Goal: Task Accomplishment & Management: Use online tool/utility

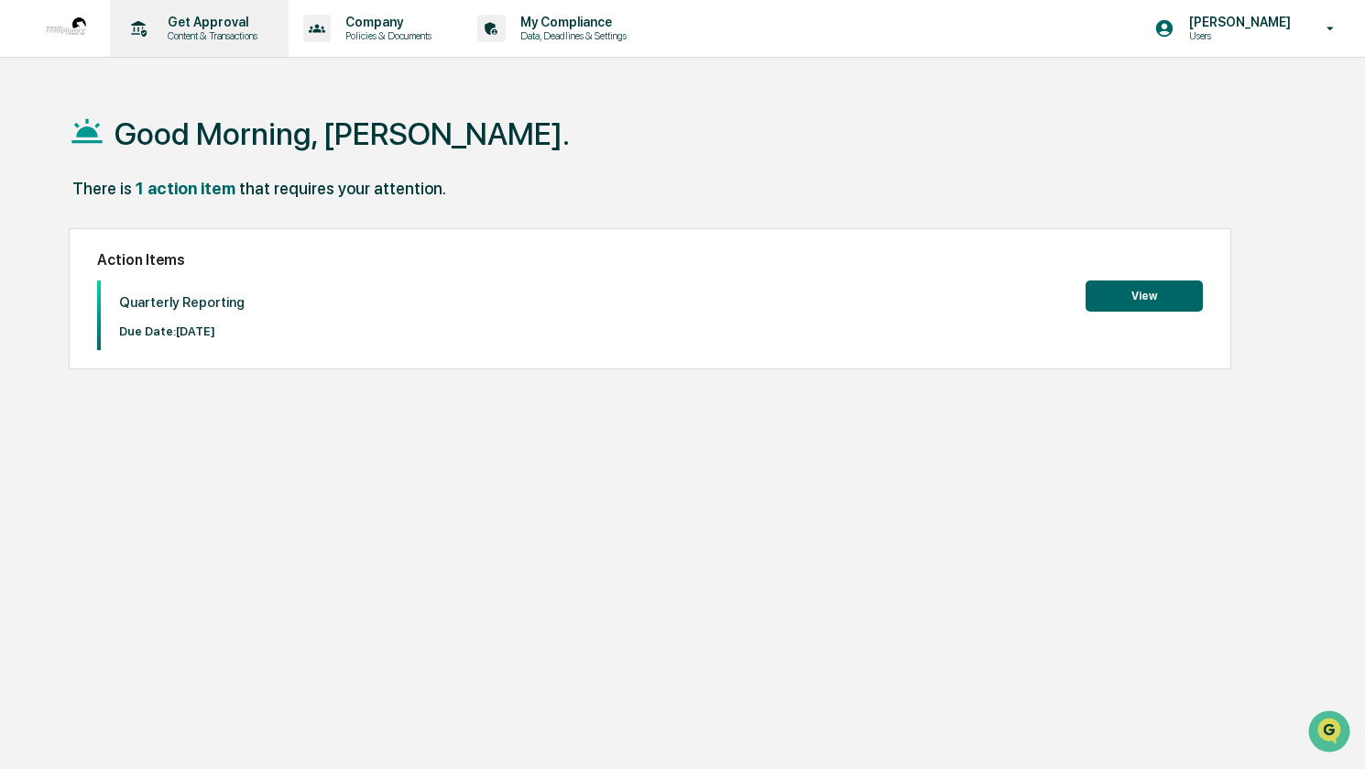
click at [251, 26] on p "Get Approval" at bounding box center [210, 22] width 114 height 15
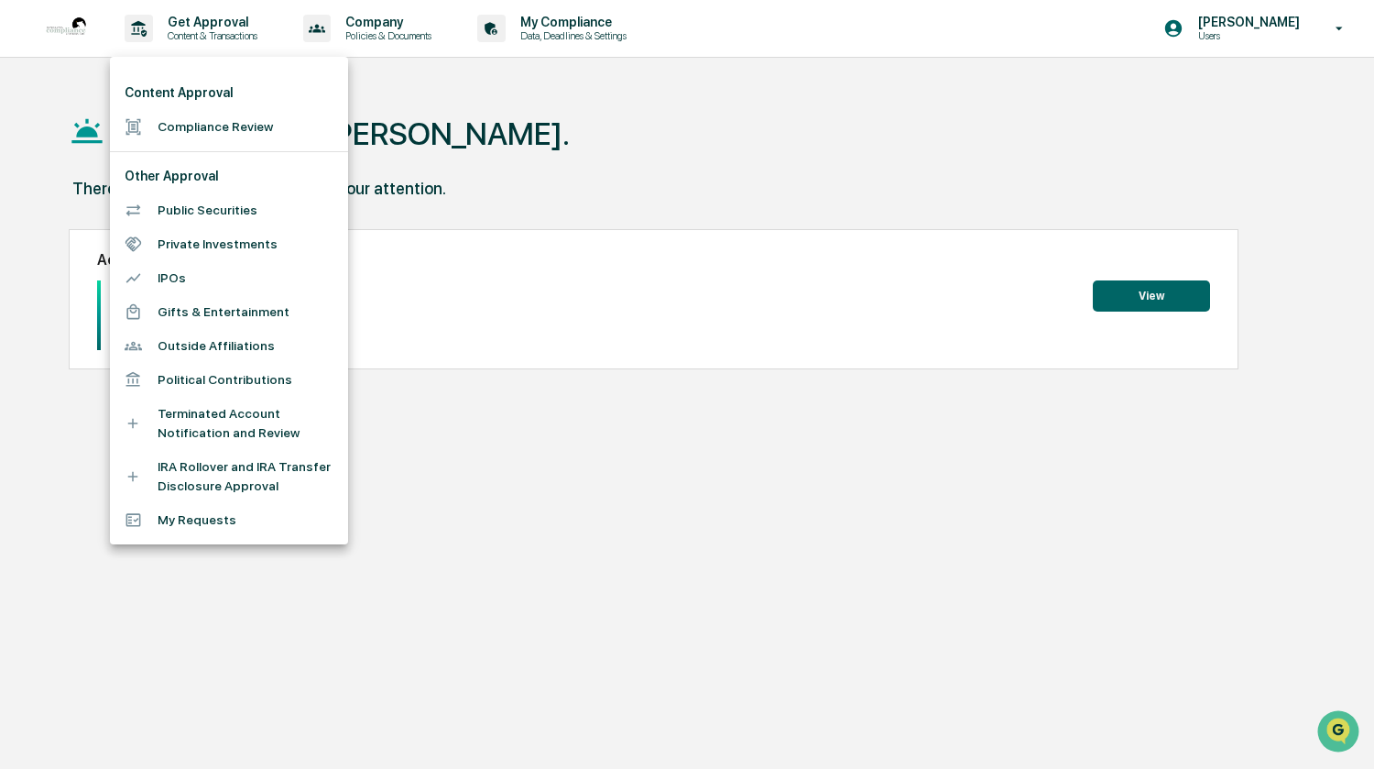
click at [250, 29] on div at bounding box center [687, 384] width 1374 height 769
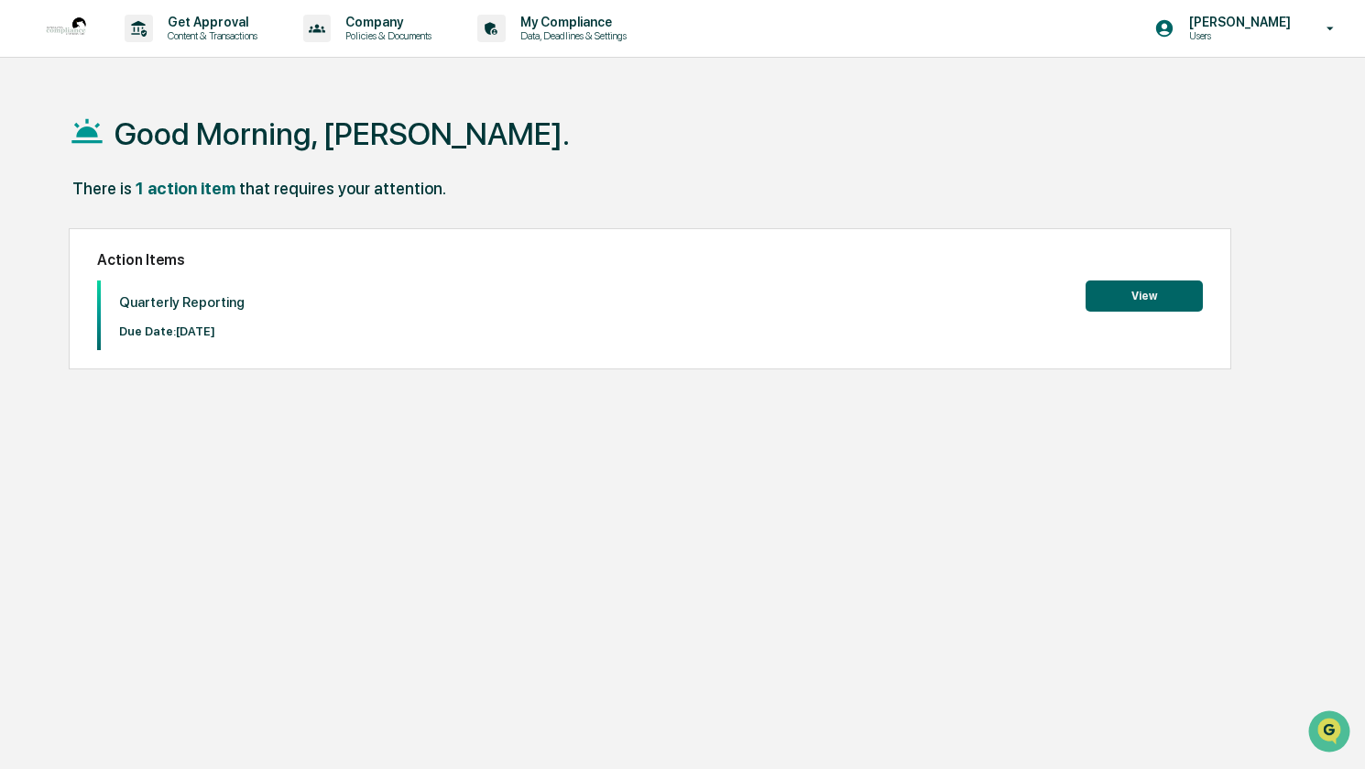
click at [1249, 24] on p "[PERSON_NAME]" at bounding box center [1238, 22] width 126 height 15
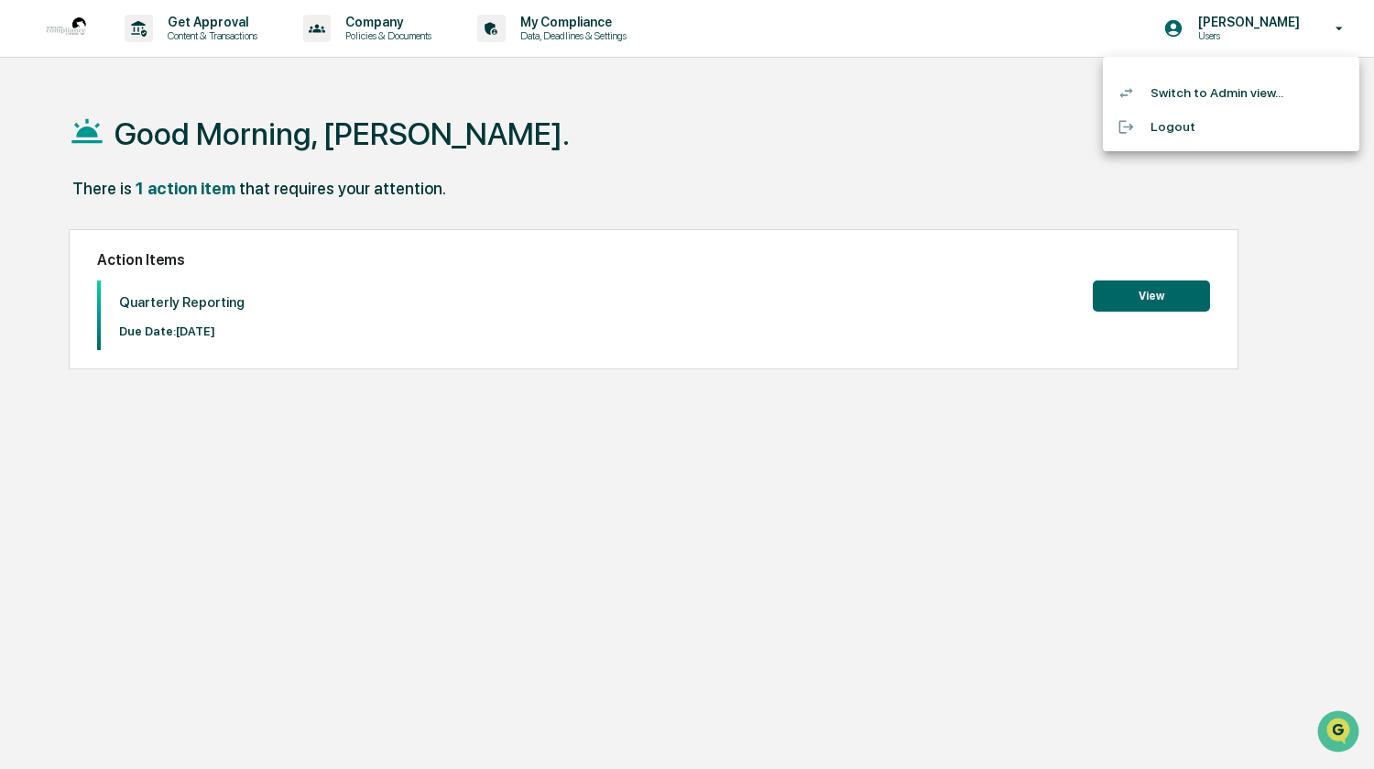
click at [1232, 88] on li "Switch to Admin view..." at bounding box center [1231, 93] width 257 height 34
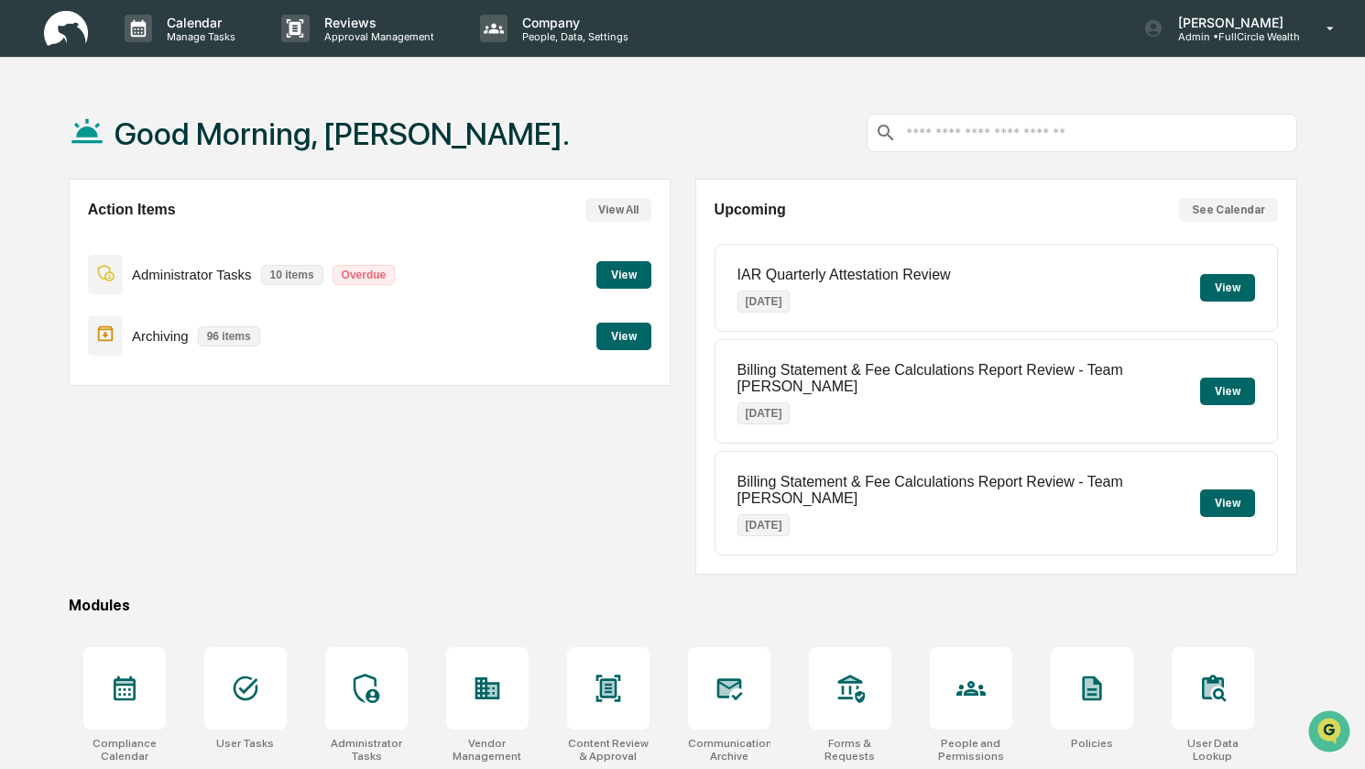
click at [628, 336] on button "View" at bounding box center [623, 336] width 55 height 27
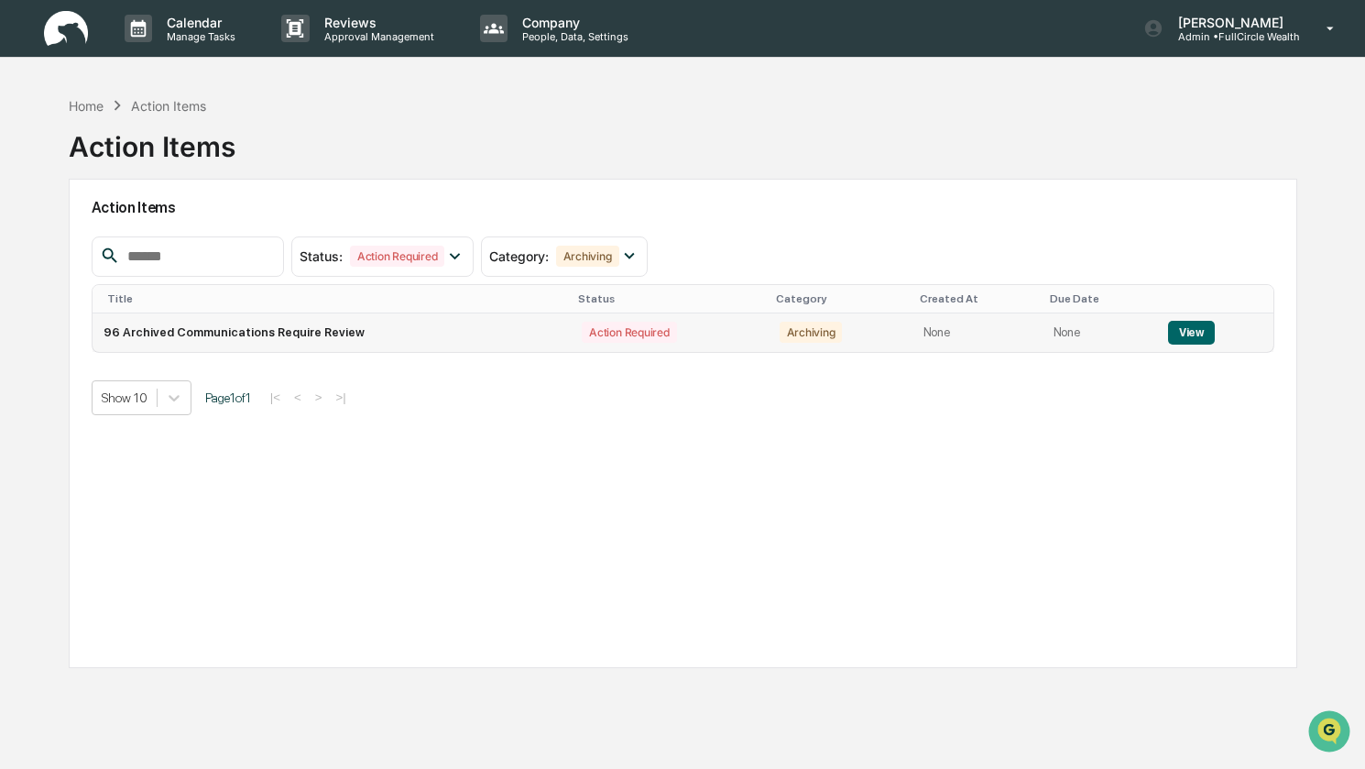
click at [1176, 332] on button "View" at bounding box center [1191, 333] width 47 height 24
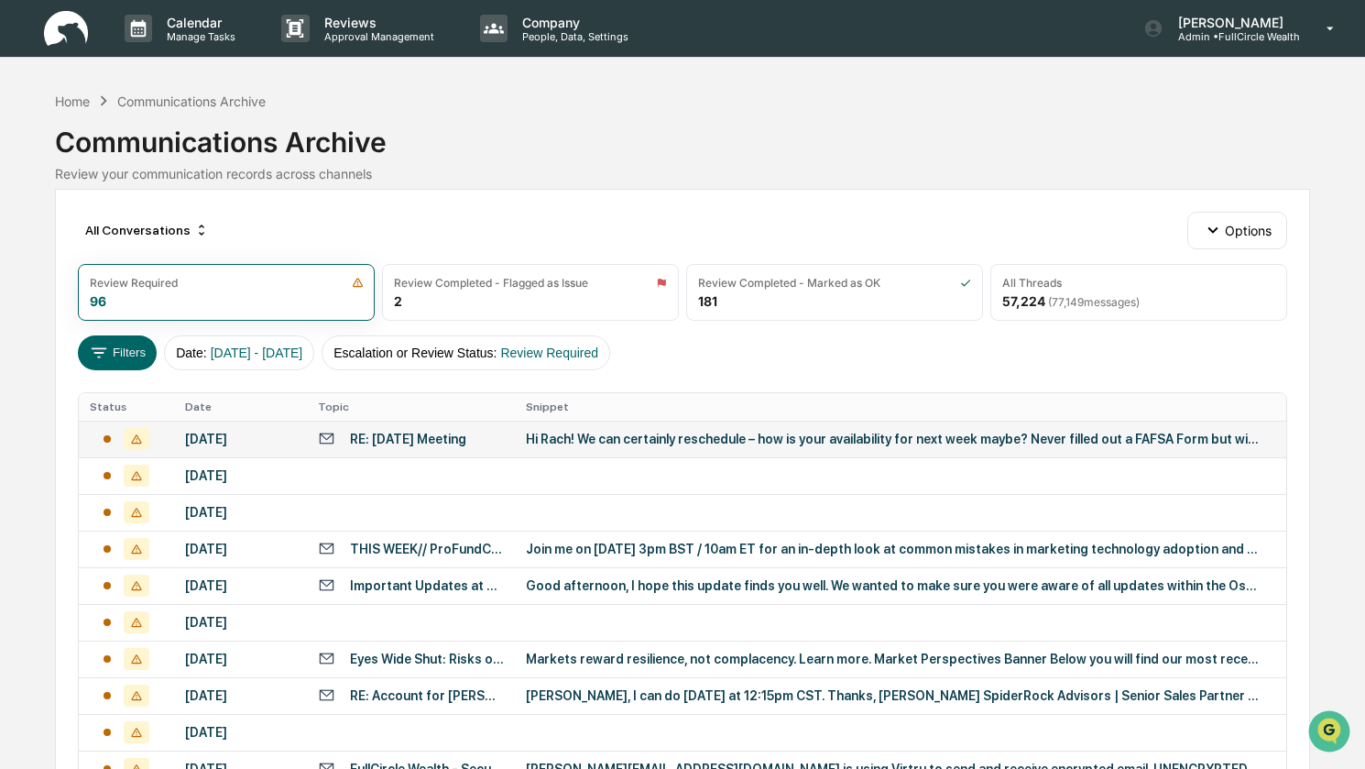
click at [589, 437] on div "Hi Rach! We can certainly reschedule – how is your availability for next week m…" at bounding box center [892, 439] width 733 height 15
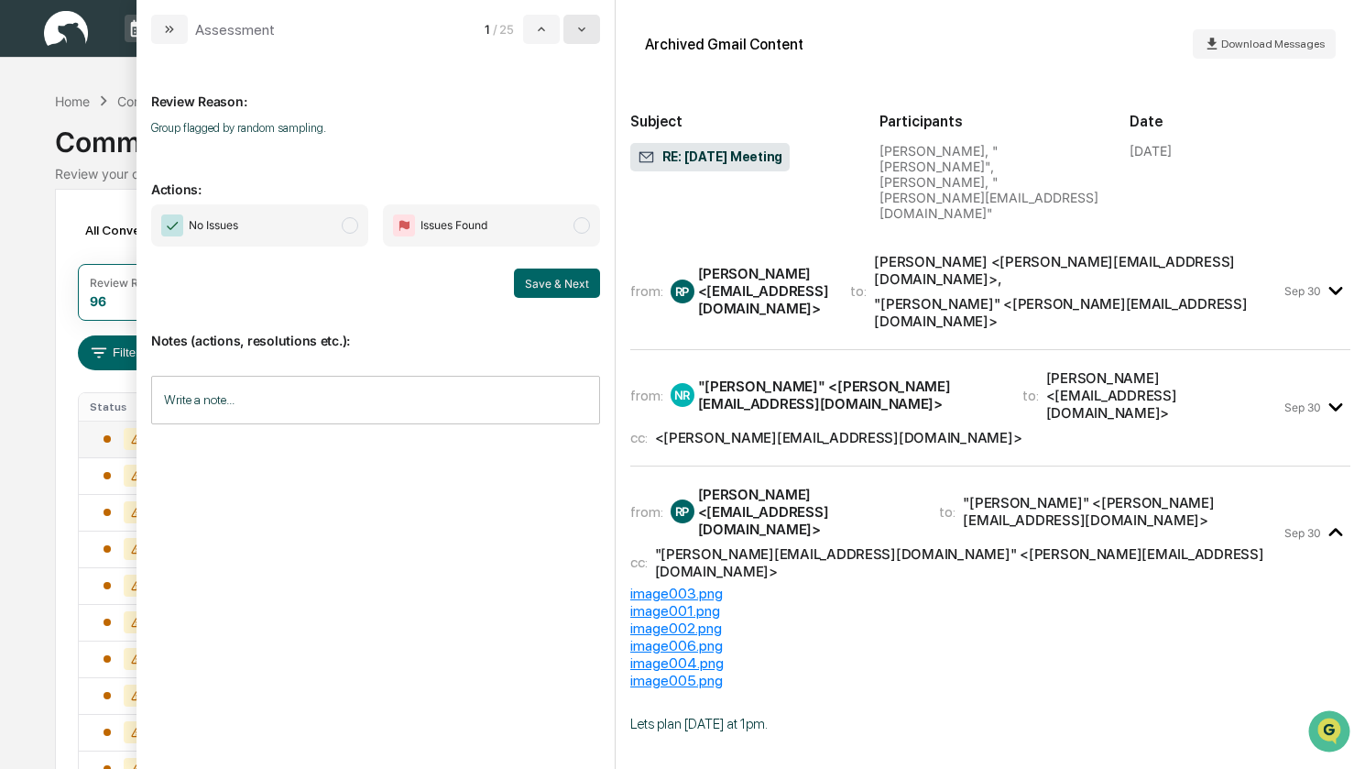
click at [583, 35] on icon "modal" at bounding box center [581, 29] width 15 height 15
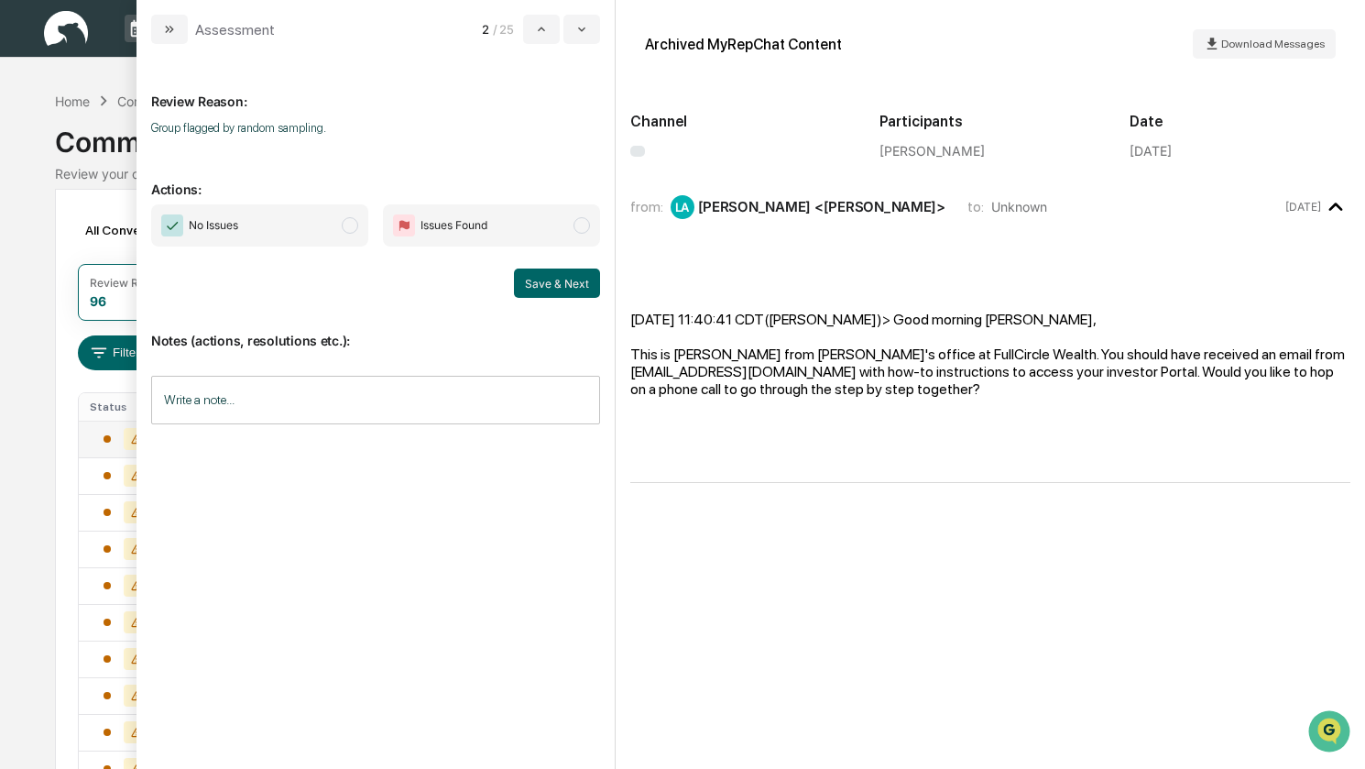
click at [292, 224] on span "No Issues" at bounding box center [259, 225] width 217 height 42
click at [539, 279] on button "Save & Next" at bounding box center [557, 282] width 86 height 29
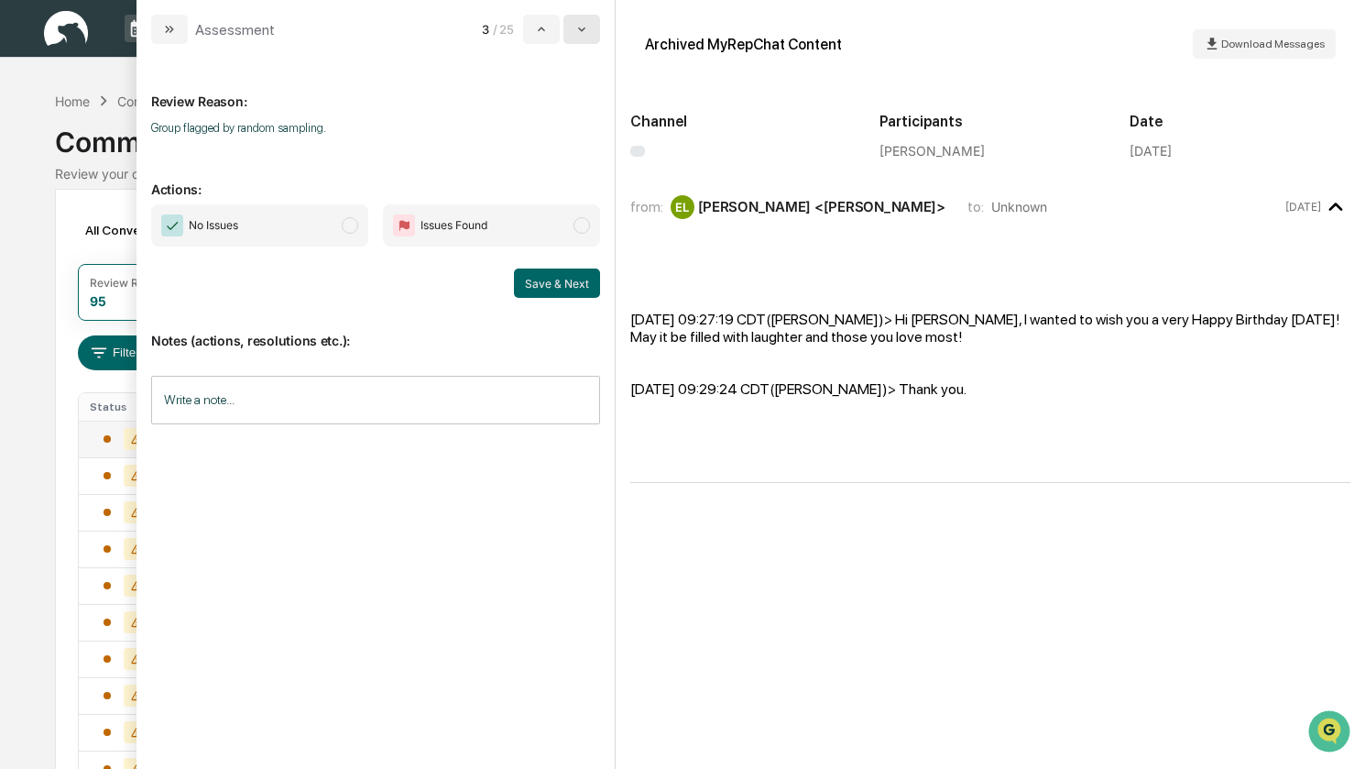
click at [578, 40] on button "modal" at bounding box center [581, 29] width 37 height 29
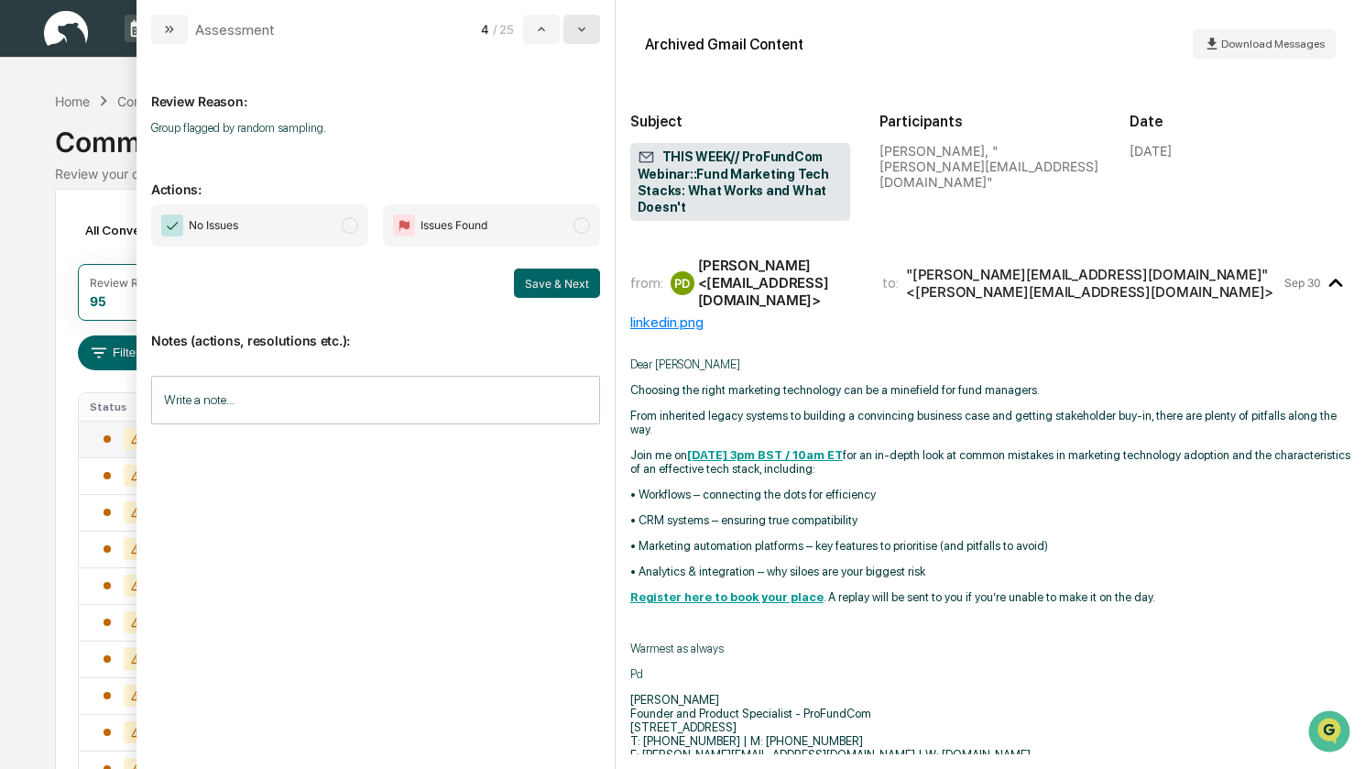
click at [580, 36] on icon "modal" at bounding box center [581, 29] width 15 height 15
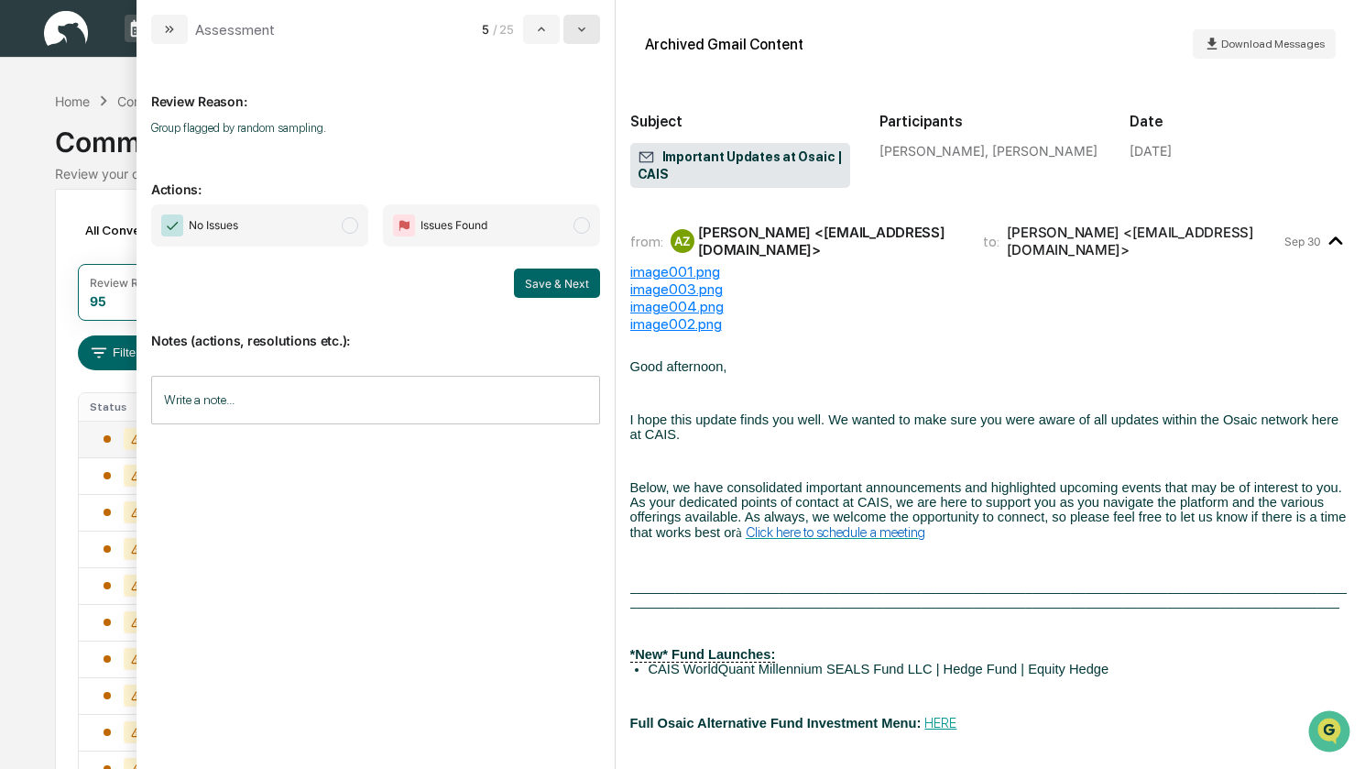
click at [580, 36] on icon "modal" at bounding box center [581, 29] width 15 height 15
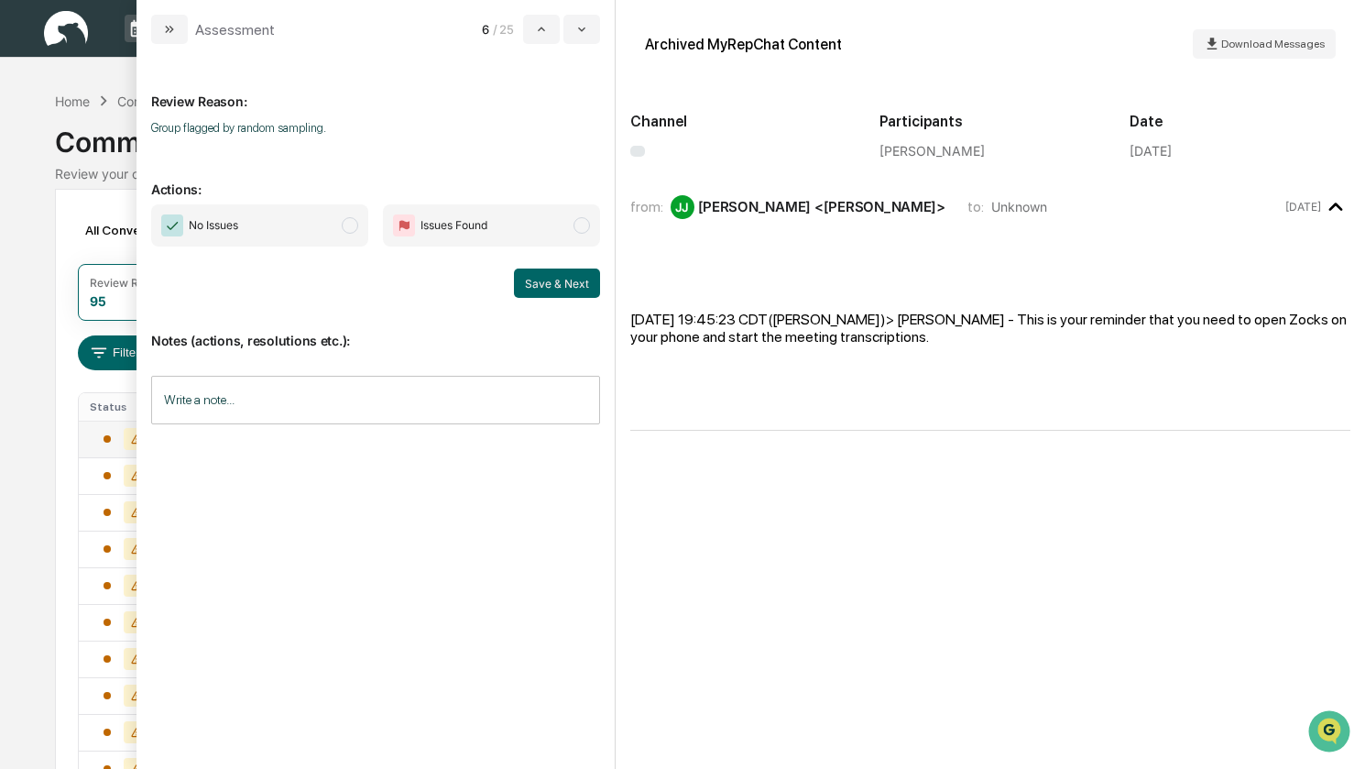
click at [306, 234] on span "No Issues" at bounding box center [259, 225] width 217 height 42
click at [532, 283] on button "Save & Next" at bounding box center [557, 282] width 86 height 29
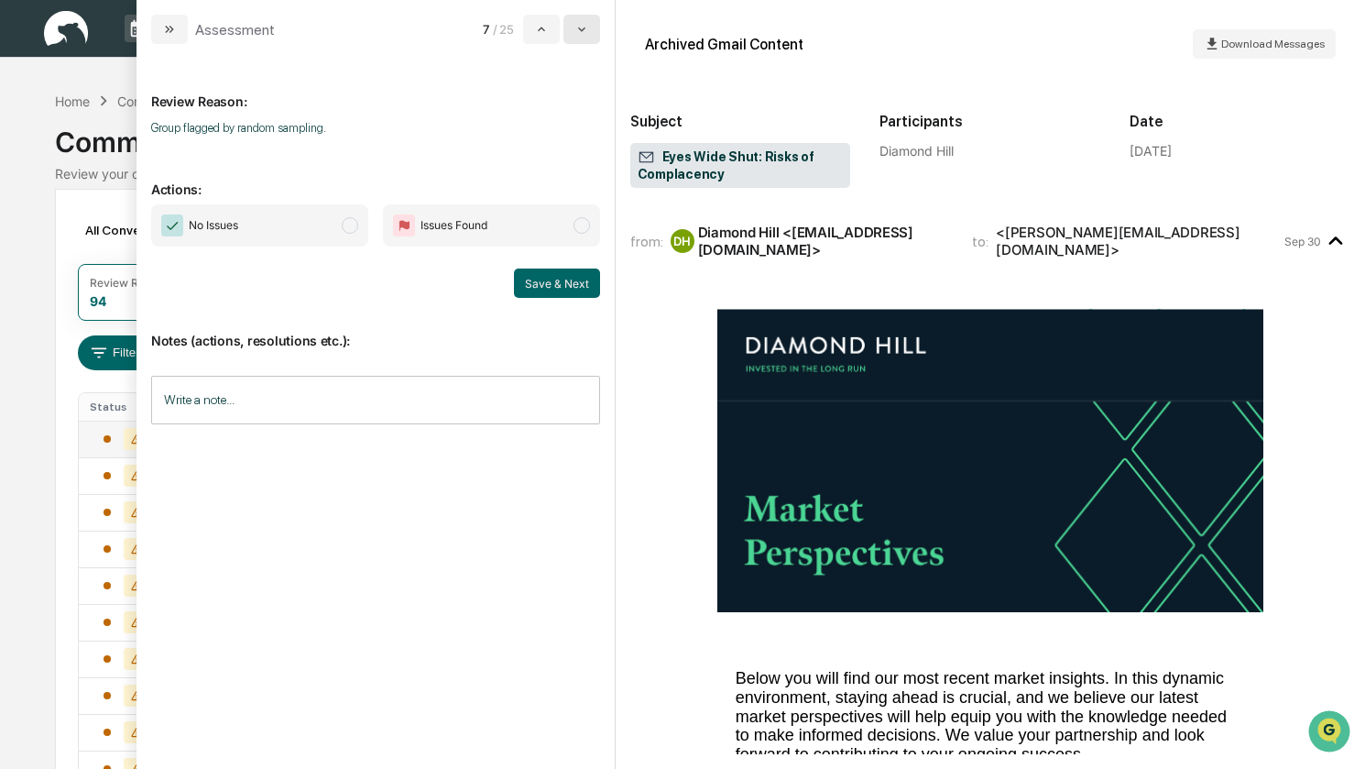
click at [579, 38] on button "modal" at bounding box center [581, 29] width 37 height 29
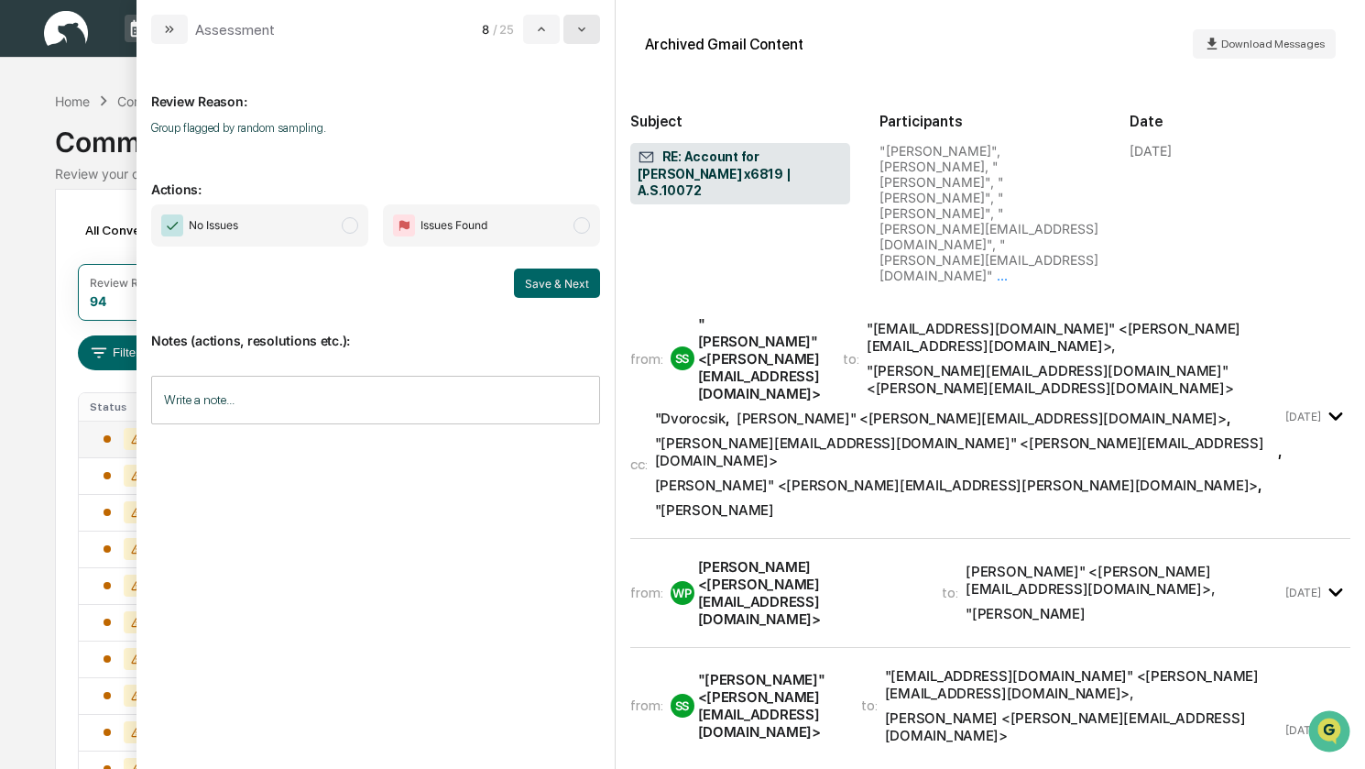
click at [585, 34] on icon "modal" at bounding box center [581, 29] width 15 height 15
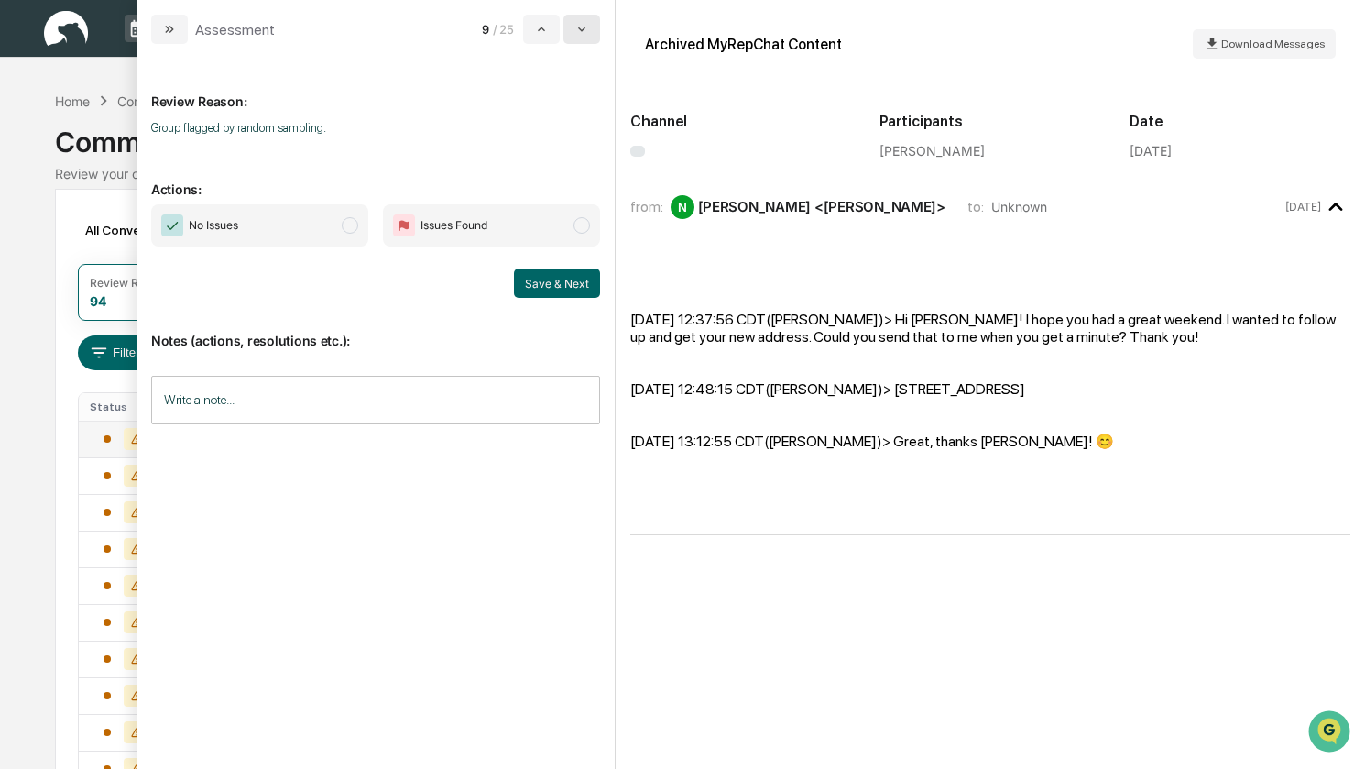
click at [585, 34] on icon "modal" at bounding box center [581, 29] width 15 height 15
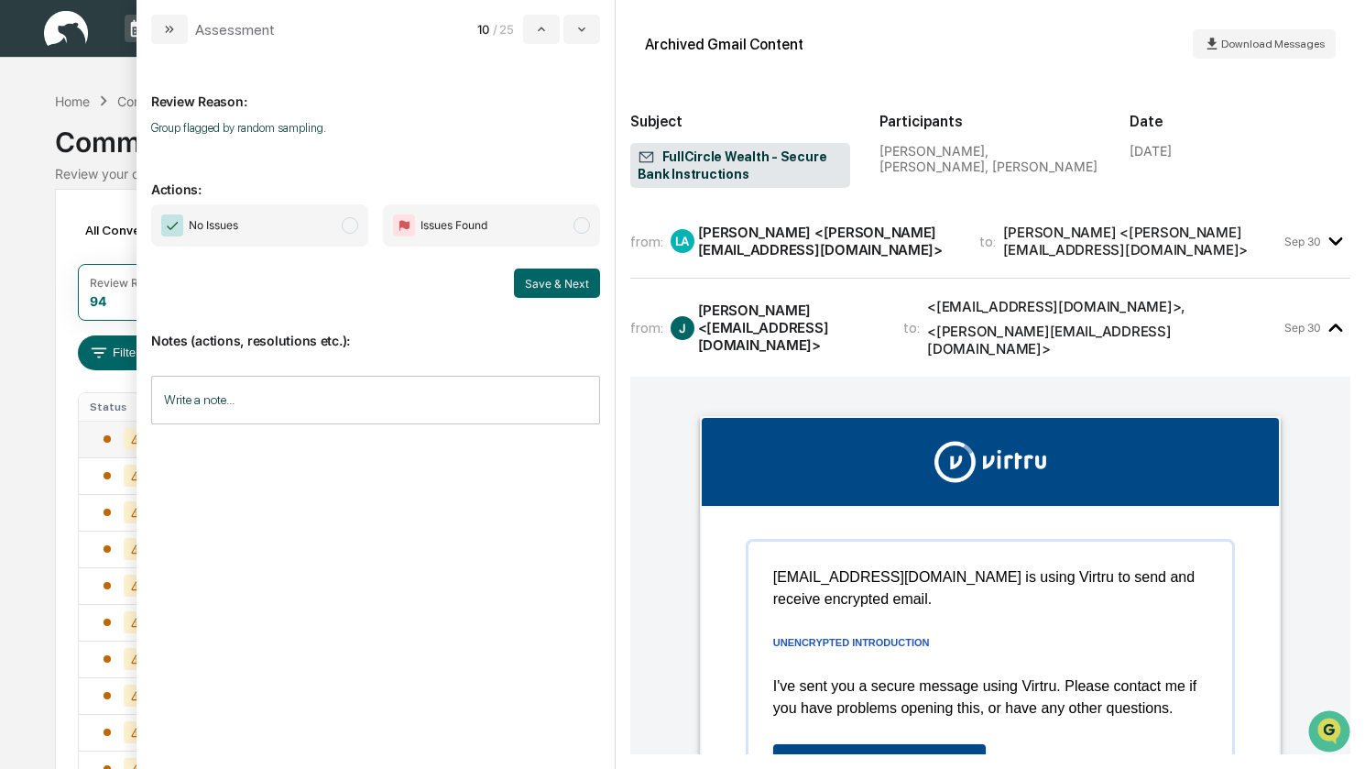
click at [523, 224] on span "Issues Found" at bounding box center [491, 225] width 217 height 42
click at [548, 285] on button "Save & Next" at bounding box center [557, 282] width 86 height 29
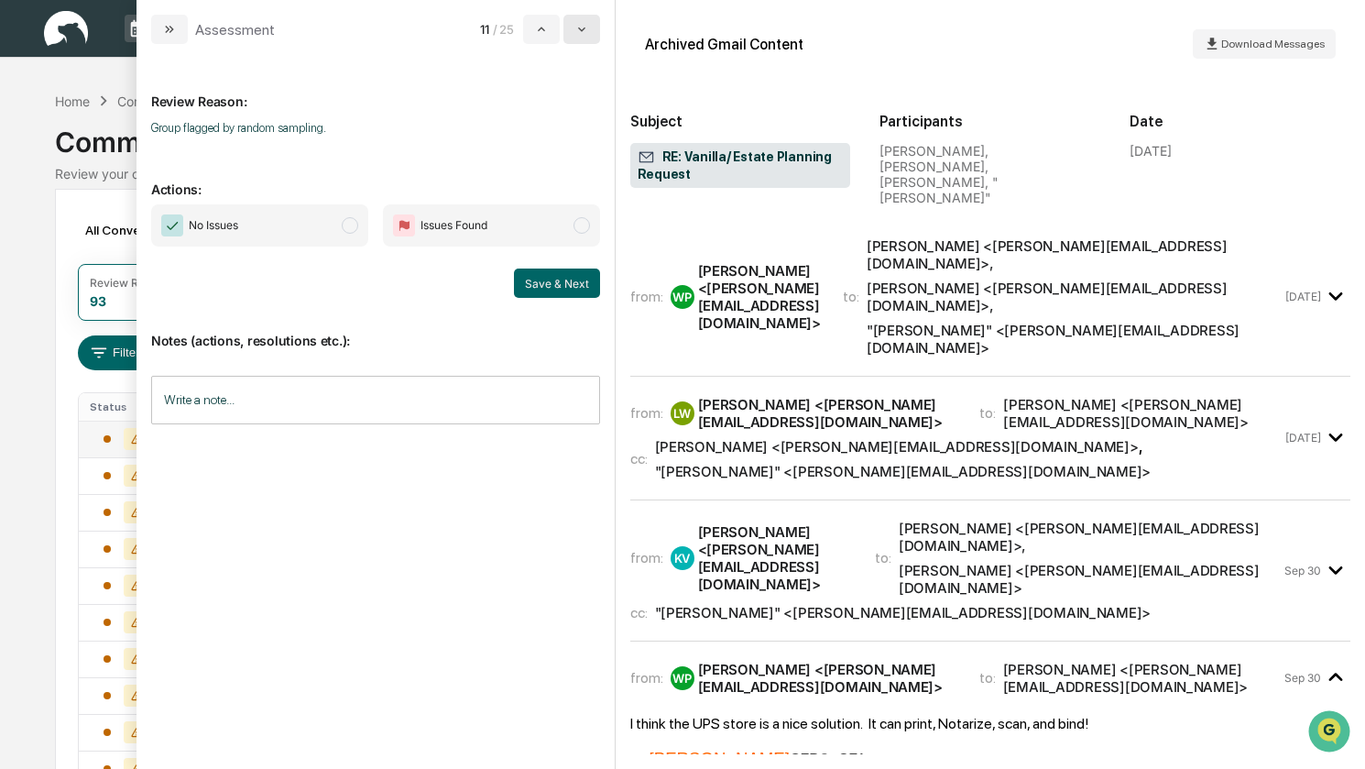
click at [589, 32] on icon "modal" at bounding box center [581, 29] width 15 height 15
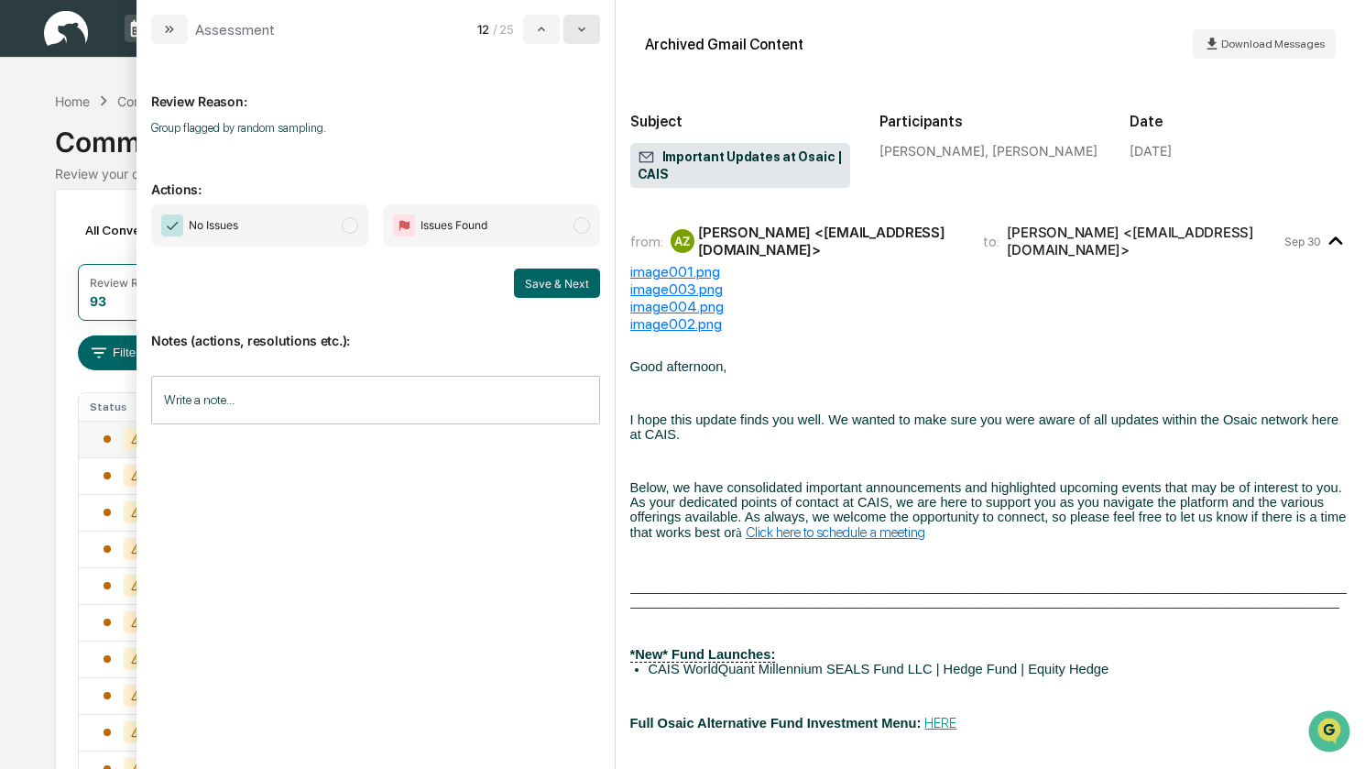
click at [589, 32] on icon "modal" at bounding box center [581, 29] width 15 height 15
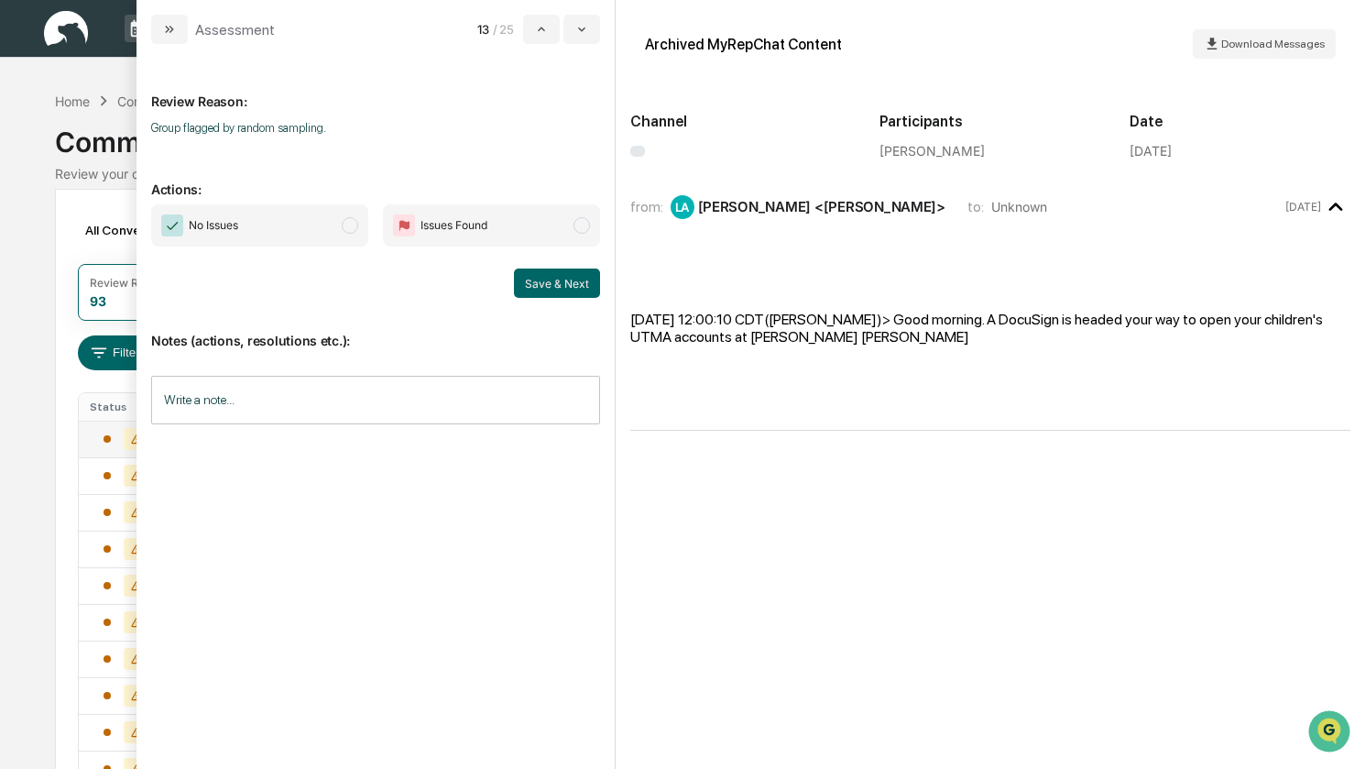
click at [552, 234] on span "Issues Found" at bounding box center [491, 225] width 217 height 42
click at [562, 284] on button "Save & Next" at bounding box center [557, 282] width 86 height 29
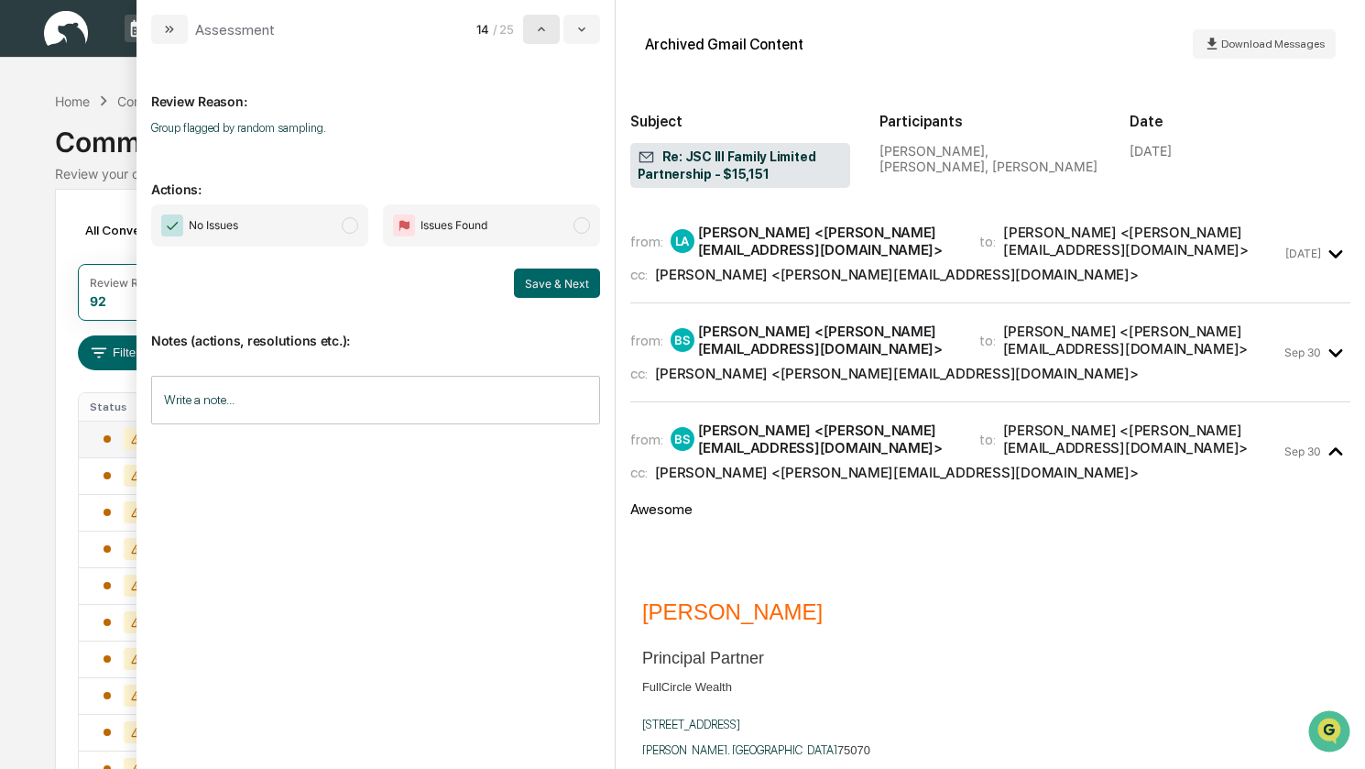
click at [535, 34] on button "modal" at bounding box center [541, 29] width 37 height 29
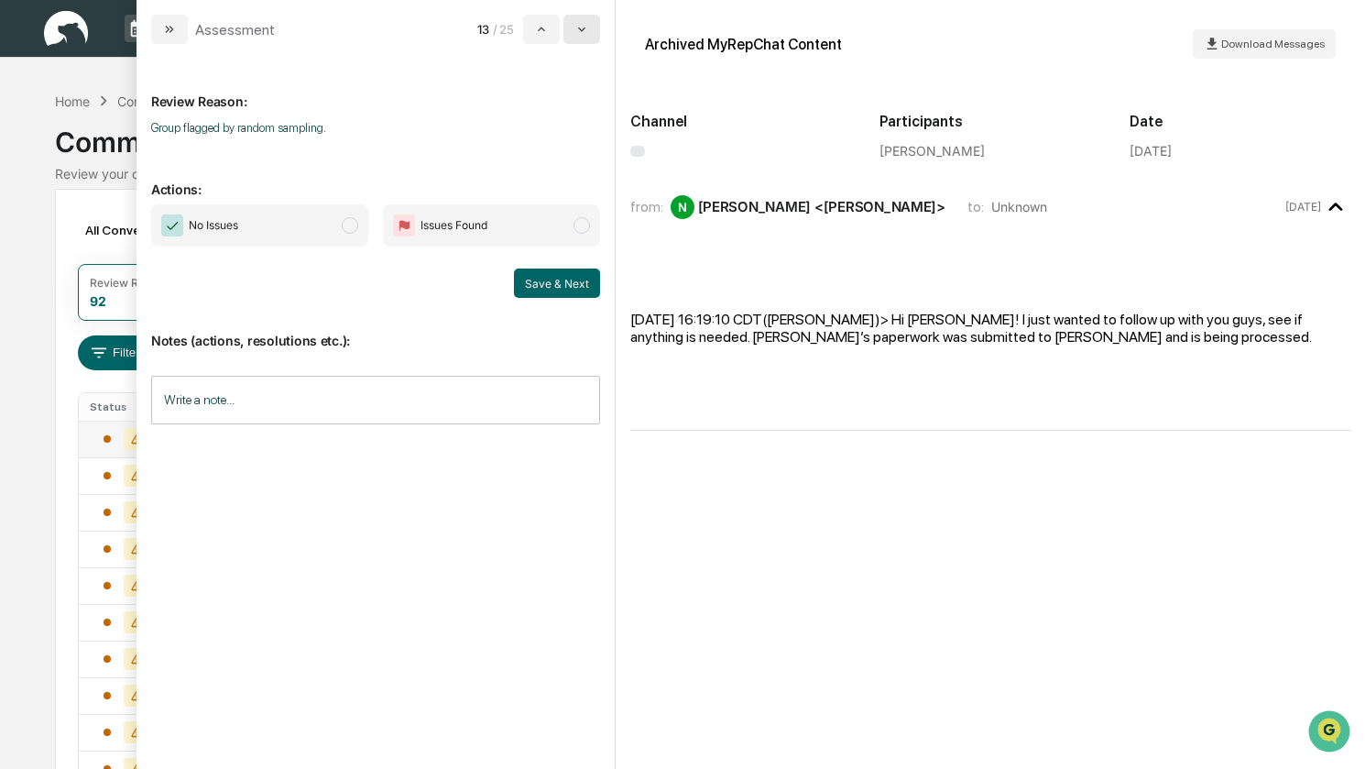
click at [588, 29] on icon "modal" at bounding box center [581, 29] width 15 height 15
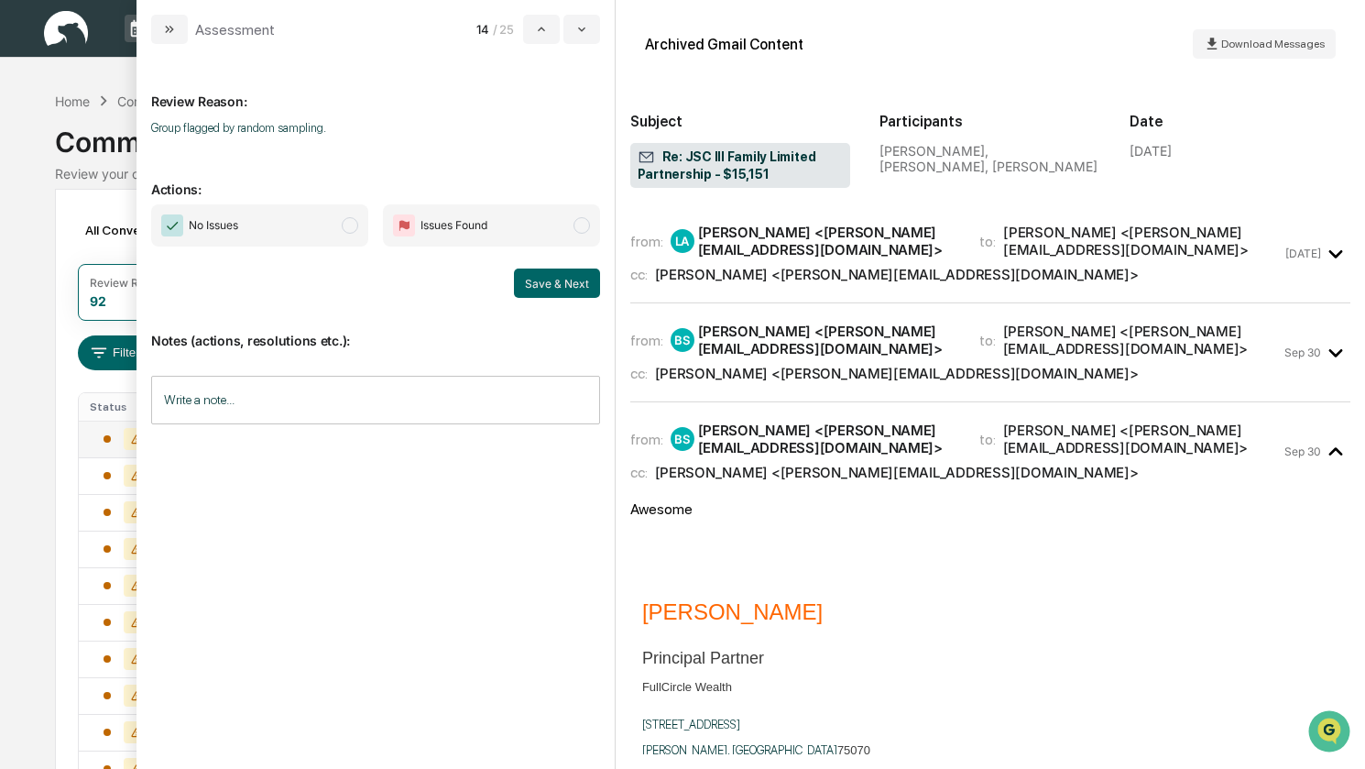
click at [318, 226] on span "No Issues" at bounding box center [259, 225] width 217 height 42
click at [539, 277] on button "Save & Next" at bounding box center [557, 282] width 86 height 29
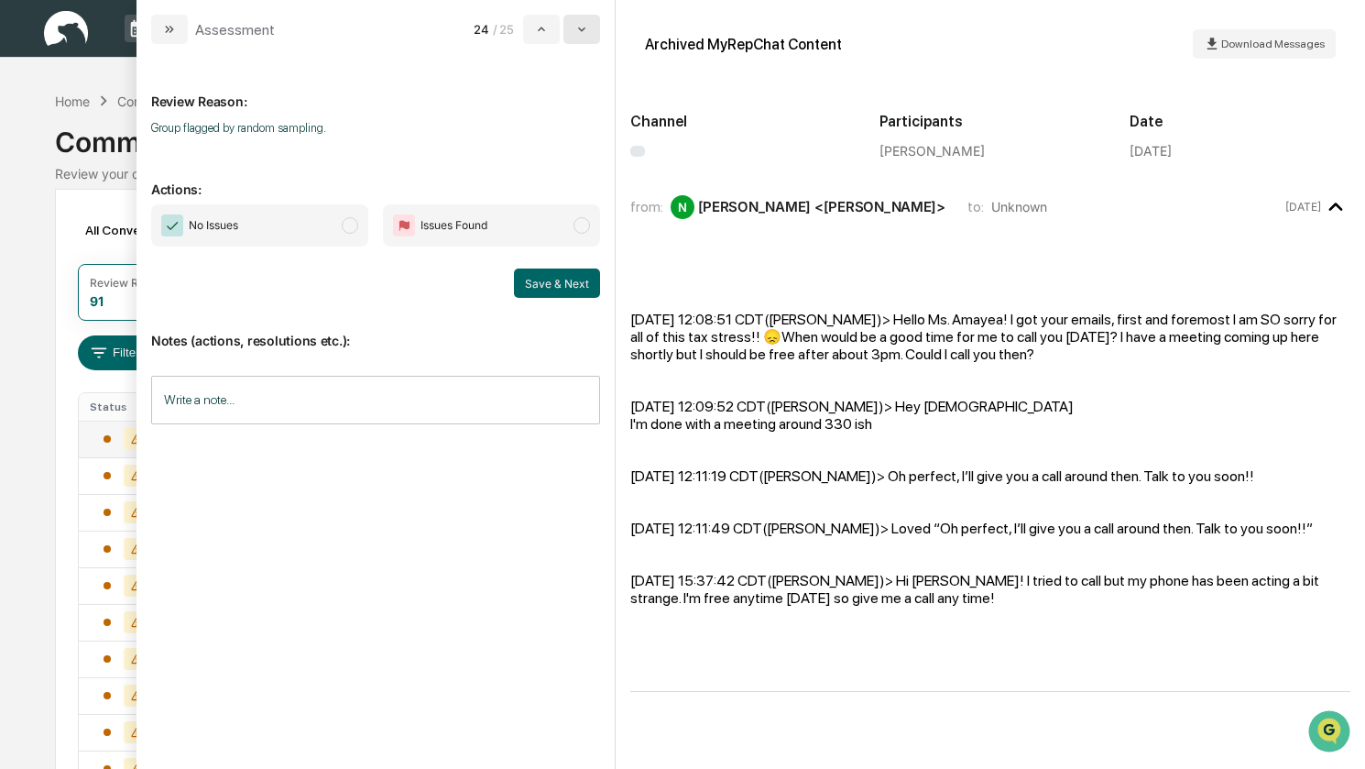
click at [595, 30] on button "modal" at bounding box center [581, 29] width 37 height 29
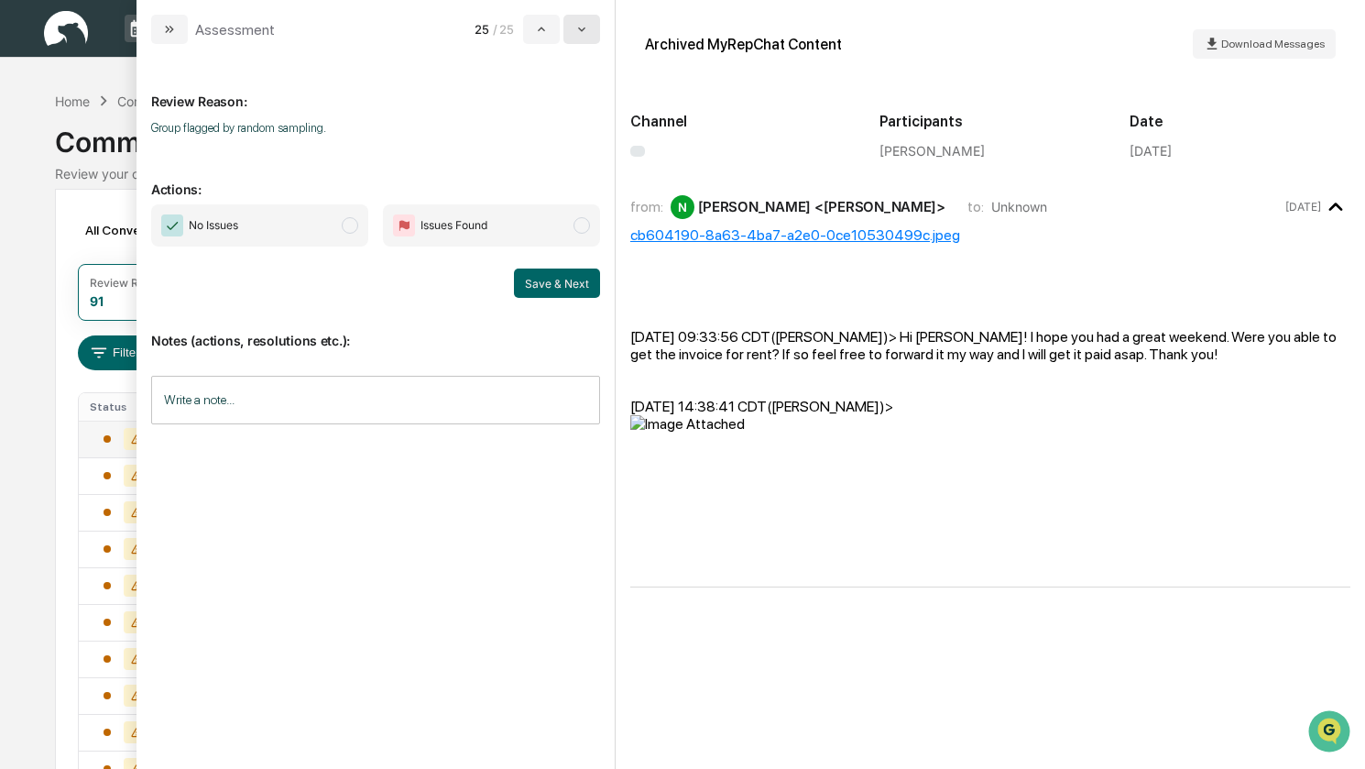
click at [595, 30] on button "modal" at bounding box center [581, 29] width 37 height 29
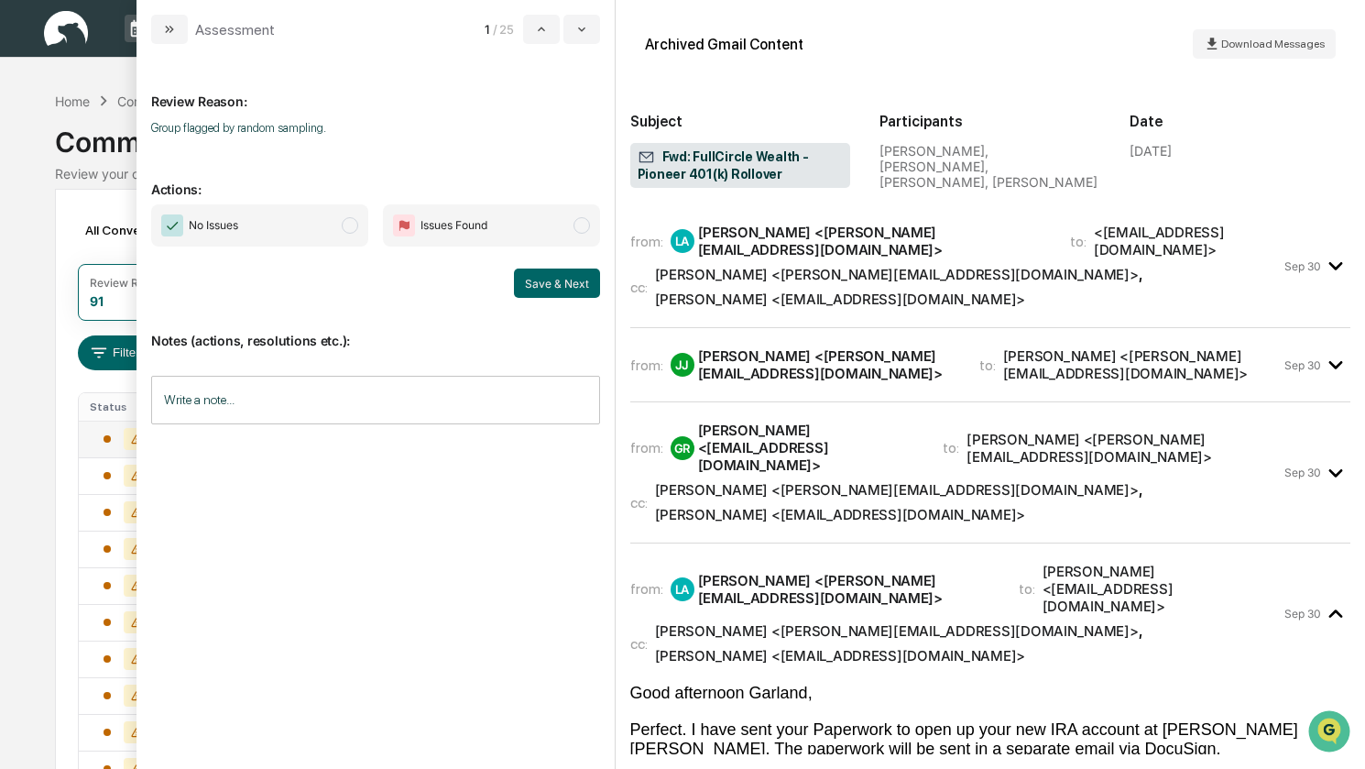
click at [312, 228] on span "No Issues" at bounding box center [259, 225] width 217 height 42
click at [550, 283] on button "Save & Next" at bounding box center [557, 282] width 86 height 29
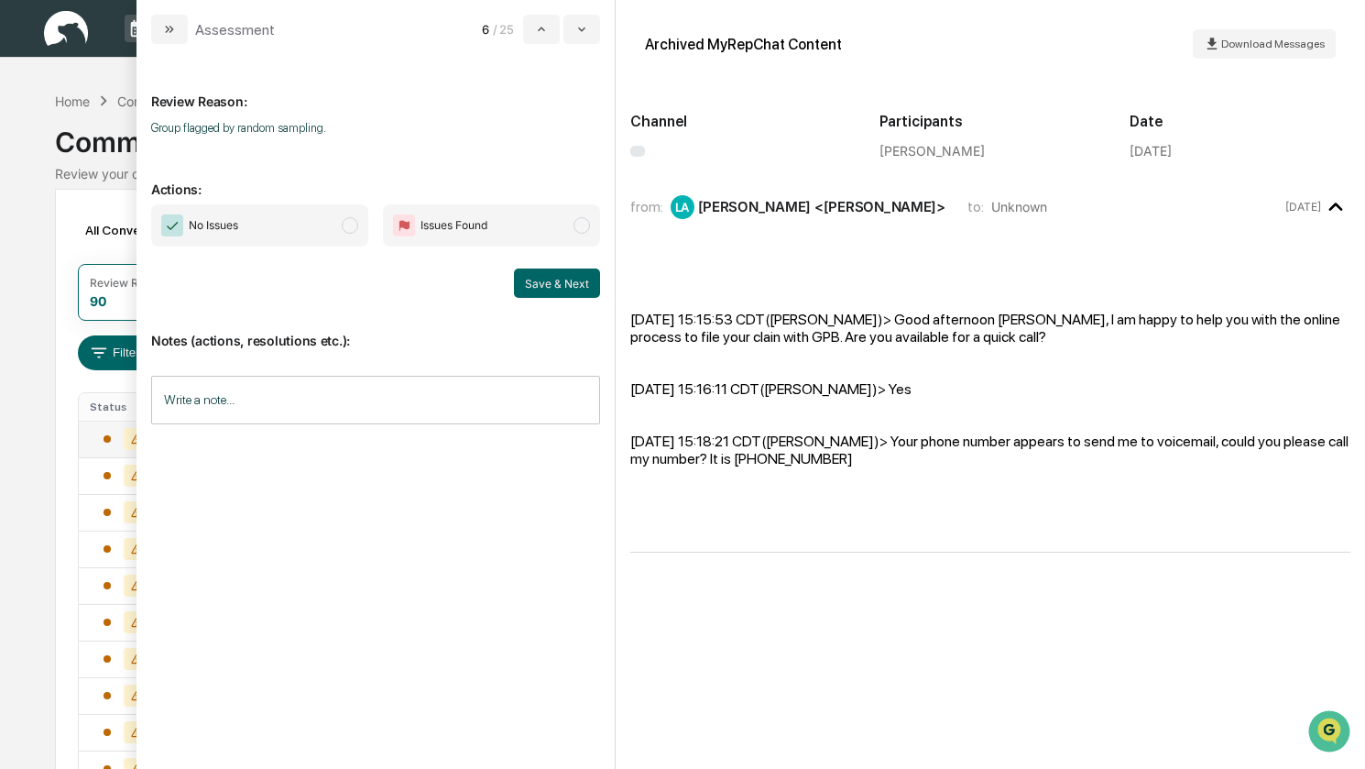
click at [286, 230] on span "No Issues" at bounding box center [259, 225] width 217 height 42
click at [553, 282] on button "Save & Next" at bounding box center [557, 282] width 86 height 29
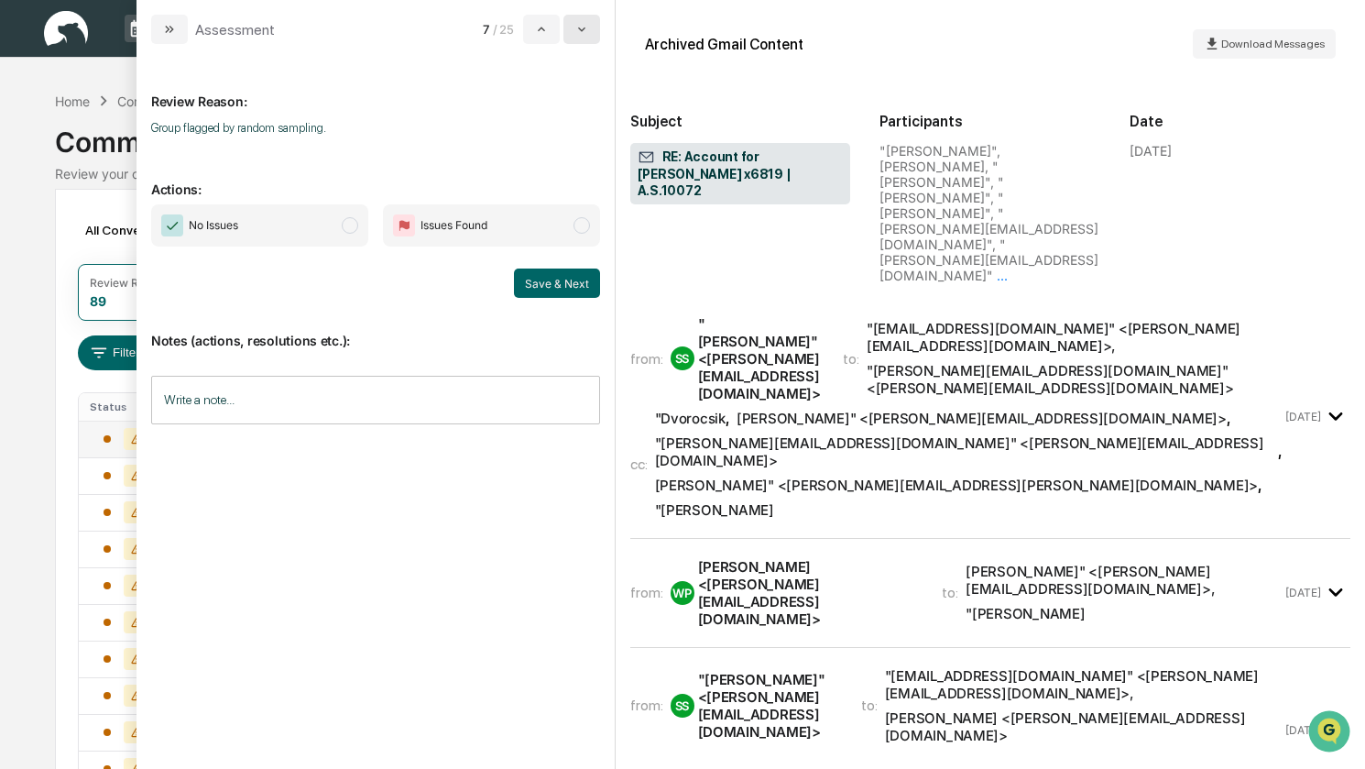
click at [589, 36] on icon "modal" at bounding box center [581, 29] width 15 height 15
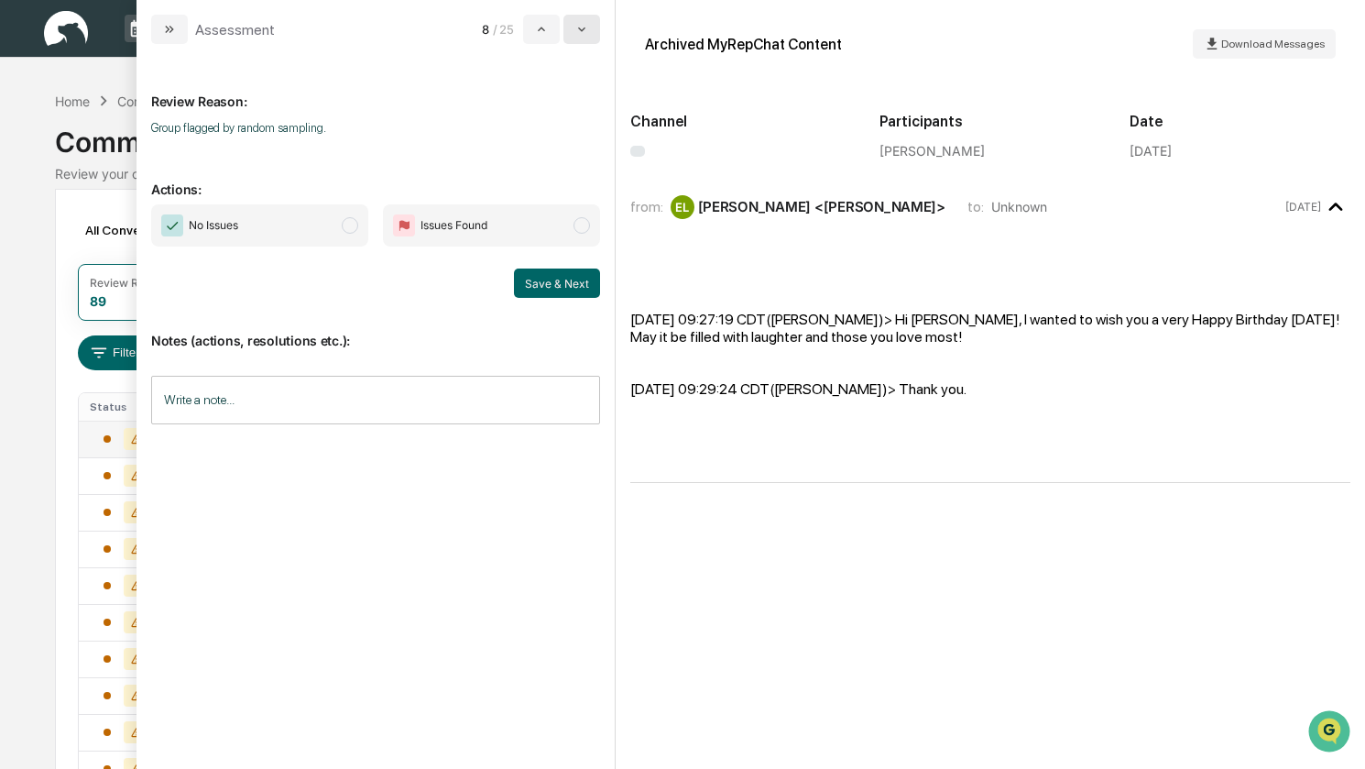
click at [586, 36] on icon "modal" at bounding box center [581, 29] width 15 height 15
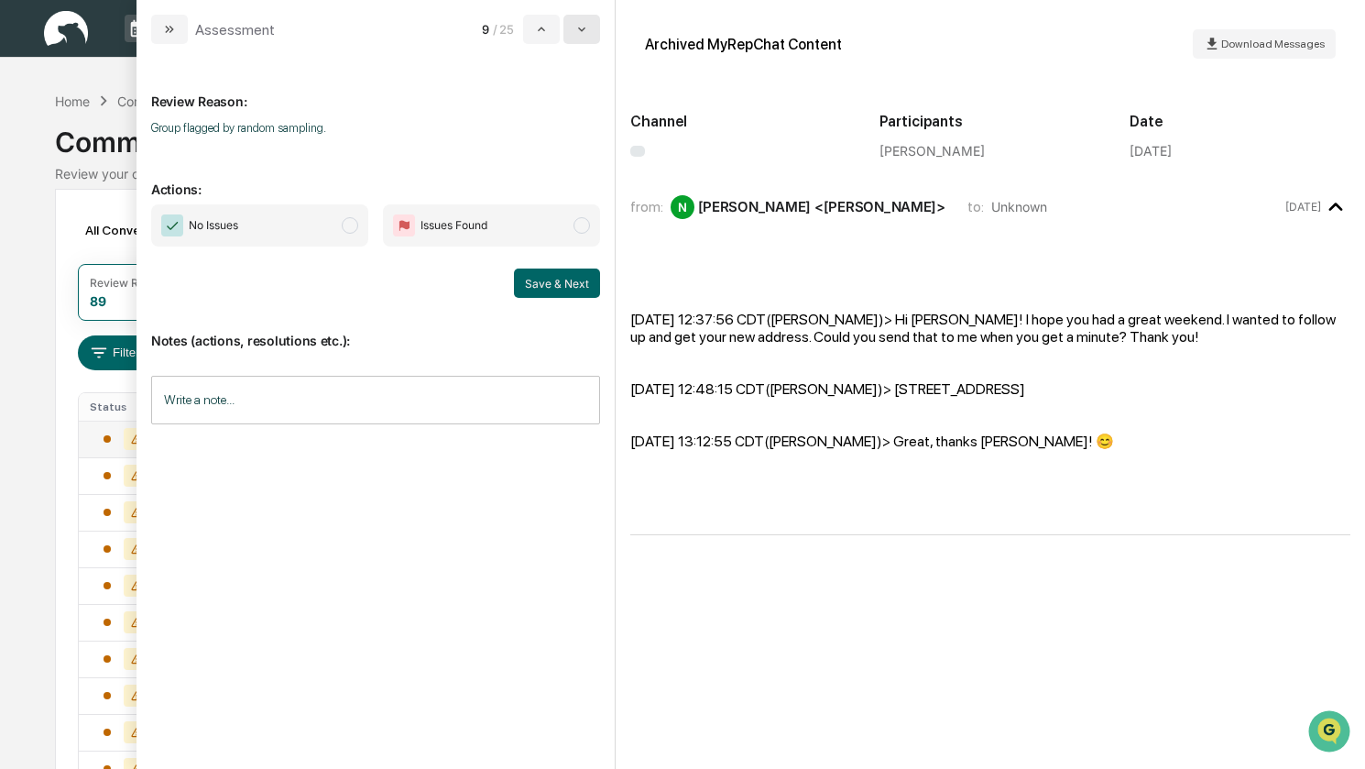
click at [586, 36] on icon "modal" at bounding box center [581, 29] width 15 height 15
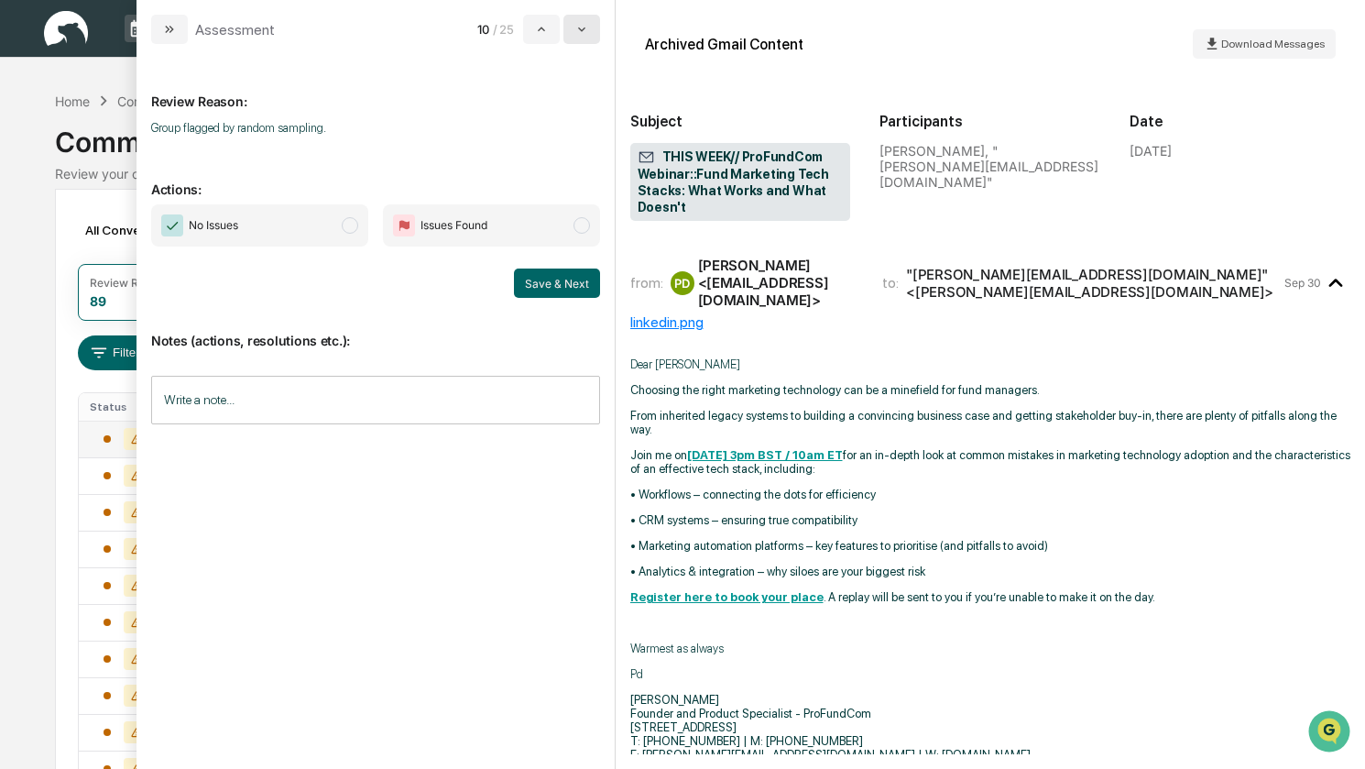
click at [586, 36] on icon "modal" at bounding box center [581, 29] width 15 height 15
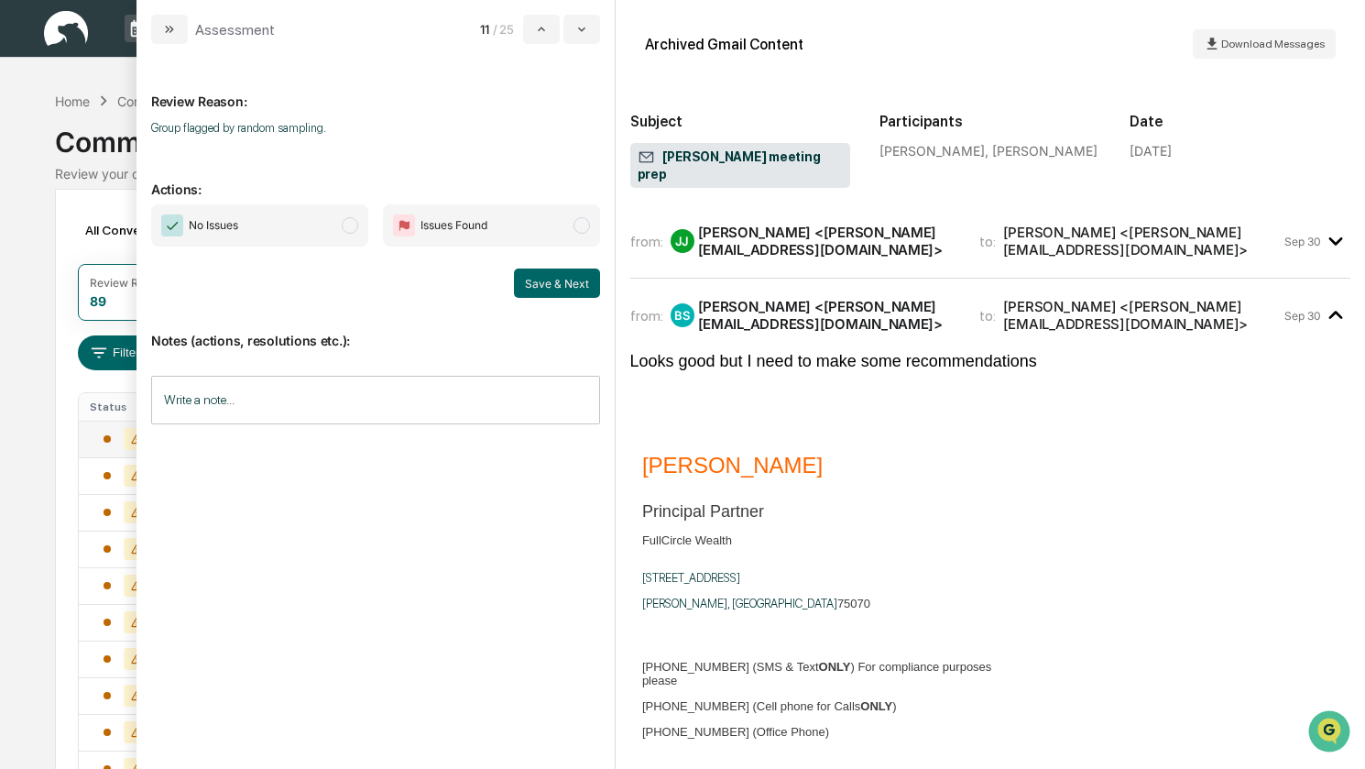
click at [290, 224] on span "No Issues" at bounding box center [259, 225] width 217 height 42
click at [551, 281] on button "Save & Next" at bounding box center [557, 282] width 86 height 29
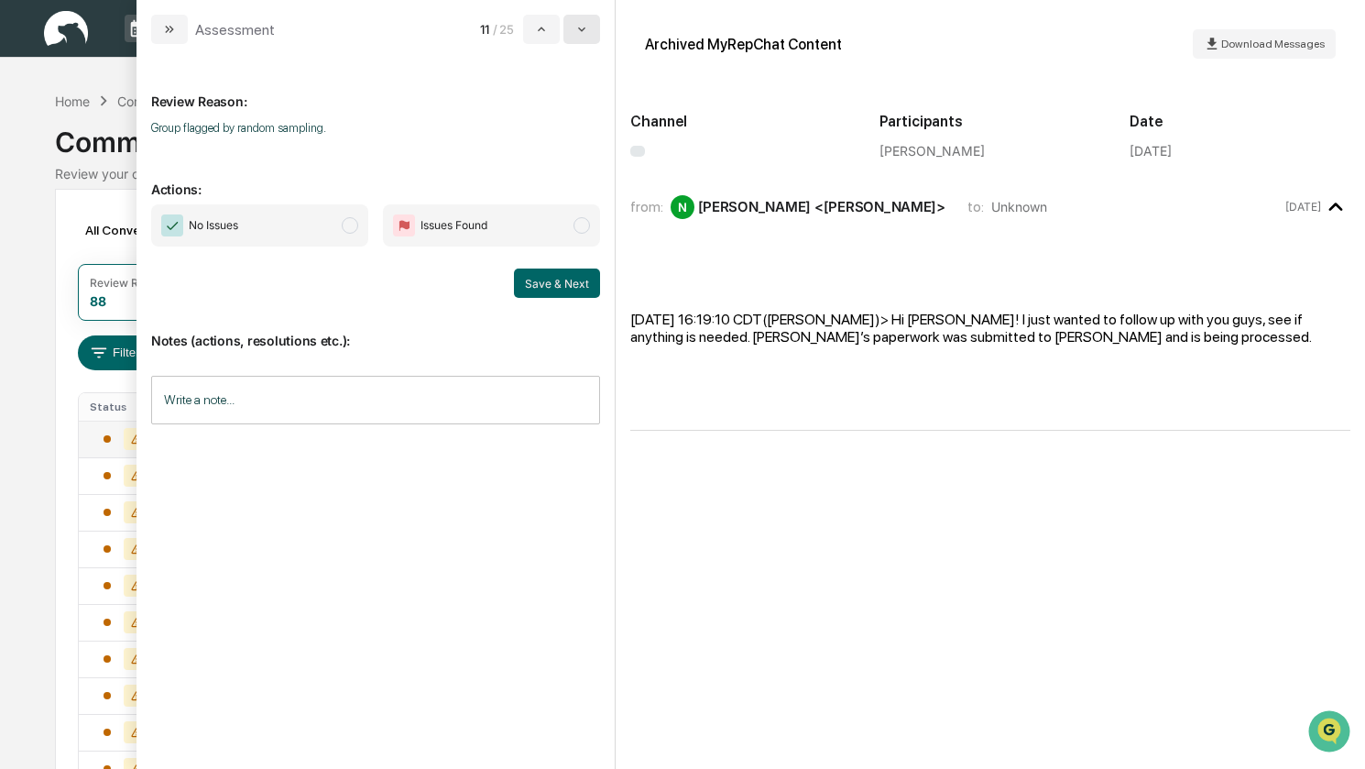
click at [592, 33] on button "modal" at bounding box center [581, 29] width 37 height 29
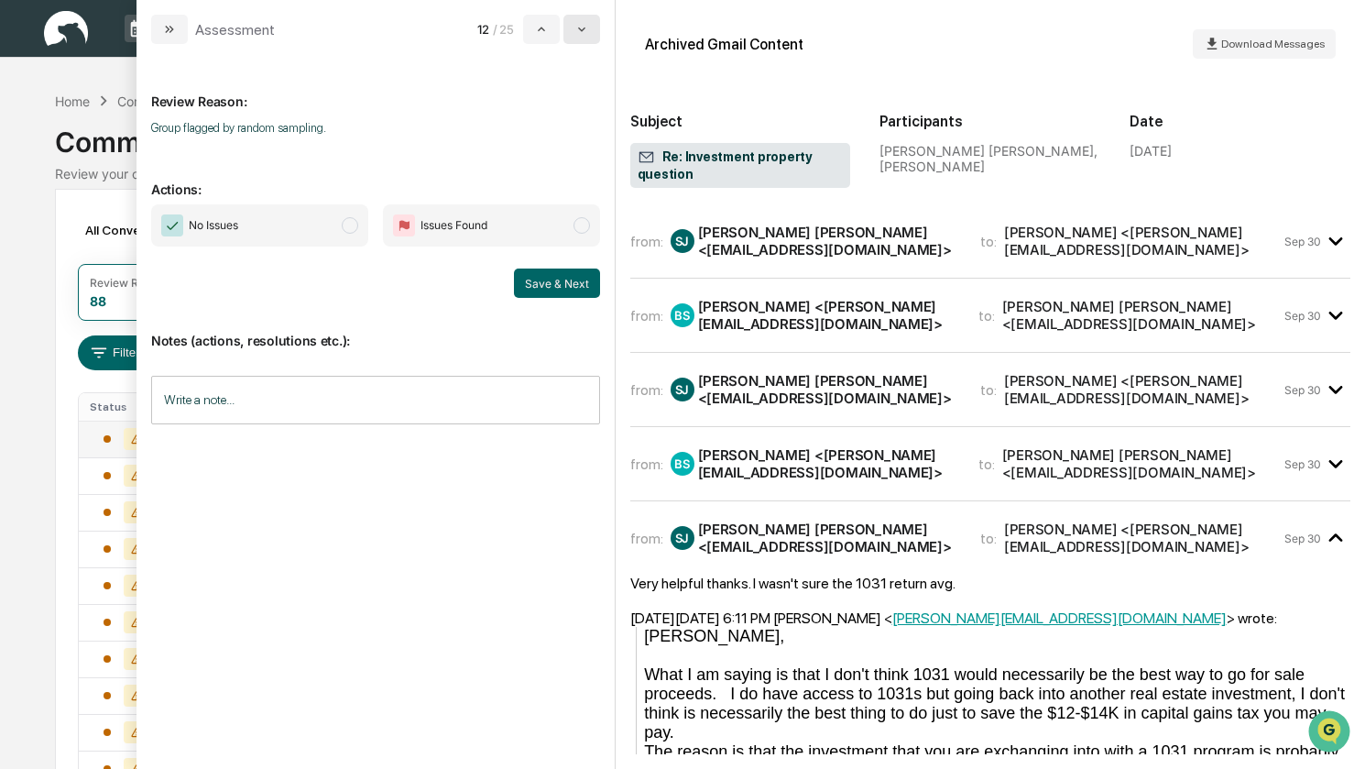
click at [592, 33] on button "modal" at bounding box center [581, 29] width 37 height 29
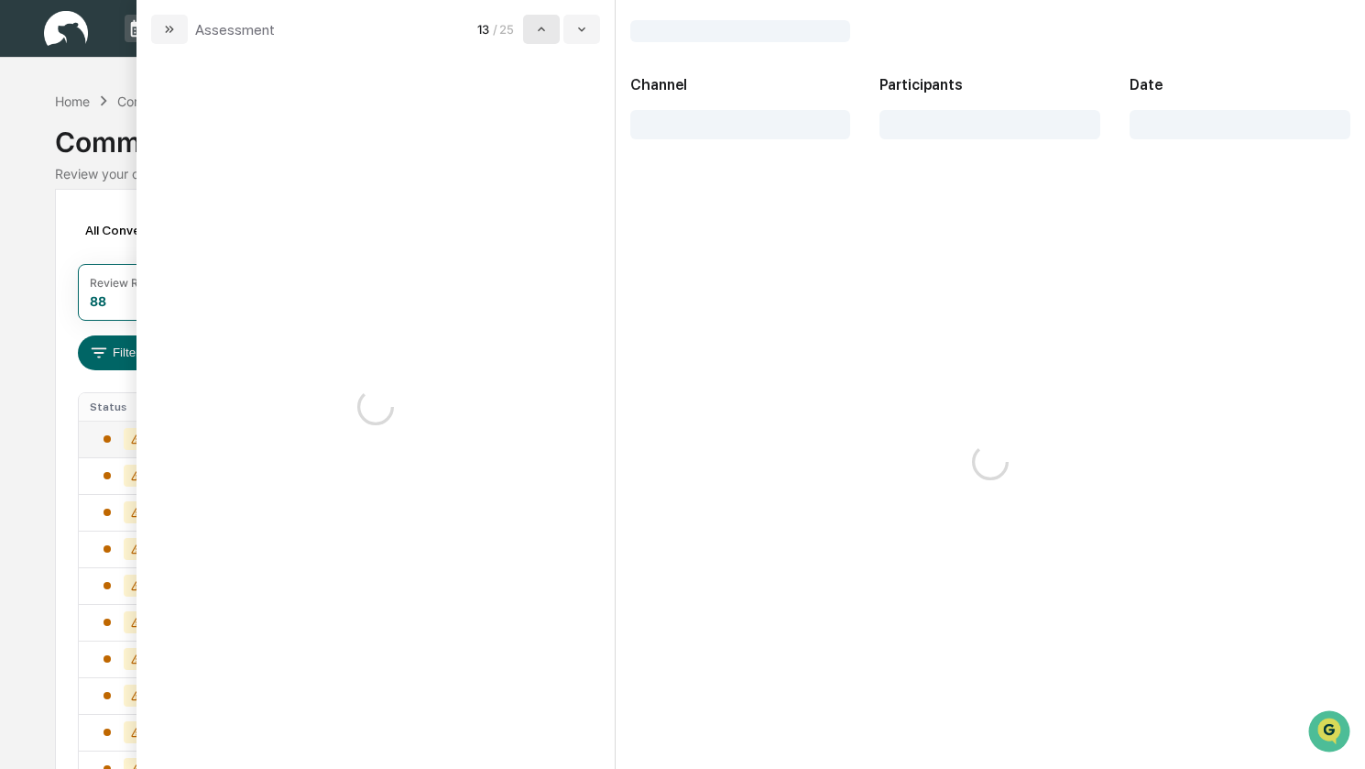
click at [549, 32] on icon "modal" at bounding box center [541, 29] width 15 height 15
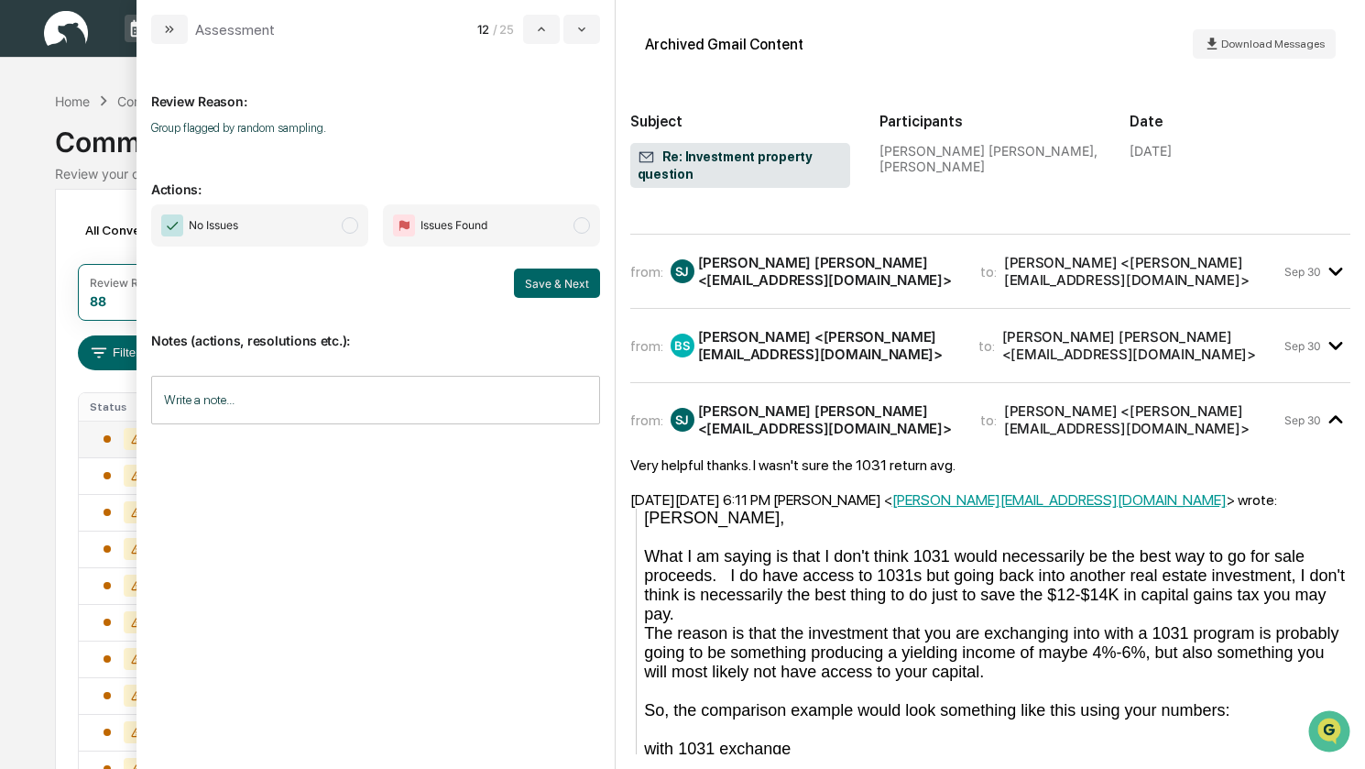
scroll to position [92, 0]
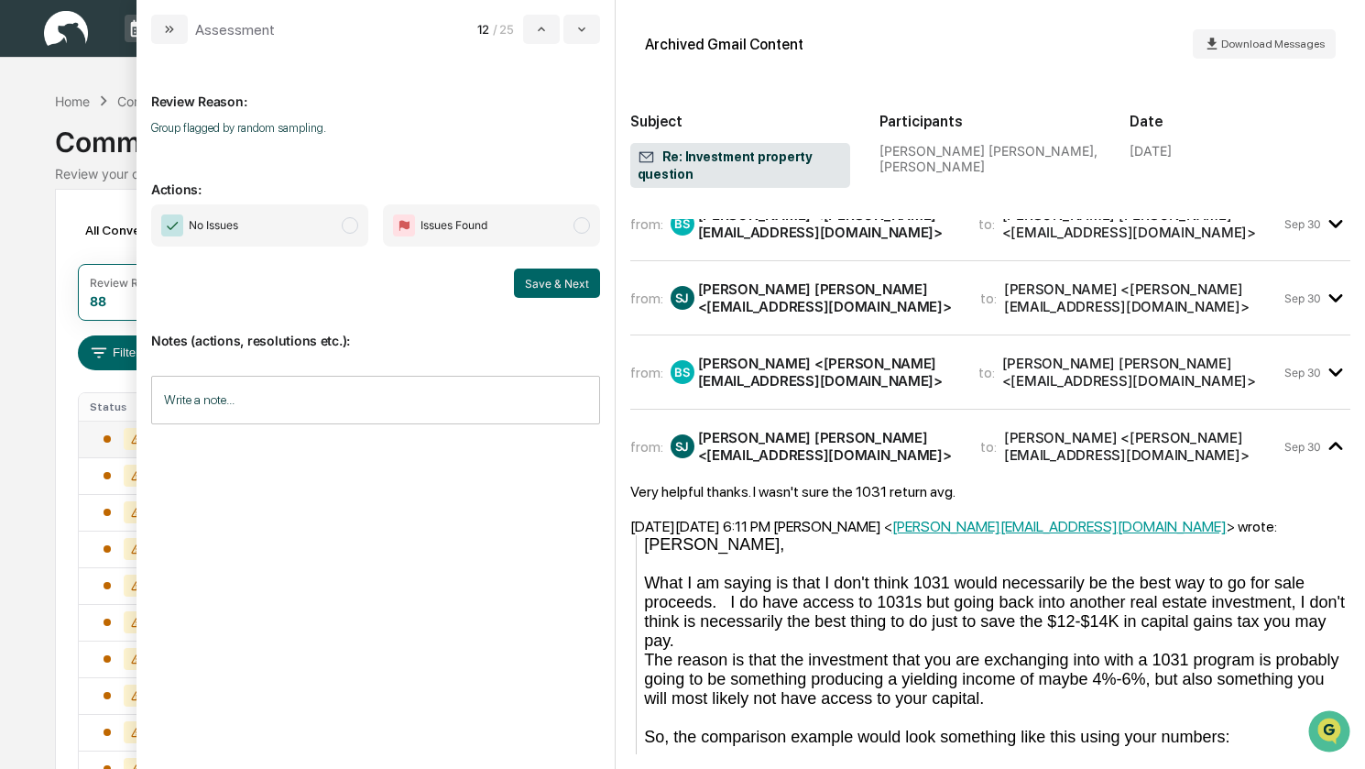
click at [957, 364] on div "[PERSON_NAME] <[PERSON_NAME][EMAIL_ADDRESS][DOMAIN_NAME]>" at bounding box center [827, 372] width 258 height 35
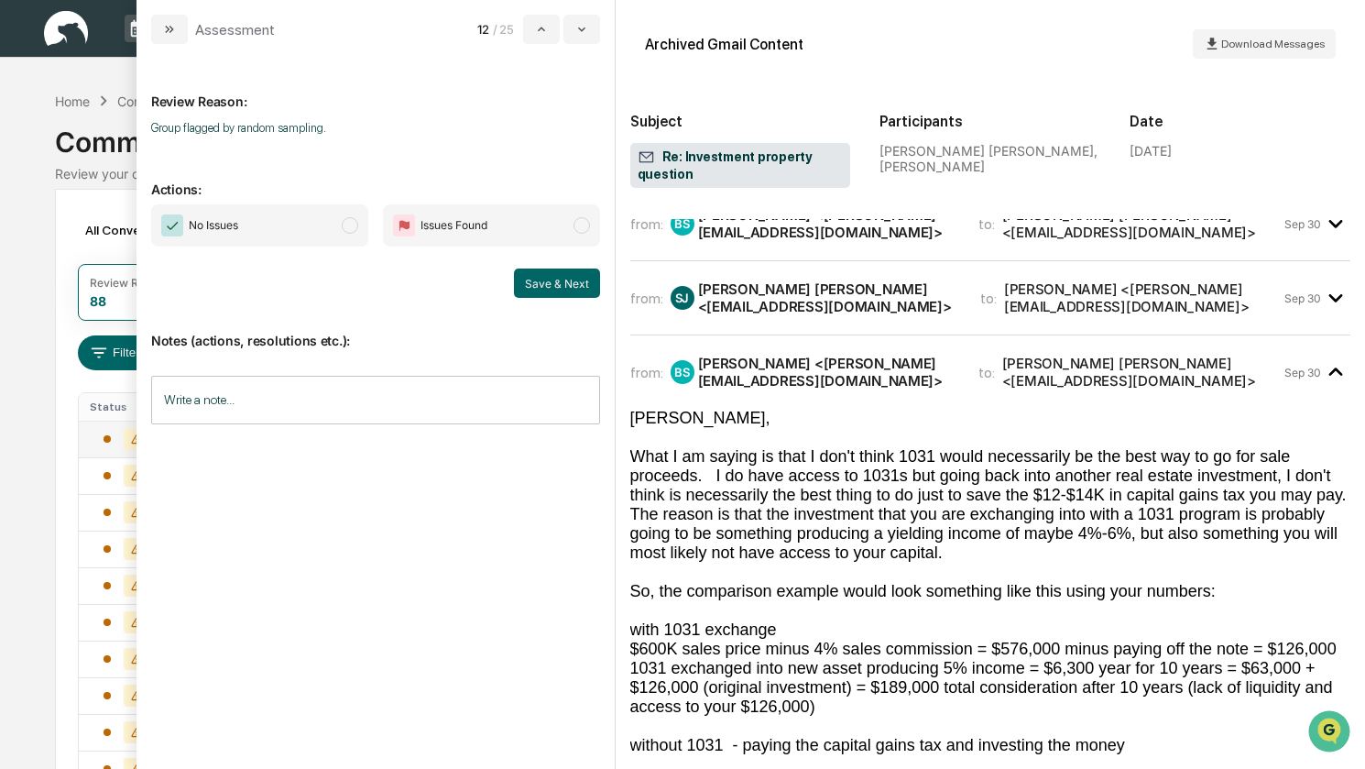
click at [957, 306] on div "[PERSON_NAME] [PERSON_NAME] <[EMAIL_ADDRESS][DOMAIN_NAME]>" at bounding box center [828, 297] width 260 height 35
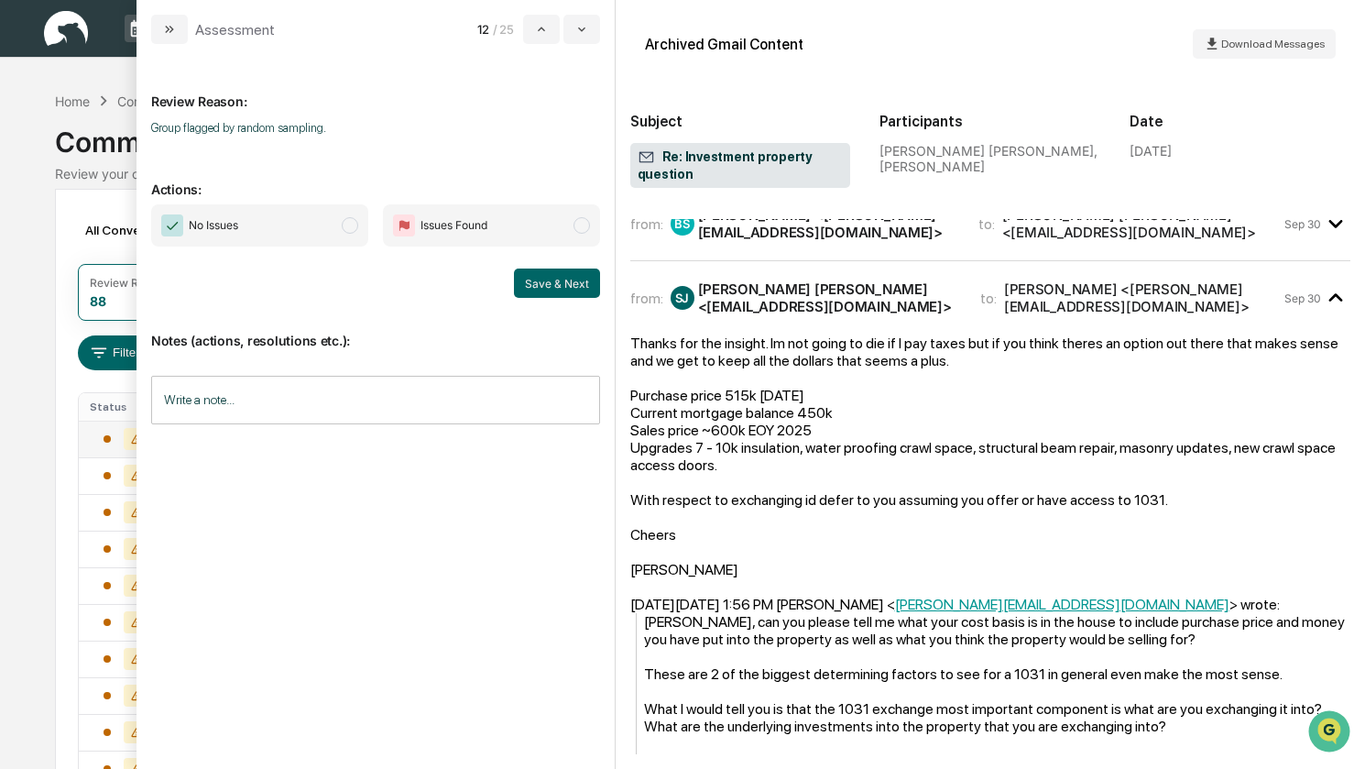
click at [904, 248] on div "from: BS [PERSON_NAME] <[PERSON_NAME][EMAIL_ADDRESS][DOMAIN_NAME]> to: [PERSON_…" at bounding box center [990, 232] width 721 height 60
click at [985, 240] on div "from: BS [PERSON_NAME] <[PERSON_NAME][EMAIL_ADDRESS][DOMAIN_NAME]> to: [PERSON_…" at bounding box center [990, 224] width 721 height 44
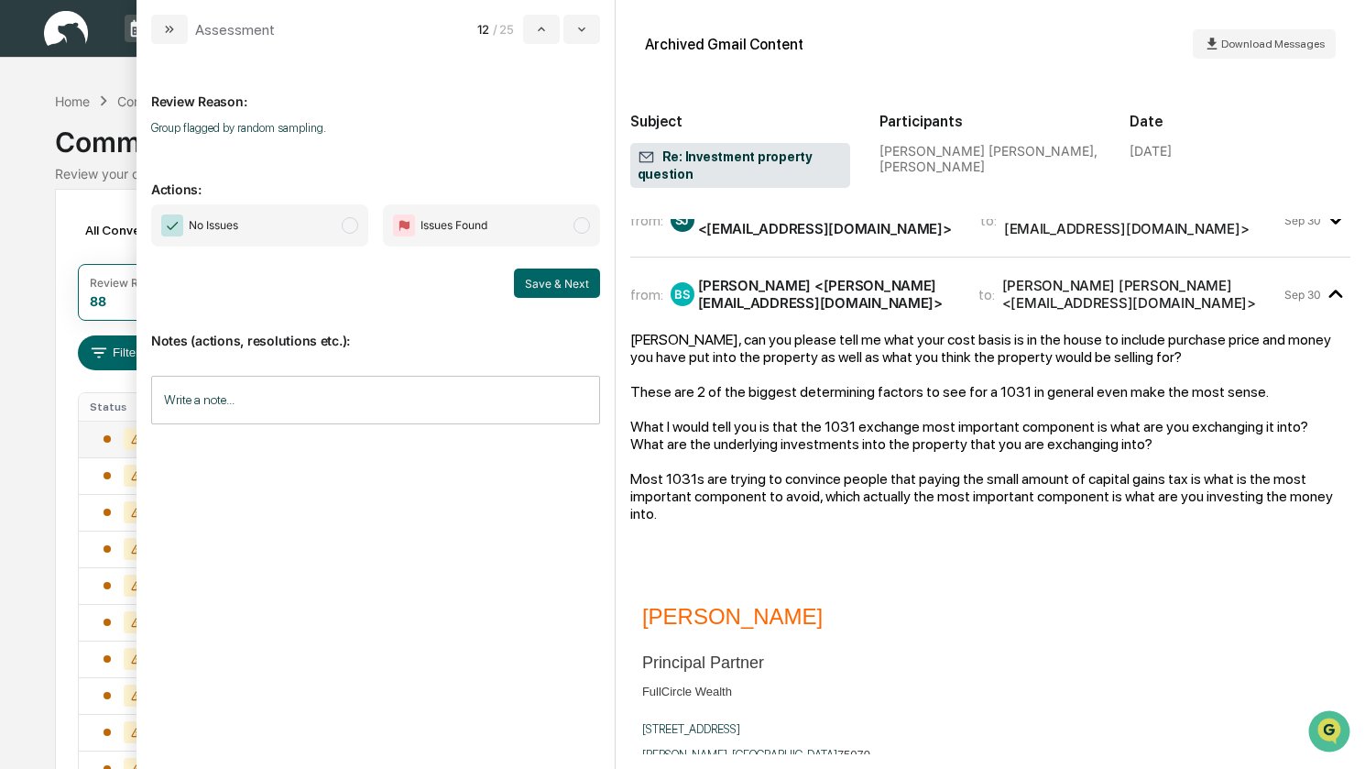
scroll to position [0, 0]
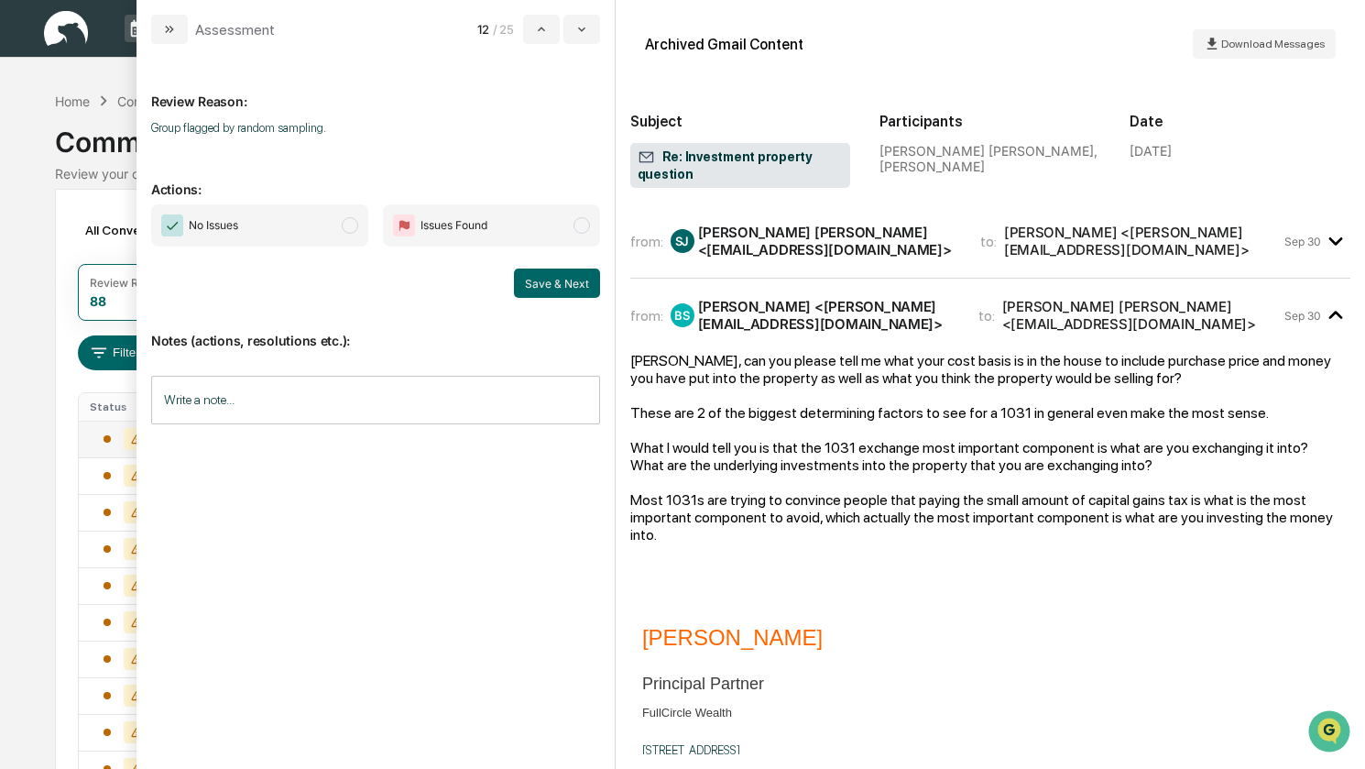
click at [231, 229] on span "No Issues" at bounding box center [213, 225] width 49 height 18
click at [549, 284] on button "Save & Next" at bounding box center [557, 282] width 86 height 29
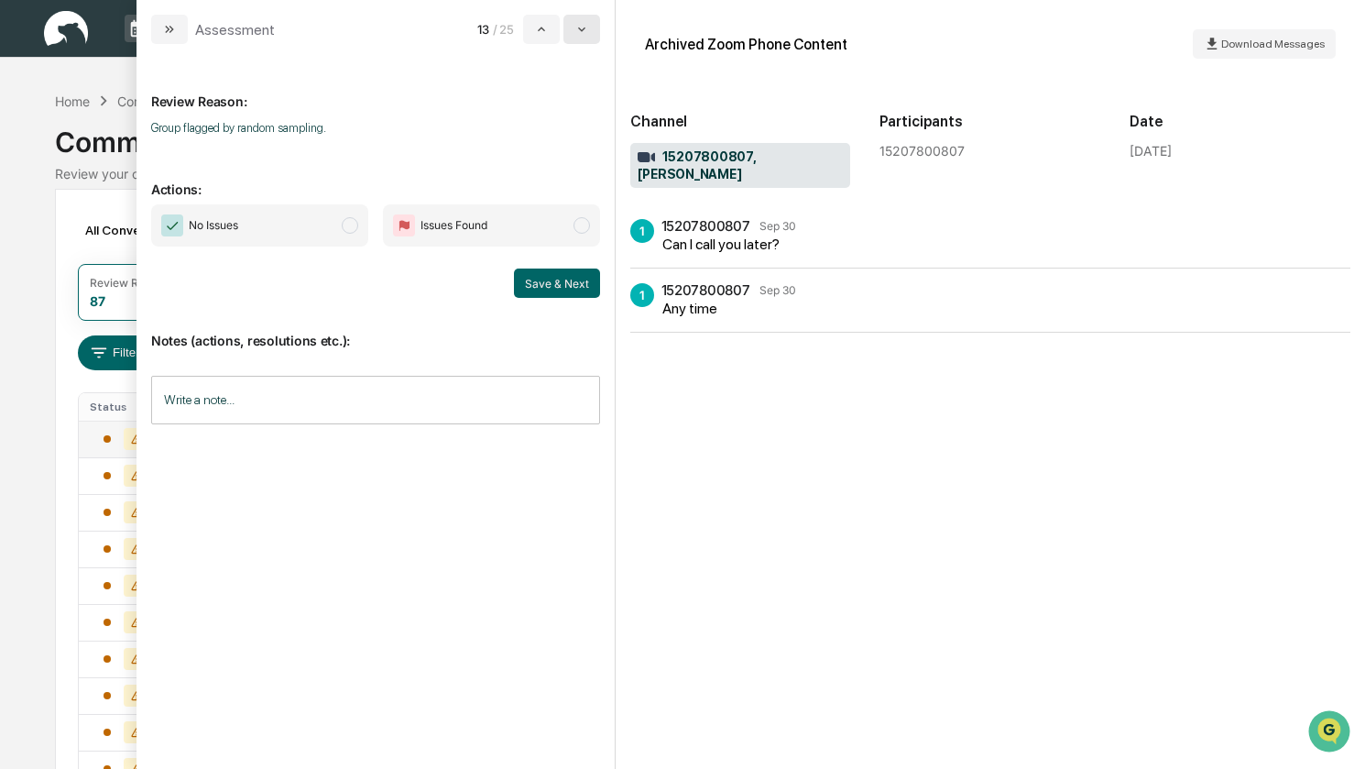
click at [581, 31] on icon "modal" at bounding box center [581, 29] width 15 height 15
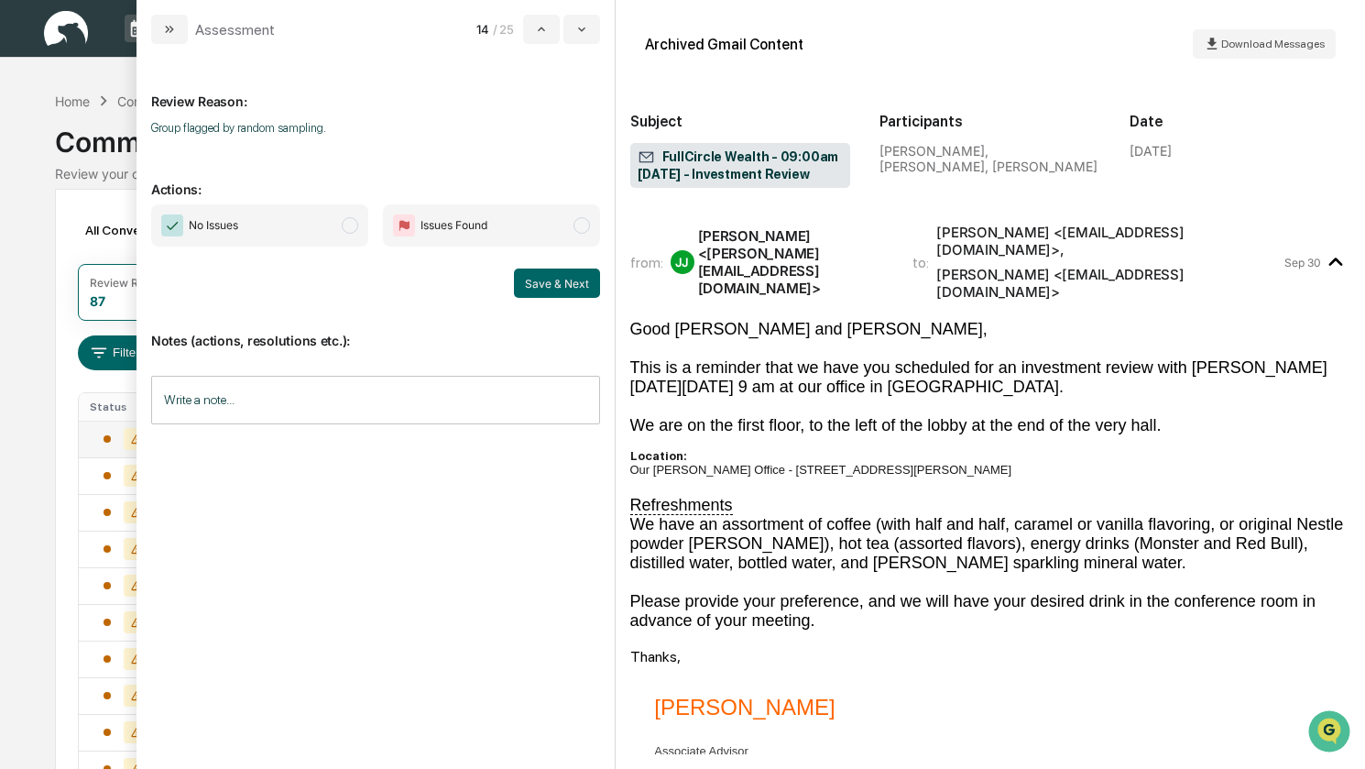
click at [251, 224] on span "No Issues" at bounding box center [259, 225] width 217 height 42
click at [563, 293] on button "Save & Next" at bounding box center [557, 282] width 86 height 29
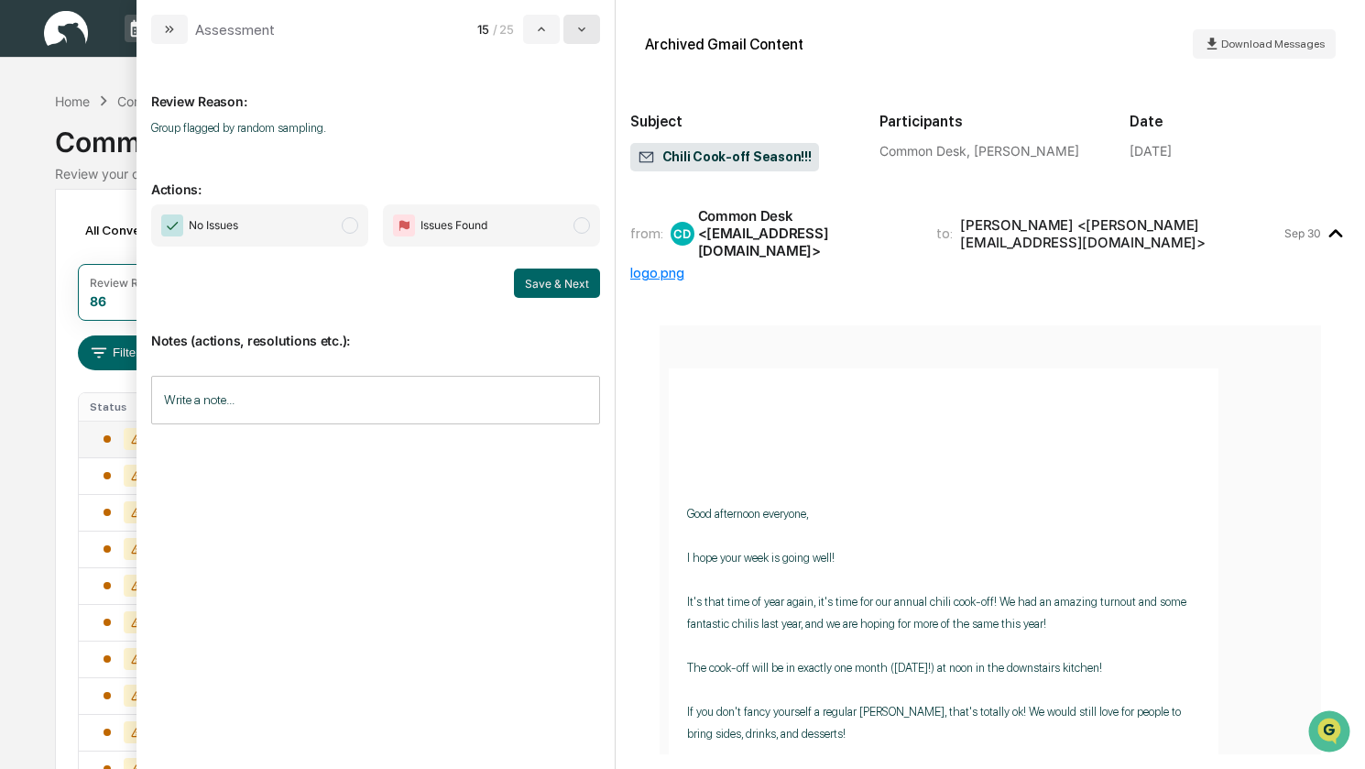
click at [585, 28] on icon "modal" at bounding box center [581, 29] width 15 height 15
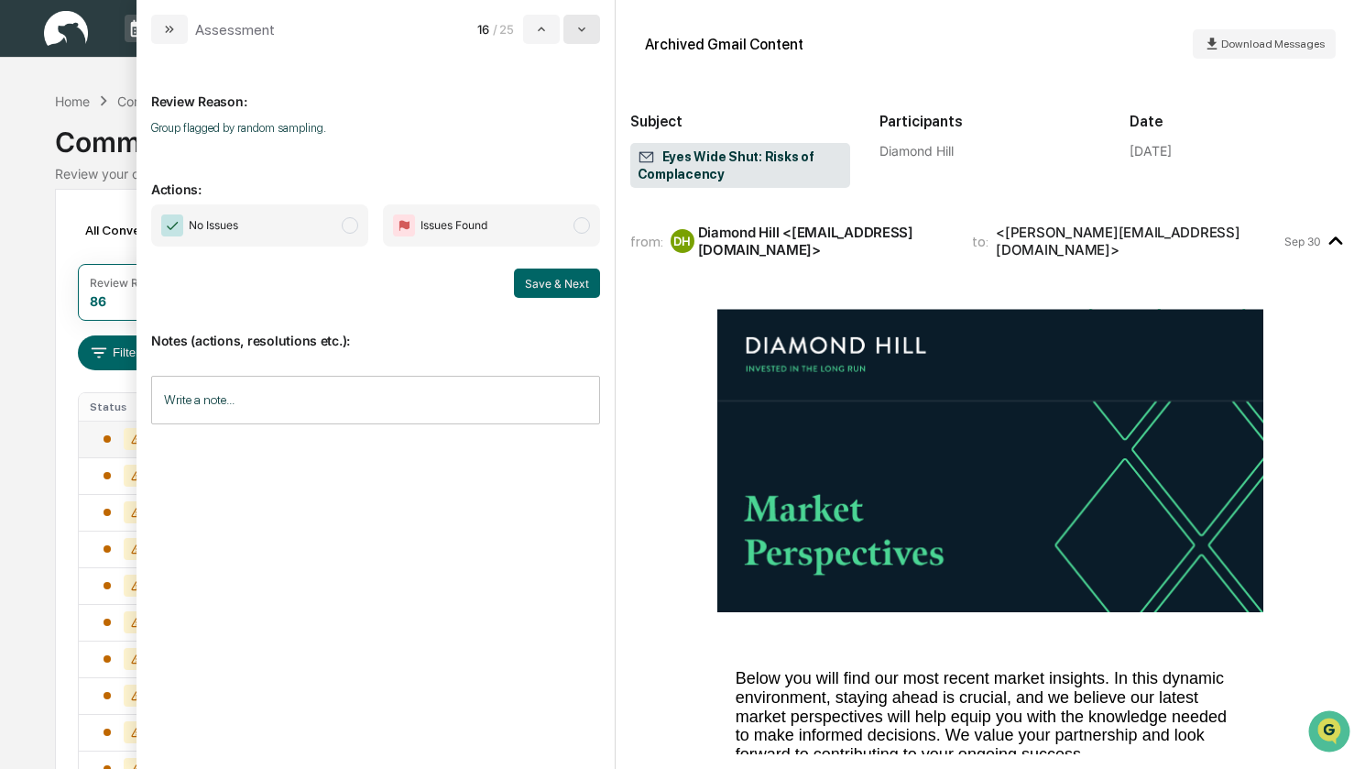
click at [585, 30] on icon "modal" at bounding box center [581, 29] width 15 height 15
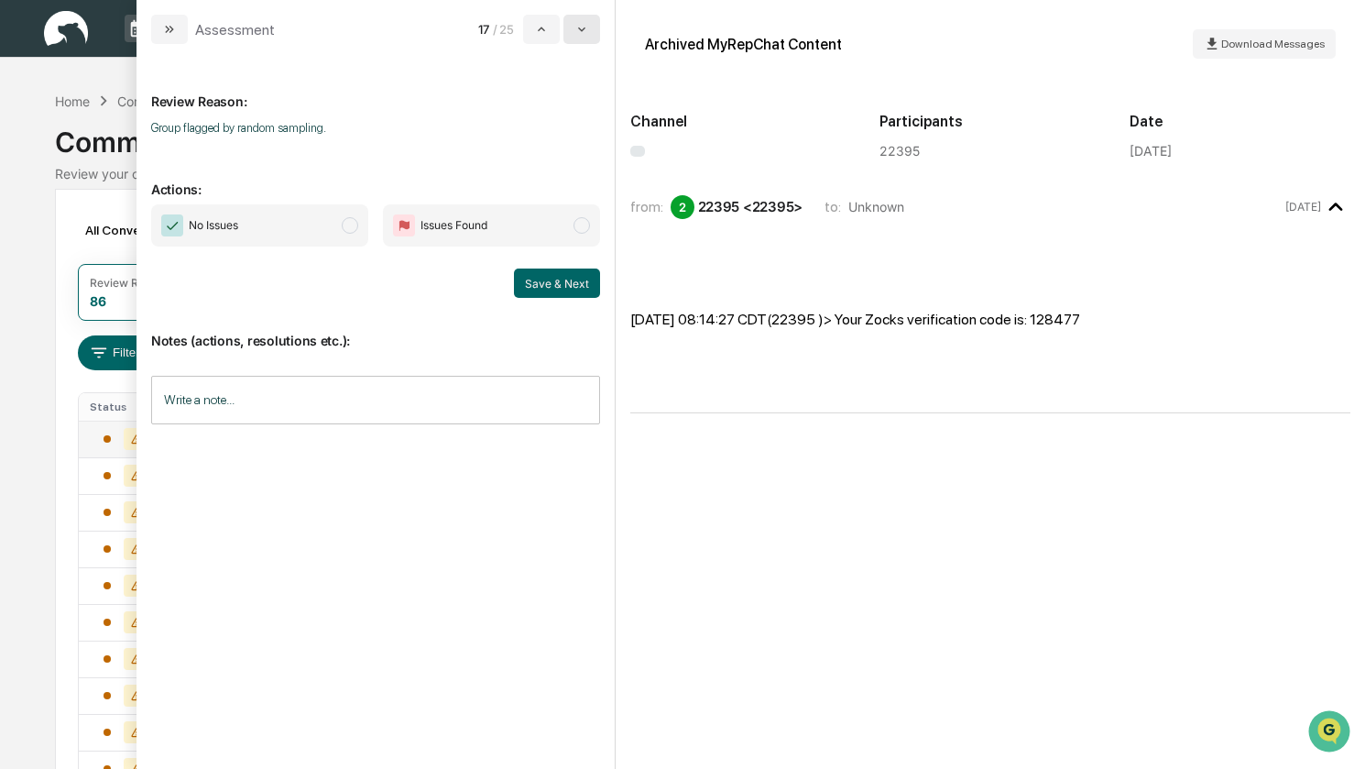
click at [585, 30] on icon "modal" at bounding box center [581, 29] width 7 height 5
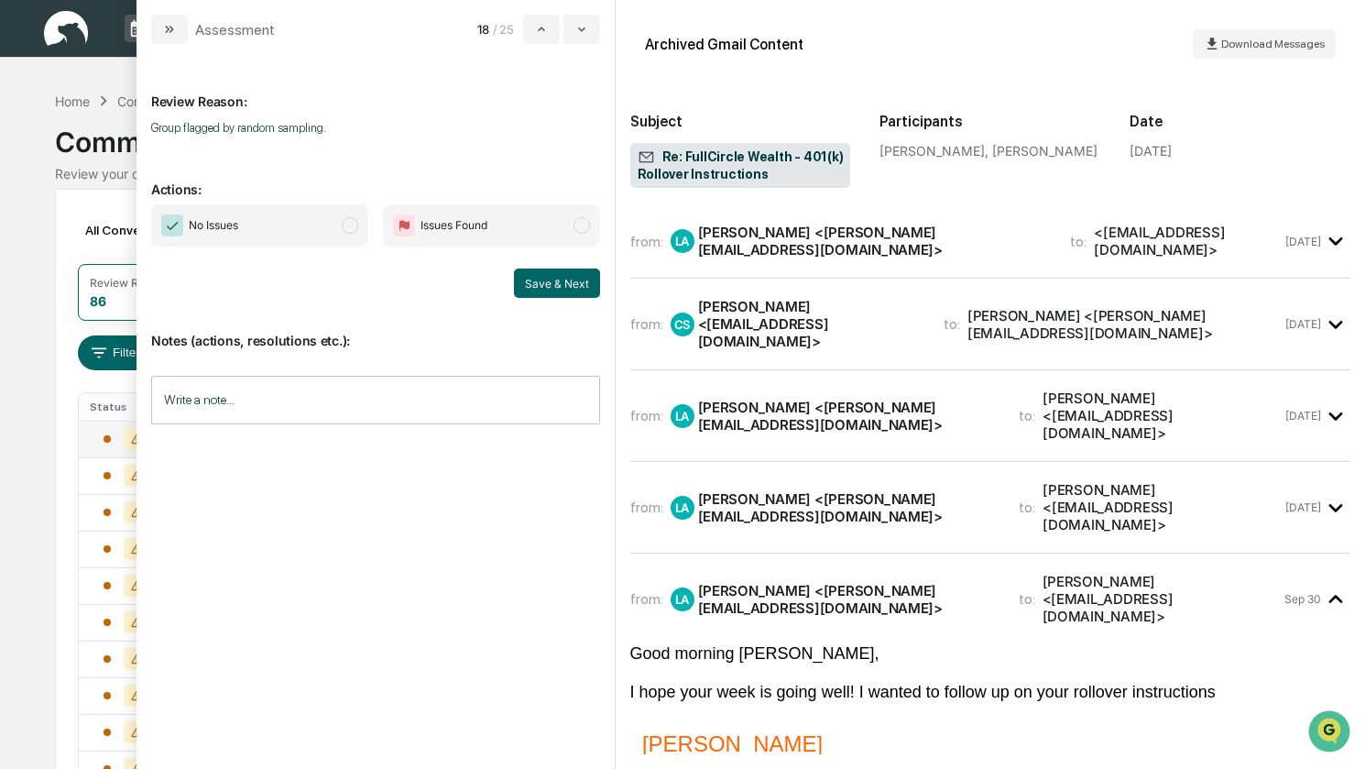
click at [280, 224] on span "No Issues" at bounding box center [259, 225] width 217 height 42
click at [574, 286] on button "Save & Next" at bounding box center [557, 282] width 86 height 29
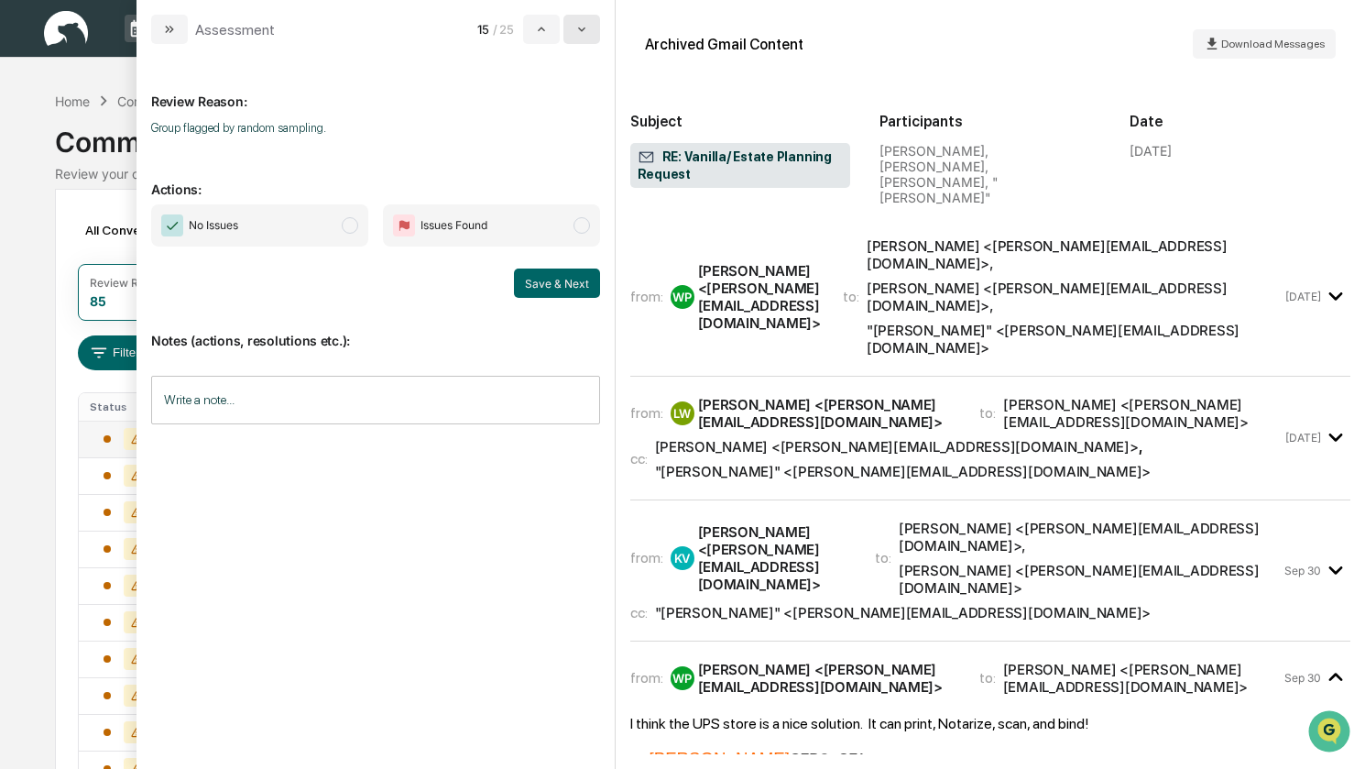
click at [577, 35] on icon "modal" at bounding box center [581, 29] width 15 height 15
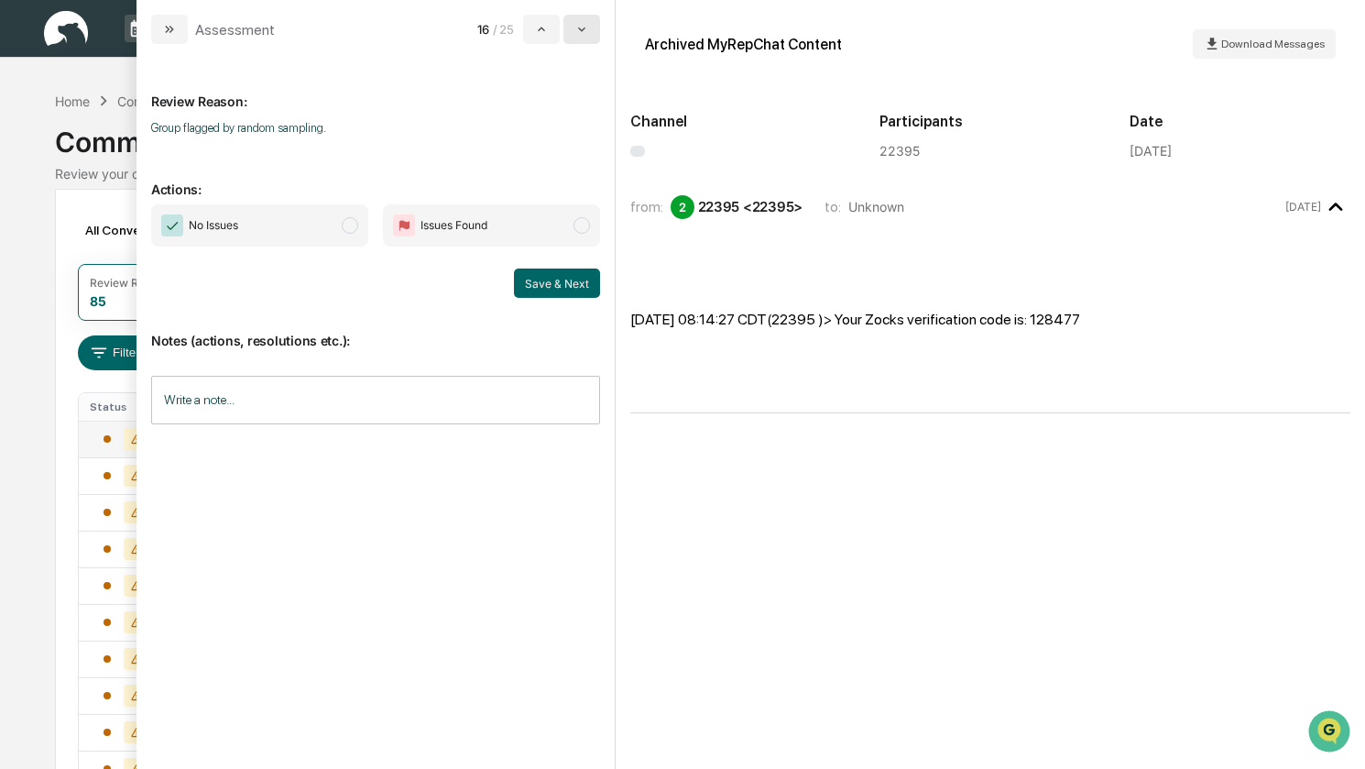
click at [577, 35] on icon "modal" at bounding box center [581, 29] width 15 height 15
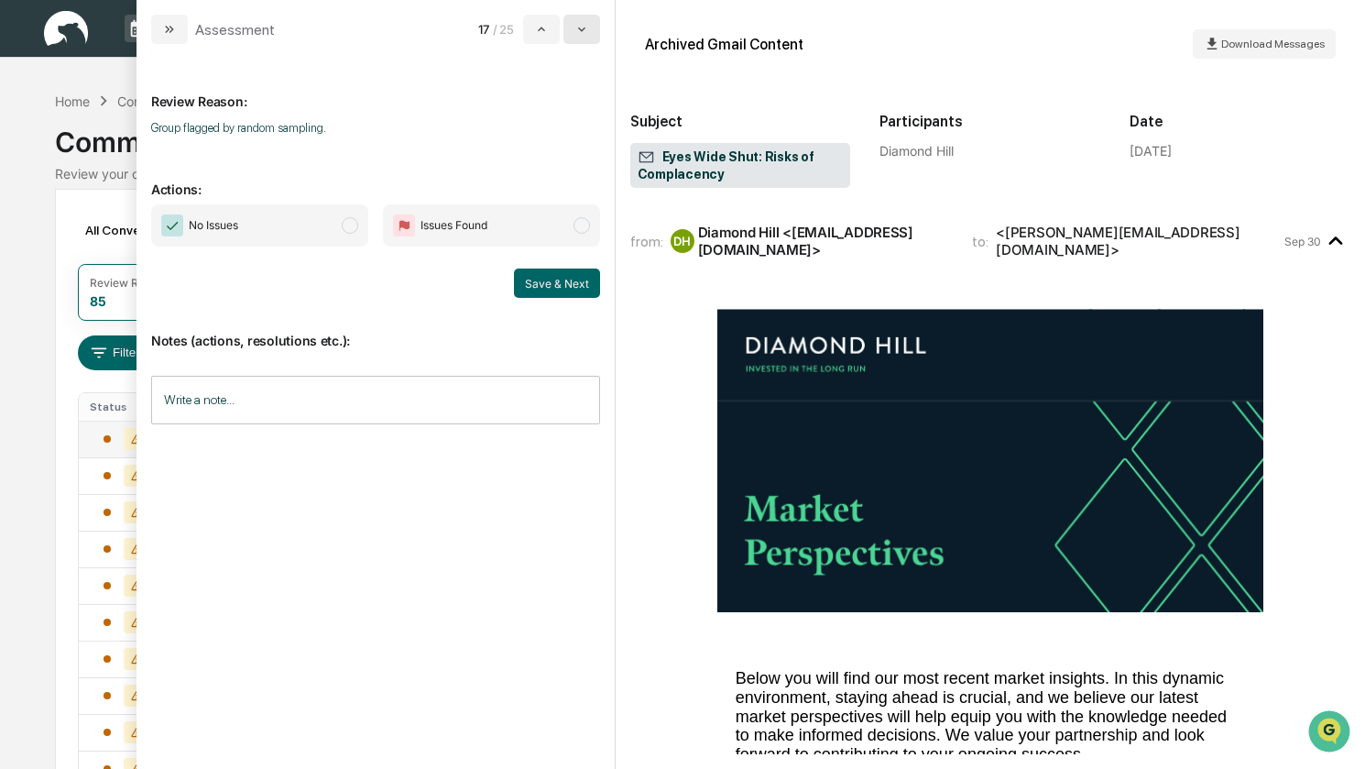
click at [577, 35] on icon "modal" at bounding box center [581, 29] width 15 height 15
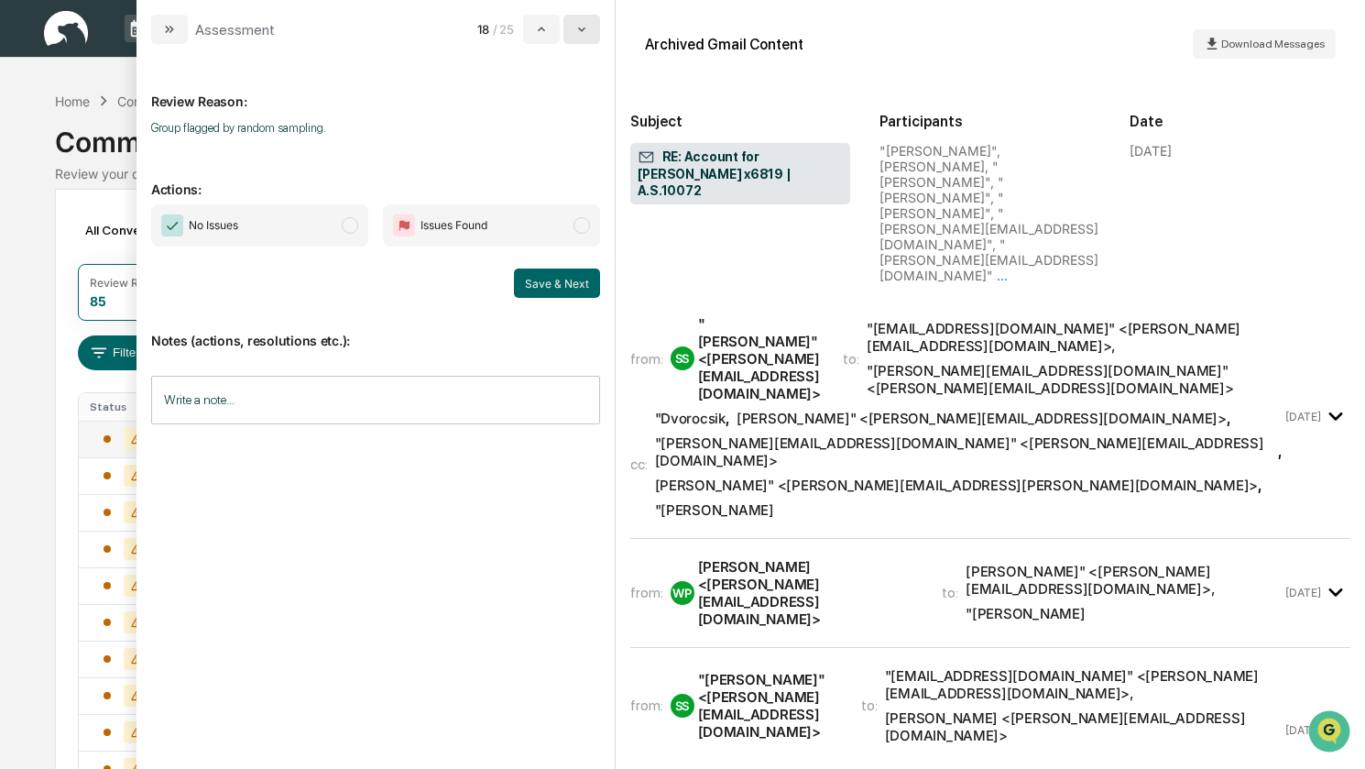
click at [577, 35] on icon "modal" at bounding box center [581, 29] width 15 height 15
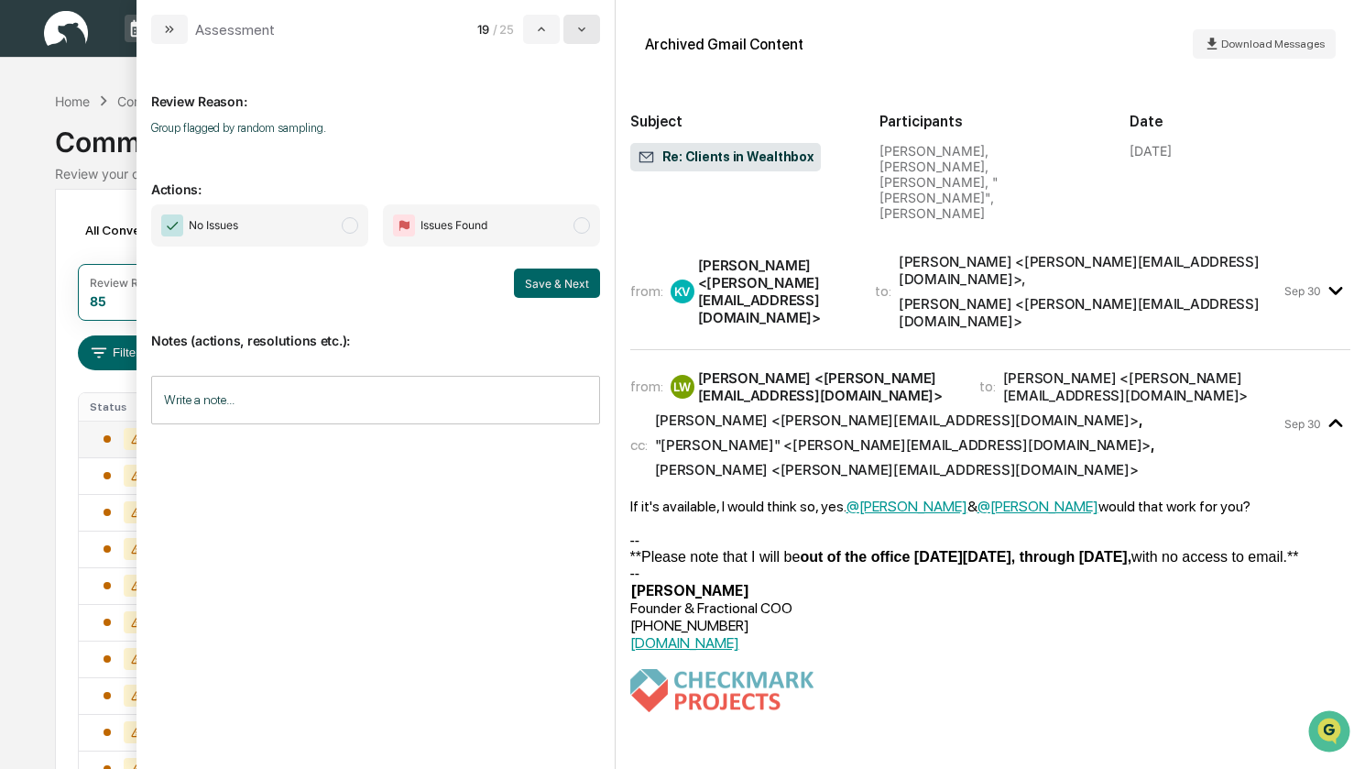
click at [577, 35] on icon "modal" at bounding box center [581, 29] width 15 height 15
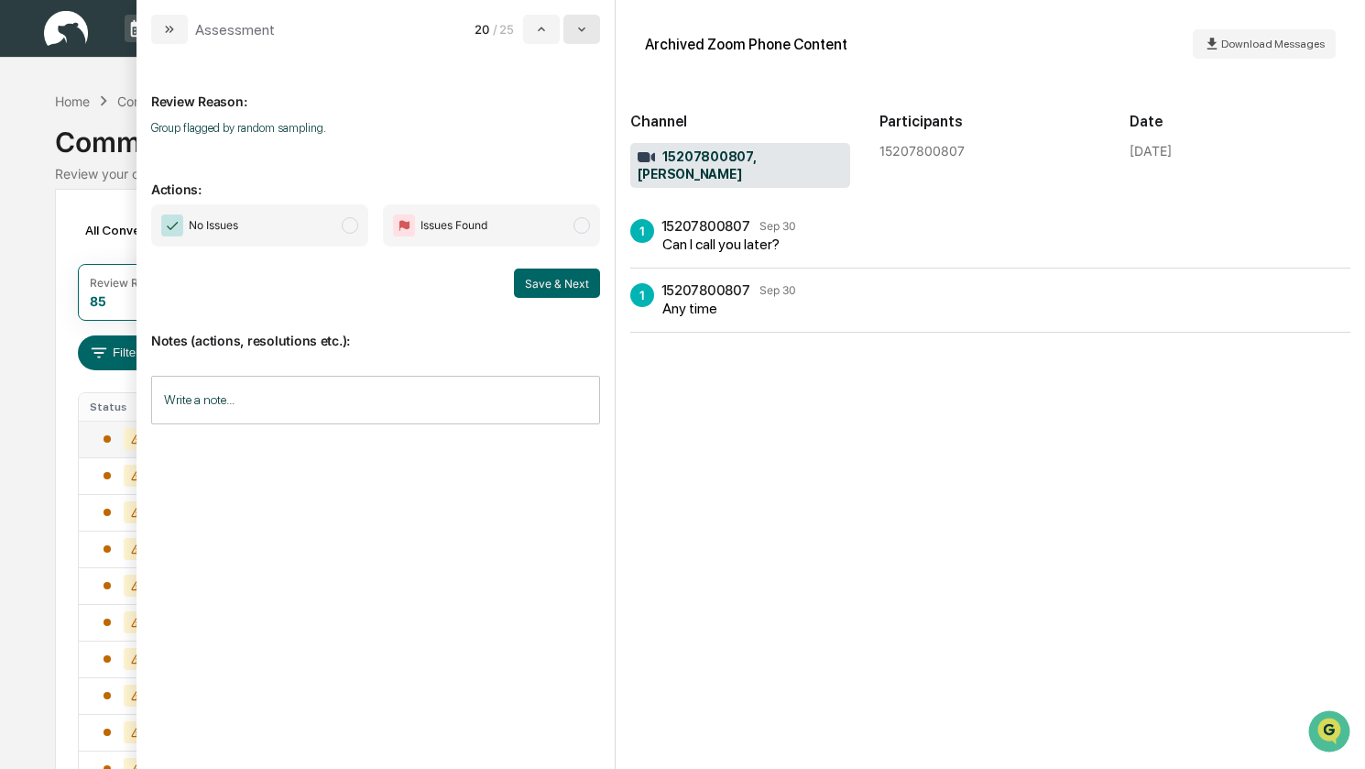
click at [577, 35] on icon "modal" at bounding box center [581, 29] width 15 height 15
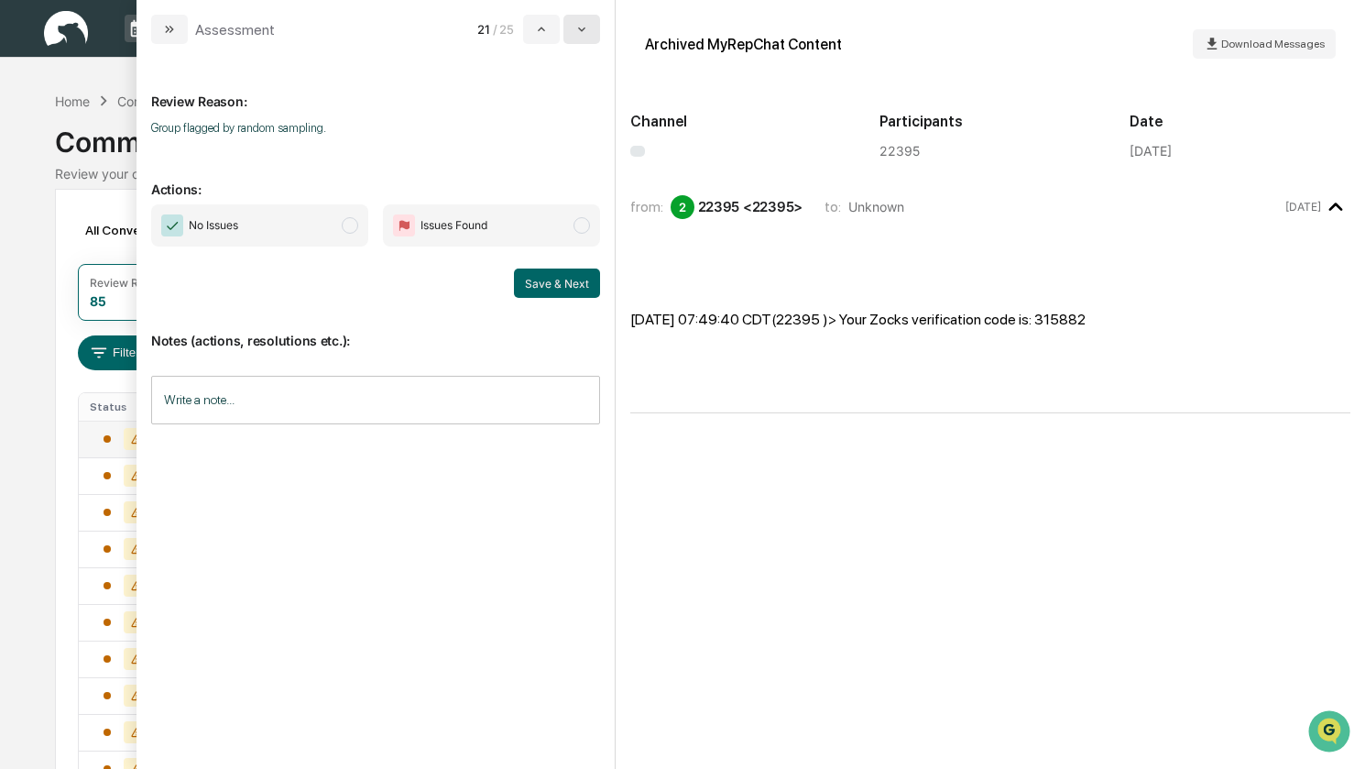
click at [577, 35] on icon "modal" at bounding box center [581, 29] width 15 height 15
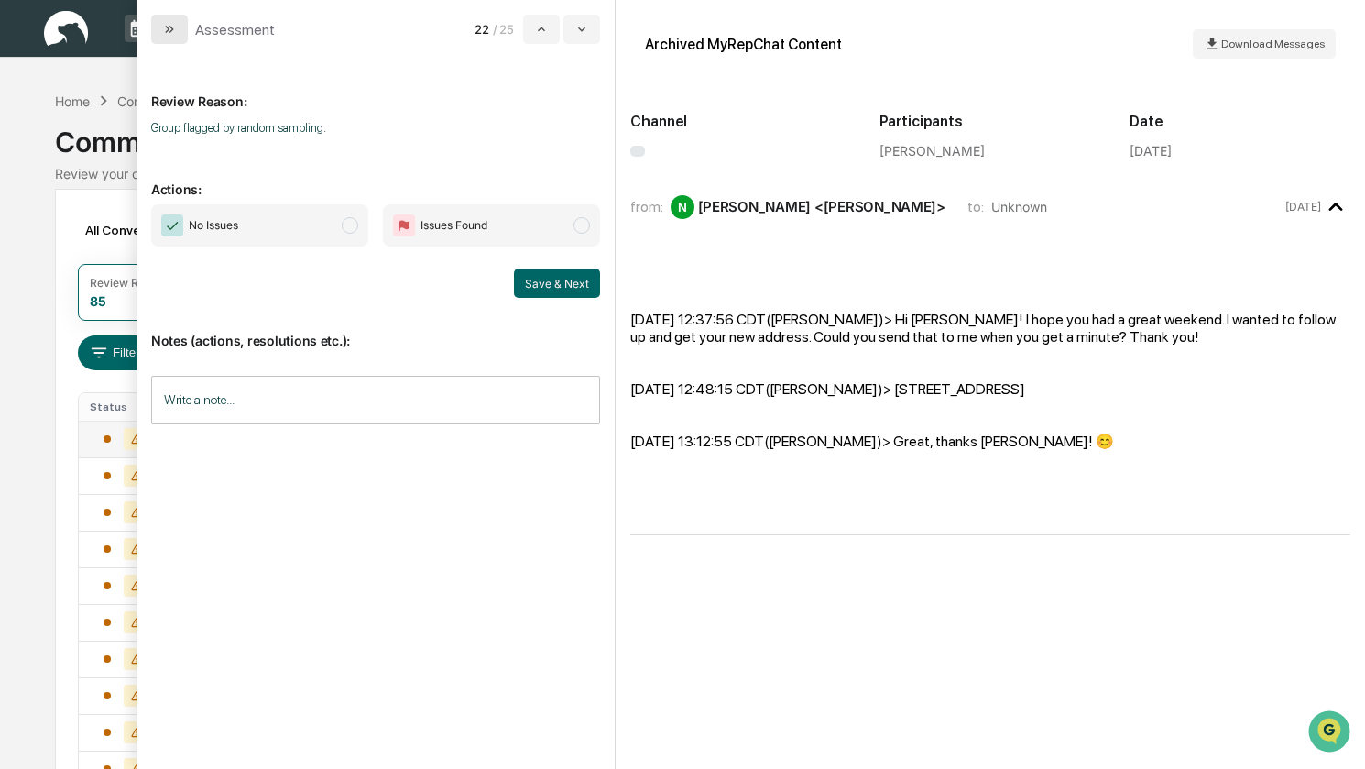
click at [172, 27] on icon "modal" at bounding box center [169, 29] width 15 height 15
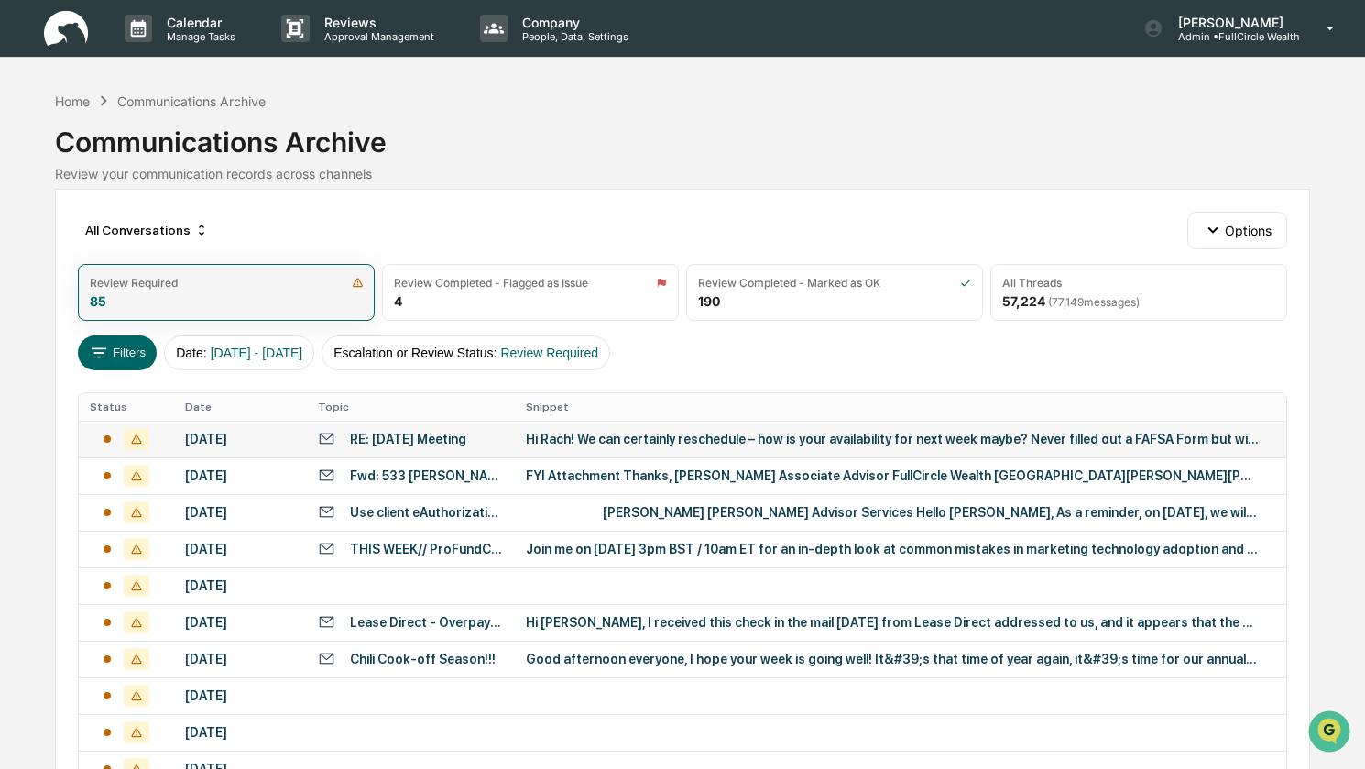
click at [207, 306] on div "Review Required 85" at bounding box center [226, 292] width 297 height 57
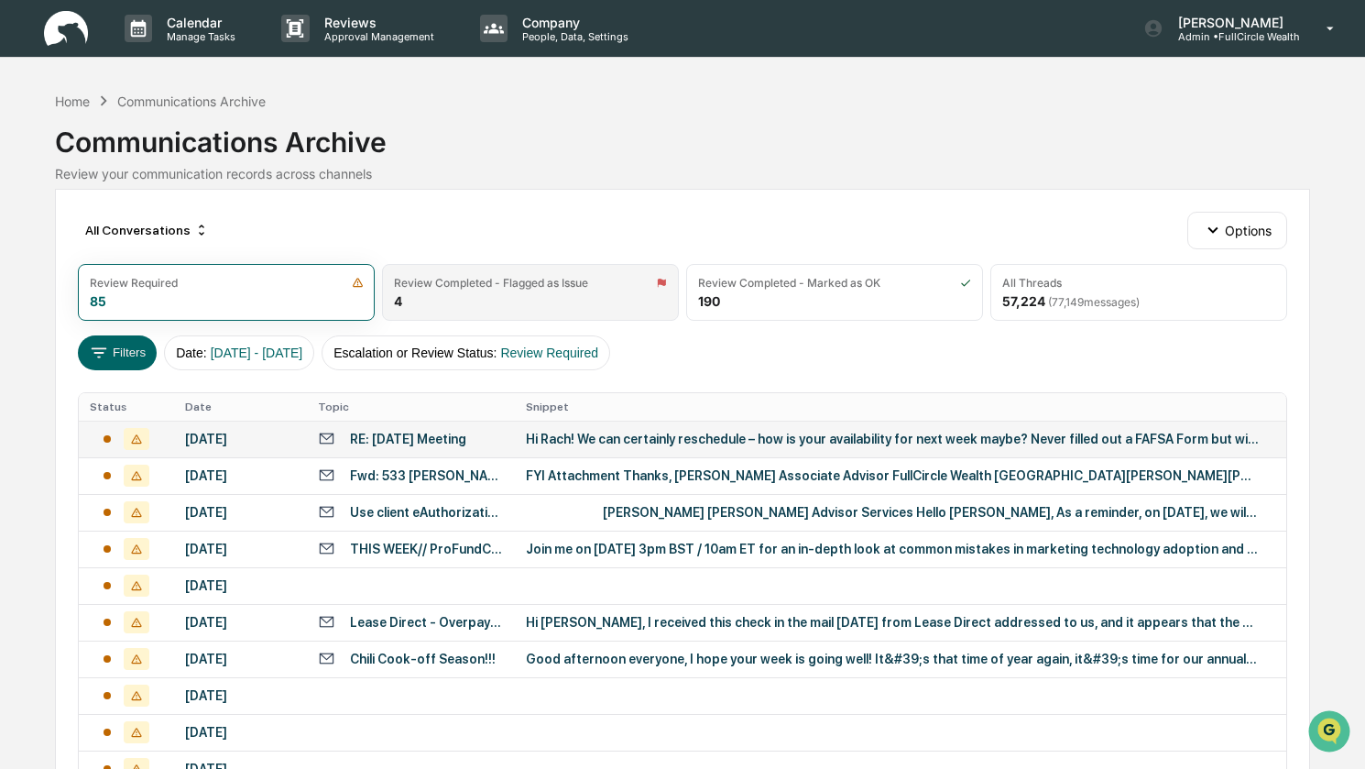
click at [573, 294] on div "Review Completed - Flagged as Issue 4" at bounding box center [530, 292] width 297 height 57
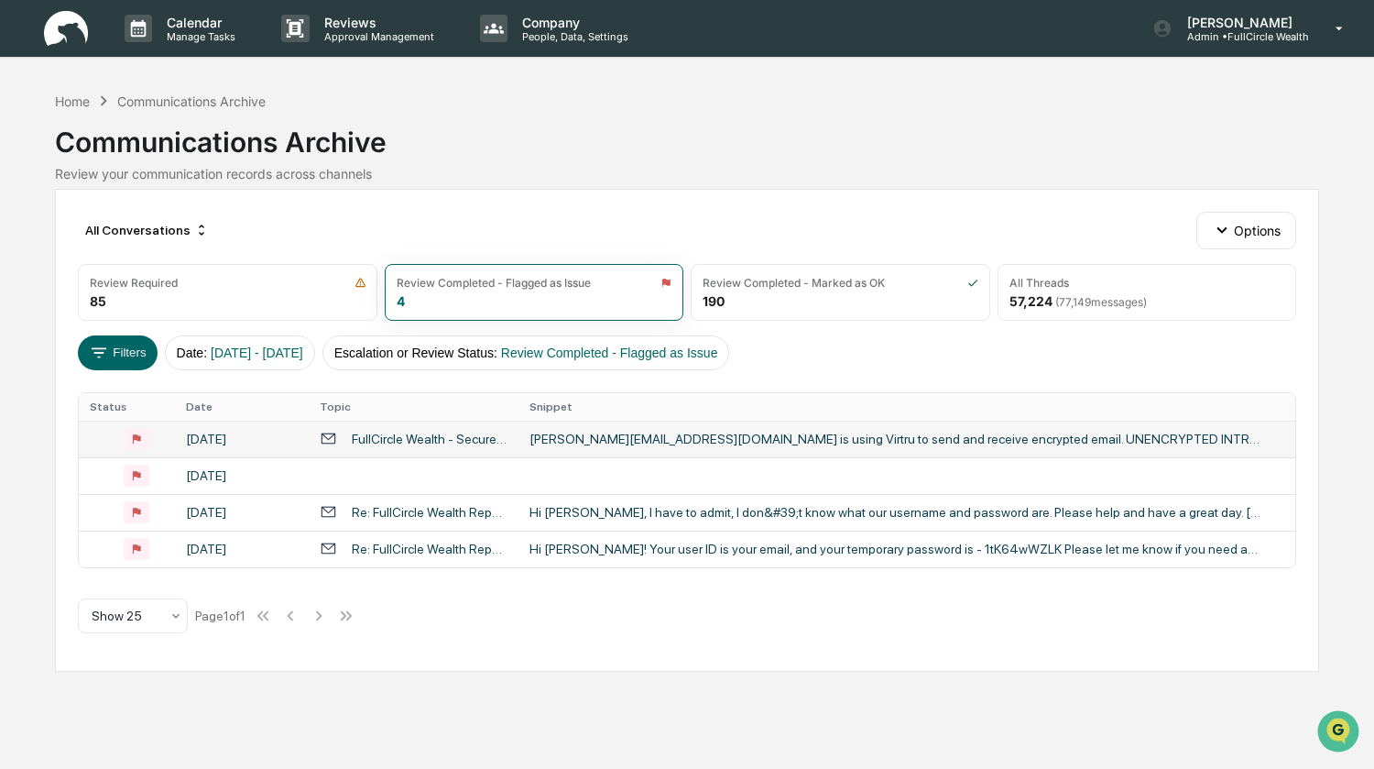
click at [465, 441] on div "FullCircle Wealth - Secure Bank Instructions" at bounding box center [430, 439] width 156 height 15
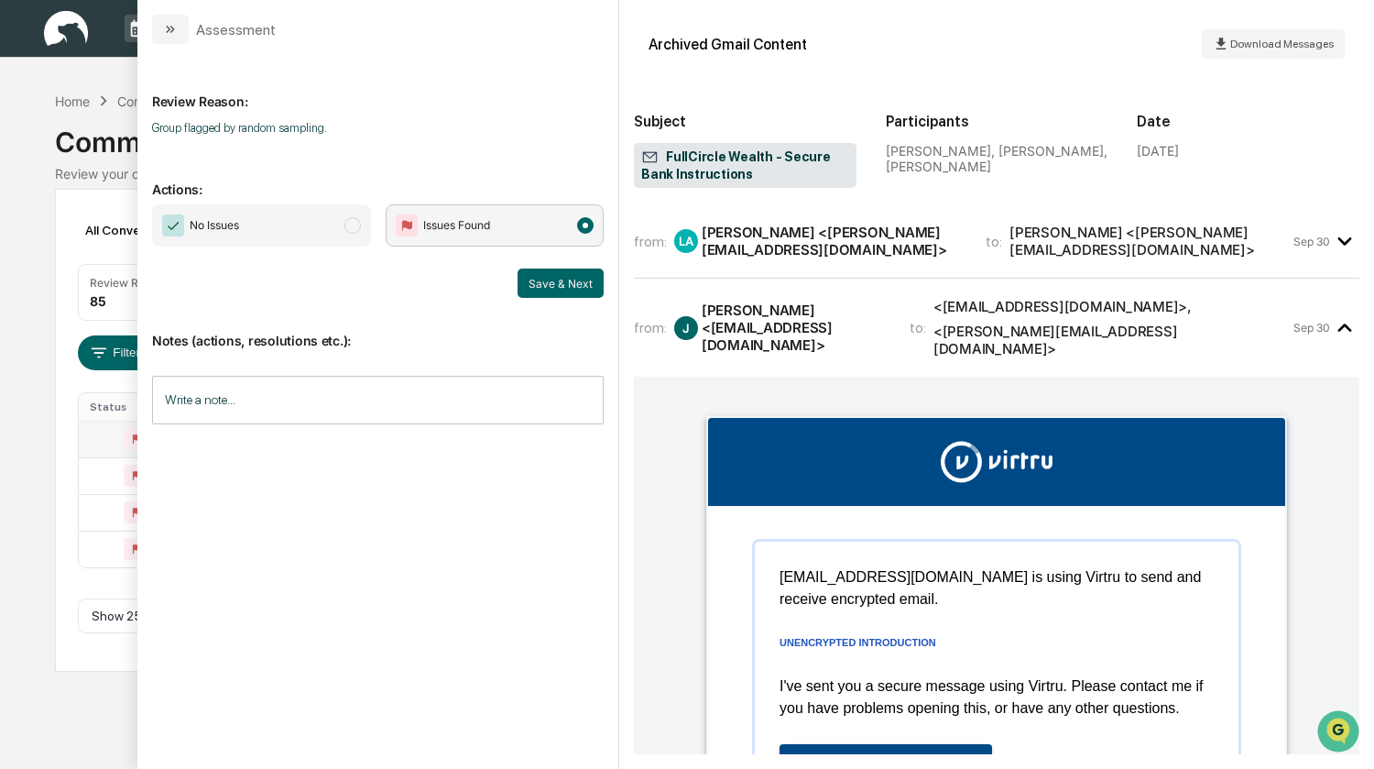
click at [257, 229] on span "No Issues" at bounding box center [261, 225] width 219 height 42
click at [551, 287] on button "Save & Next" at bounding box center [561, 282] width 86 height 29
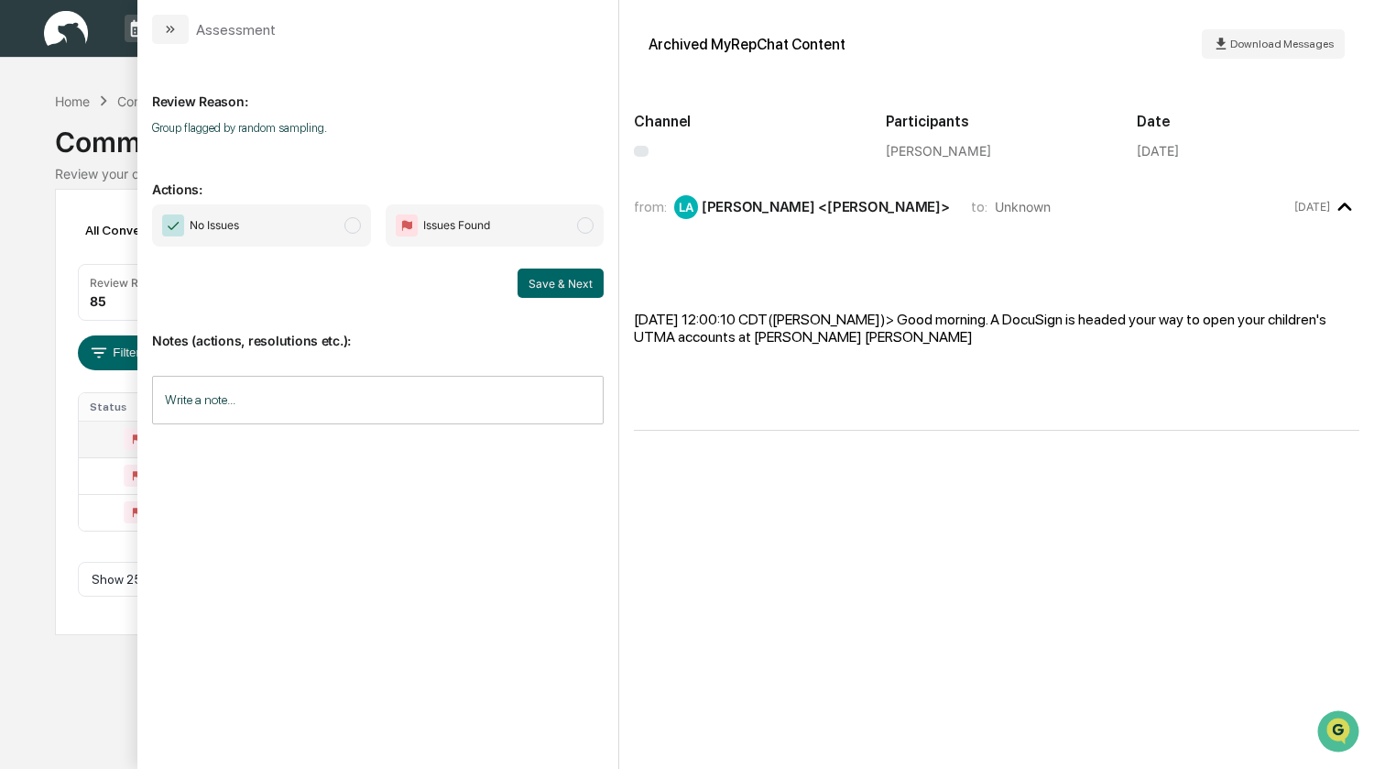
click at [251, 221] on span "No Issues" at bounding box center [261, 225] width 219 height 42
click at [531, 285] on button "Save & Next" at bounding box center [561, 282] width 86 height 29
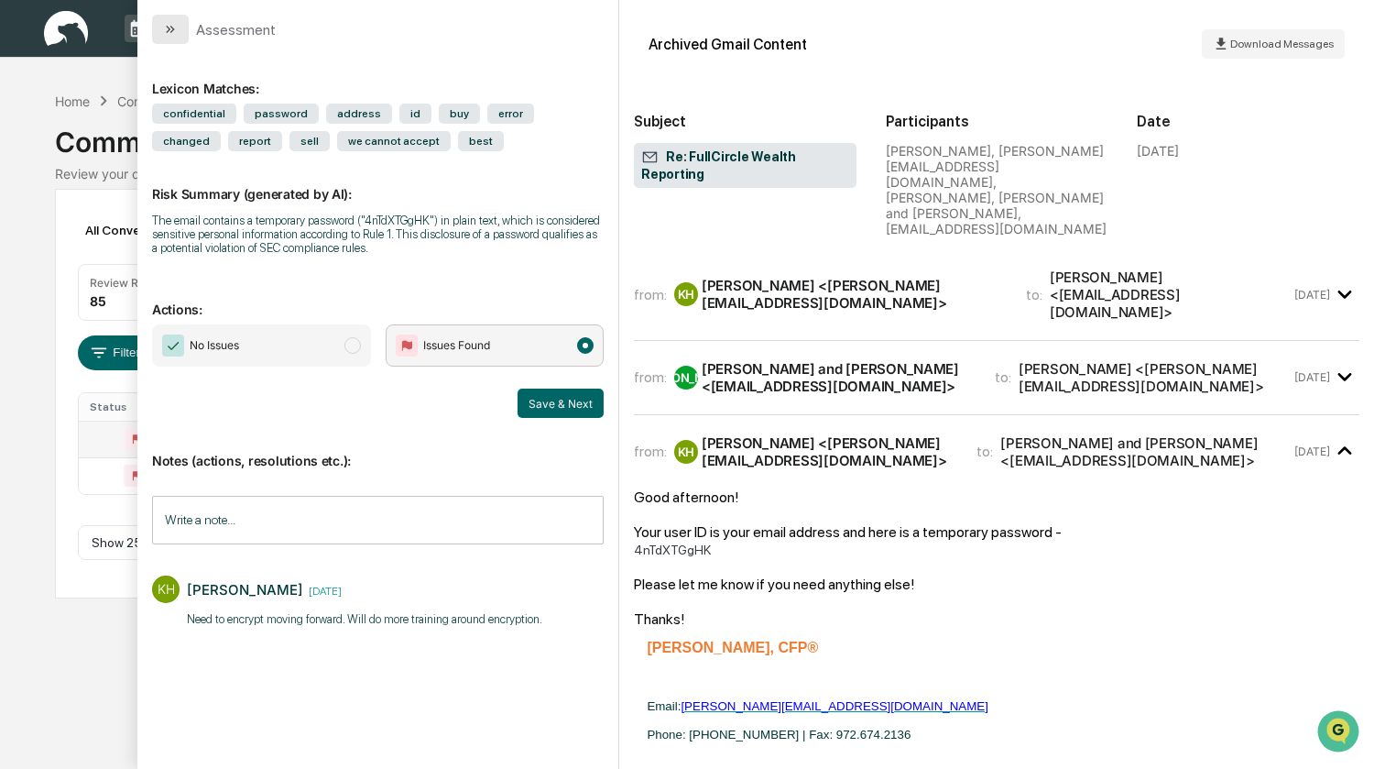
click at [173, 28] on icon "modal" at bounding box center [172, 29] width 5 height 7
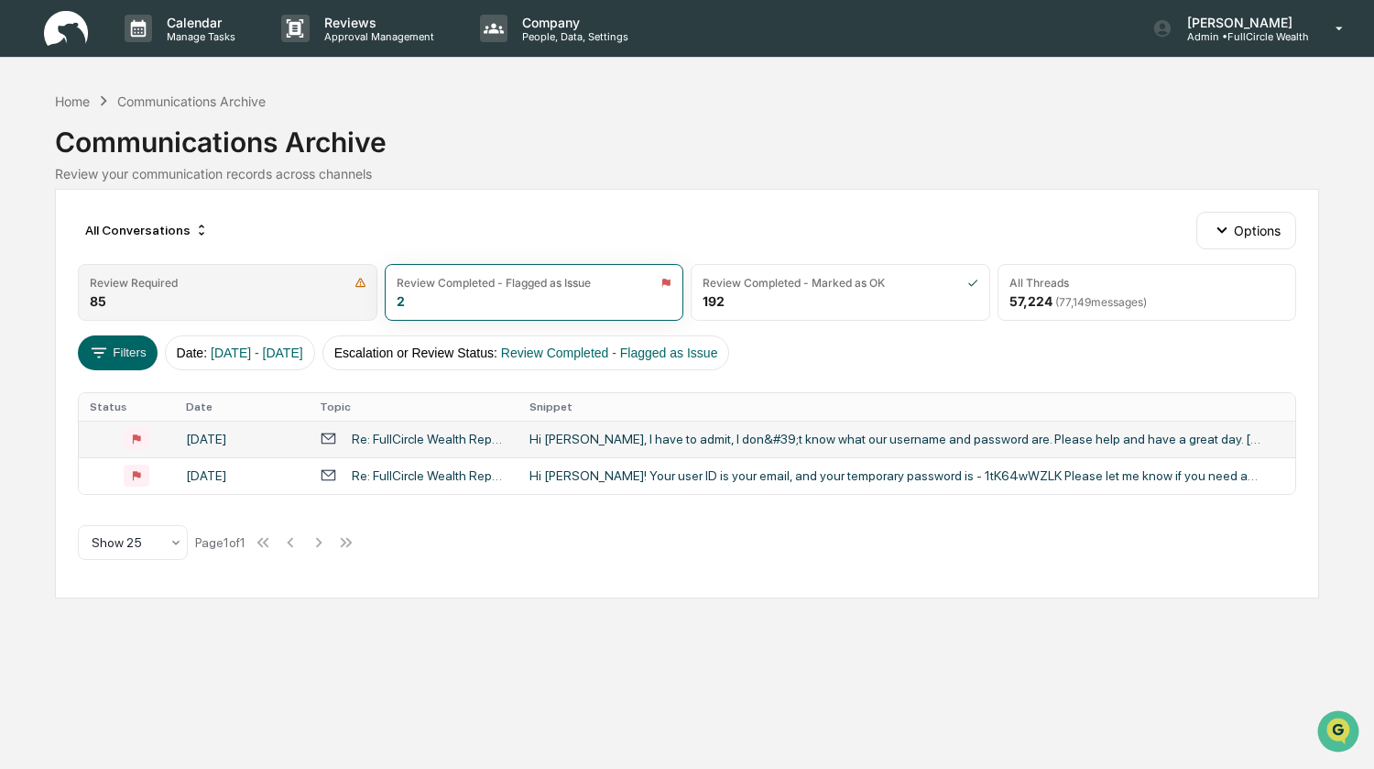
click at [228, 279] on div "Review Required" at bounding box center [228, 283] width 276 height 14
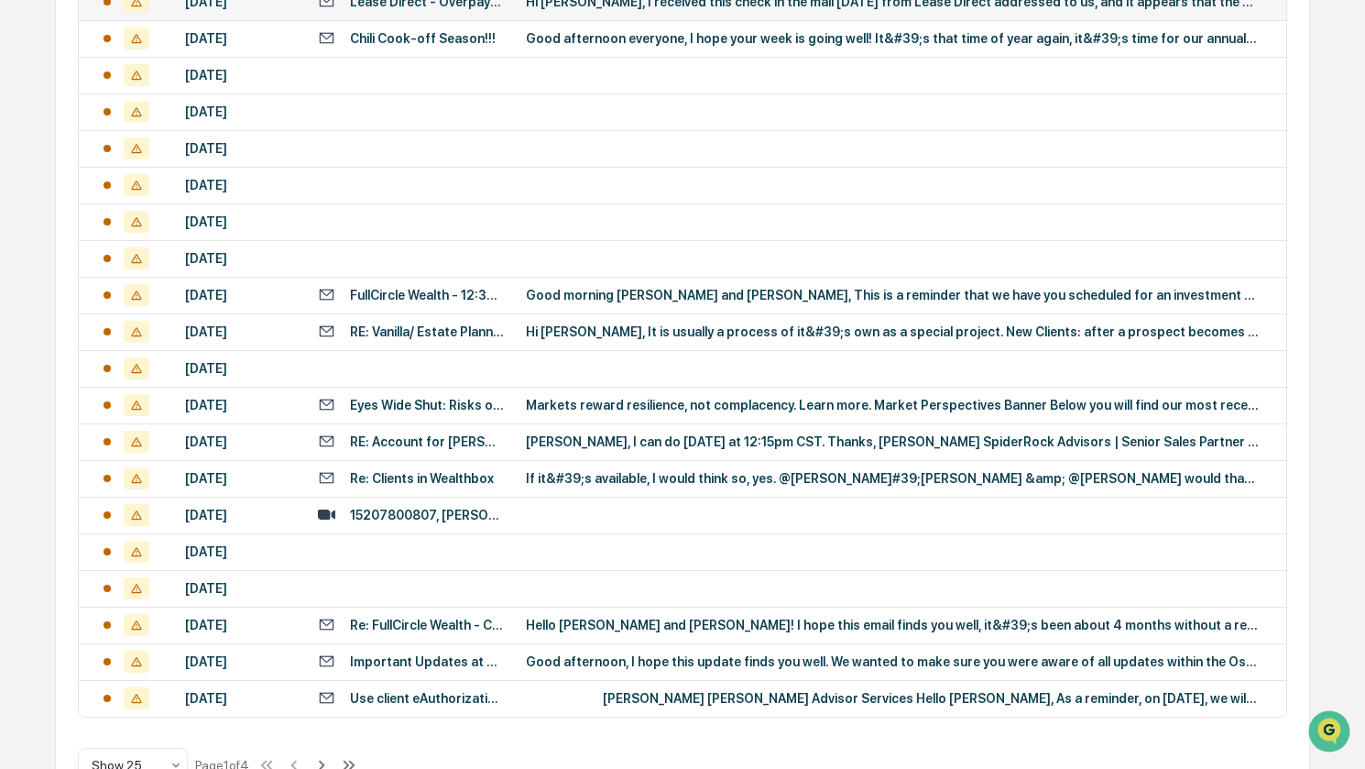
scroll to position [641, 0]
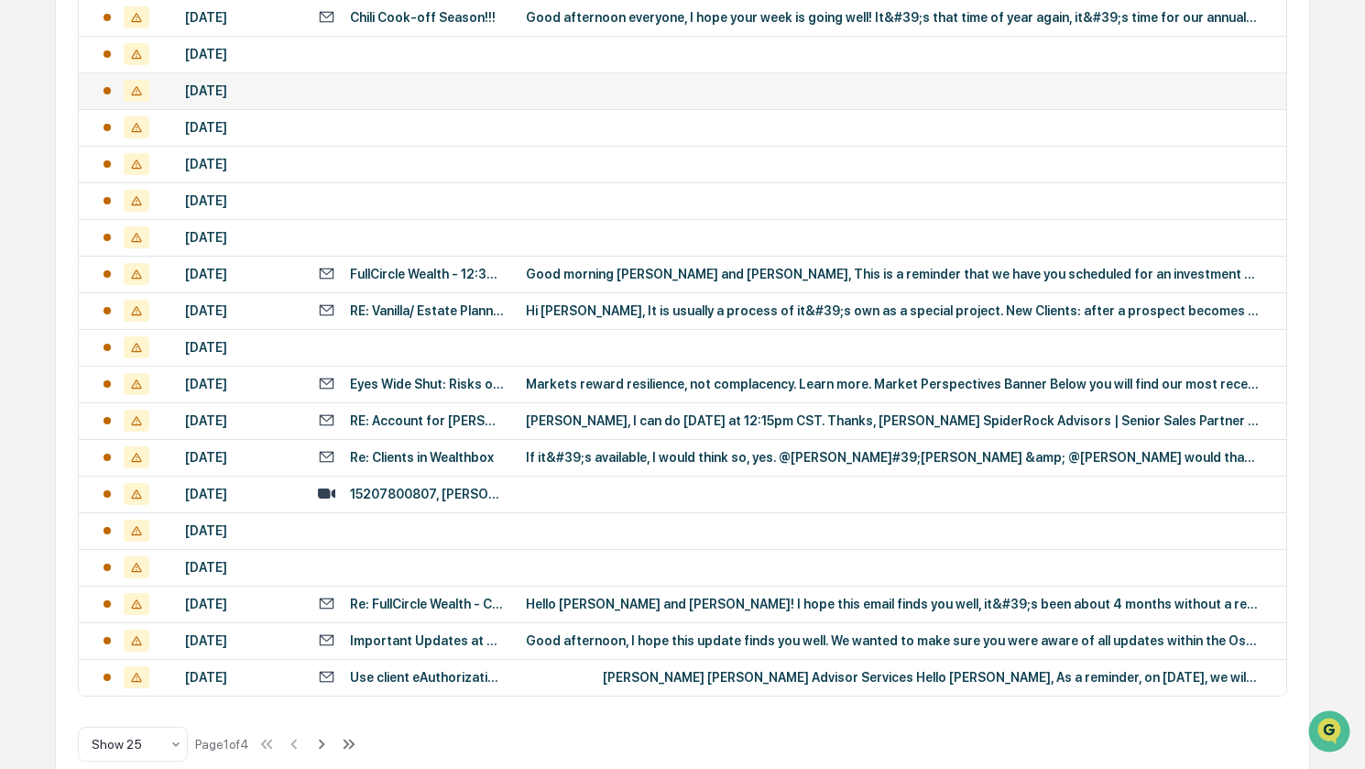
click at [388, 109] on td at bounding box center [411, 90] width 208 height 37
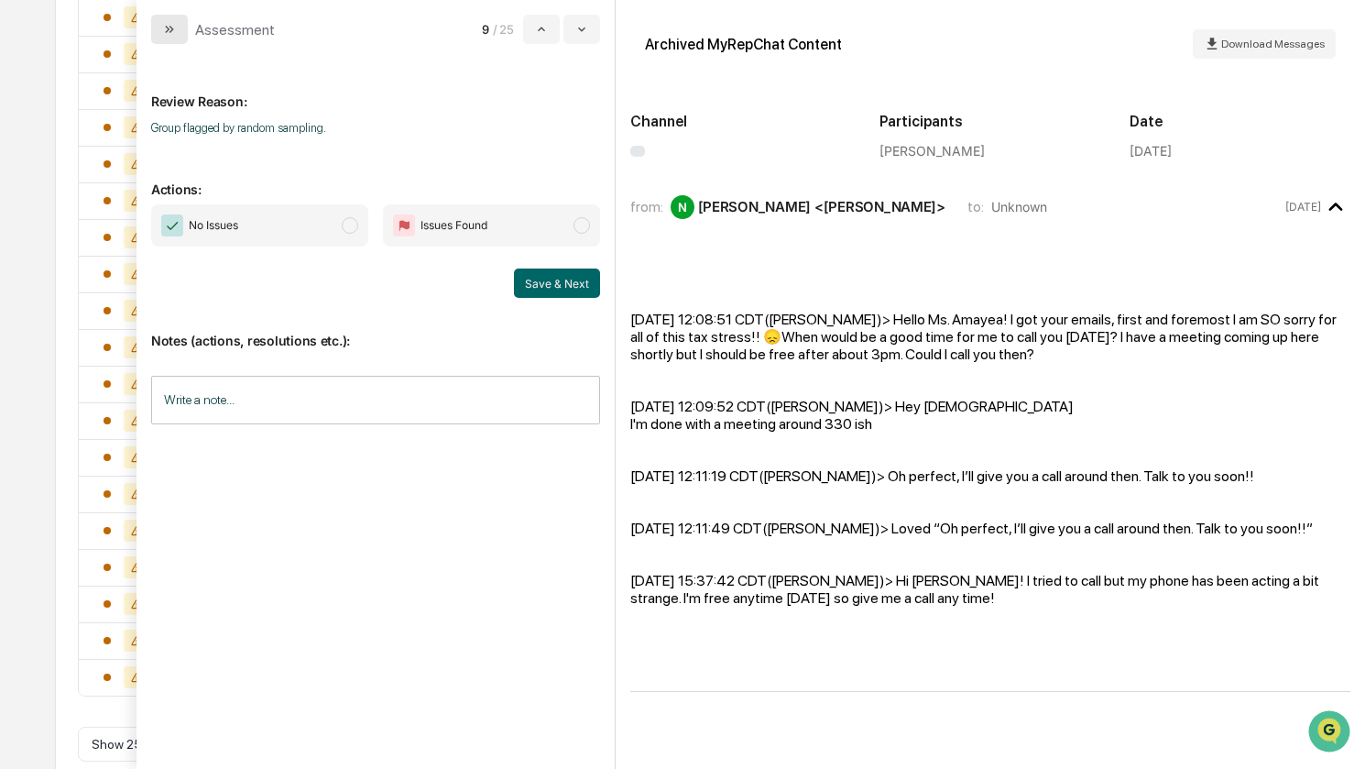
click at [180, 28] on button "modal" at bounding box center [169, 29] width 37 height 29
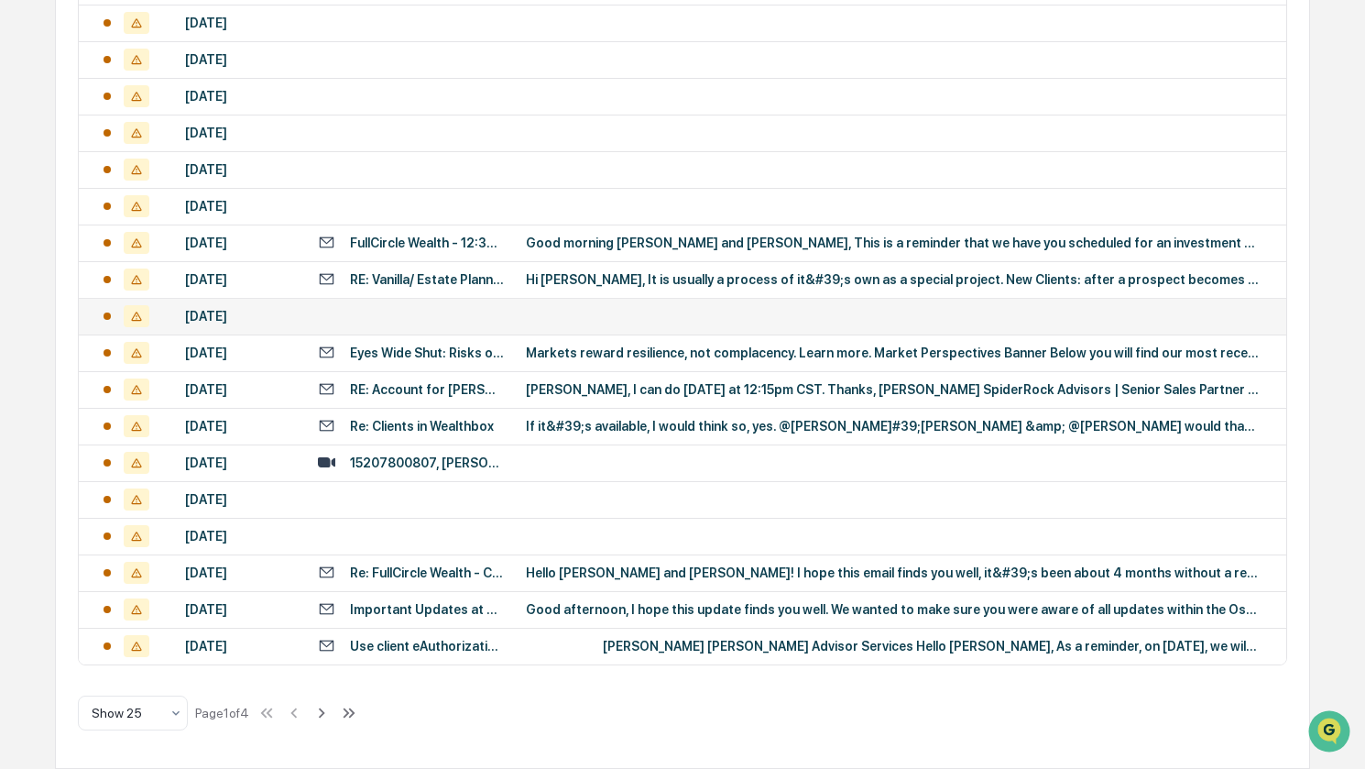
scroll to position [902, 0]
click at [169, 717] on icon at bounding box center [176, 713] width 15 height 15
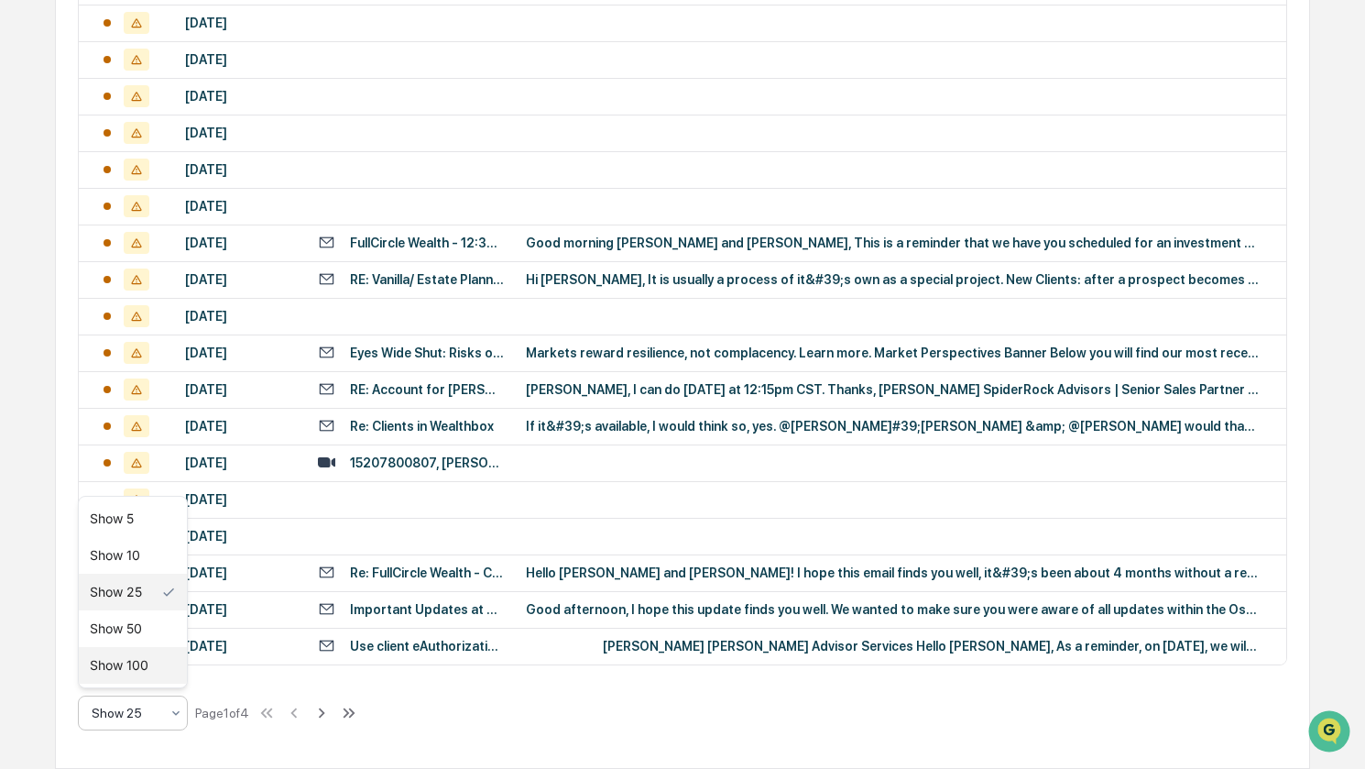
click at [141, 662] on div "Show 100" at bounding box center [133, 665] width 108 height 37
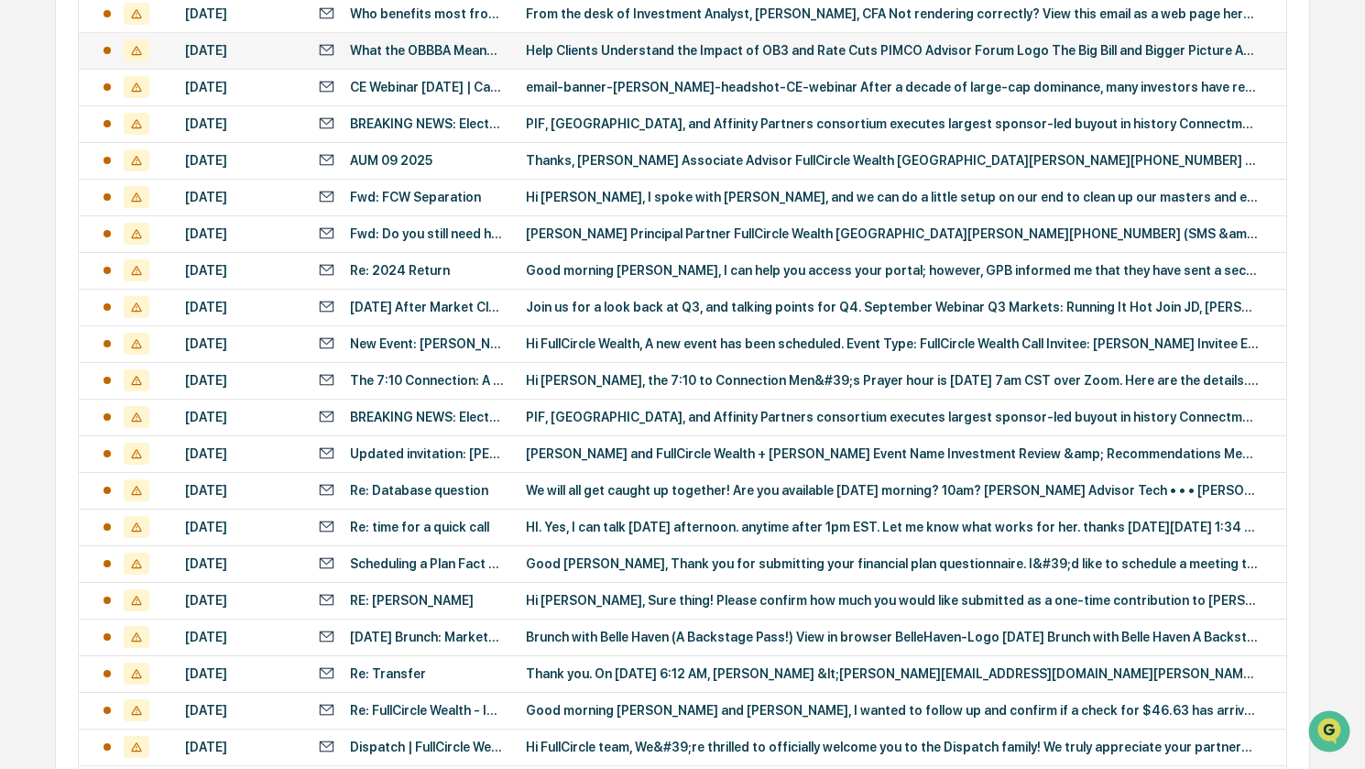
scroll to position [1726, 0]
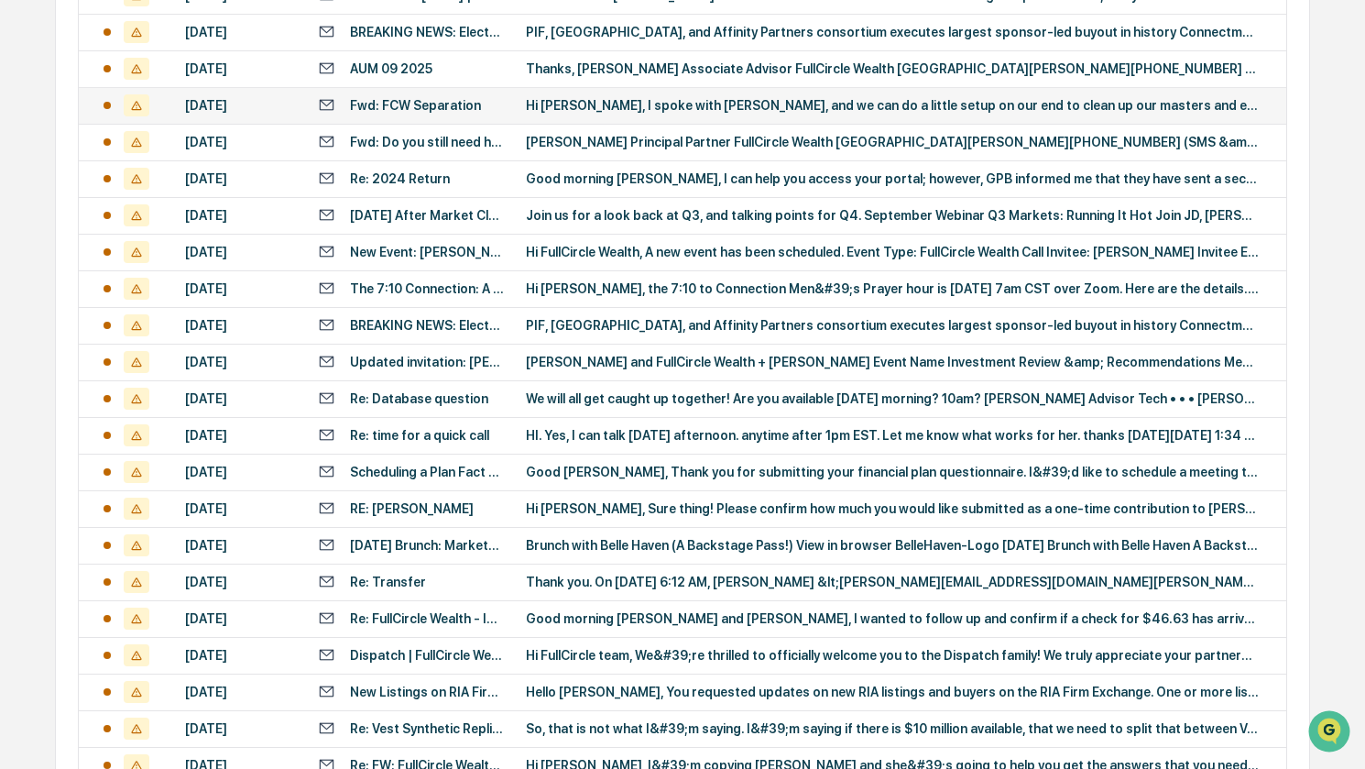
click at [528, 124] on td "Hi [PERSON_NAME], I spoke with [PERSON_NAME], and we can do a little setup on o…" at bounding box center [900, 105] width 771 height 37
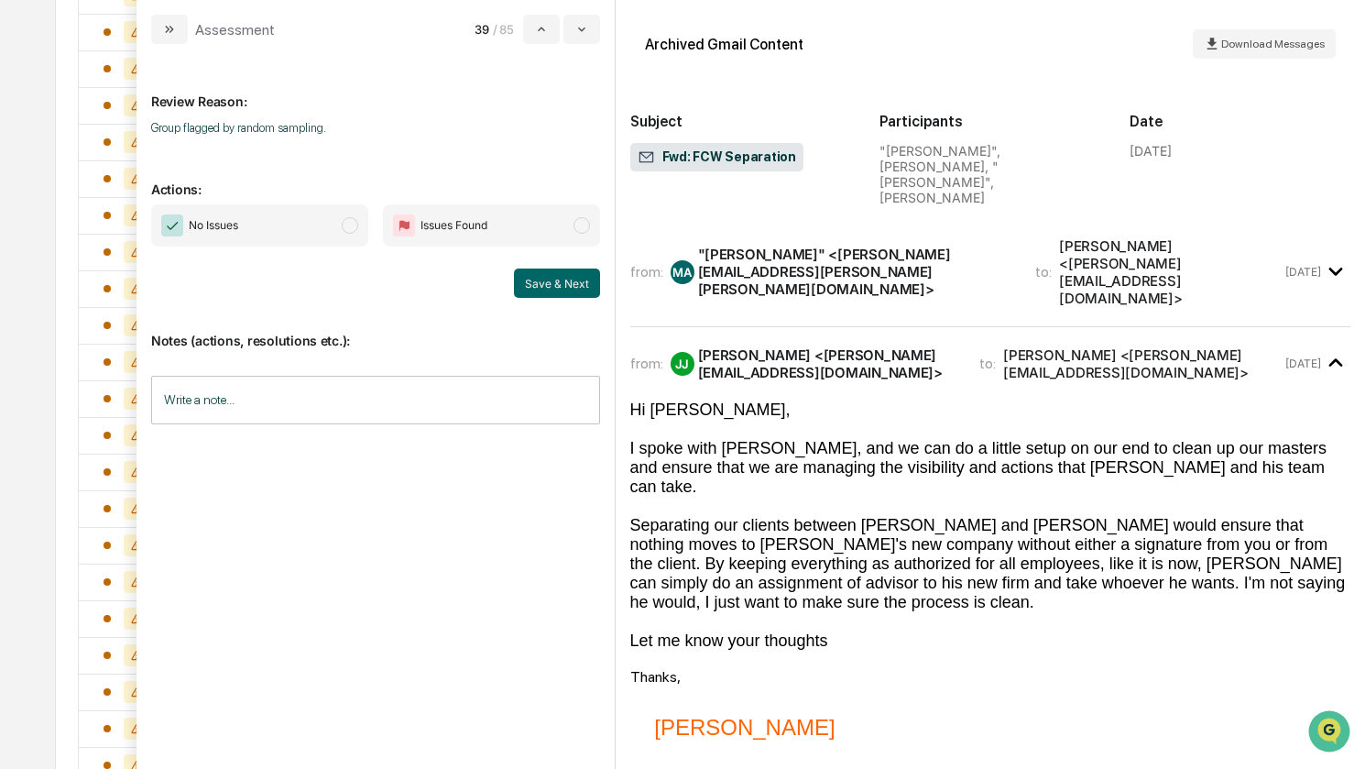
click at [289, 228] on span "No Issues" at bounding box center [259, 225] width 217 height 42
click at [559, 285] on button "Save & Next" at bounding box center [557, 282] width 86 height 29
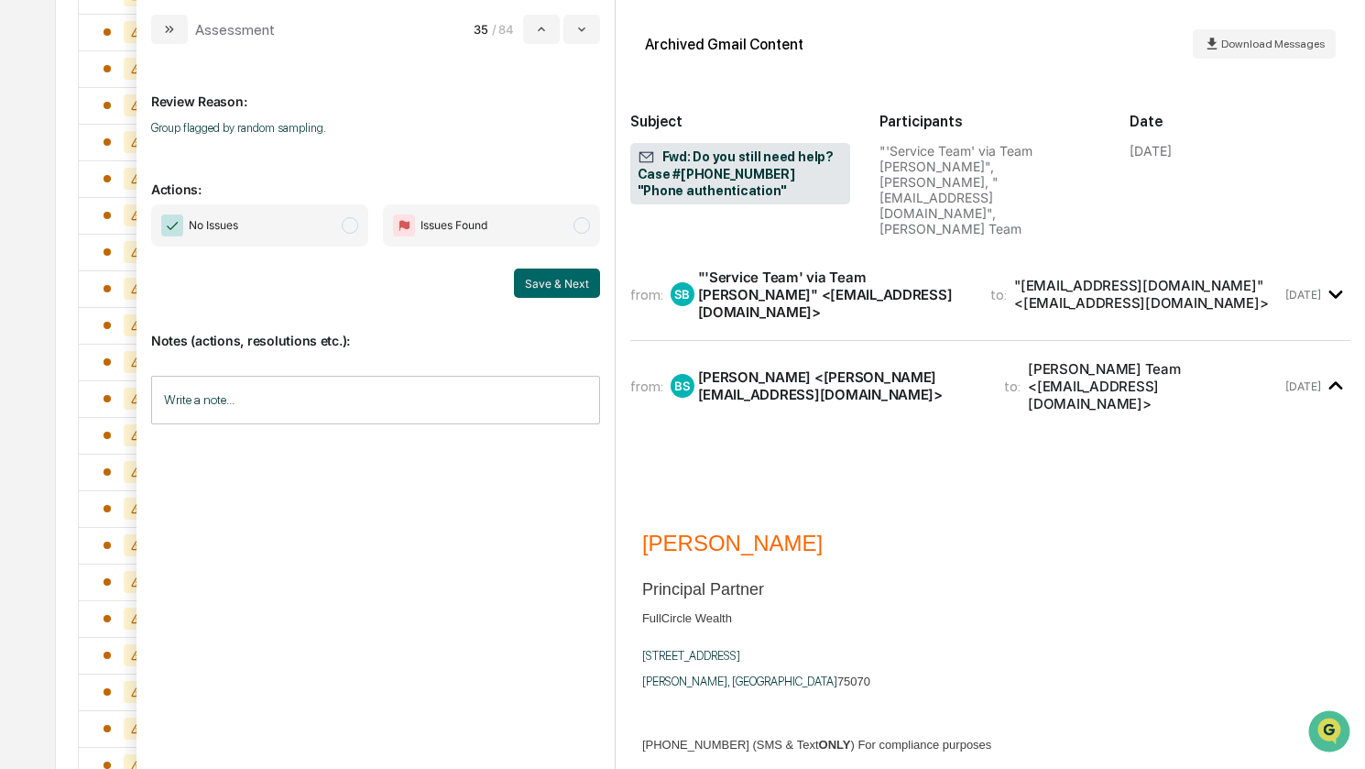
click at [296, 225] on span "No Issues" at bounding box center [259, 225] width 217 height 42
click at [565, 292] on button "Save & Next" at bounding box center [557, 282] width 86 height 29
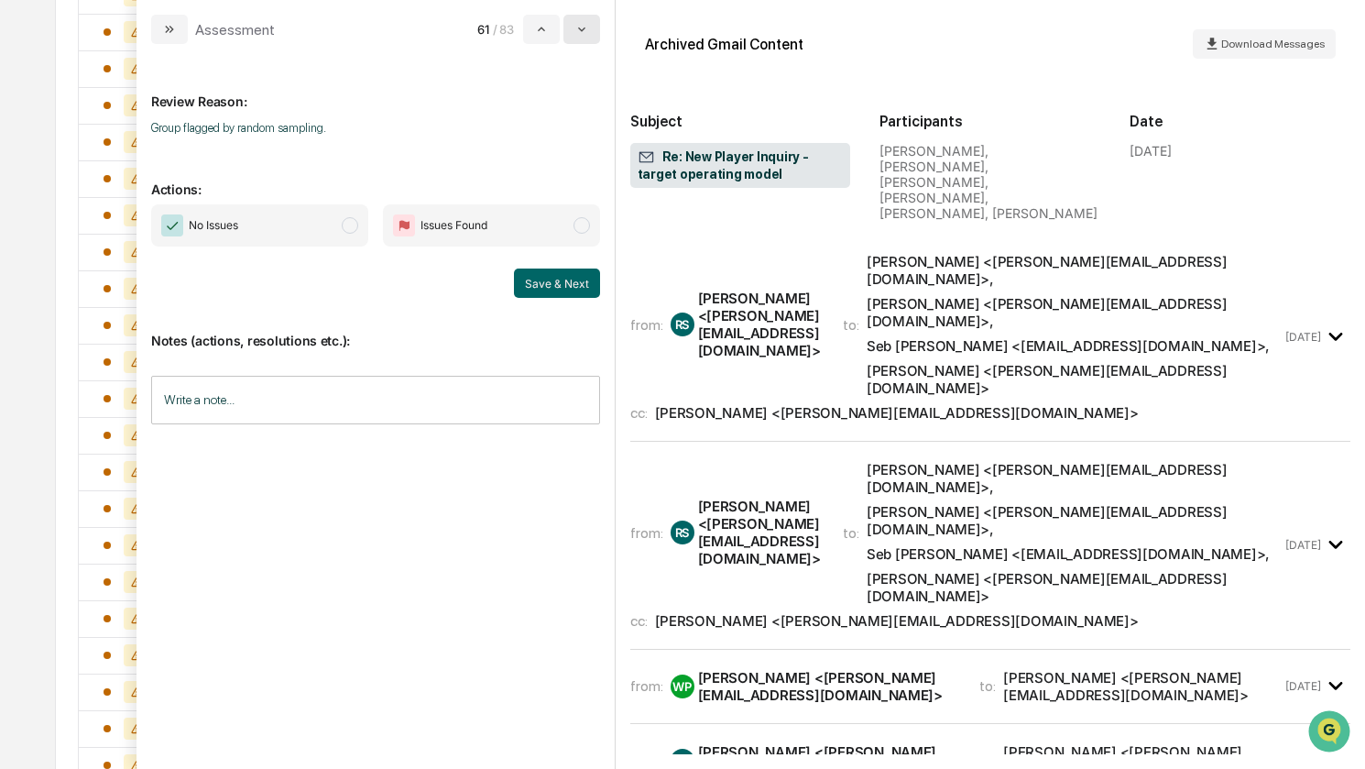
click at [596, 30] on button "modal" at bounding box center [581, 29] width 37 height 29
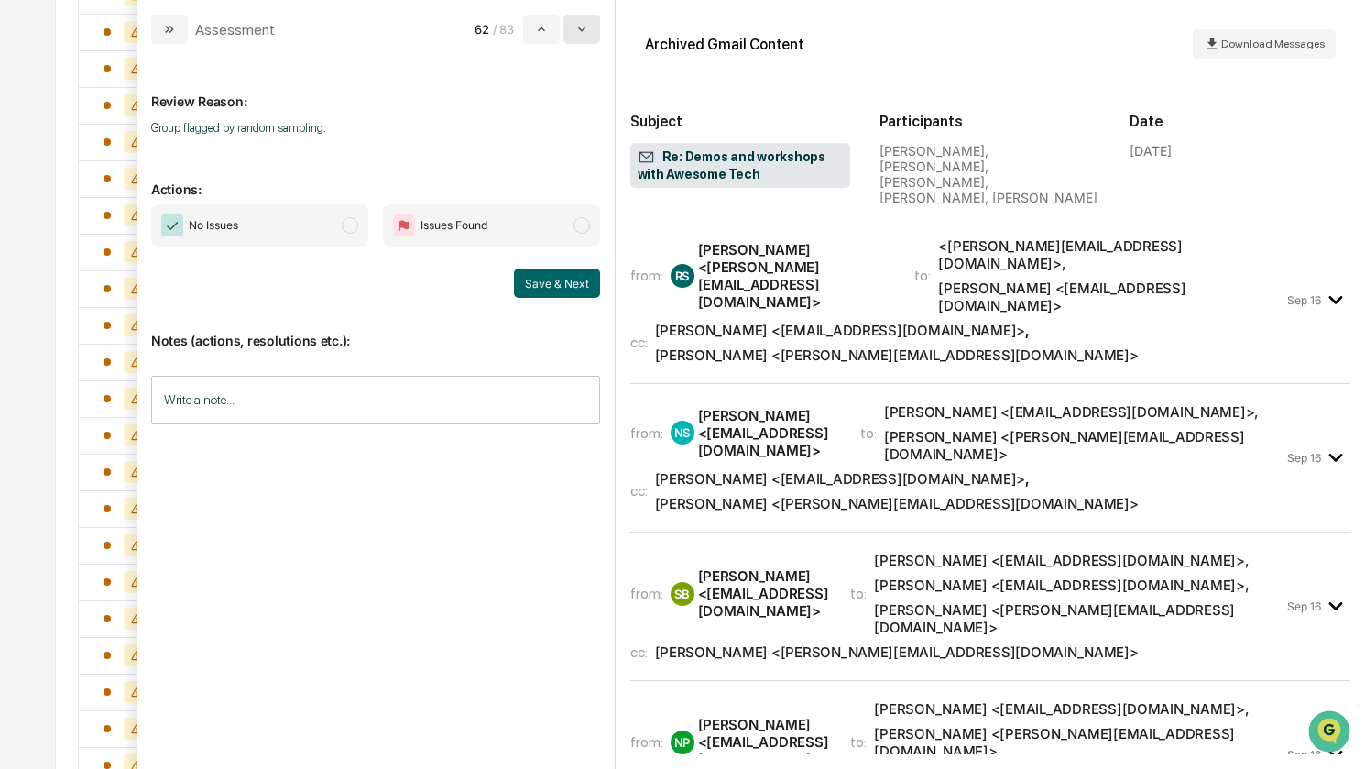
click at [596, 30] on button "modal" at bounding box center [581, 29] width 37 height 29
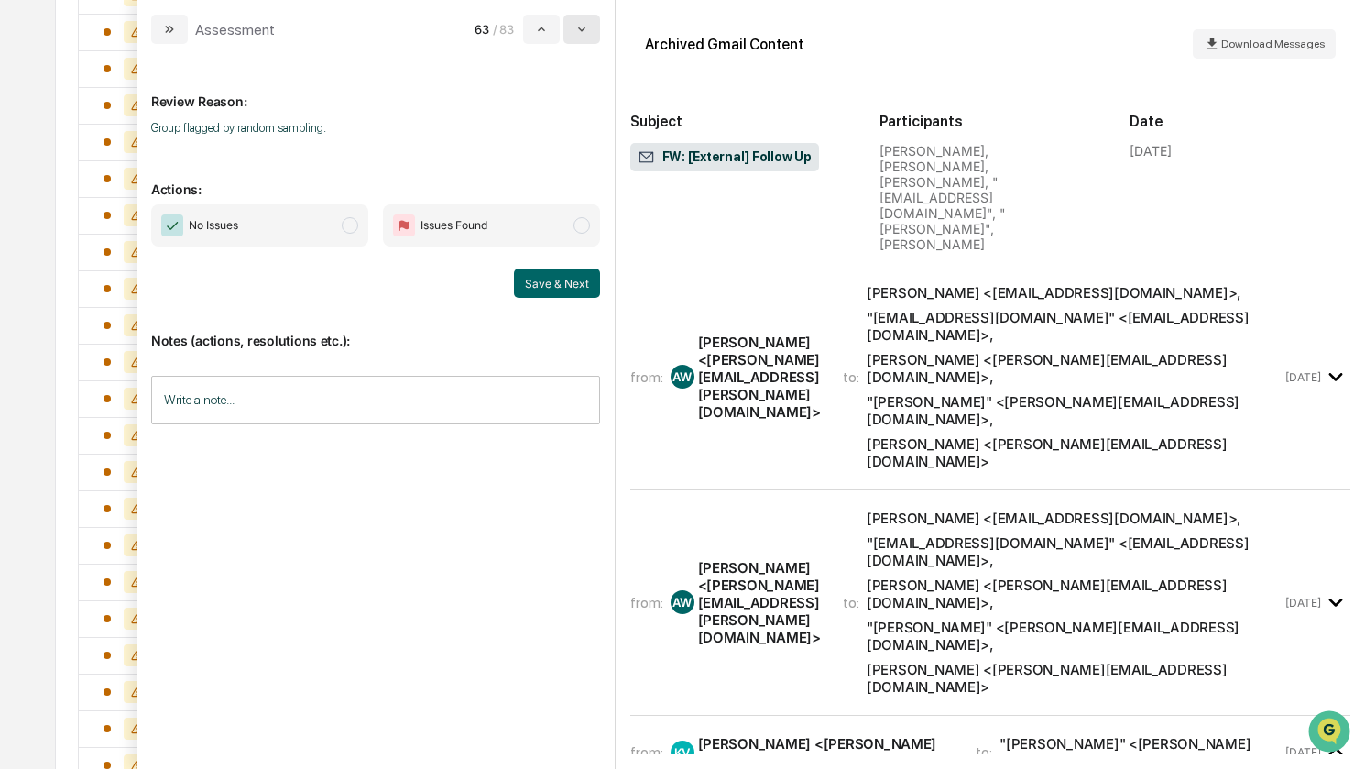
click at [596, 27] on button "modal" at bounding box center [581, 29] width 37 height 29
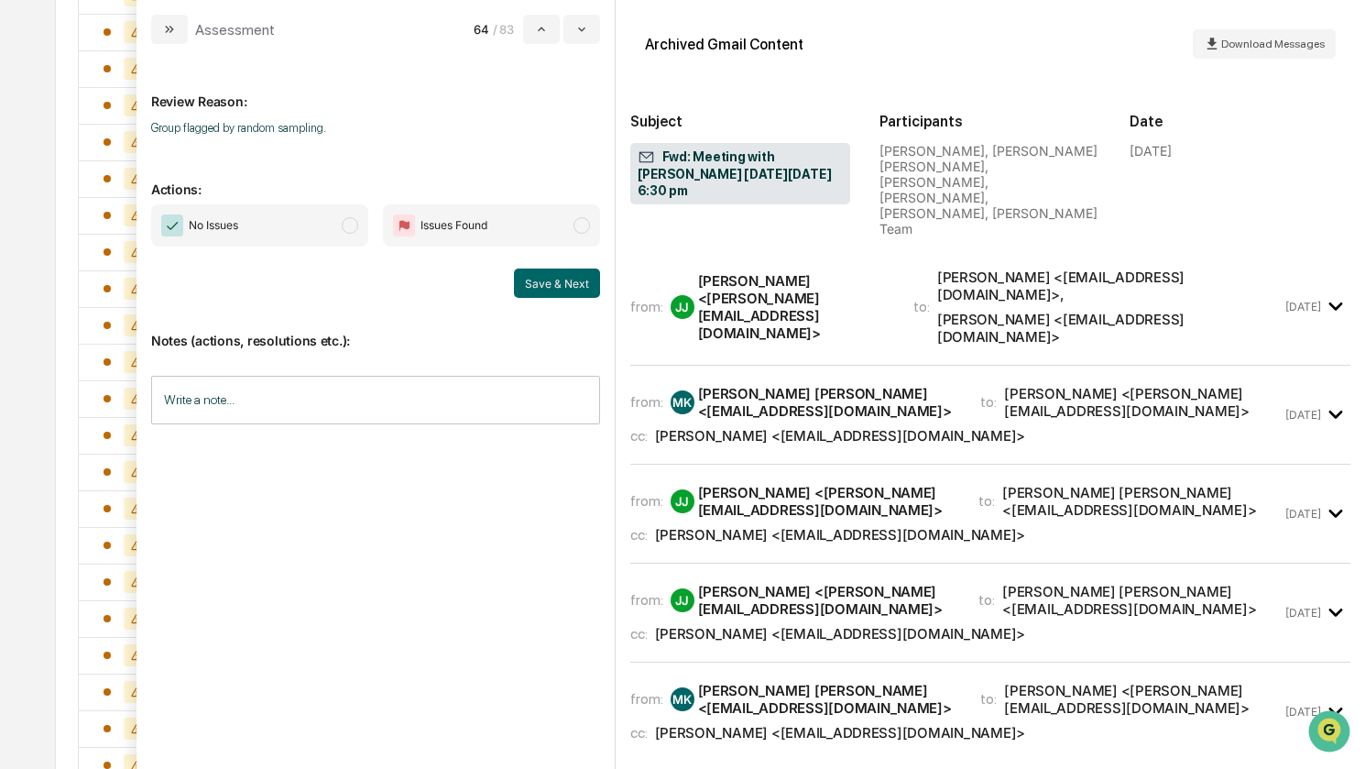
click at [313, 227] on span "No Issues" at bounding box center [259, 225] width 217 height 42
click at [546, 287] on button "Save & Next" at bounding box center [557, 282] width 86 height 29
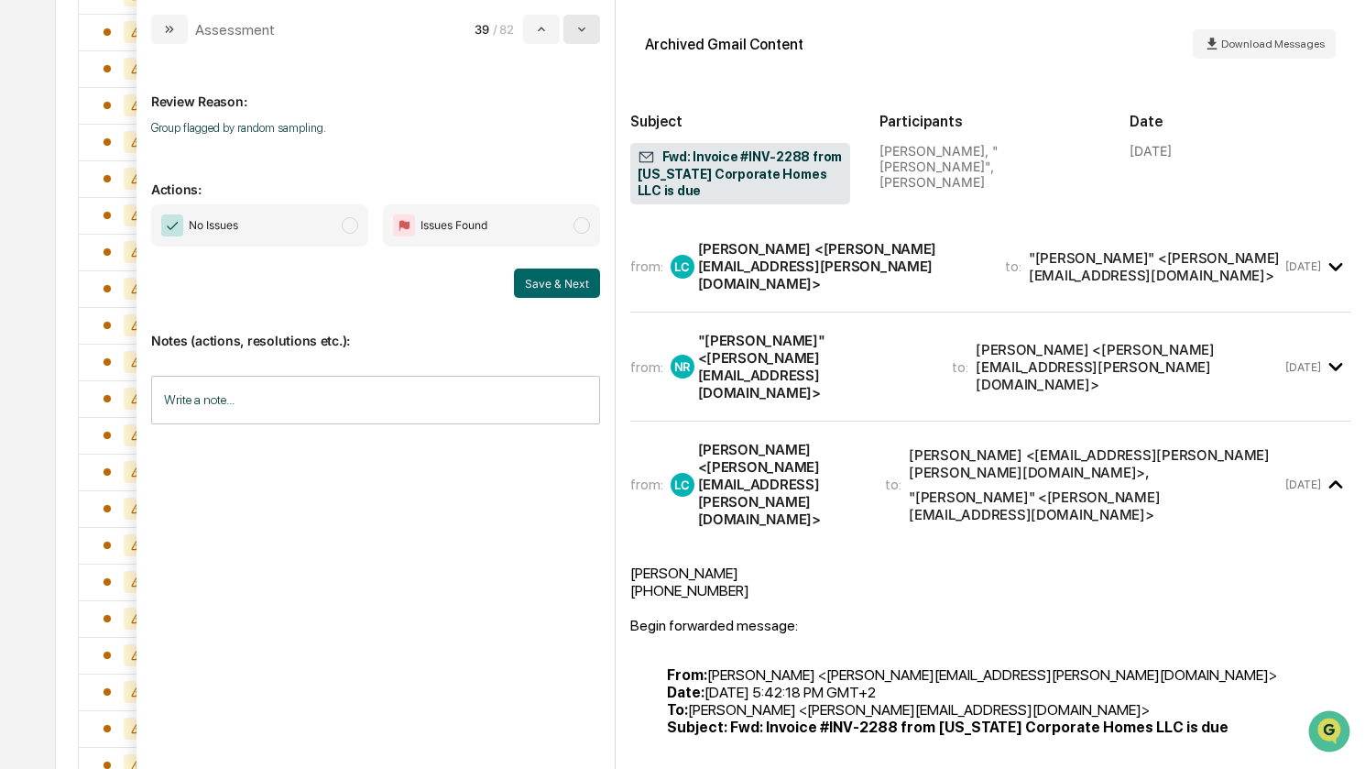
click at [585, 32] on icon "modal" at bounding box center [581, 29] width 15 height 15
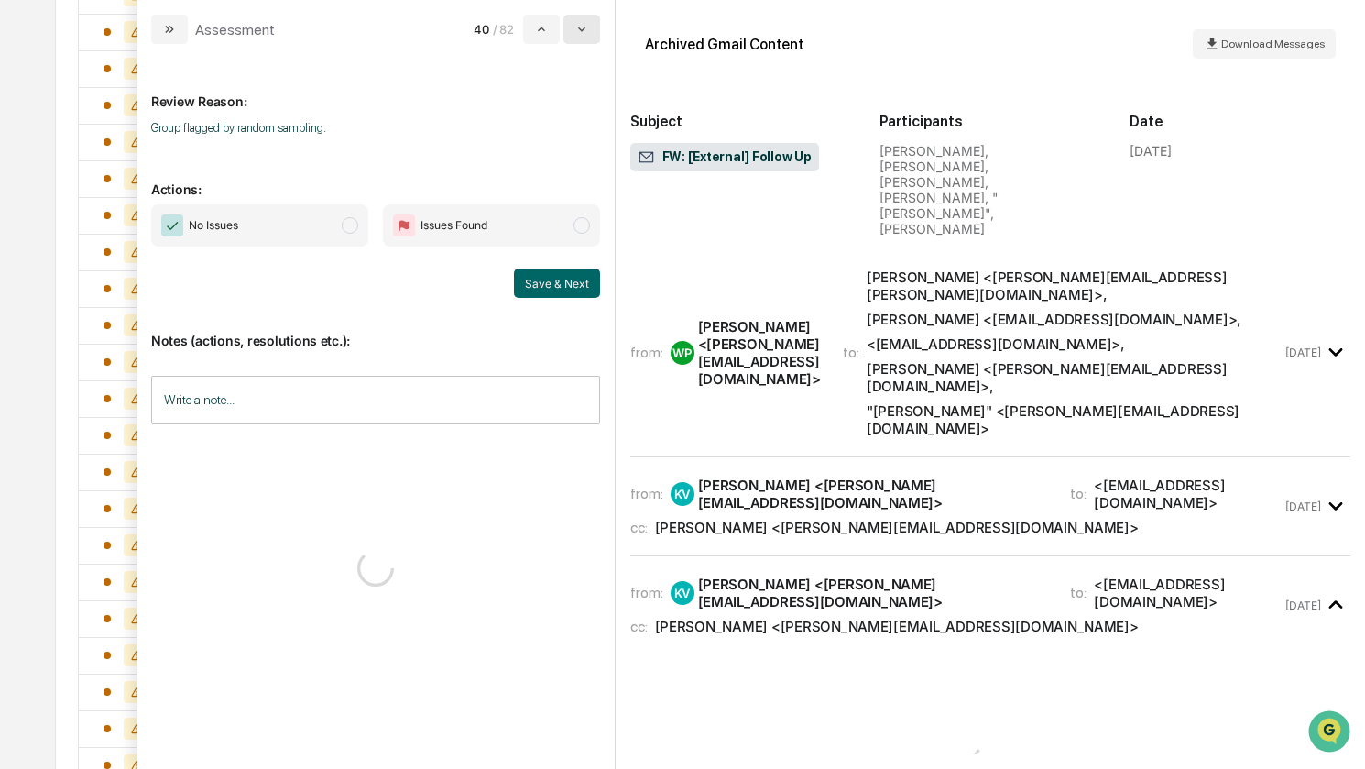
click at [585, 32] on icon "modal" at bounding box center [581, 29] width 15 height 15
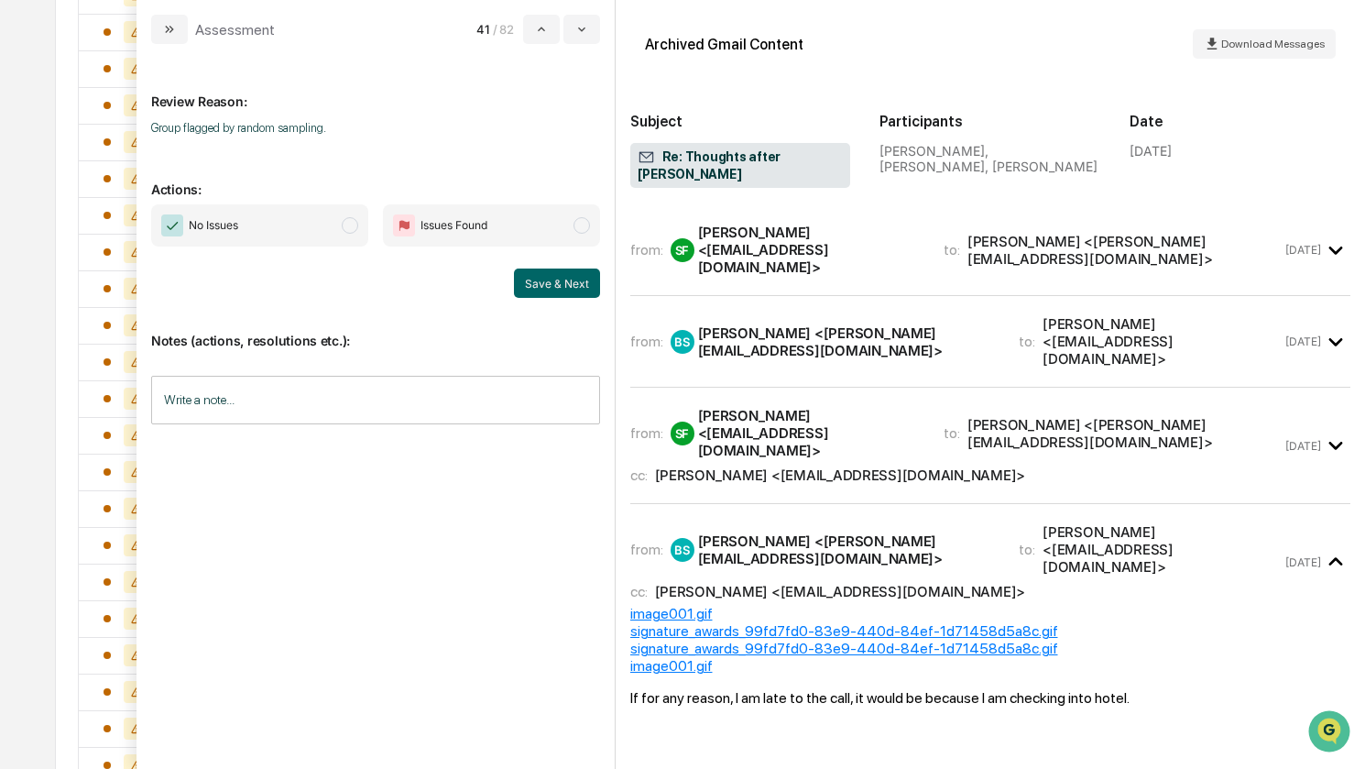
click at [250, 229] on span "No Issues" at bounding box center [259, 225] width 217 height 42
drag, startPoint x: 549, startPoint y: 291, endPoint x: 520, endPoint y: 272, distance: 35.1
click at [548, 291] on button "Save & Next" at bounding box center [557, 282] width 86 height 29
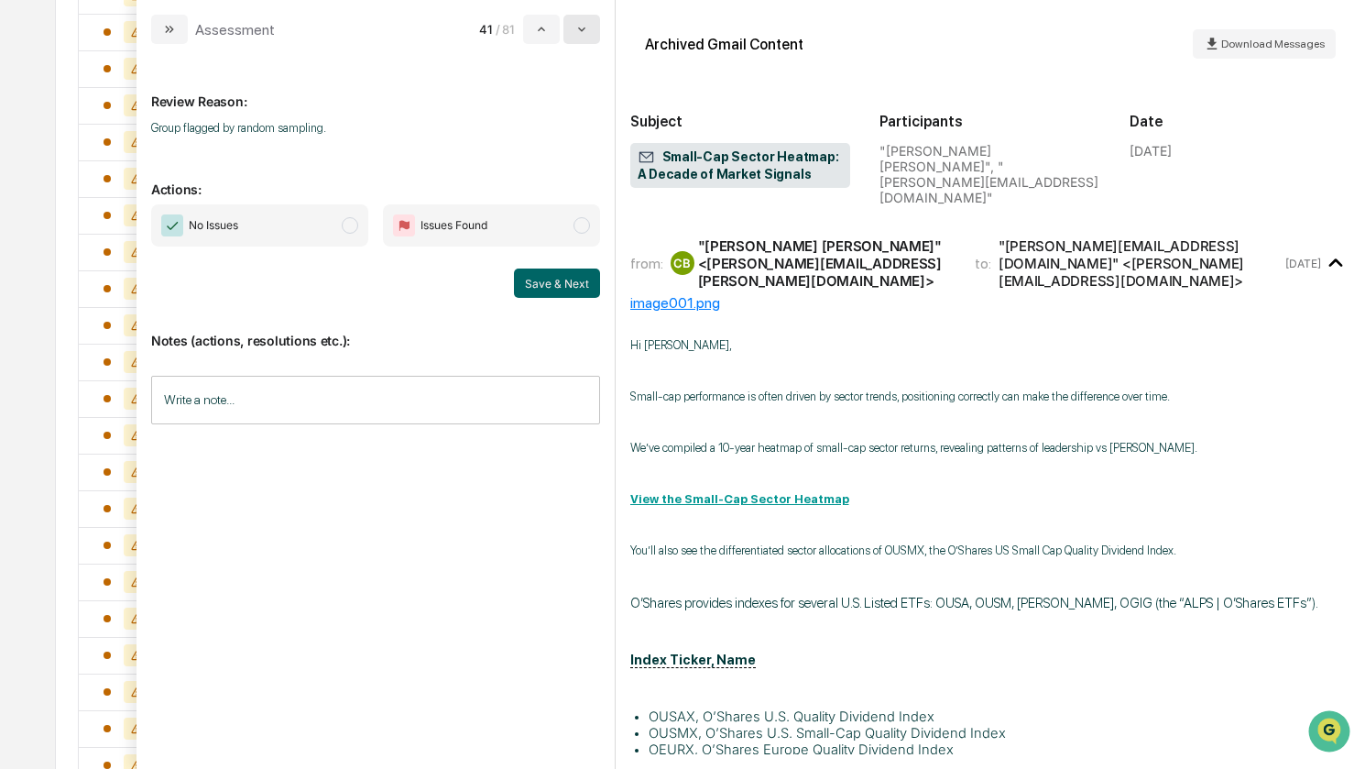
click at [589, 26] on icon "modal" at bounding box center [581, 29] width 15 height 15
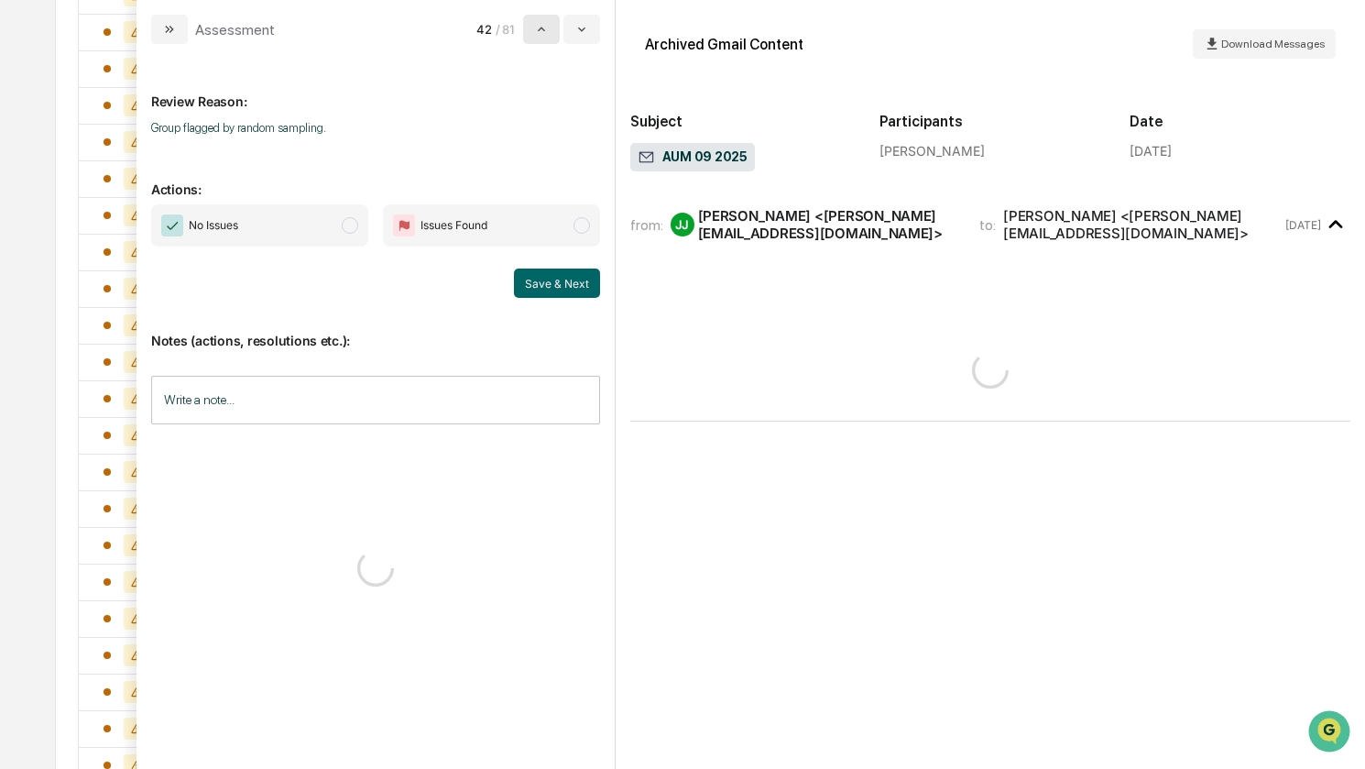
click at [527, 31] on button "modal" at bounding box center [541, 29] width 37 height 29
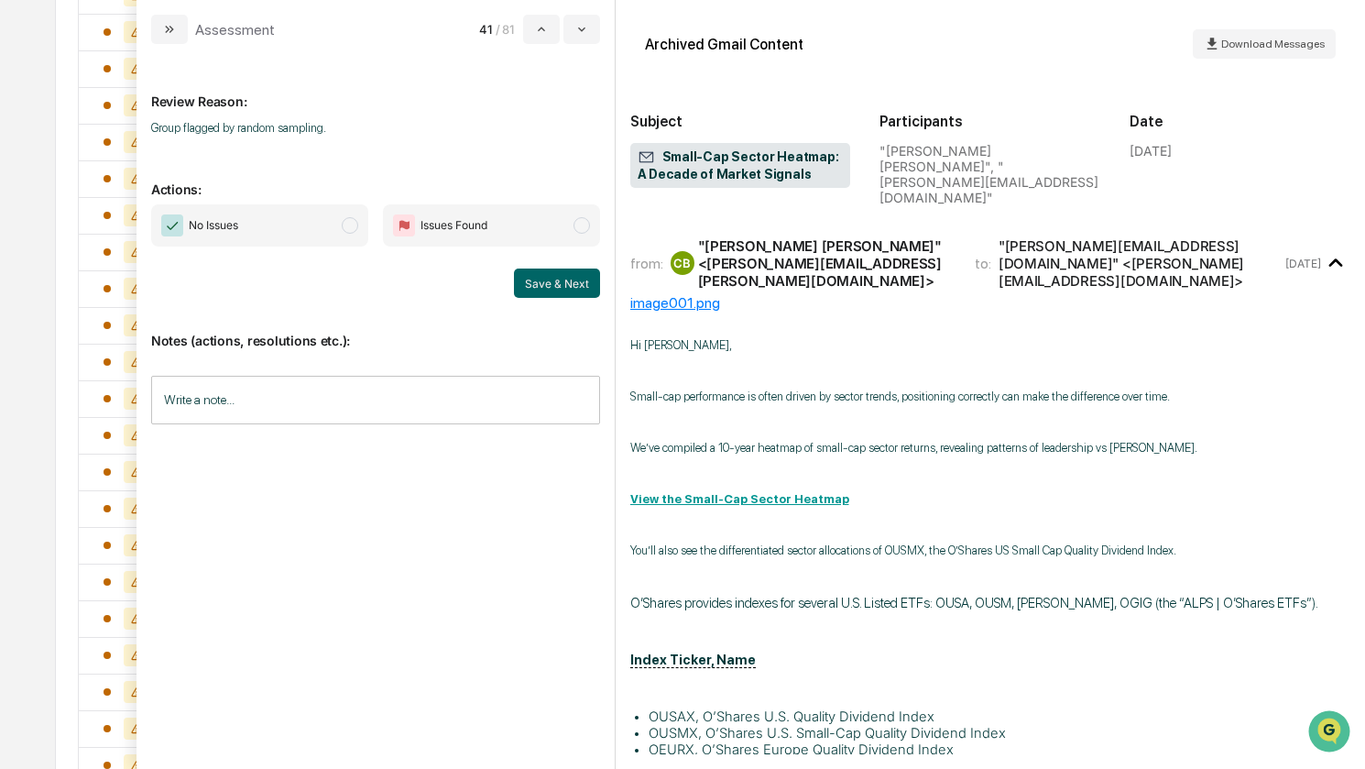
click at [314, 220] on span "No Issues" at bounding box center [259, 225] width 217 height 42
click at [540, 284] on button "Save & Next" at bounding box center [557, 282] width 86 height 29
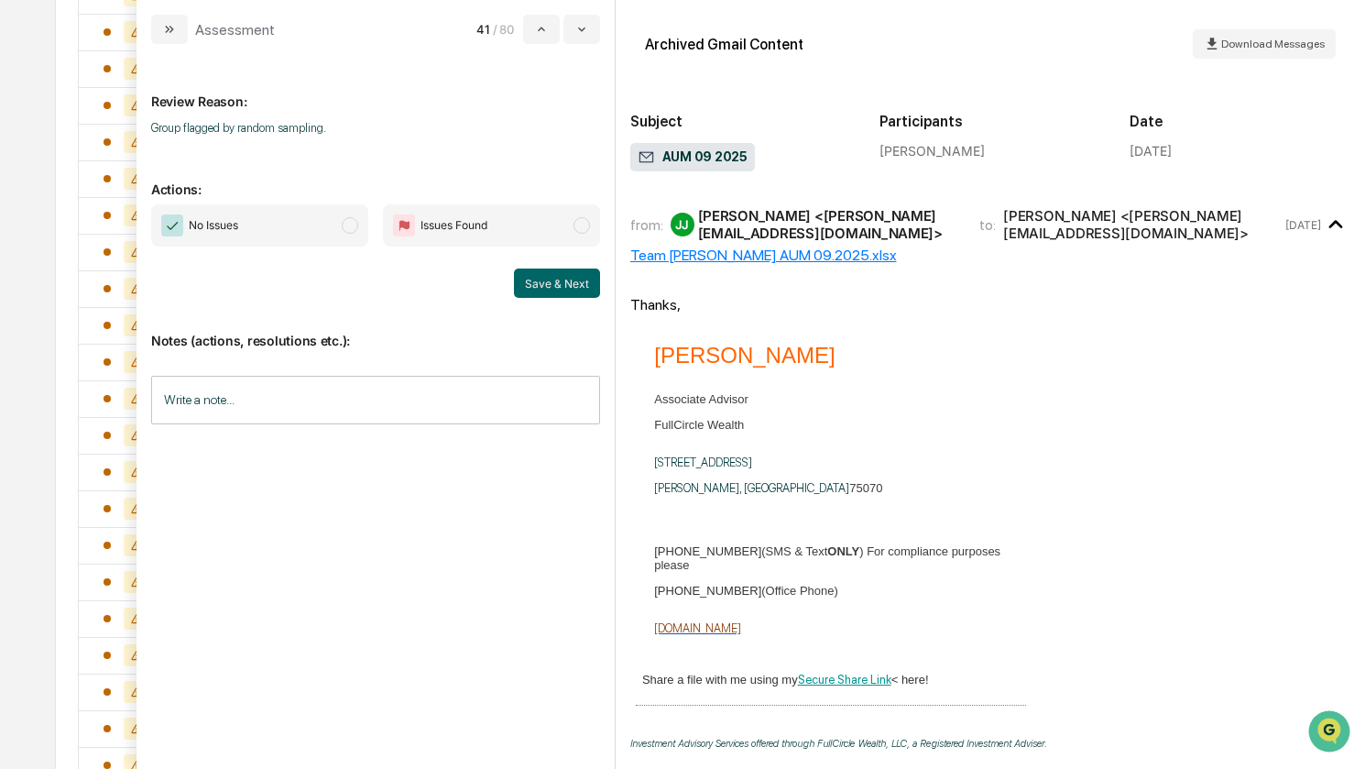
click at [276, 234] on span "No Issues" at bounding box center [259, 225] width 217 height 42
click at [562, 282] on button "Save & Next" at bounding box center [557, 282] width 86 height 29
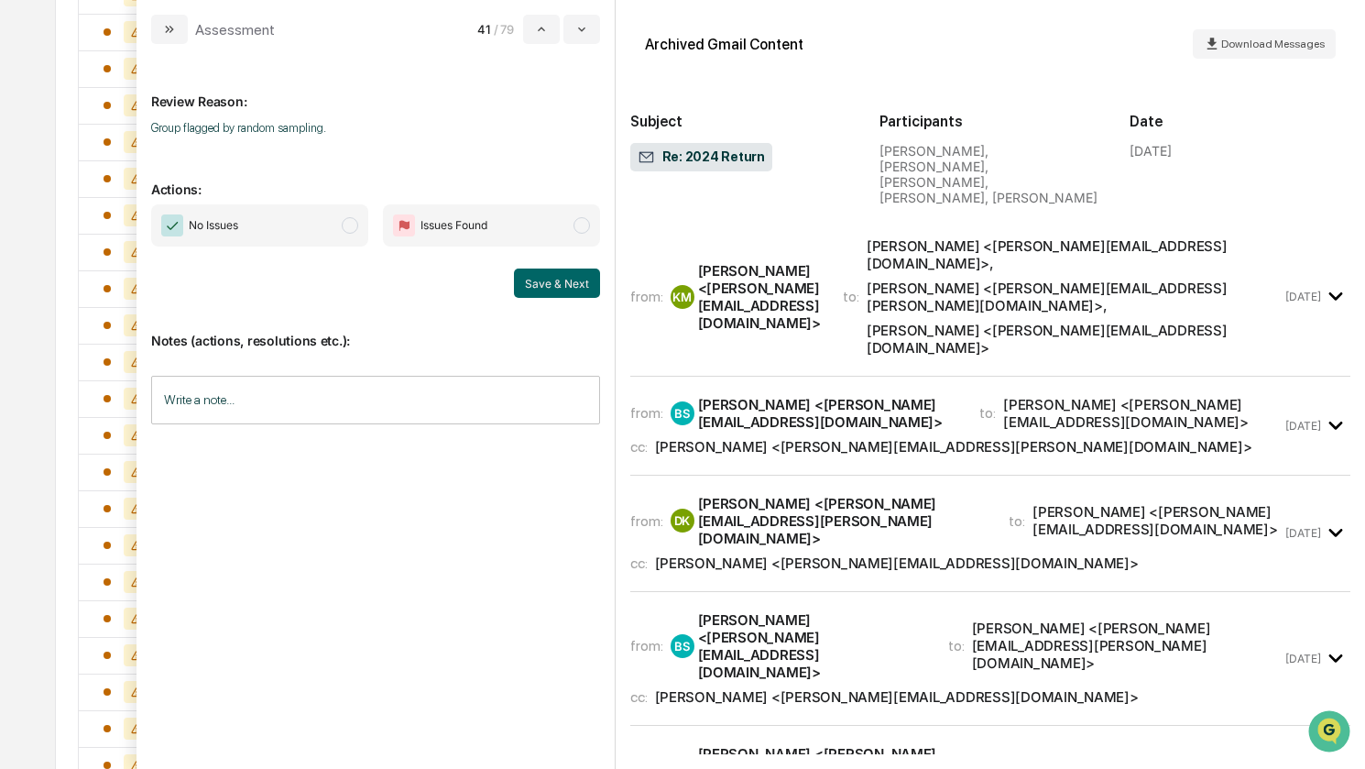
click at [268, 224] on span "No Issues" at bounding box center [259, 225] width 217 height 42
click at [545, 281] on button "Save & Next" at bounding box center [557, 282] width 86 height 29
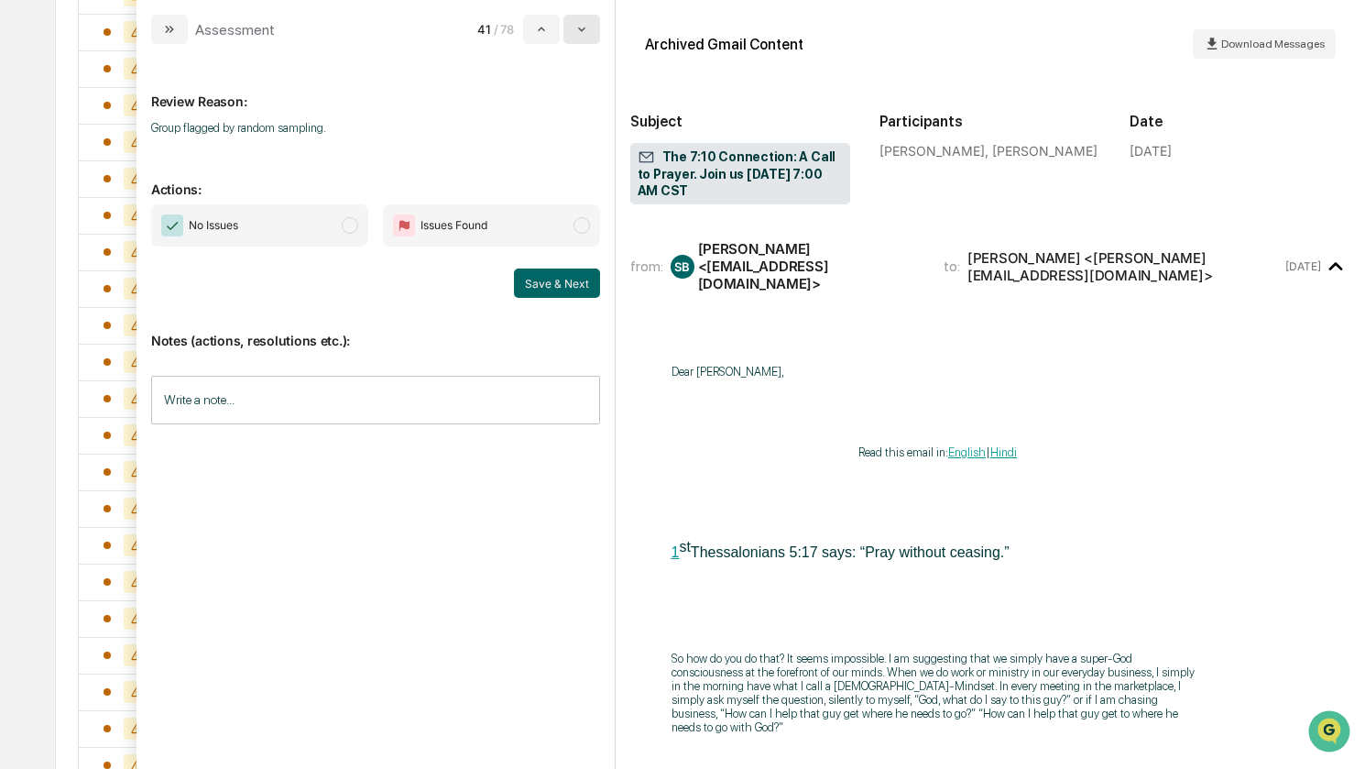
click at [582, 28] on icon "modal" at bounding box center [581, 29] width 7 height 5
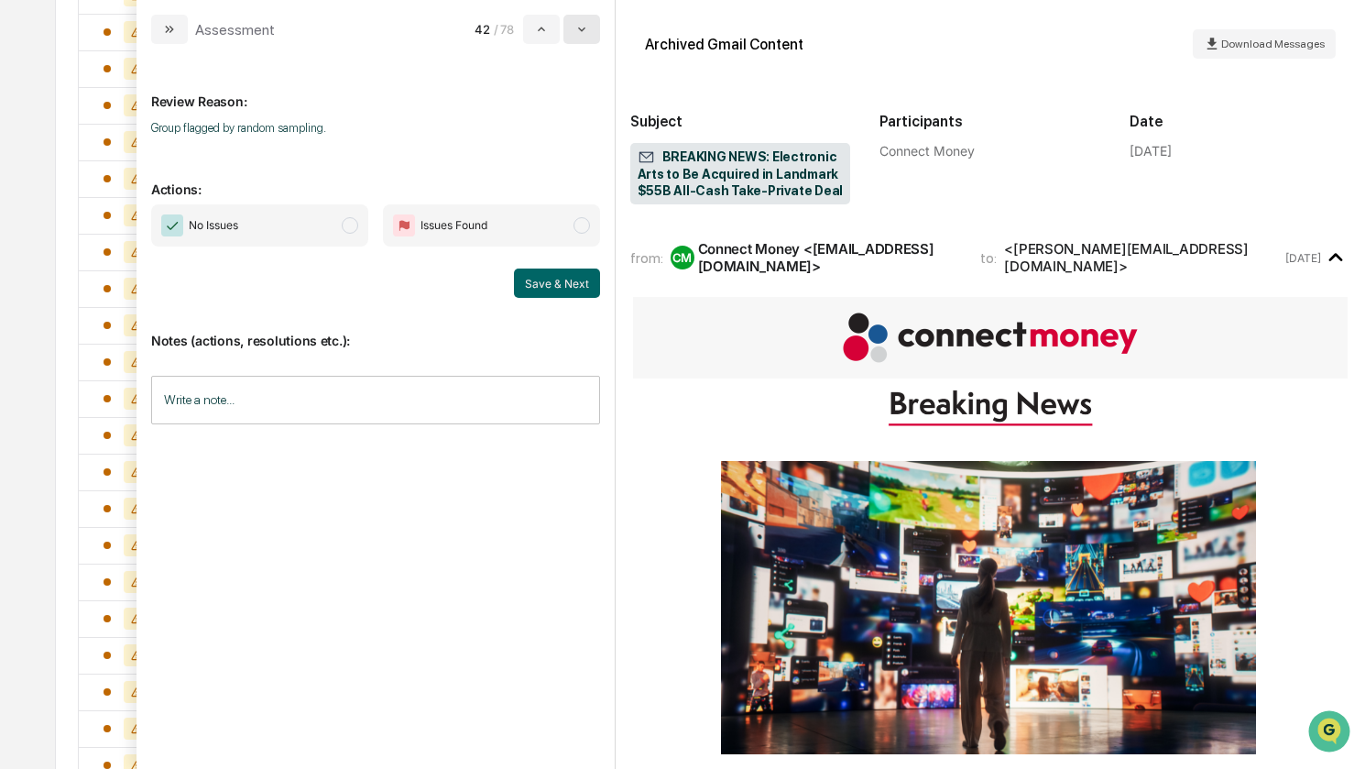
click at [582, 29] on icon "modal" at bounding box center [581, 29] width 7 height 5
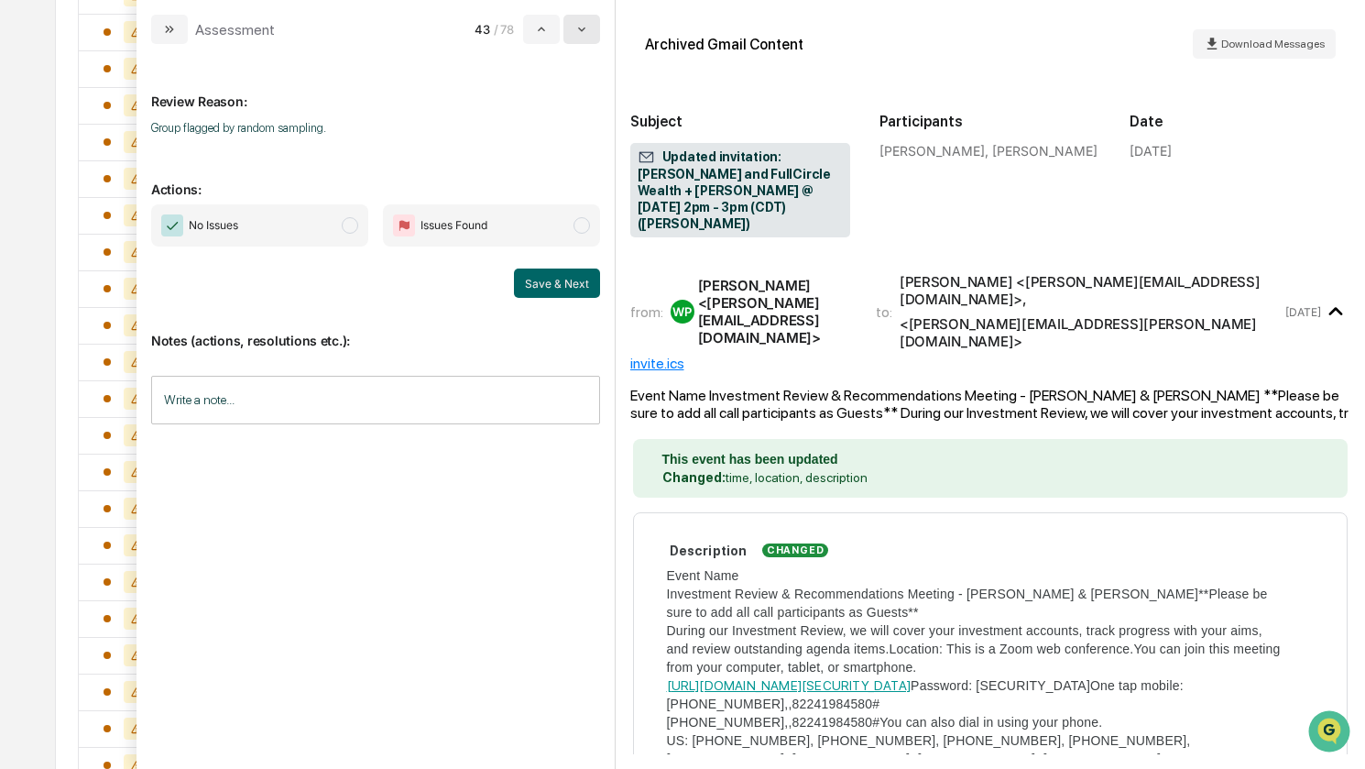
click at [582, 29] on icon "modal" at bounding box center [581, 29] width 7 height 5
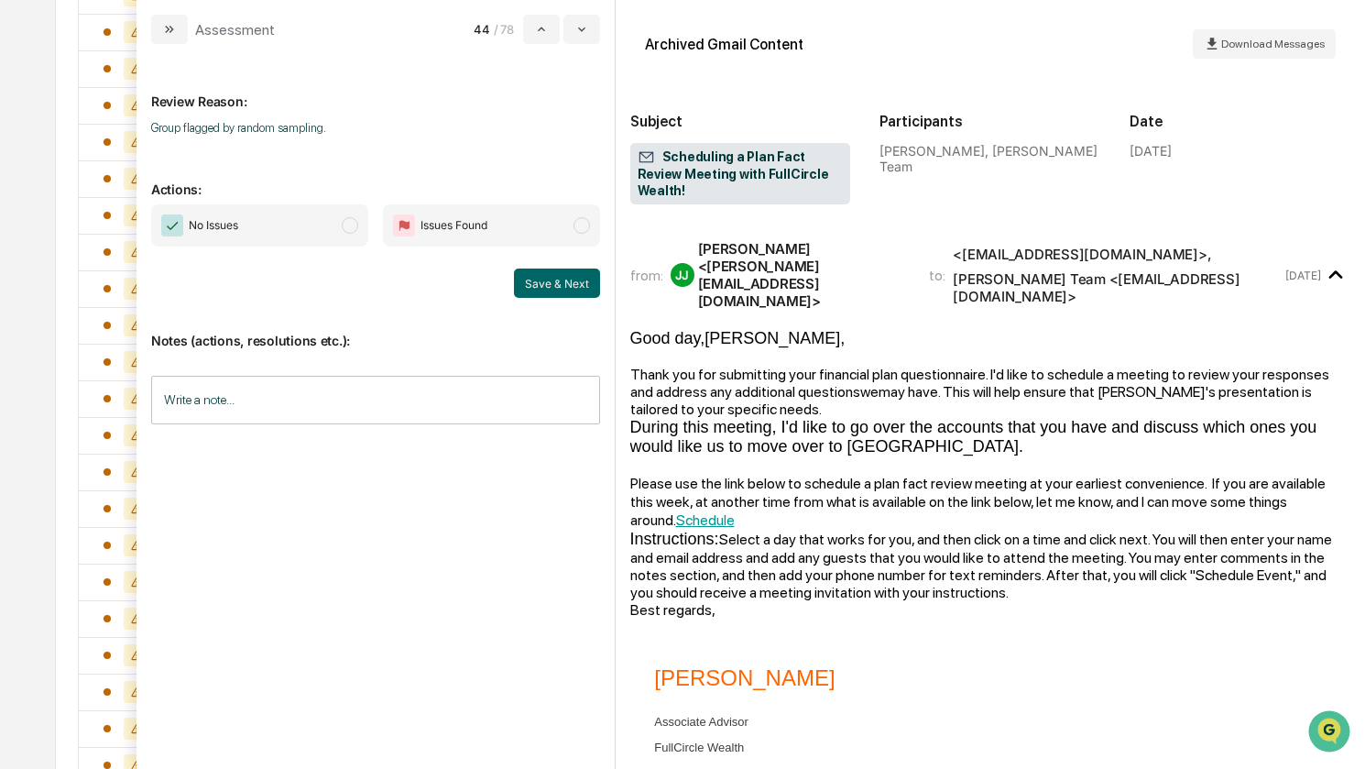
click at [298, 227] on span "No Issues" at bounding box center [259, 225] width 217 height 42
click at [559, 283] on button "Save & Next" at bounding box center [557, 282] width 86 height 29
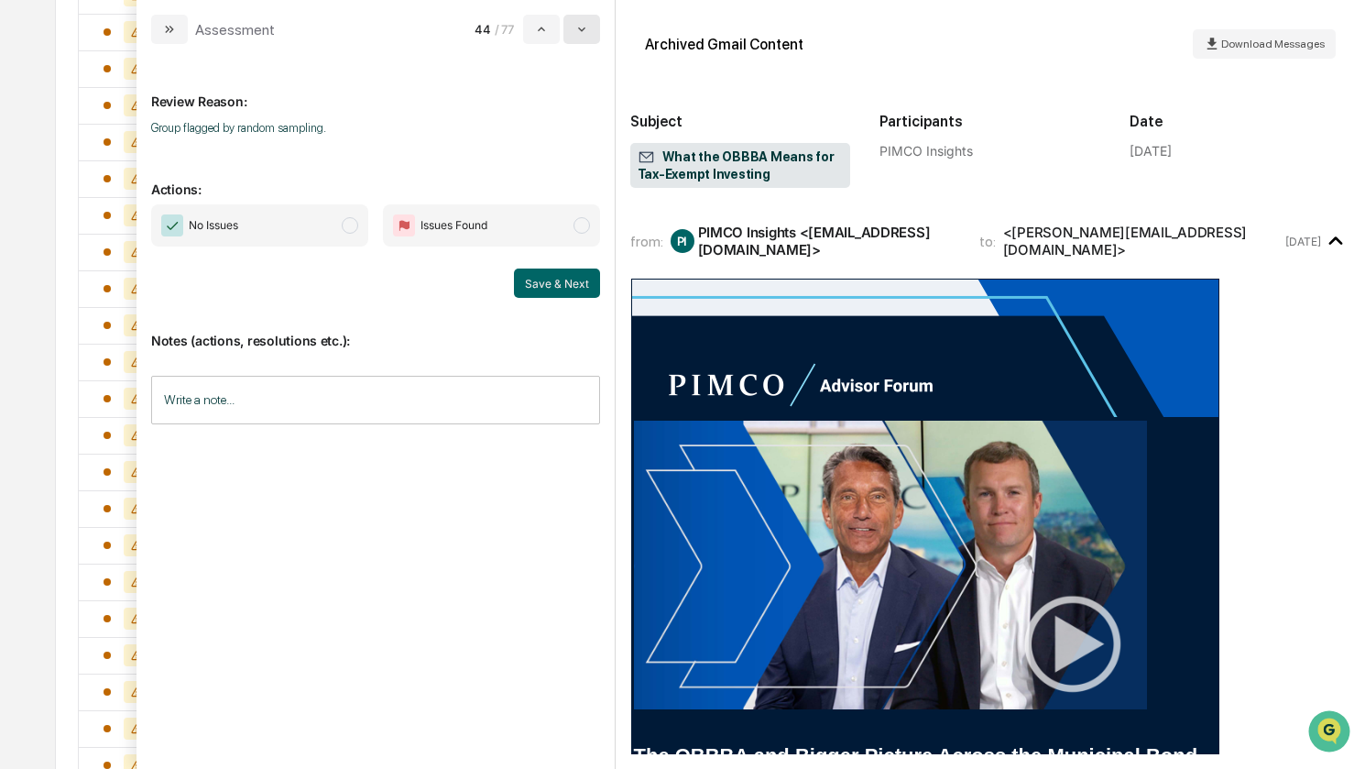
click at [575, 34] on button "modal" at bounding box center [581, 29] width 37 height 29
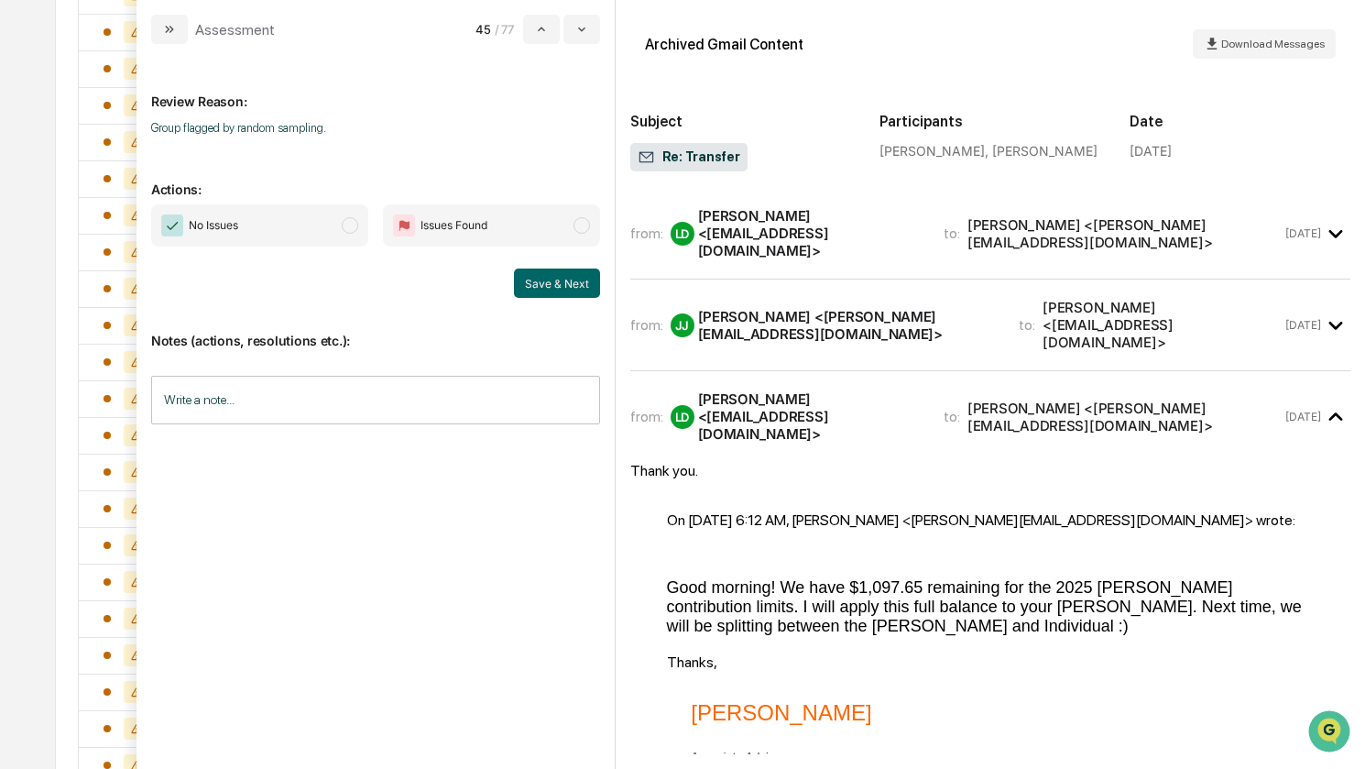
click at [267, 231] on span "No Issues" at bounding box center [259, 225] width 217 height 42
click at [548, 279] on button "Save & Next" at bounding box center [557, 282] width 86 height 29
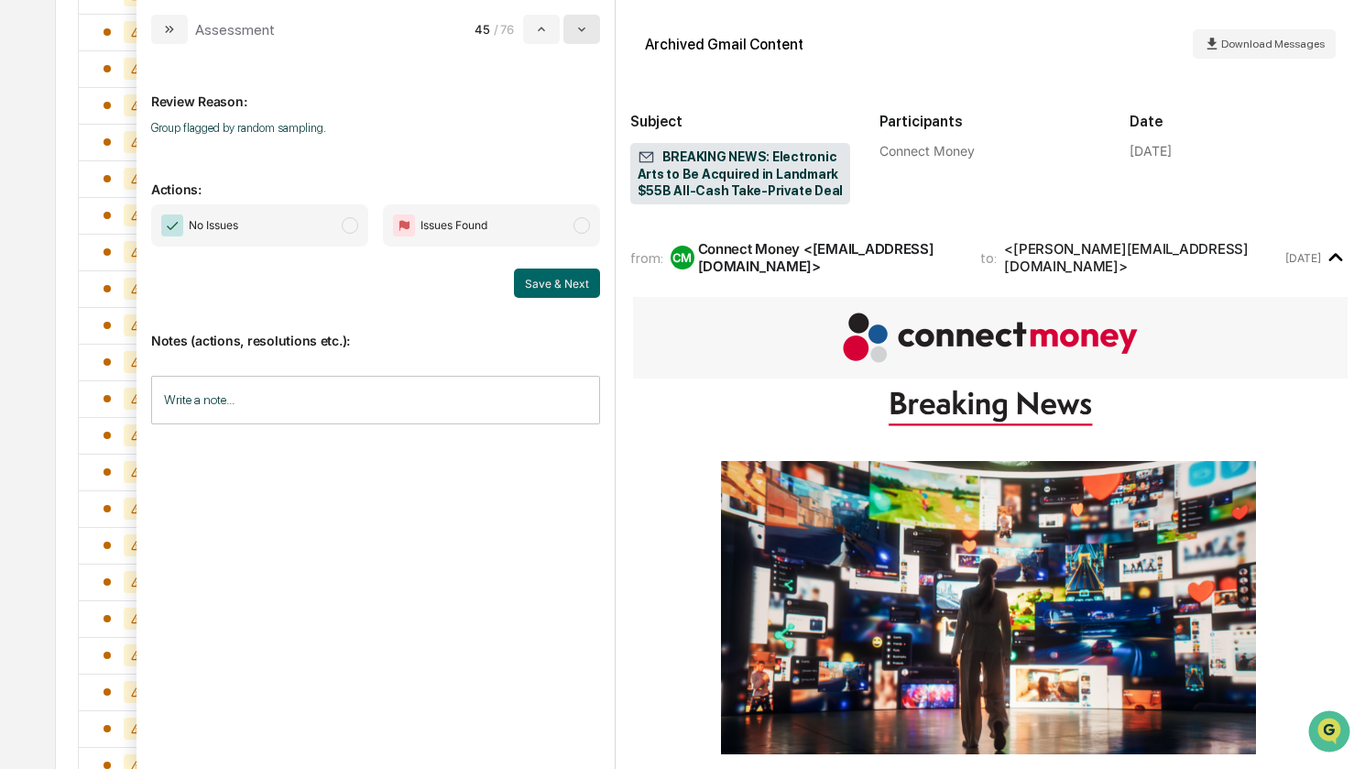
click at [584, 34] on icon "modal" at bounding box center [581, 29] width 15 height 15
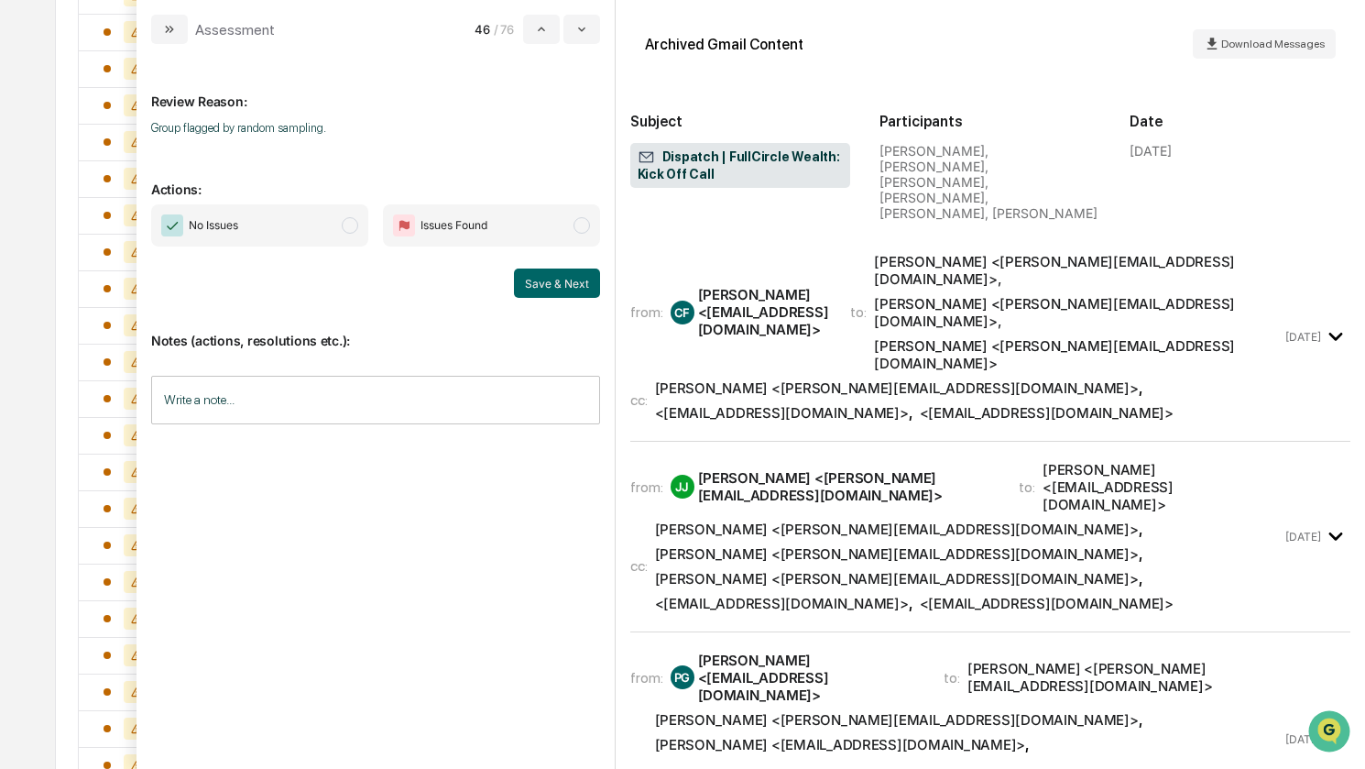
click at [275, 230] on span "No Issues" at bounding box center [259, 225] width 217 height 42
click at [540, 276] on button "Save & Next" at bounding box center [557, 282] width 86 height 29
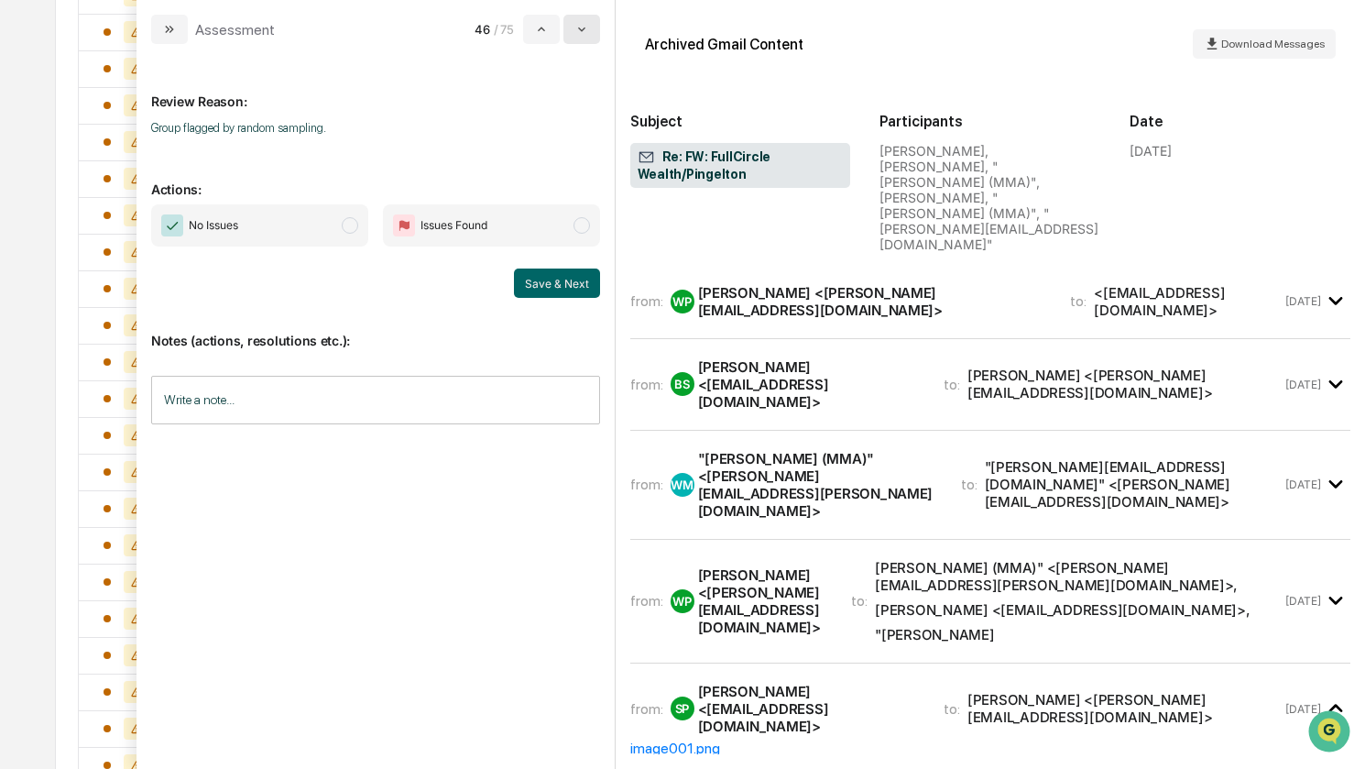
click at [585, 31] on icon "modal" at bounding box center [581, 29] width 7 height 5
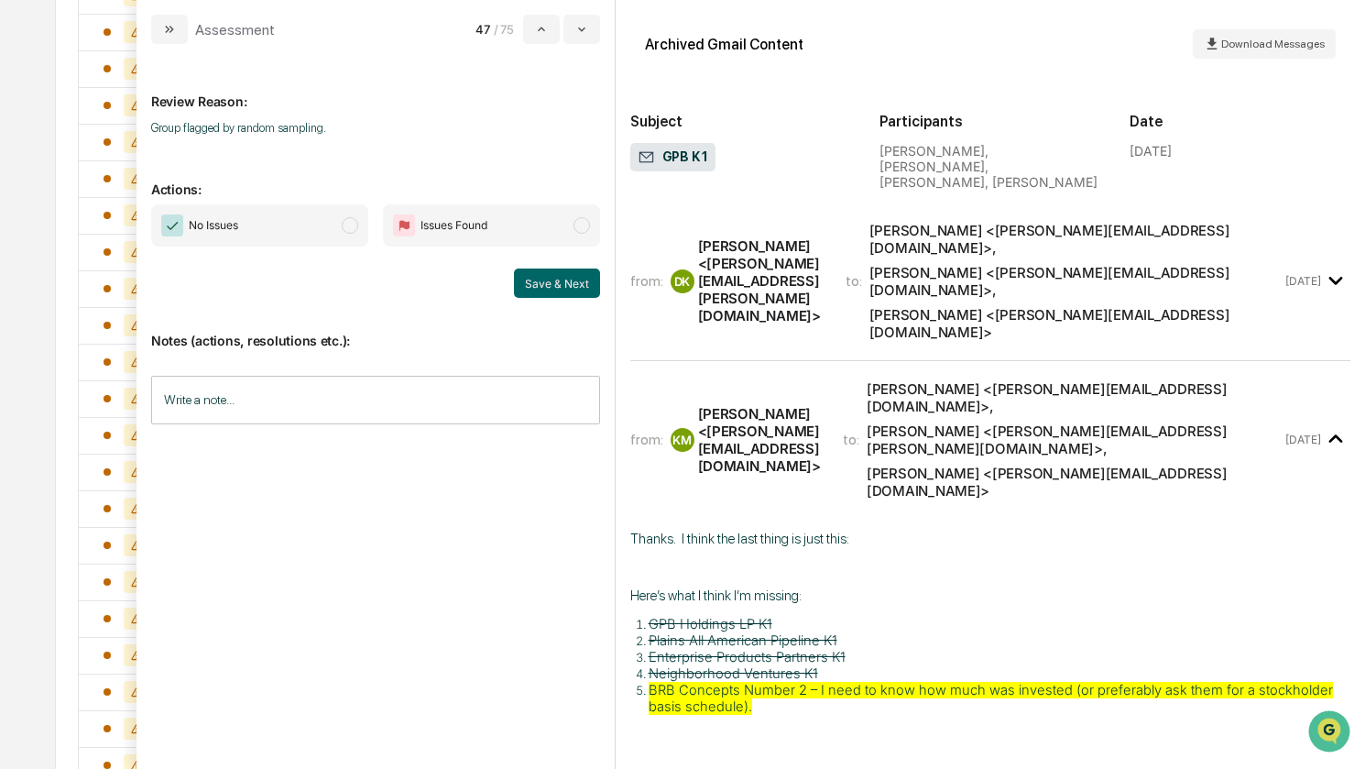
click at [244, 226] on span "No Issues" at bounding box center [259, 225] width 217 height 42
click at [547, 281] on button "Save & Next" at bounding box center [557, 282] width 86 height 29
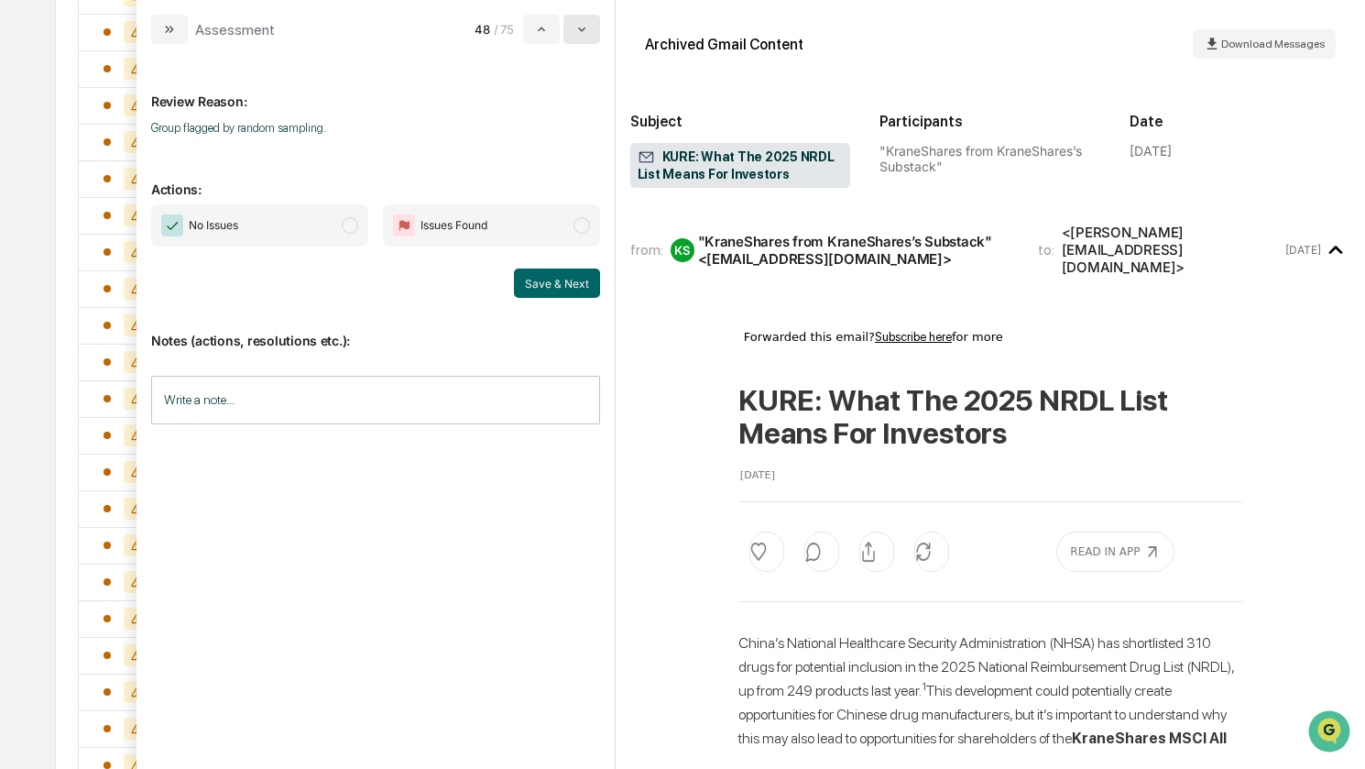
click at [575, 37] on button "modal" at bounding box center [581, 29] width 37 height 29
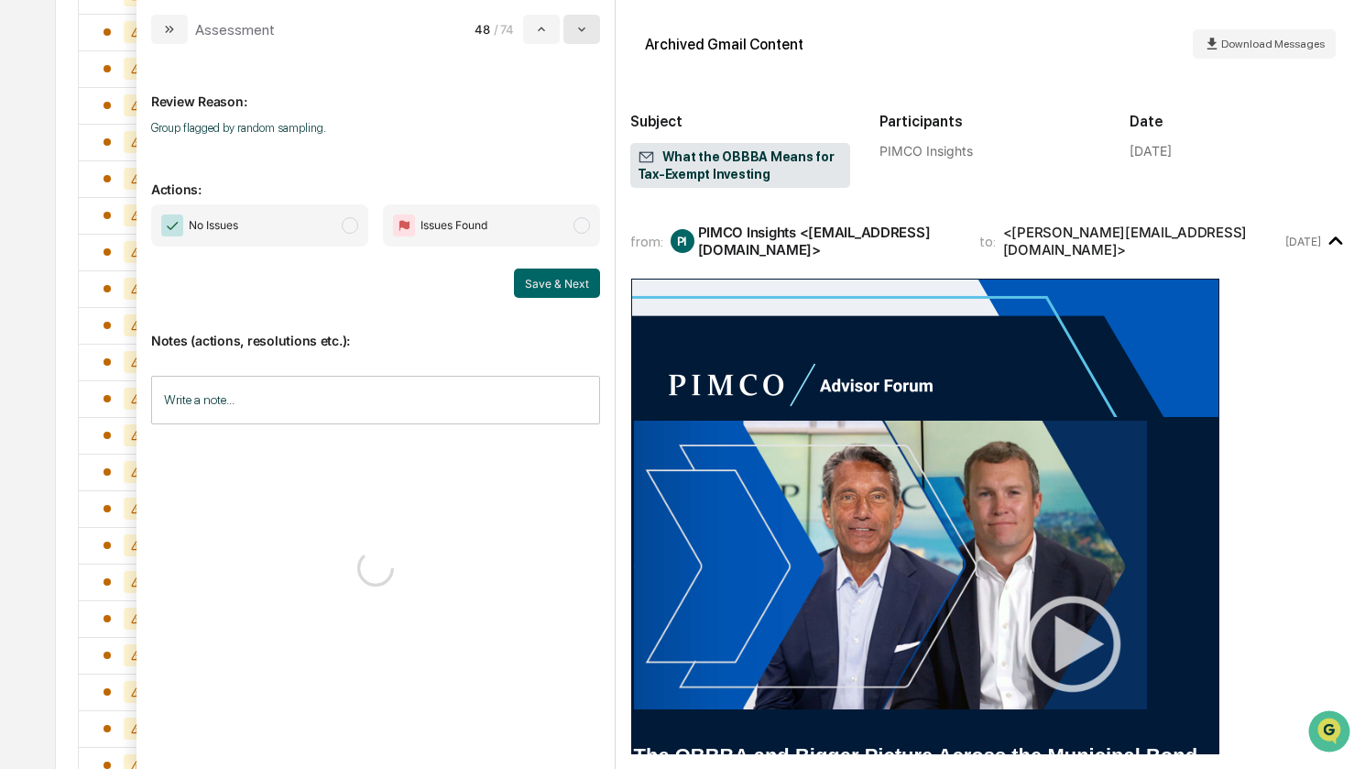
click at [575, 37] on button "modal" at bounding box center [581, 29] width 37 height 29
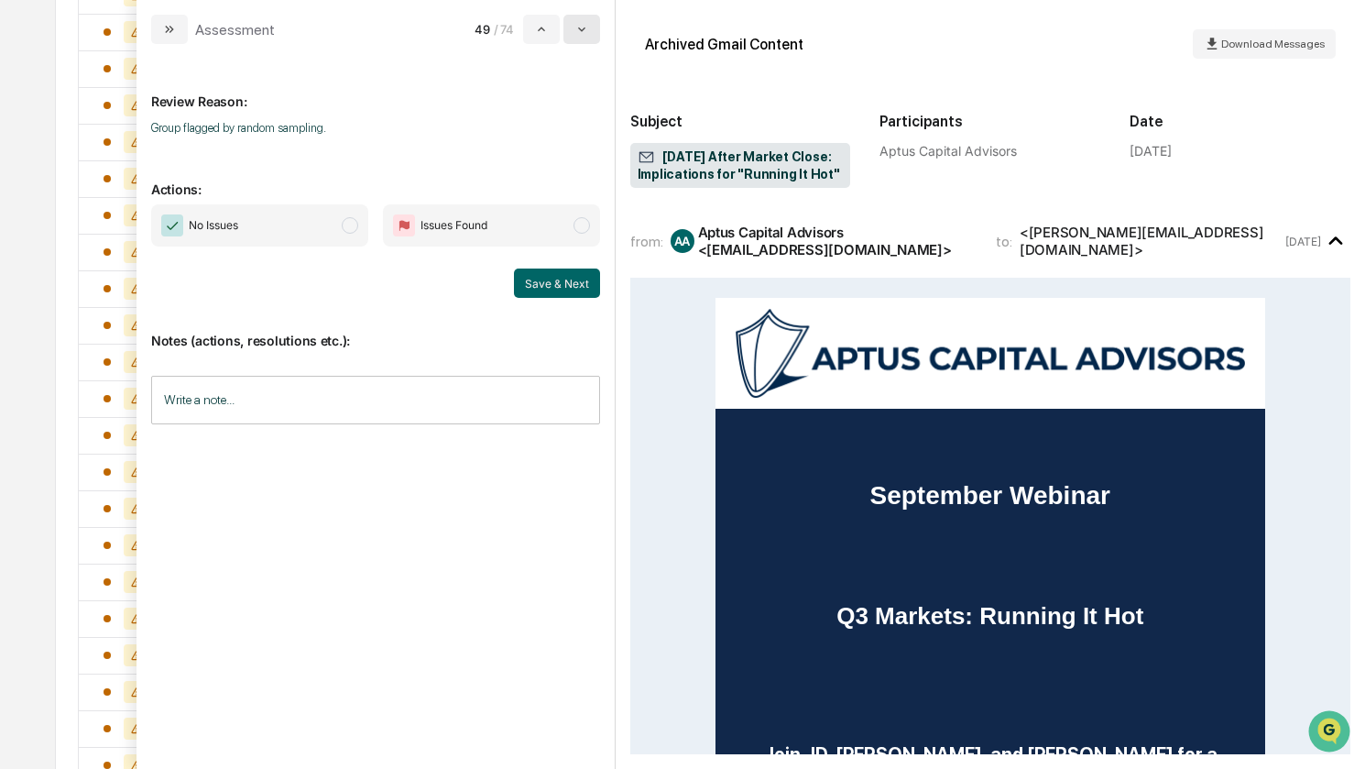
click at [575, 37] on button "modal" at bounding box center [581, 29] width 37 height 29
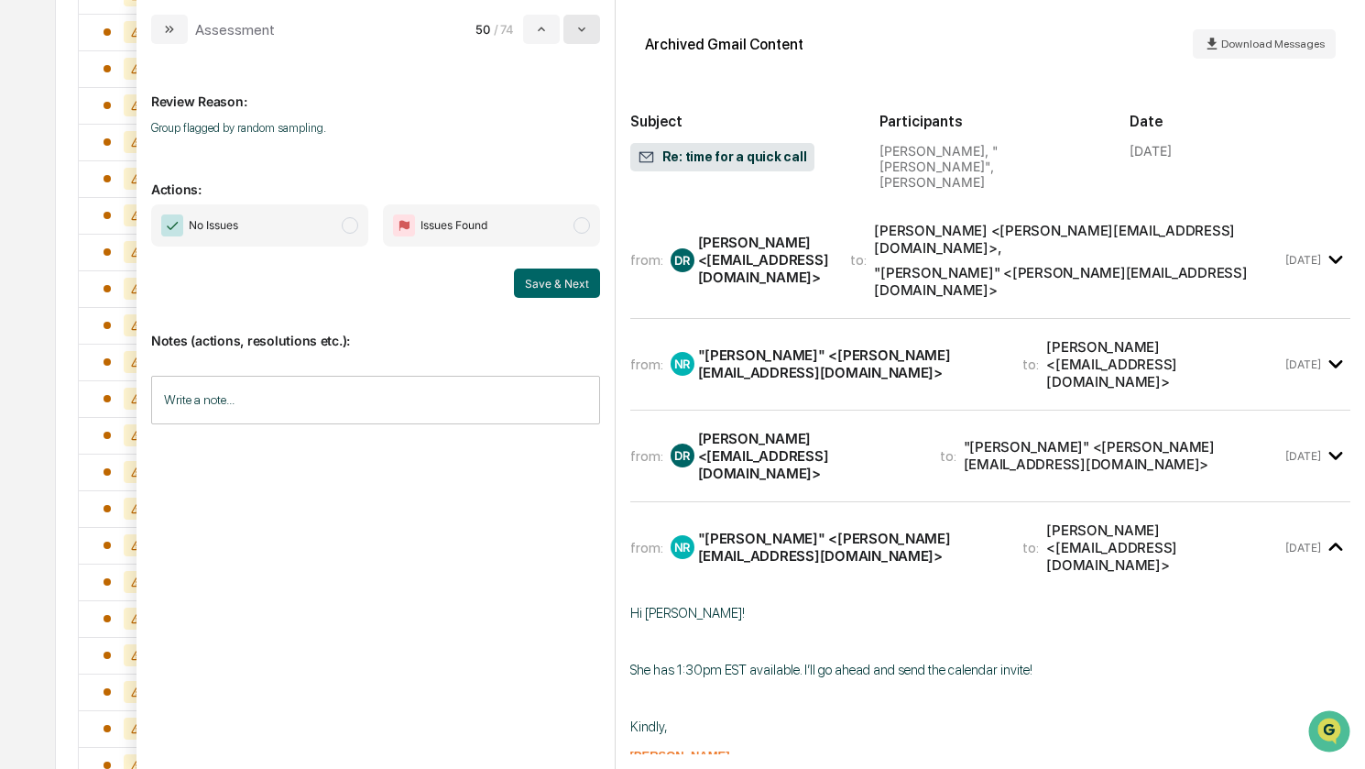
click at [575, 37] on button "modal" at bounding box center [581, 29] width 37 height 29
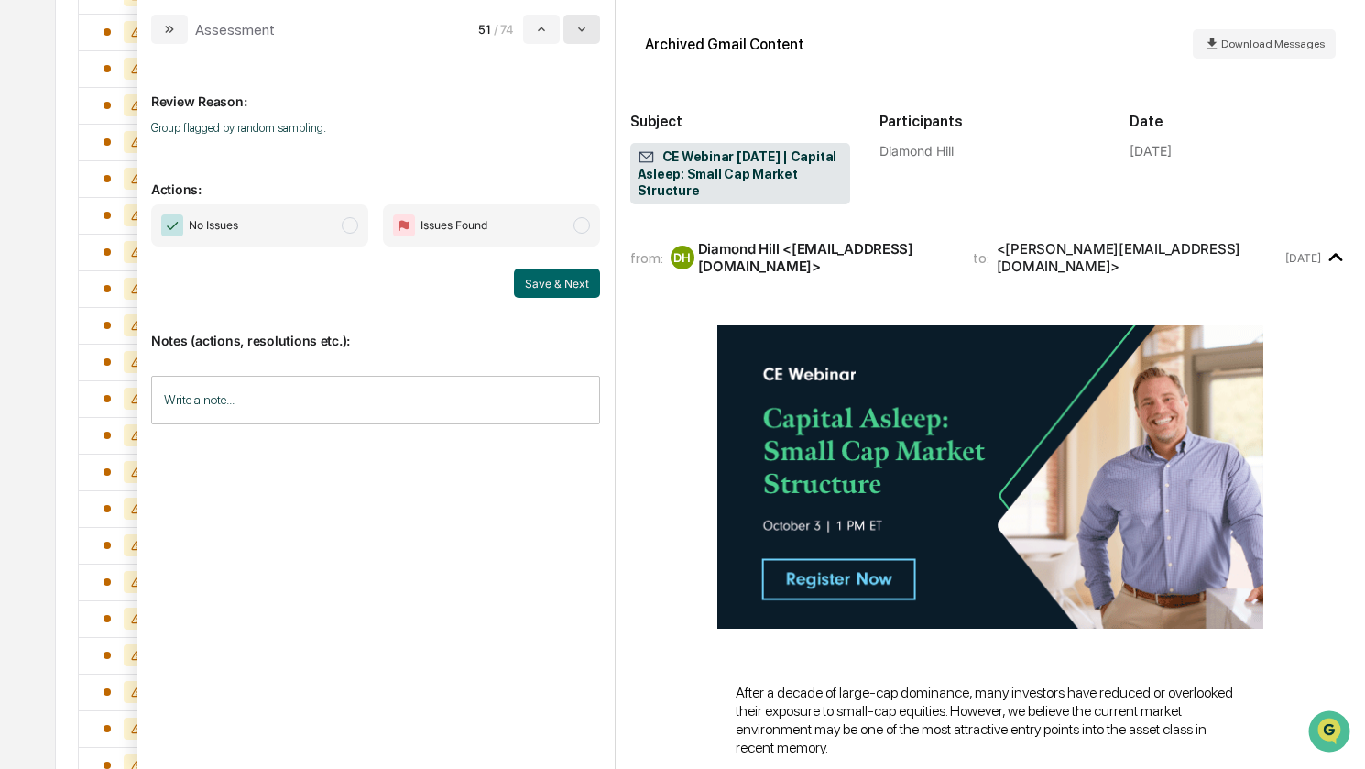
click at [575, 37] on button "modal" at bounding box center [581, 29] width 37 height 29
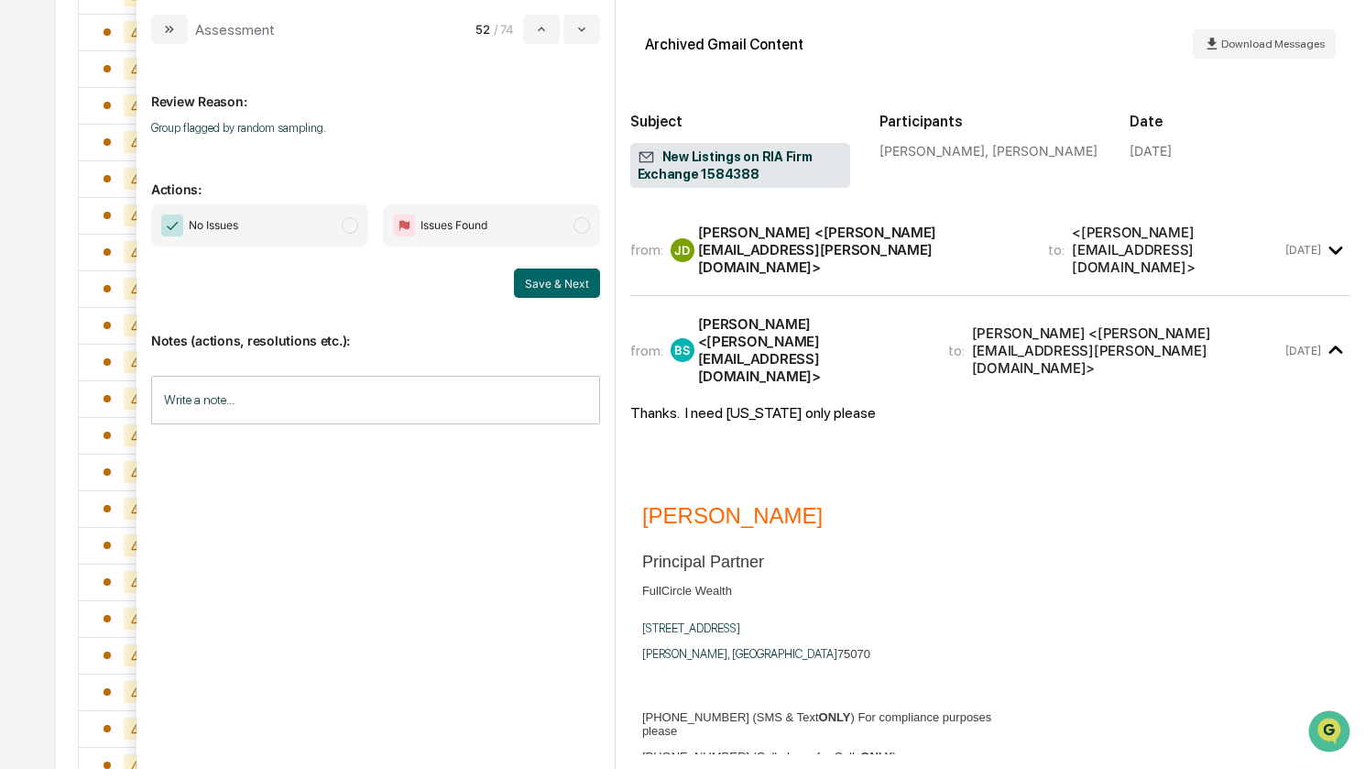
click at [974, 260] on div "from: [PERSON_NAME] <[PERSON_NAME][EMAIL_ADDRESS][PERSON_NAME][DOMAIN_NAME]> to…" at bounding box center [990, 249] width 721 height 61
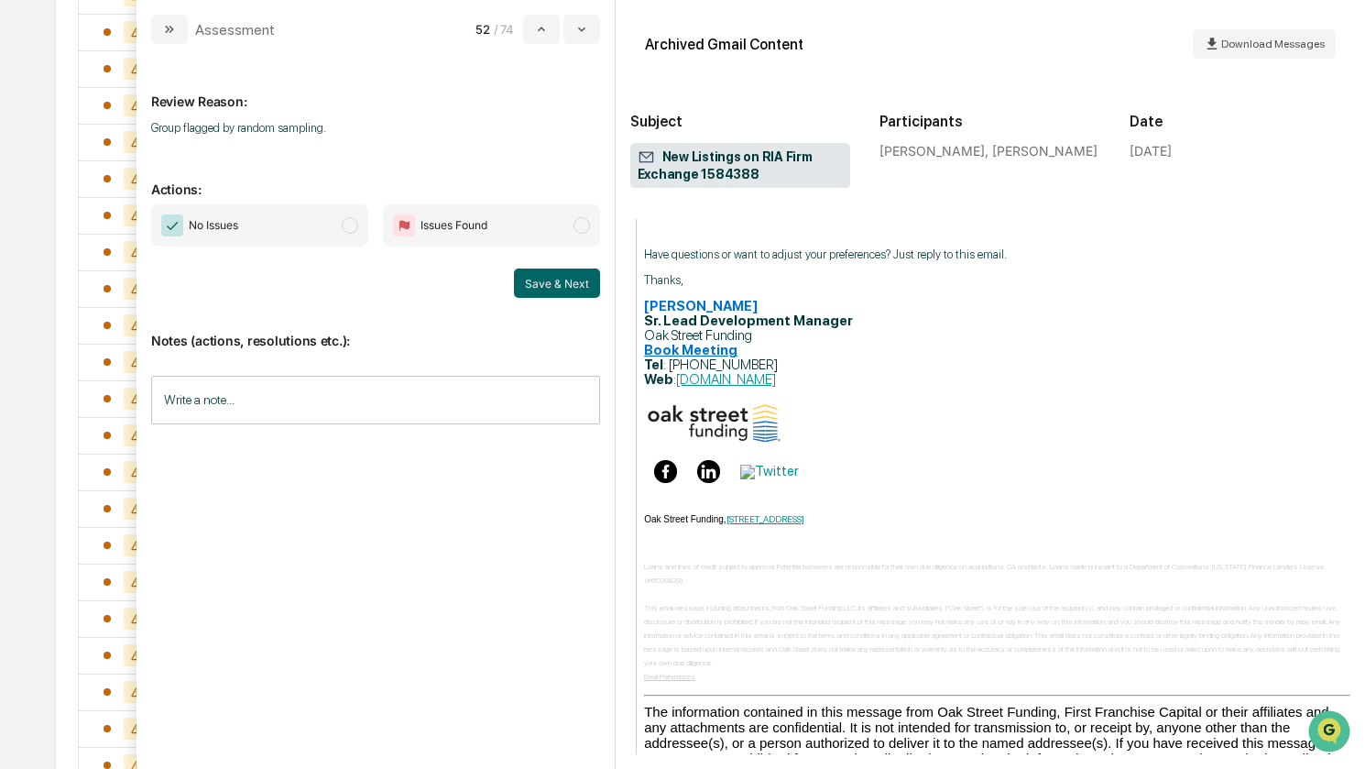
scroll to position [2068, 0]
drag, startPoint x: 299, startPoint y: 229, endPoint x: 321, endPoint y: 233, distance: 22.3
click at [299, 229] on span "No Issues" at bounding box center [259, 225] width 217 height 42
click at [539, 283] on button "Save & Next" at bounding box center [557, 282] width 86 height 29
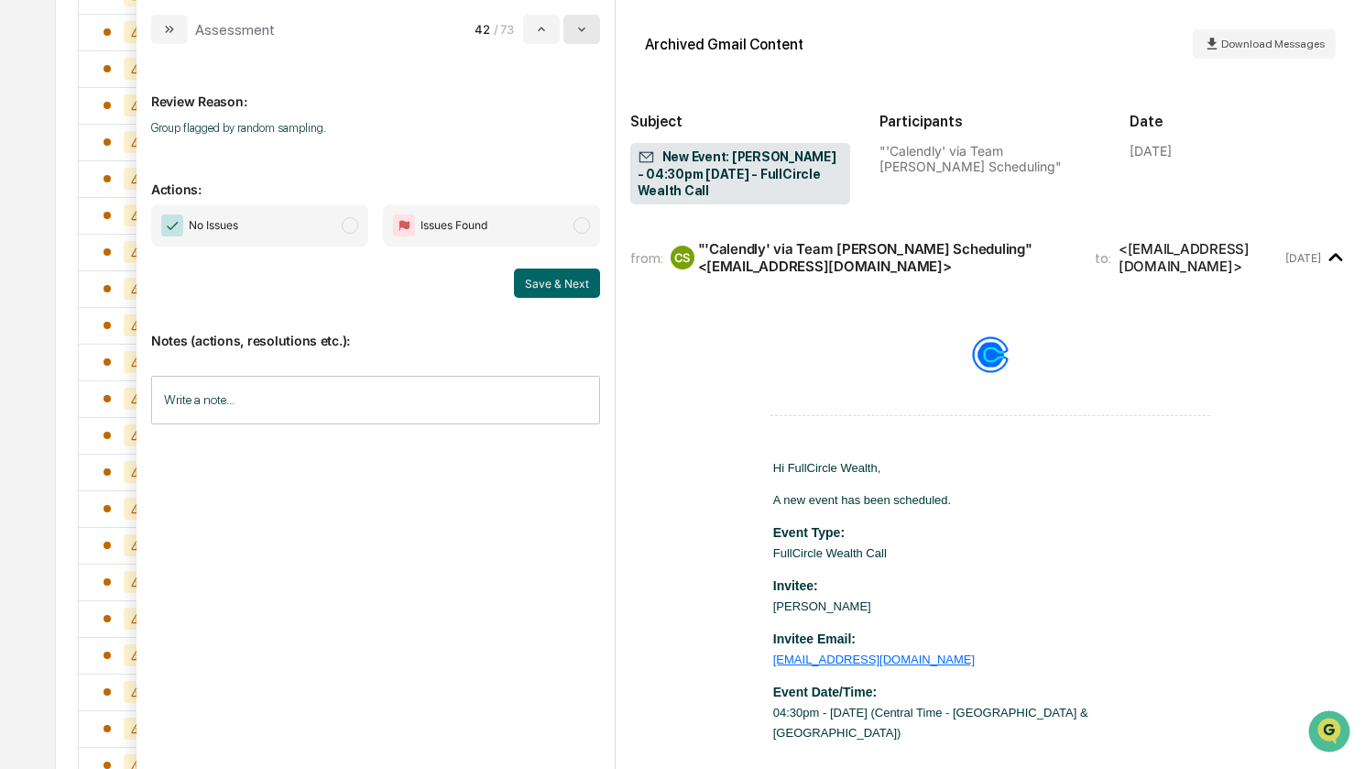
click at [574, 28] on button "modal" at bounding box center [581, 29] width 37 height 29
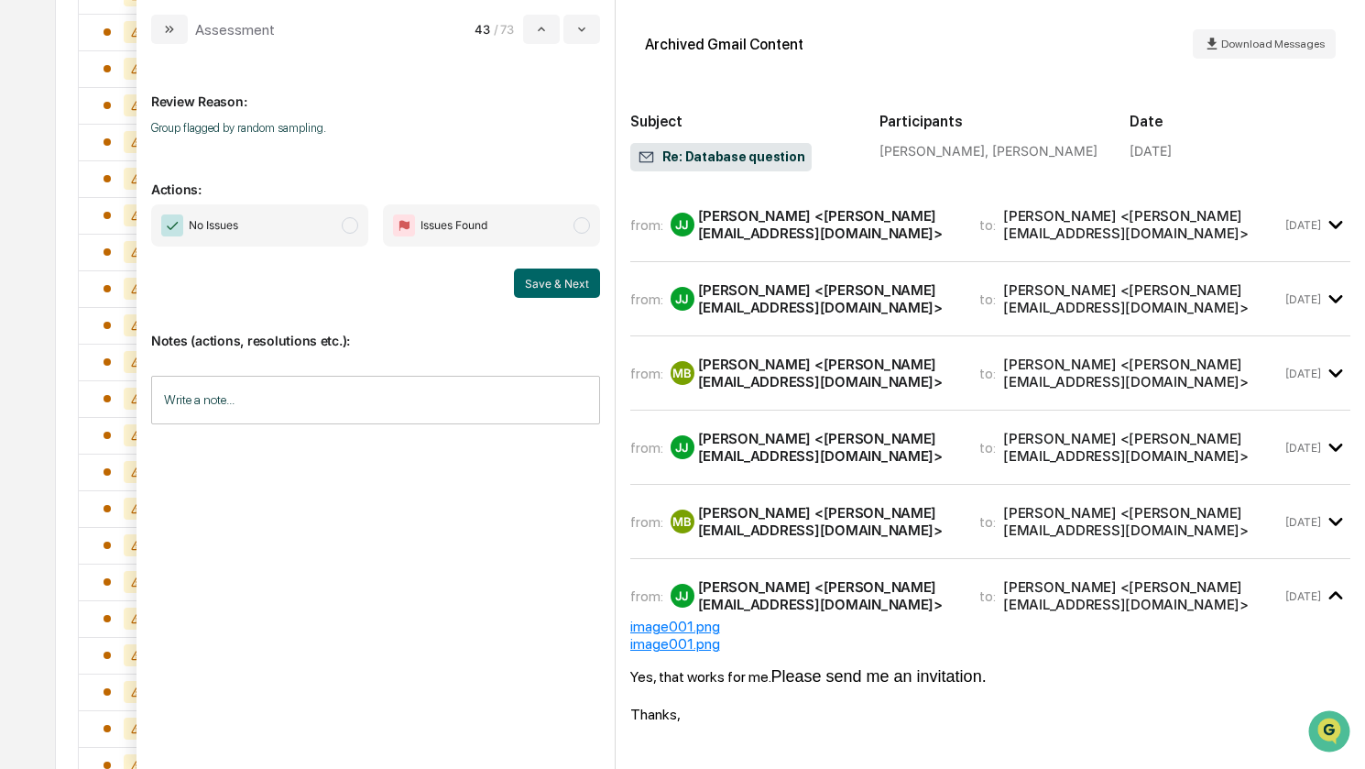
click at [319, 221] on span "No Issues" at bounding box center [259, 225] width 217 height 42
click at [541, 282] on button "Save & Next" at bounding box center [557, 282] width 86 height 29
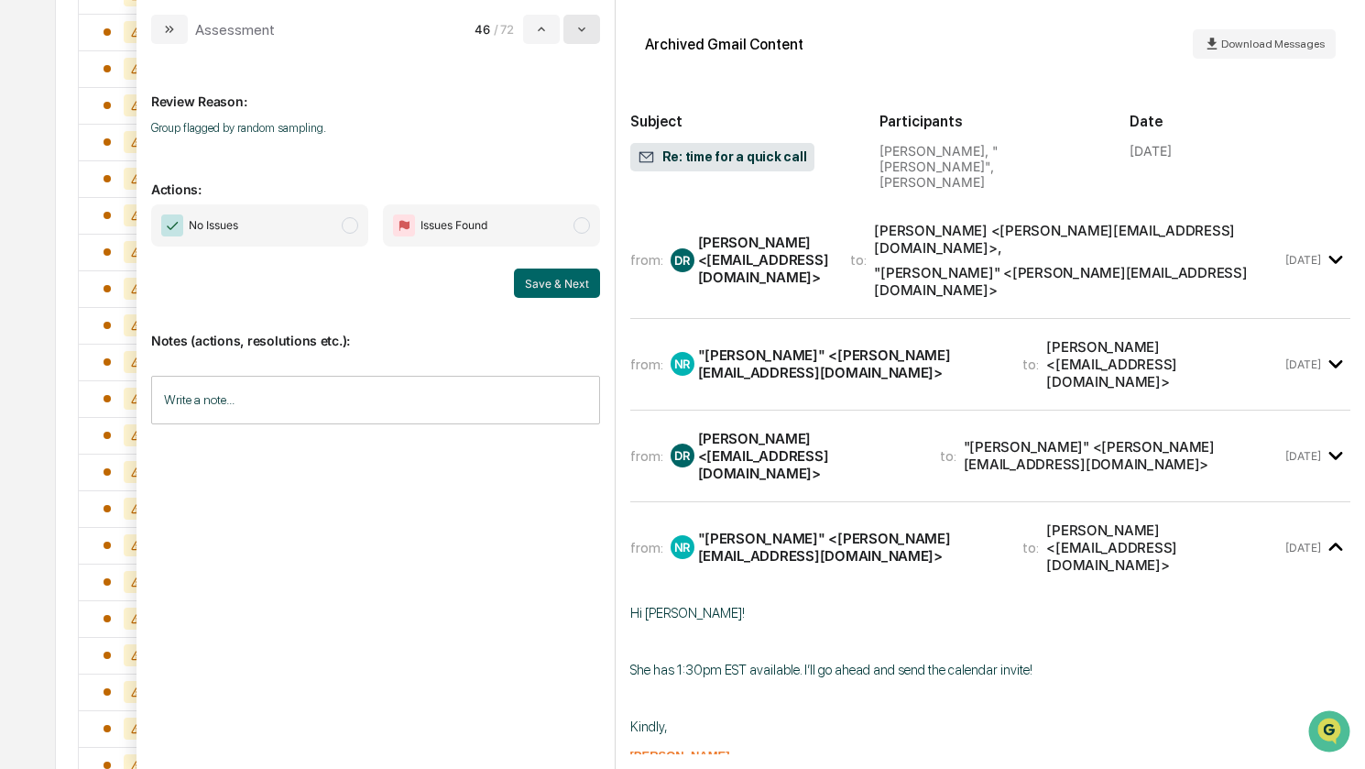
click at [573, 33] on button "modal" at bounding box center [581, 29] width 37 height 29
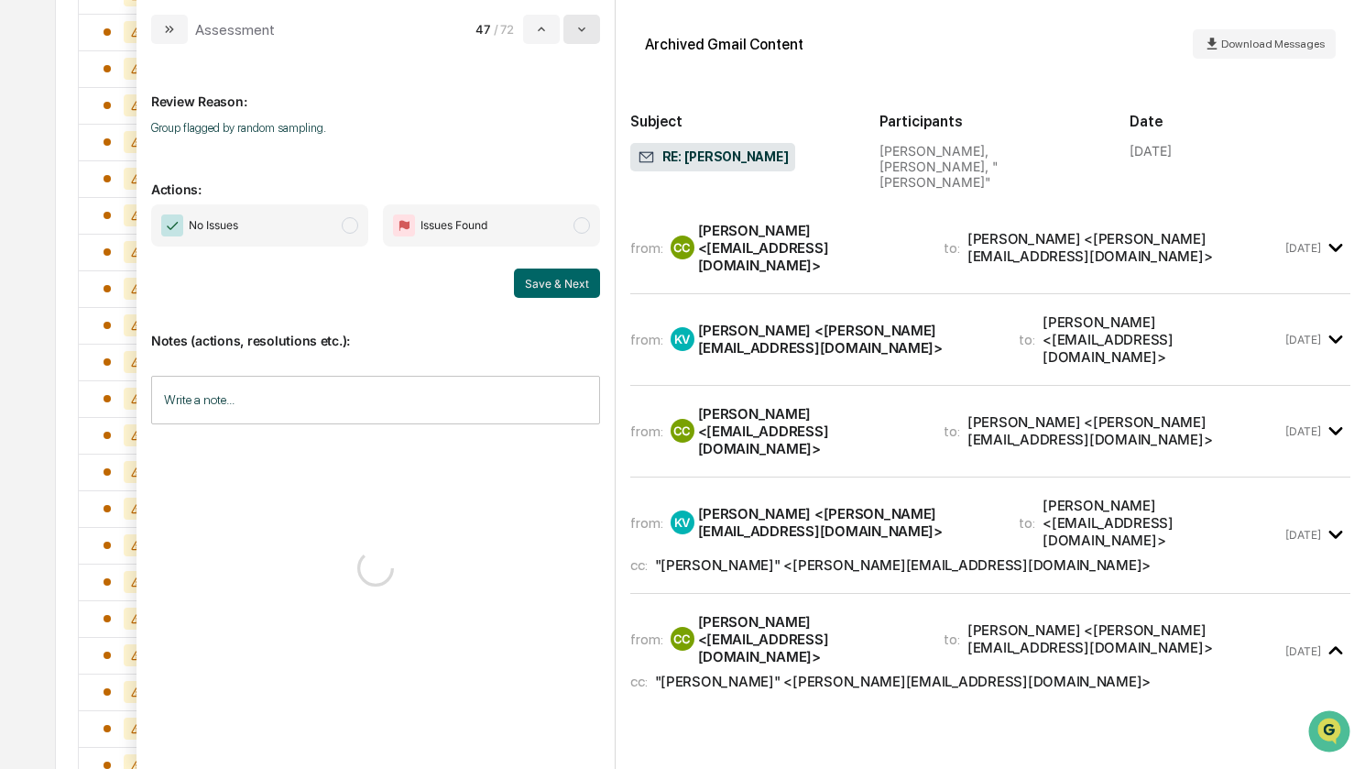
click at [573, 33] on button "modal" at bounding box center [581, 29] width 37 height 29
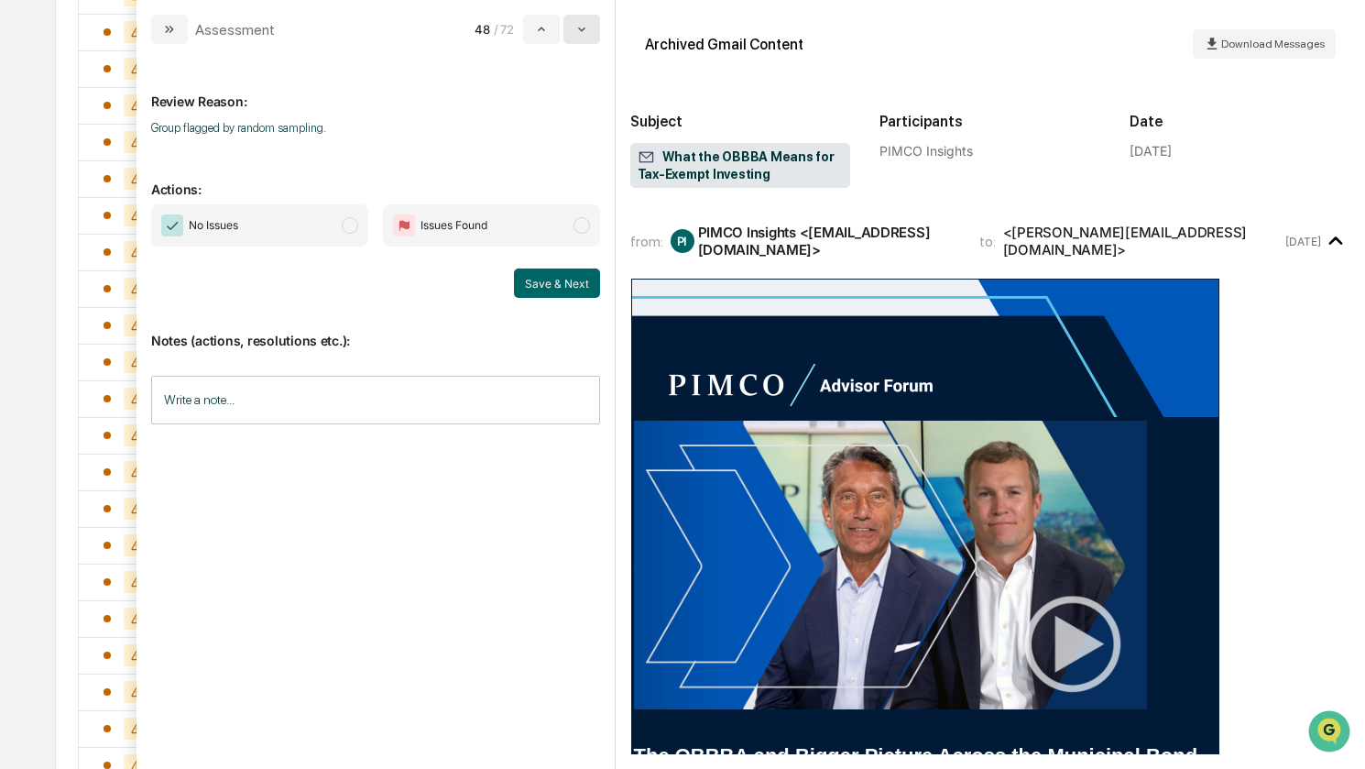
click at [573, 33] on button "modal" at bounding box center [581, 29] width 37 height 29
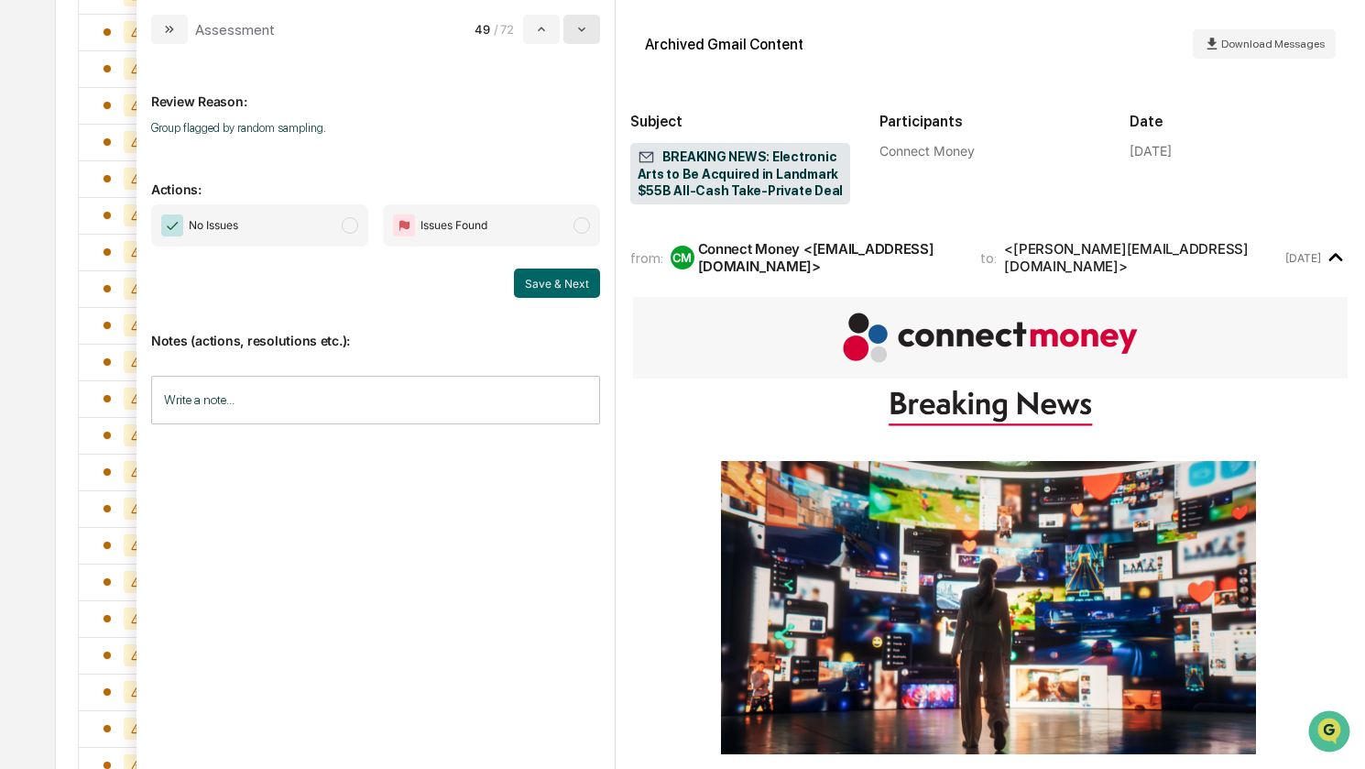
click at [573, 33] on button "modal" at bounding box center [581, 29] width 37 height 29
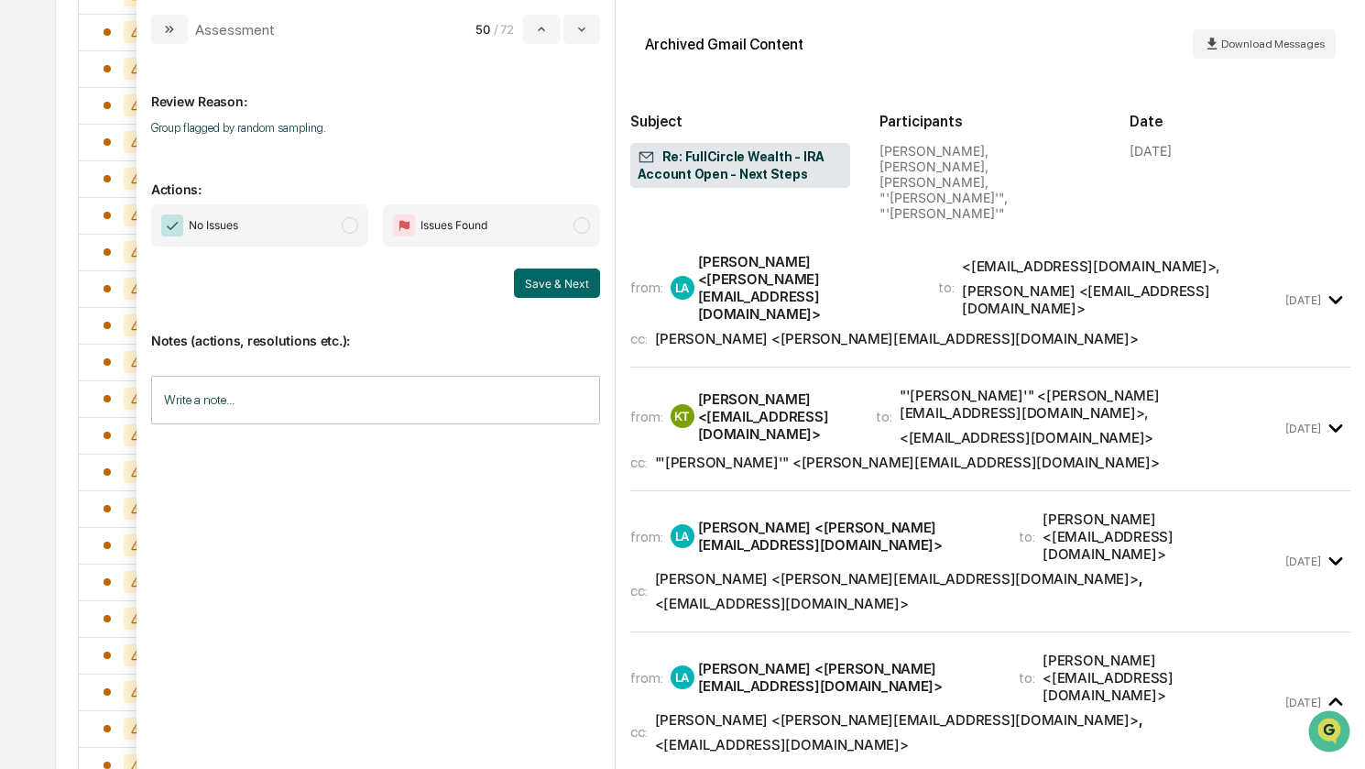
click at [224, 223] on span "No Issues" at bounding box center [213, 225] width 49 height 18
click at [554, 285] on button "Save & Next" at bounding box center [557, 282] width 86 height 29
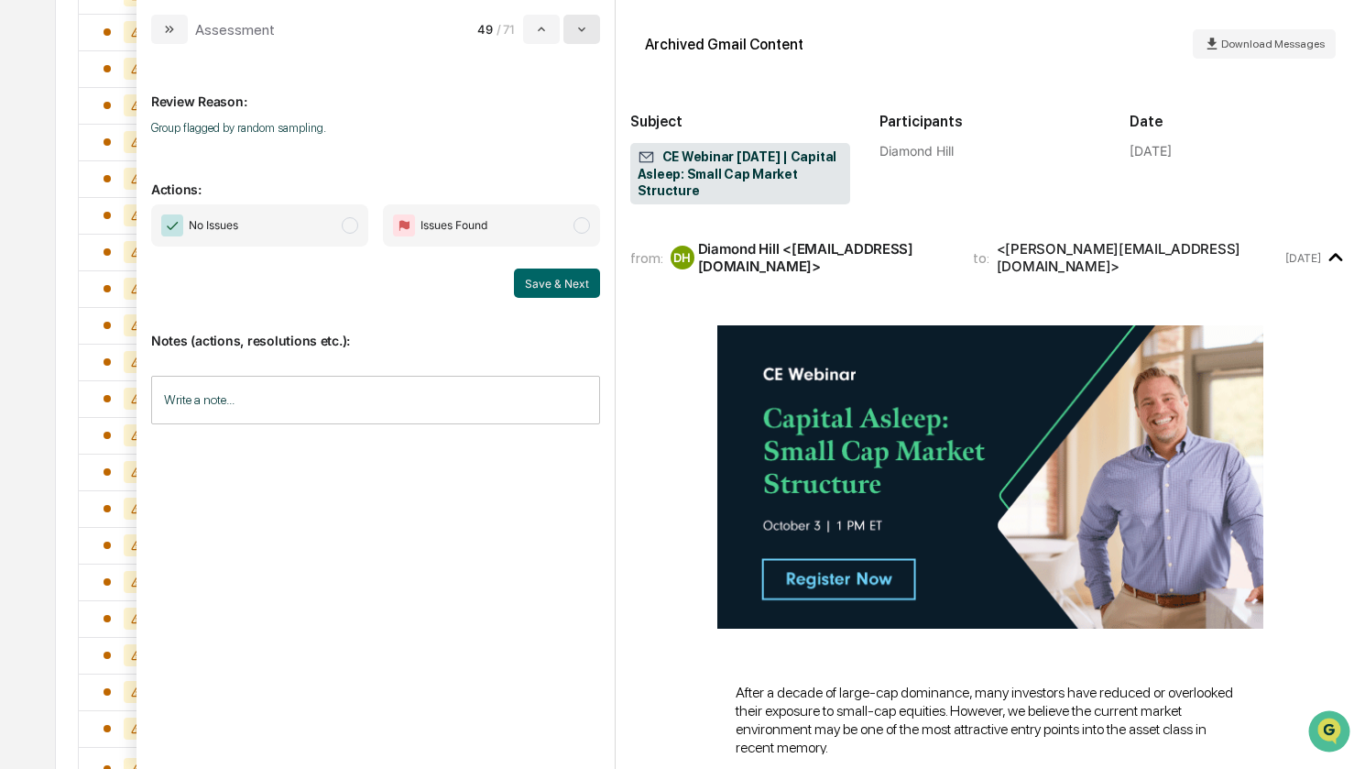
click at [593, 33] on button "modal" at bounding box center [581, 29] width 37 height 29
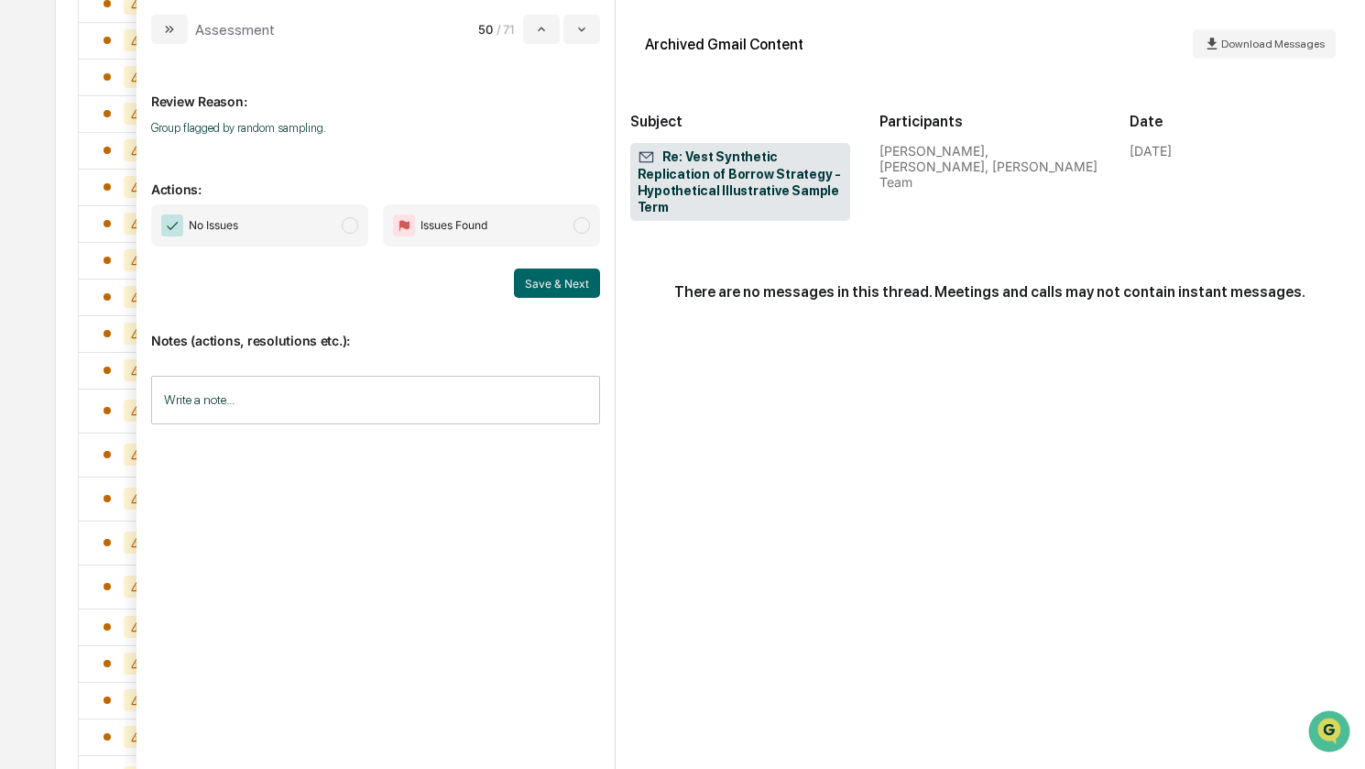
scroll to position [2093, 0]
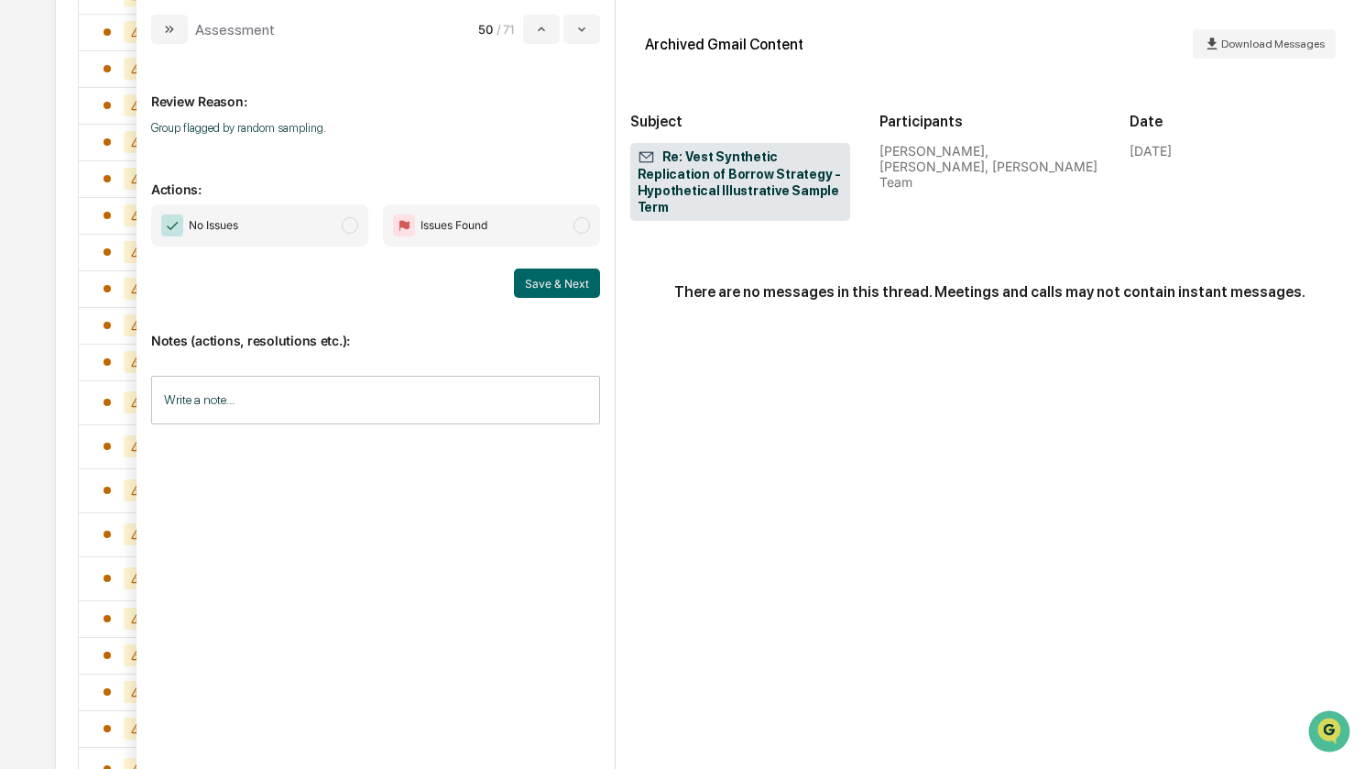
click at [289, 221] on span "No Issues" at bounding box center [259, 225] width 217 height 42
click at [564, 281] on button "Save & Next" at bounding box center [557, 282] width 86 height 29
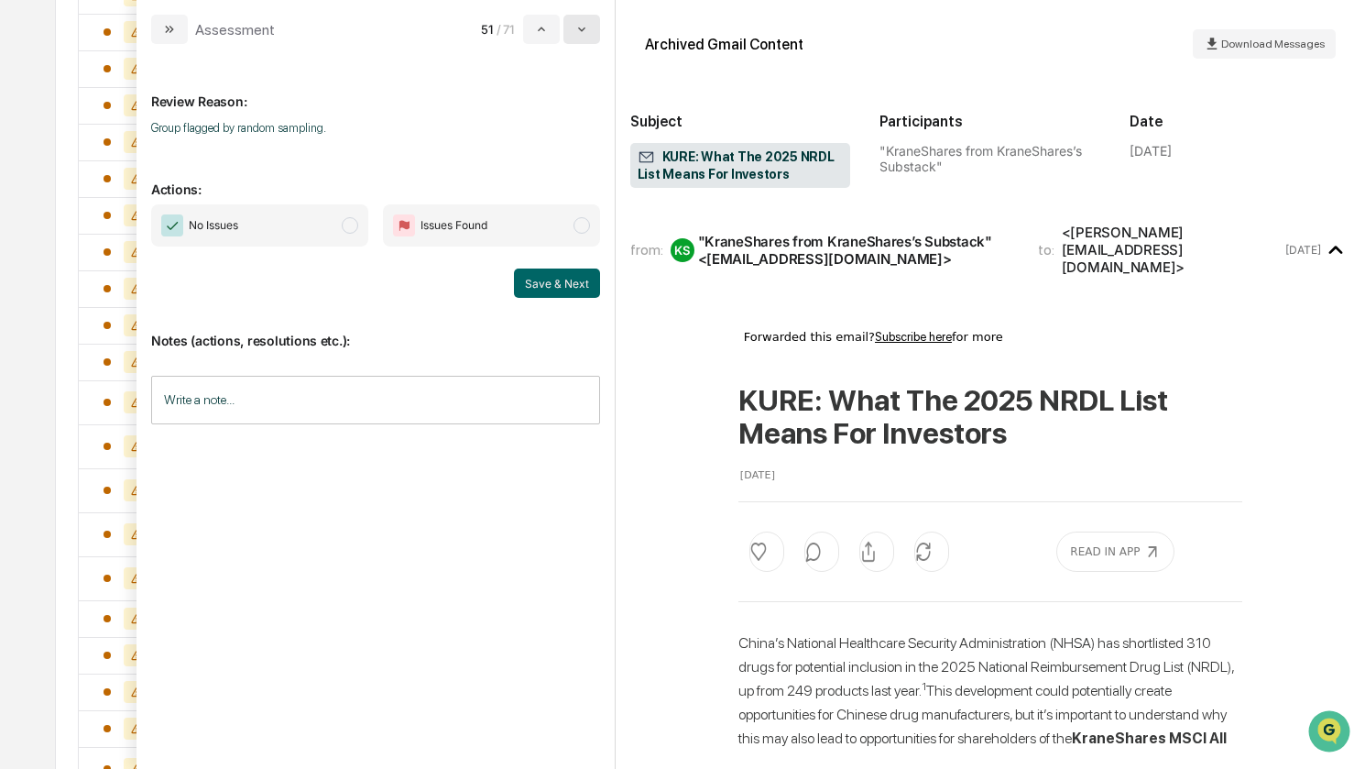
click at [596, 28] on button "modal" at bounding box center [581, 29] width 37 height 29
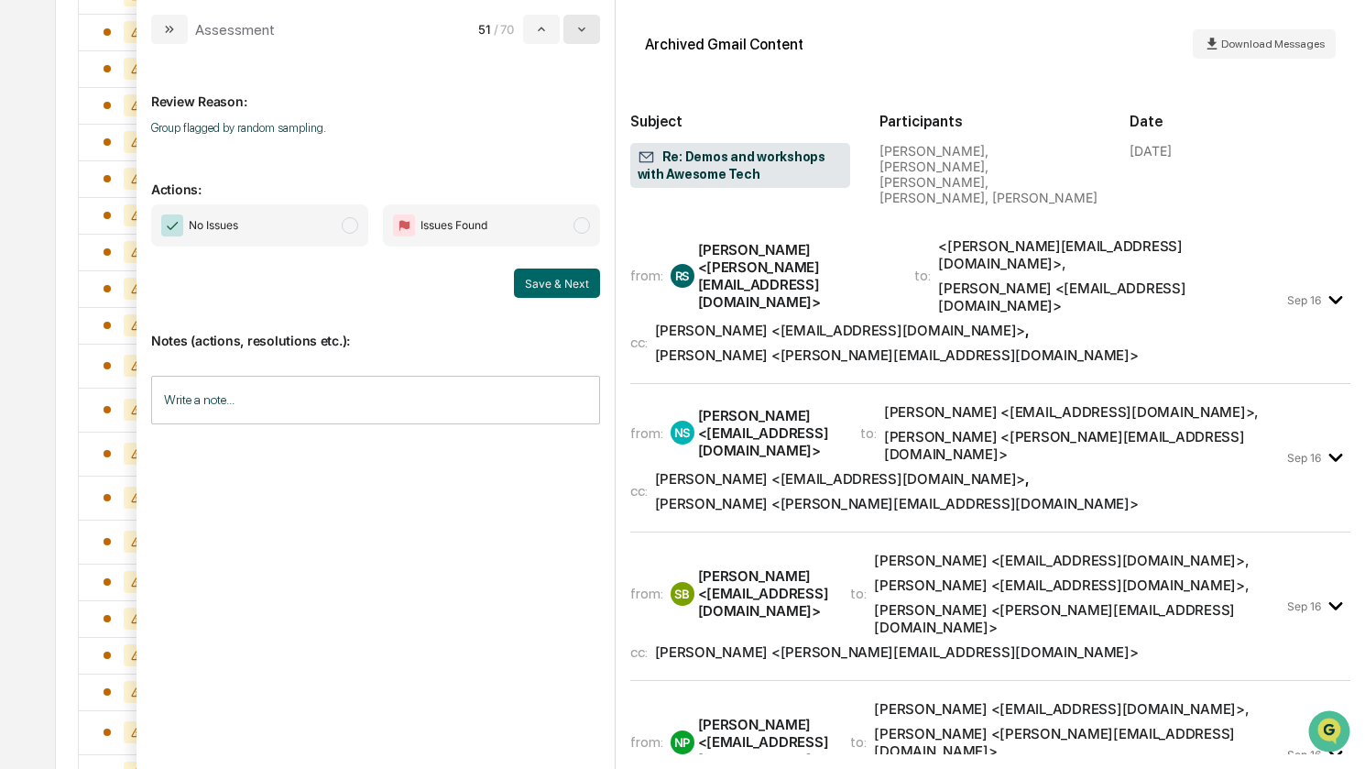
click at [596, 28] on button "modal" at bounding box center [581, 29] width 37 height 29
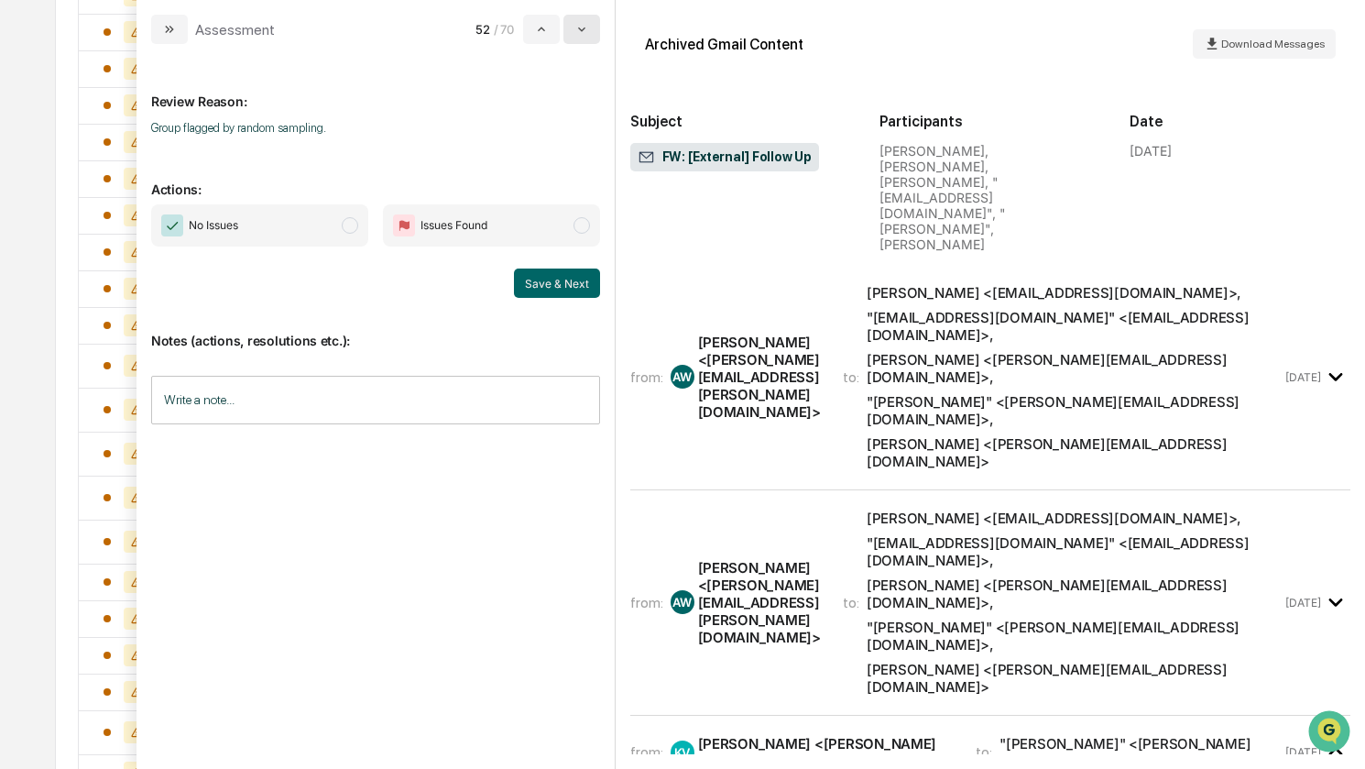
click at [594, 34] on button "modal" at bounding box center [581, 29] width 37 height 29
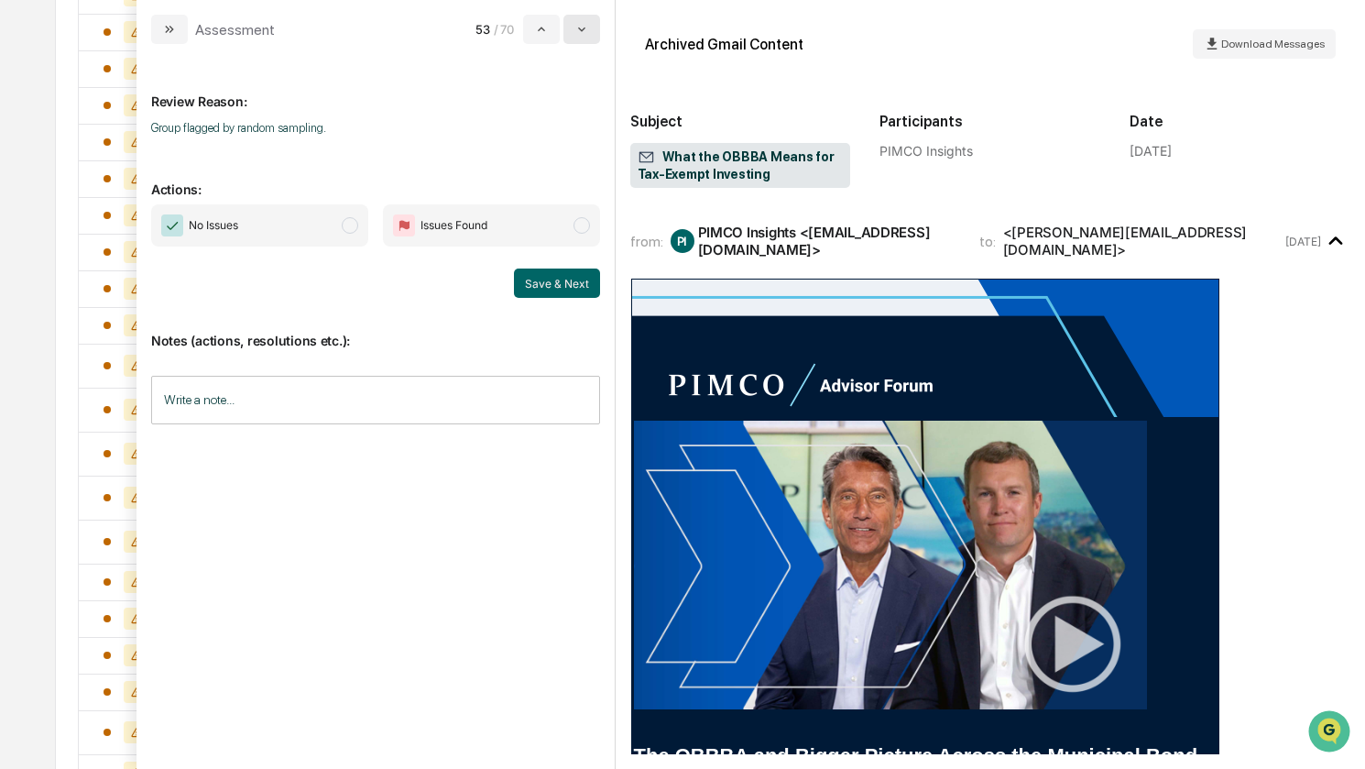
click at [594, 34] on button "modal" at bounding box center [581, 29] width 37 height 29
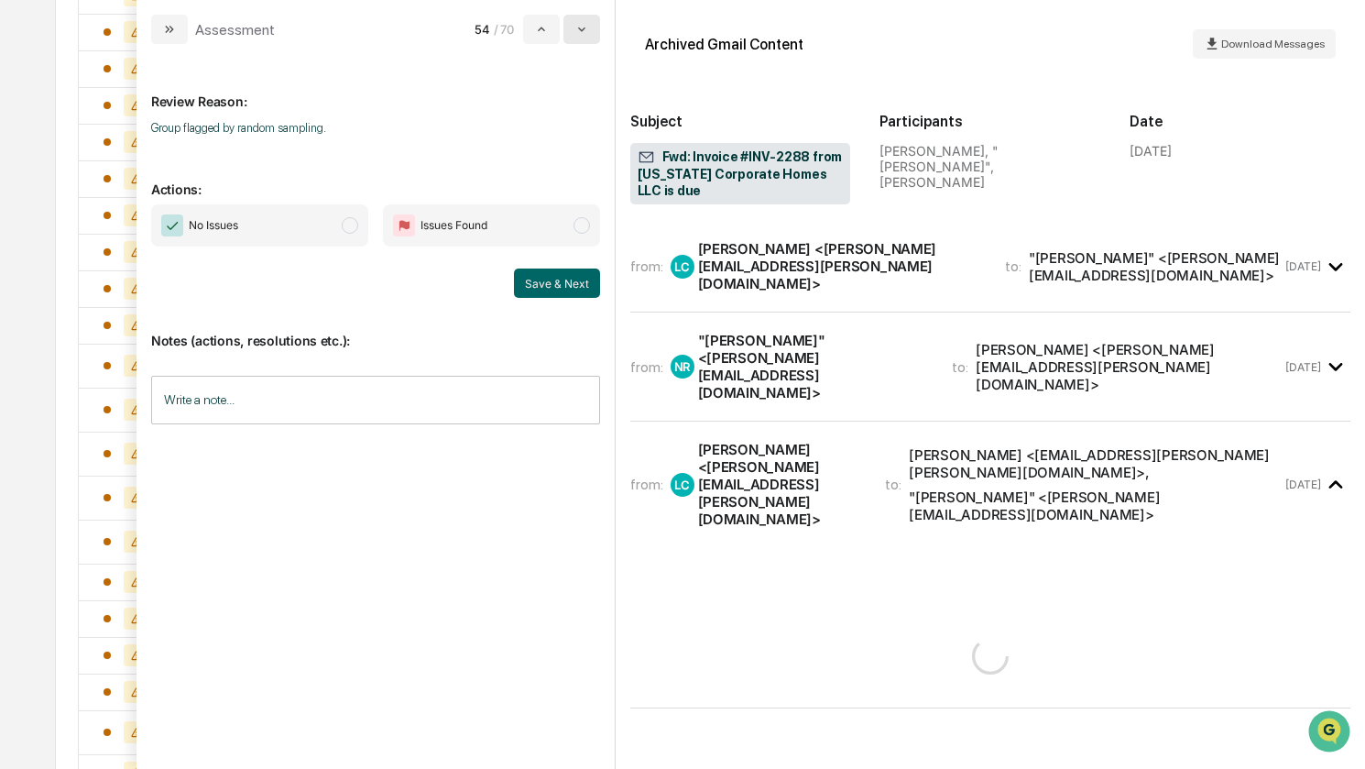
click at [592, 38] on button "modal" at bounding box center [581, 29] width 37 height 29
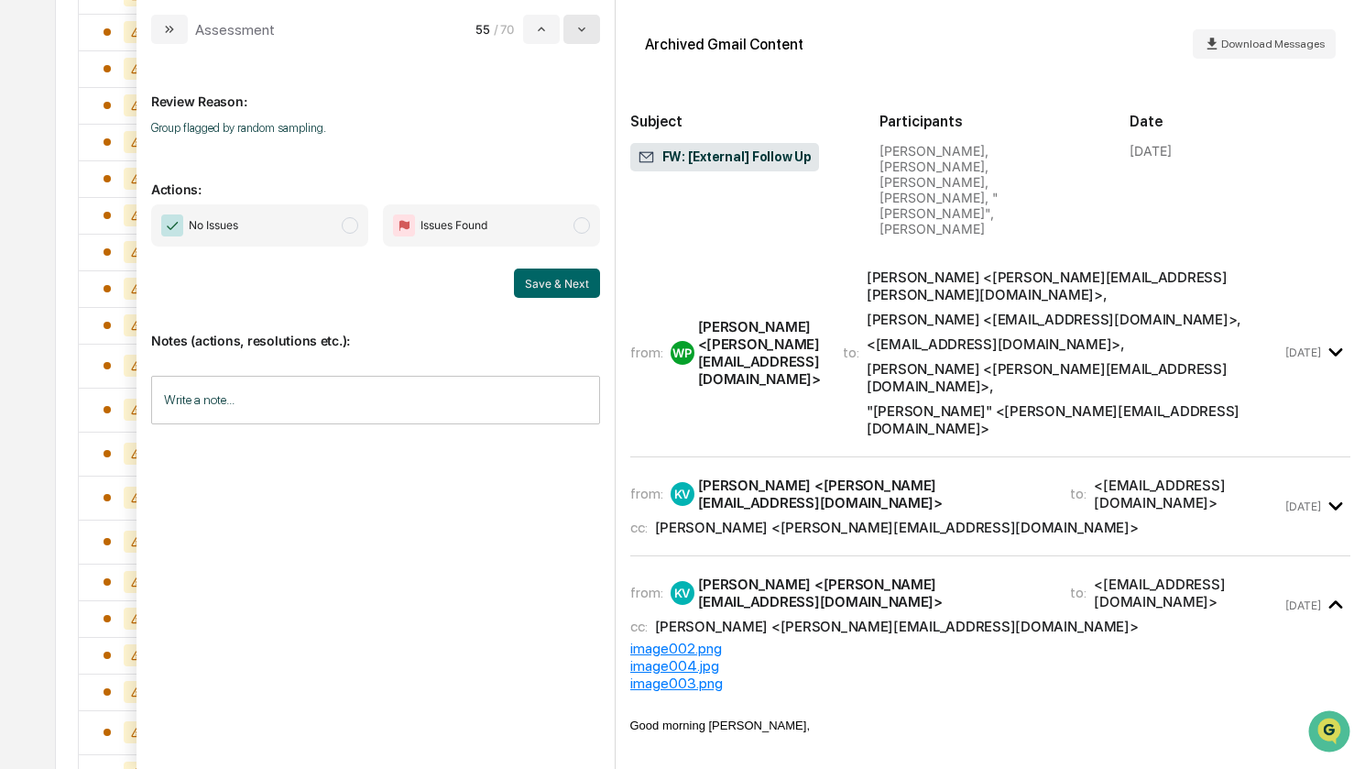
click at [592, 38] on button "modal" at bounding box center [581, 29] width 37 height 29
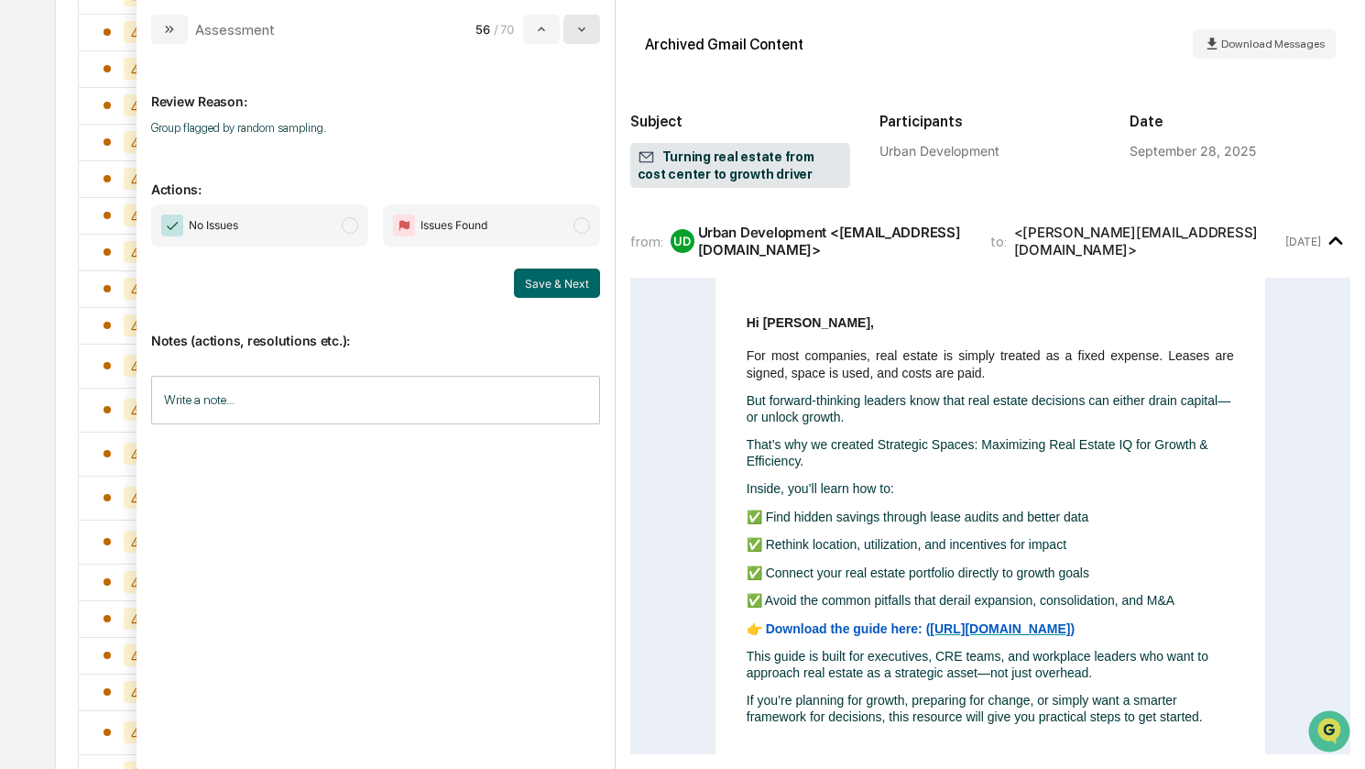
click at [592, 38] on button "modal" at bounding box center [581, 29] width 37 height 29
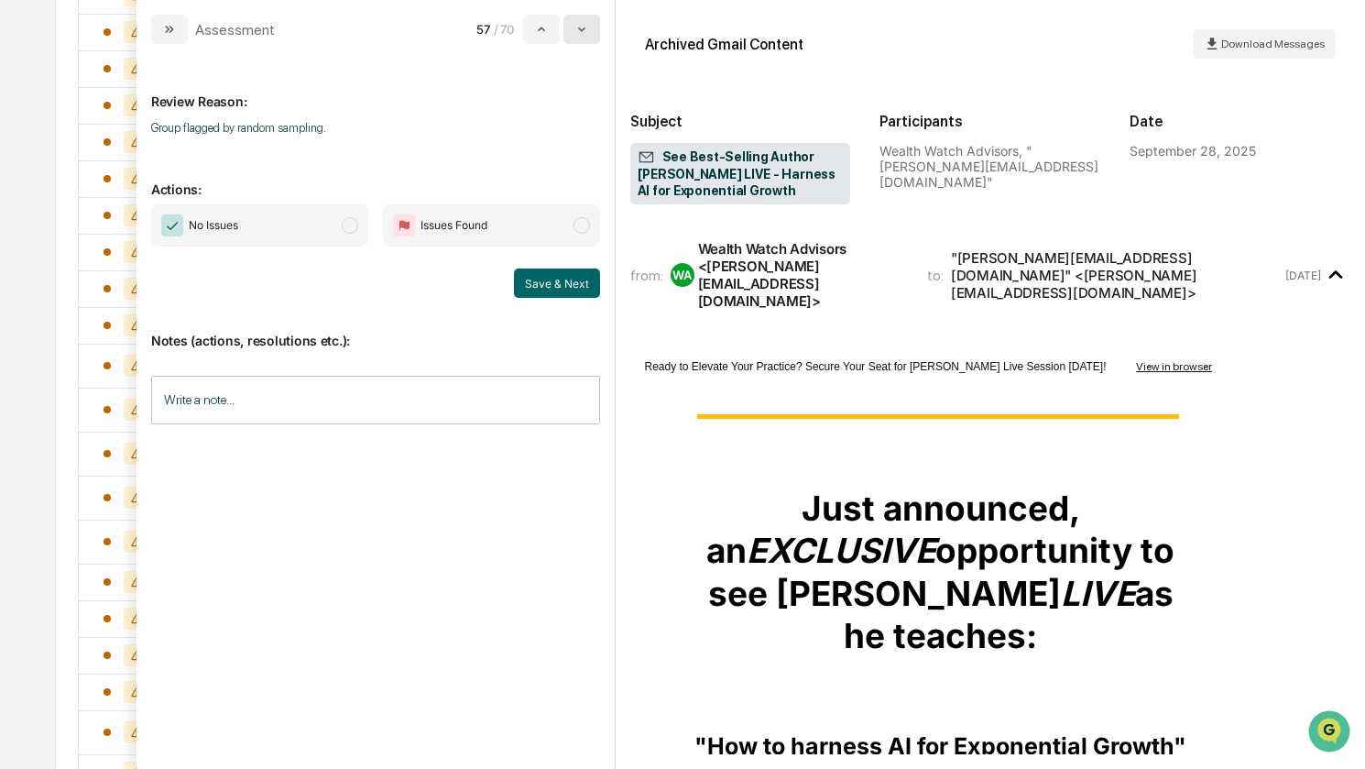
click at [592, 38] on button "modal" at bounding box center [581, 29] width 37 height 29
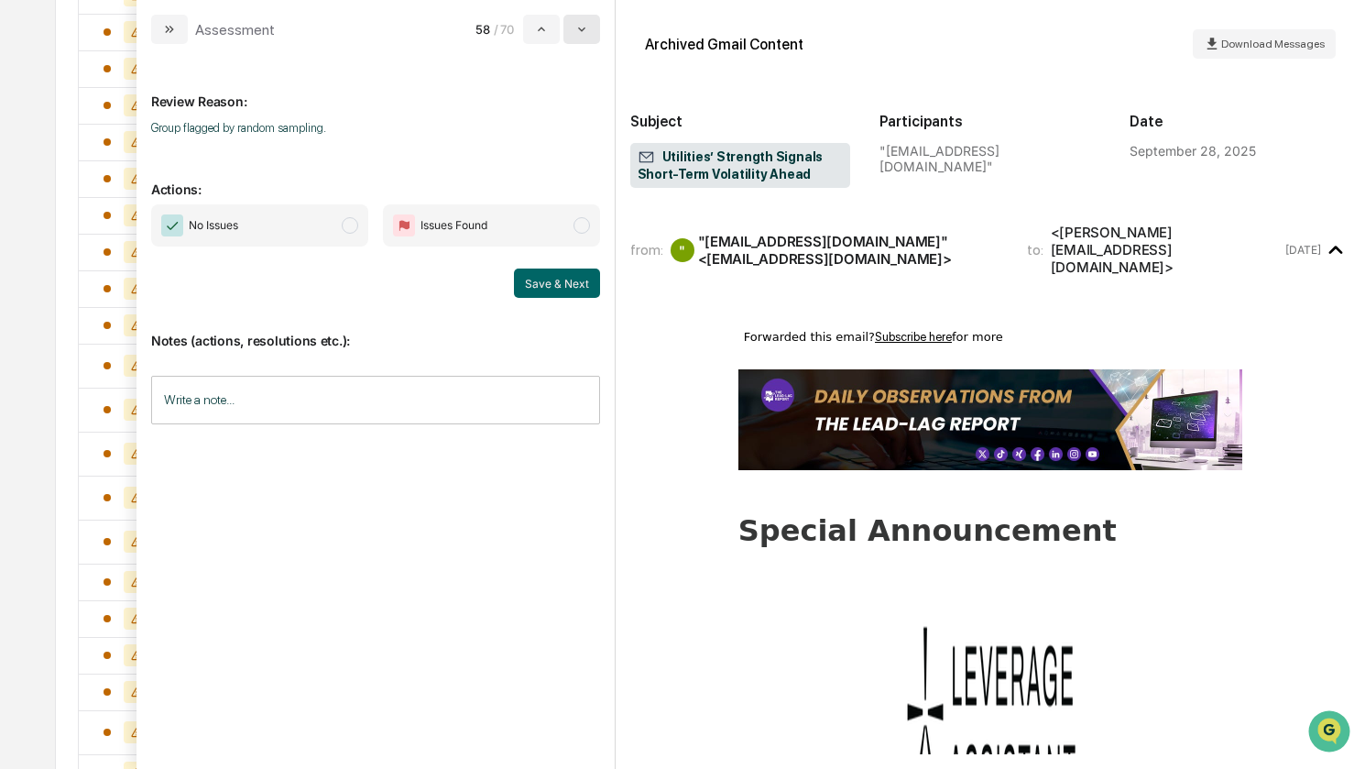
click at [592, 38] on button "modal" at bounding box center [581, 29] width 37 height 29
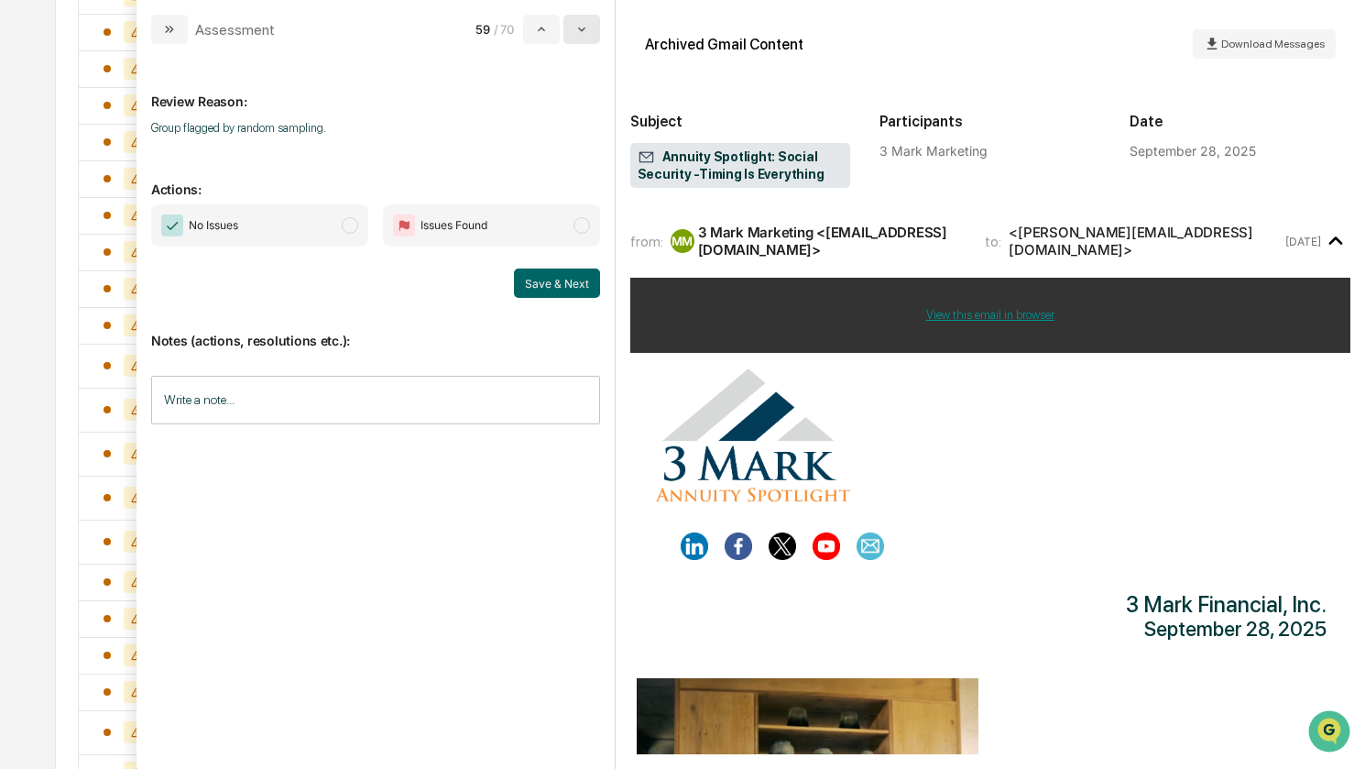
click at [592, 38] on button "modal" at bounding box center [581, 29] width 37 height 29
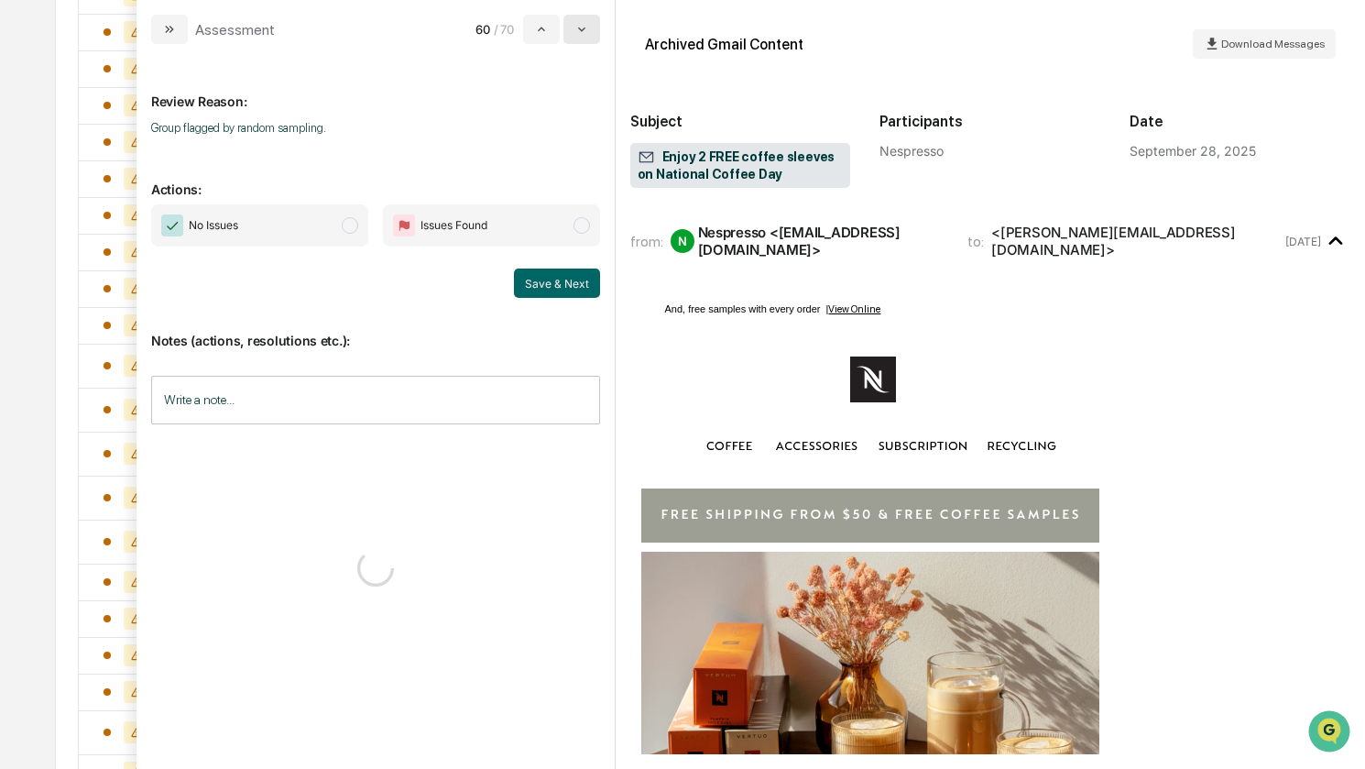
click at [592, 38] on button "modal" at bounding box center [581, 29] width 37 height 29
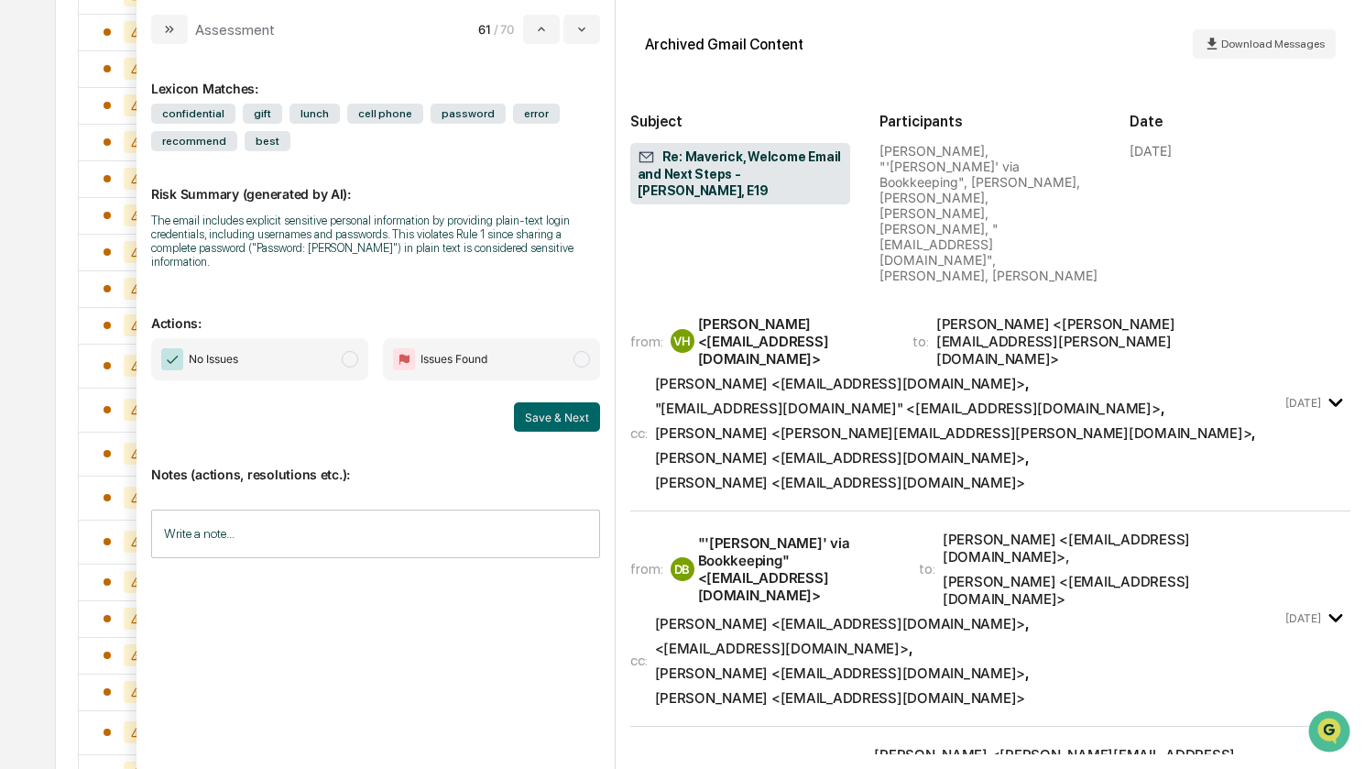
click at [271, 342] on span "No Issues" at bounding box center [259, 359] width 217 height 42
click at [536, 402] on button "Save & Next" at bounding box center [557, 416] width 86 height 29
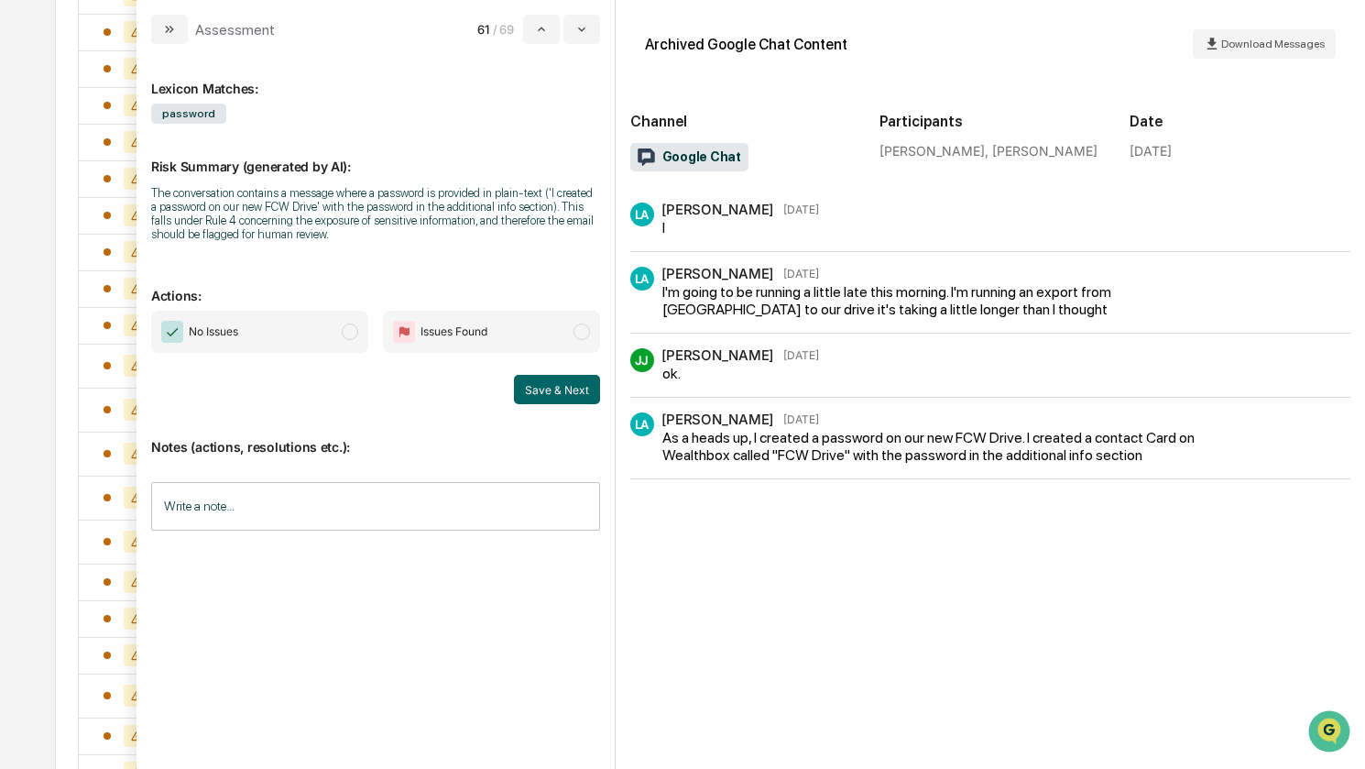
click at [313, 329] on span "No Issues" at bounding box center [259, 332] width 217 height 42
click at [556, 389] on button "Save & Next" at bounding box center [557, 389] width 86 height 29
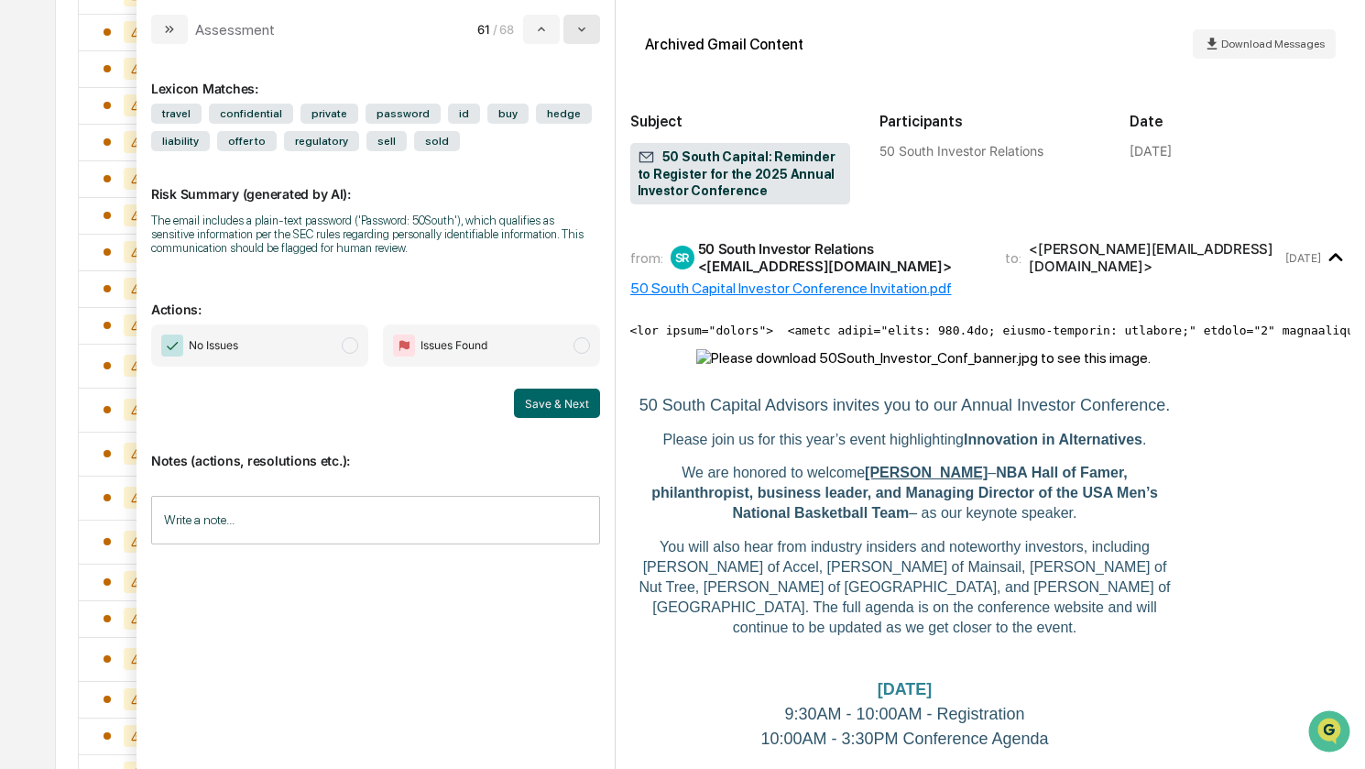
click at [596, 27] on button "modal" at bounding box center [581, 29] width 37 height 29
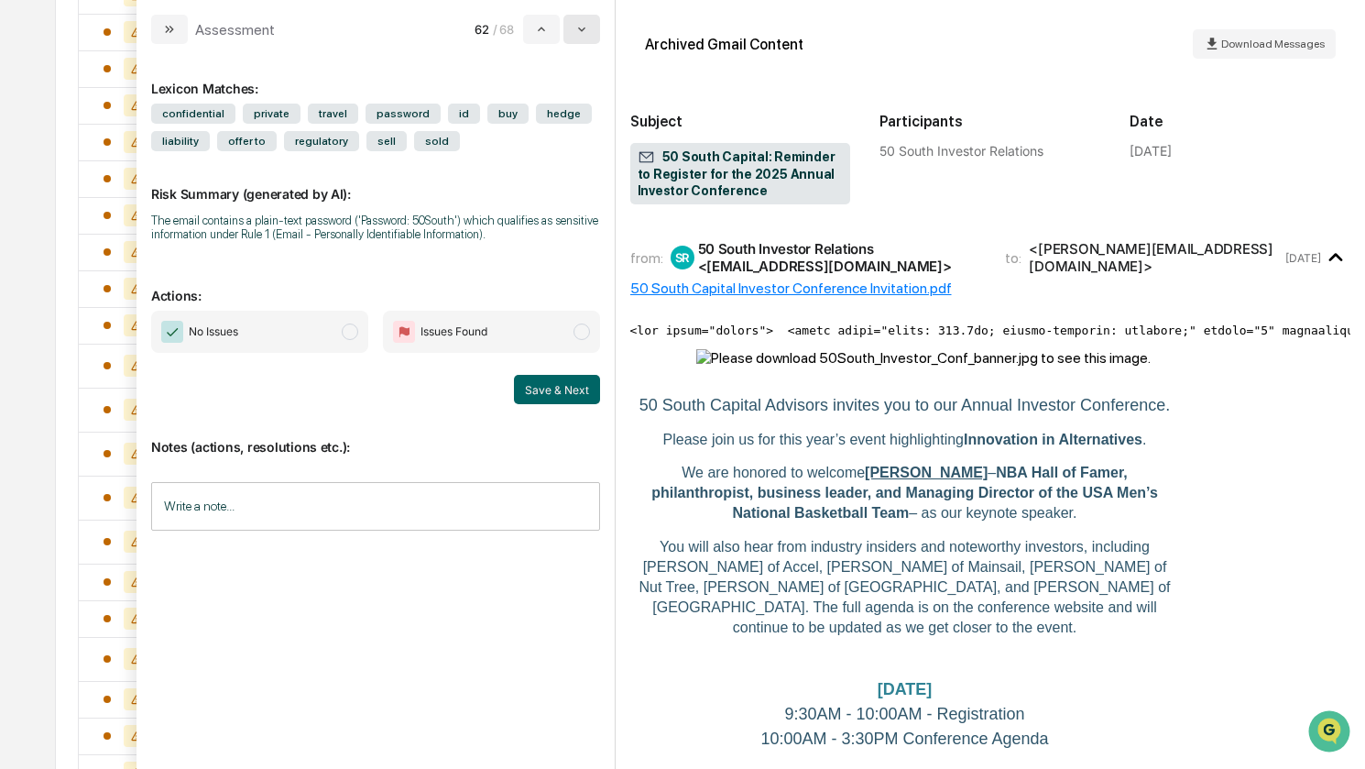
click at [596, 27] on button "modal" at bounding box center [581, 29] width 37 height 29
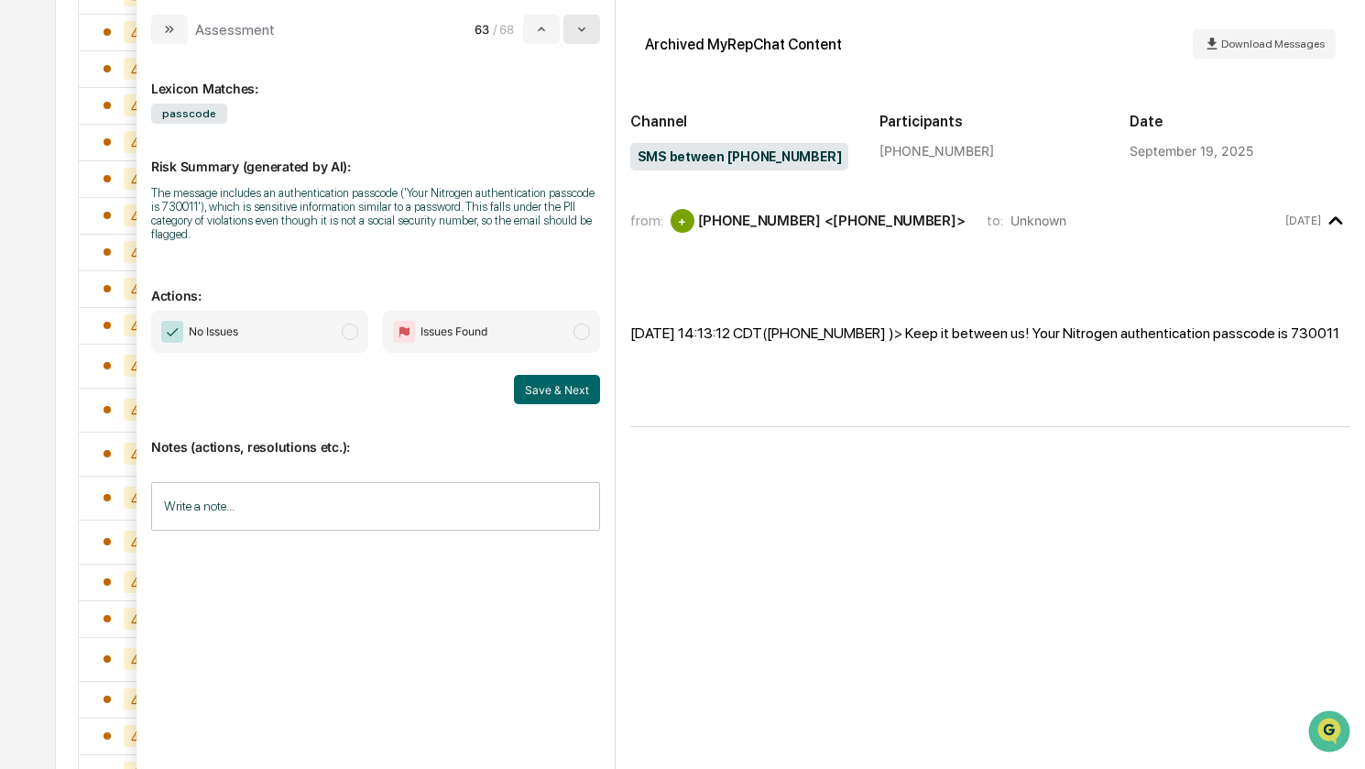
click at [596, 27] on button "modal" at bounding box center [581, 29] width 37 height 29
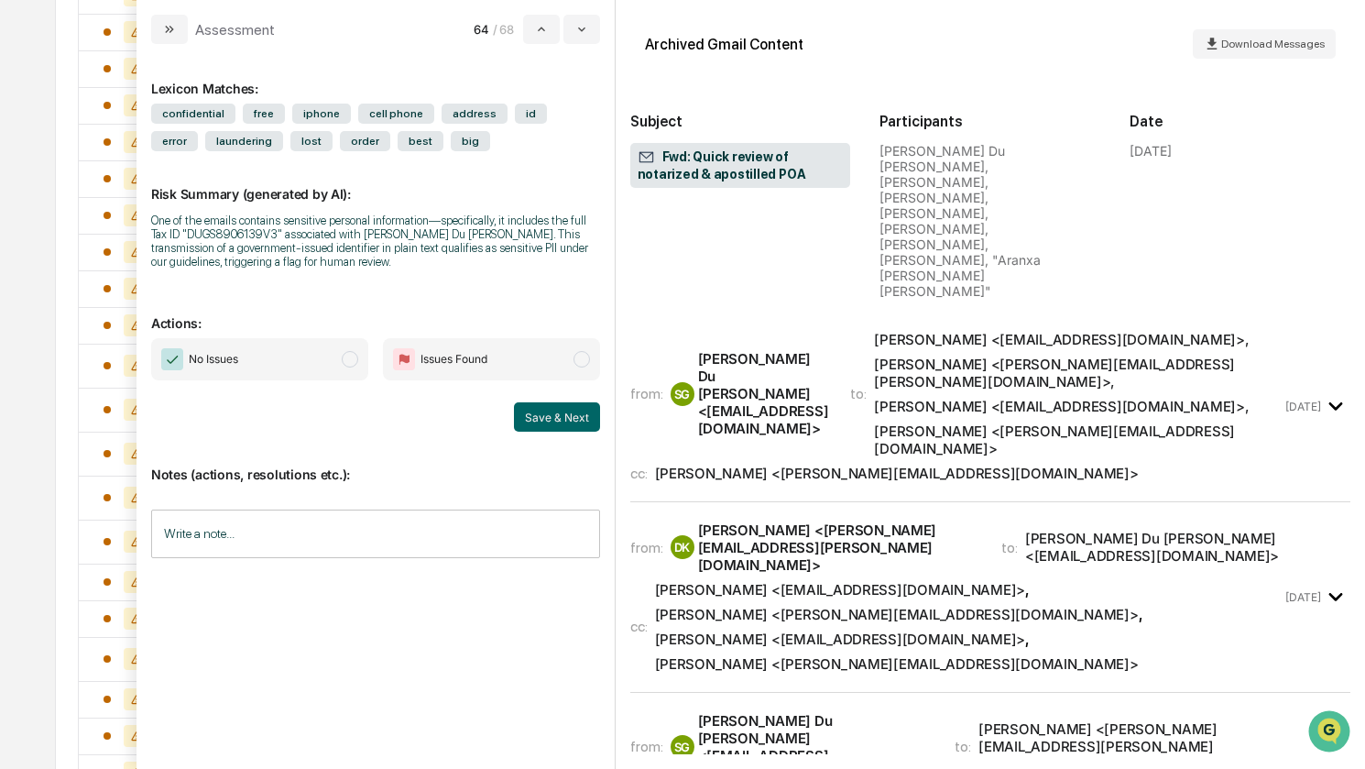
click at [246, 355] on span "No Issues" at bounding box center [259, 359] width 217 height 42
click at [399, 540] on input "Write a note..." at bounding box center [375, 533] width 449 height 49
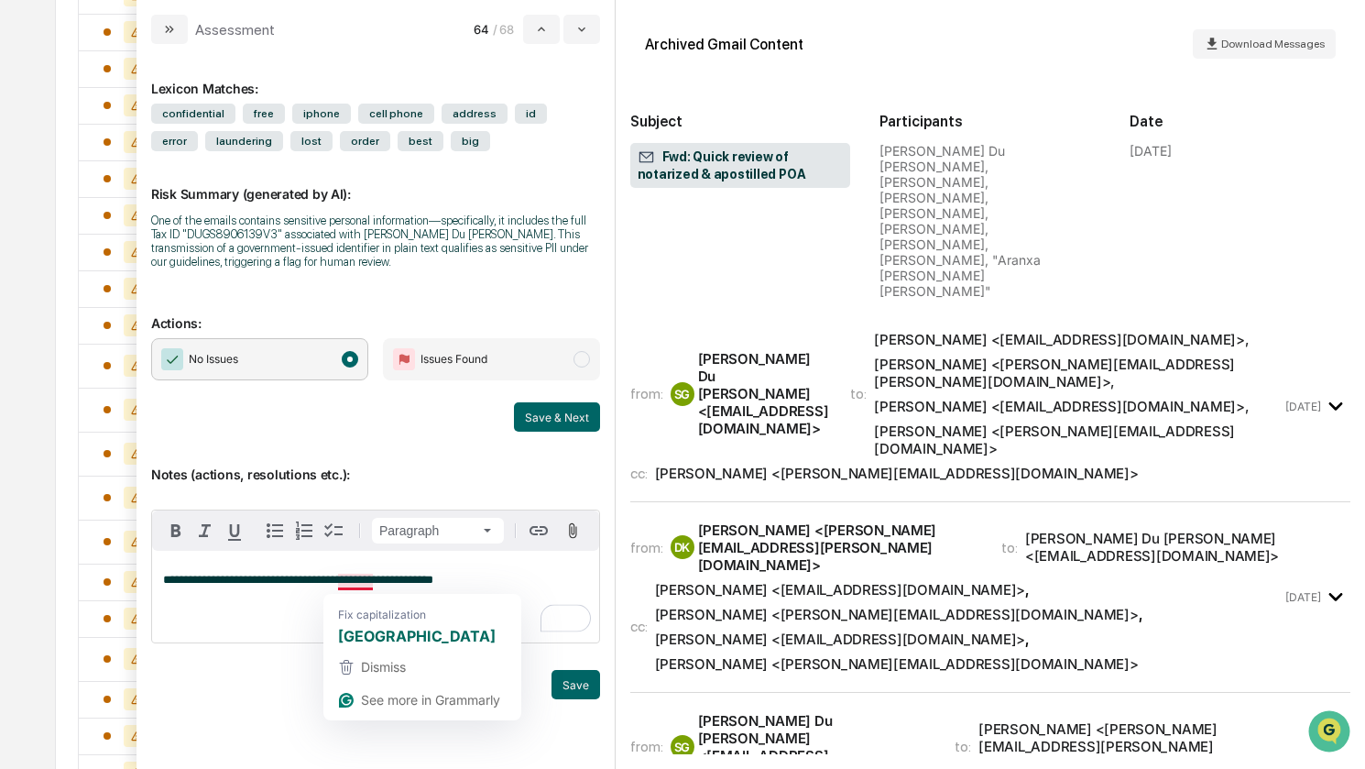
click at [368, 584] on span "**********" at bounding box center [298, 580] width 270 height 12
click at [455, 579] on p "**********" at bounding box center [375, 580] width 425 height 13
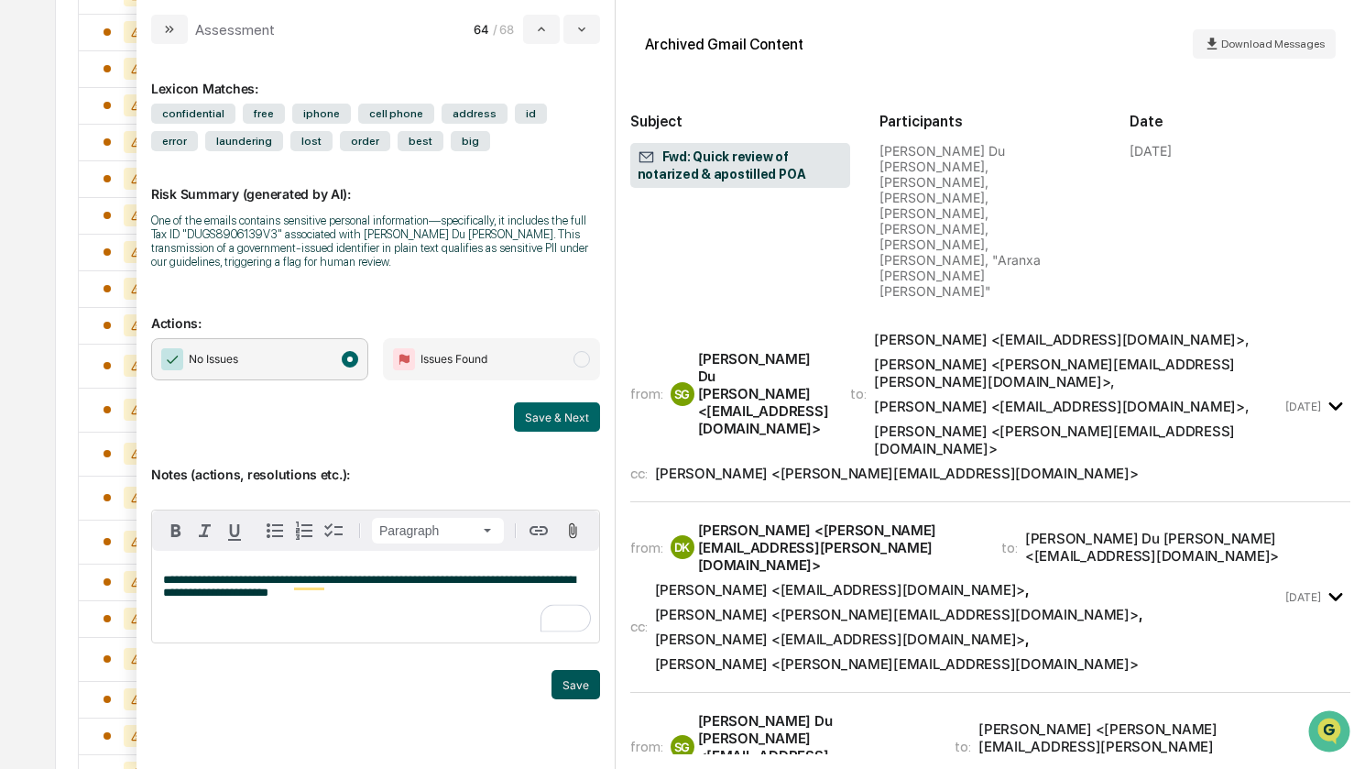
click at [586, 685] on button "Save" at bounding box center [576, 684] width 49 height 29
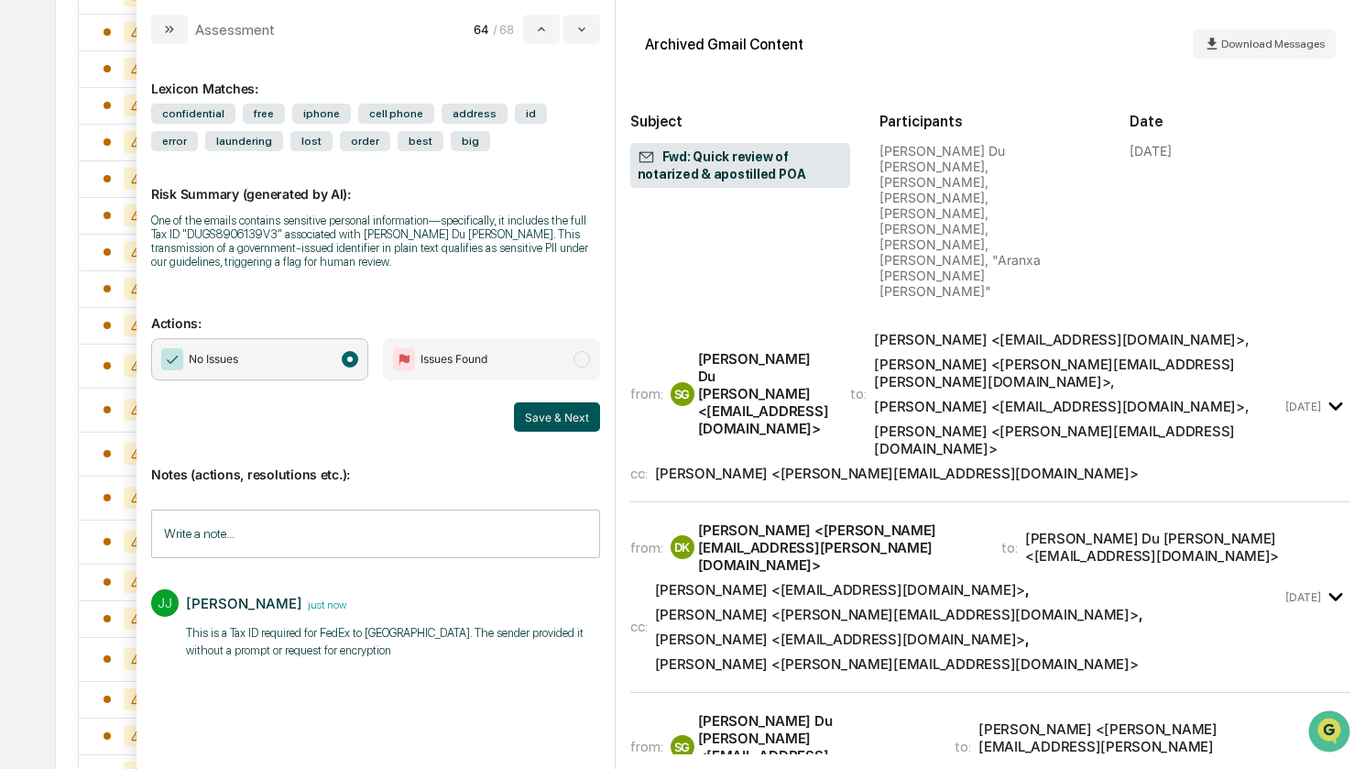
click at [560, 416] on button "Save & Next" at bounding box center [557, 416] width 86 height 29
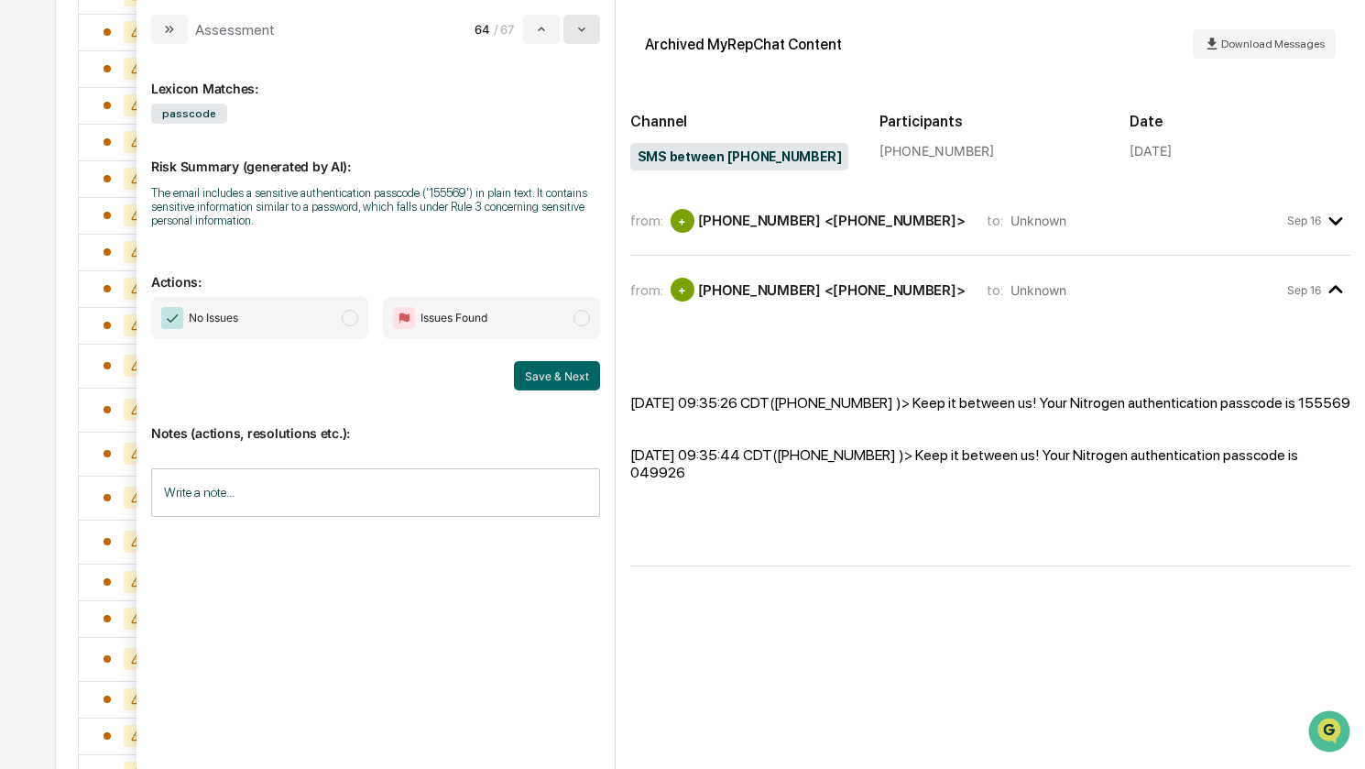
click at [588, 31] on icon "modal" at bounding box center [581, 29] width 15 height 15
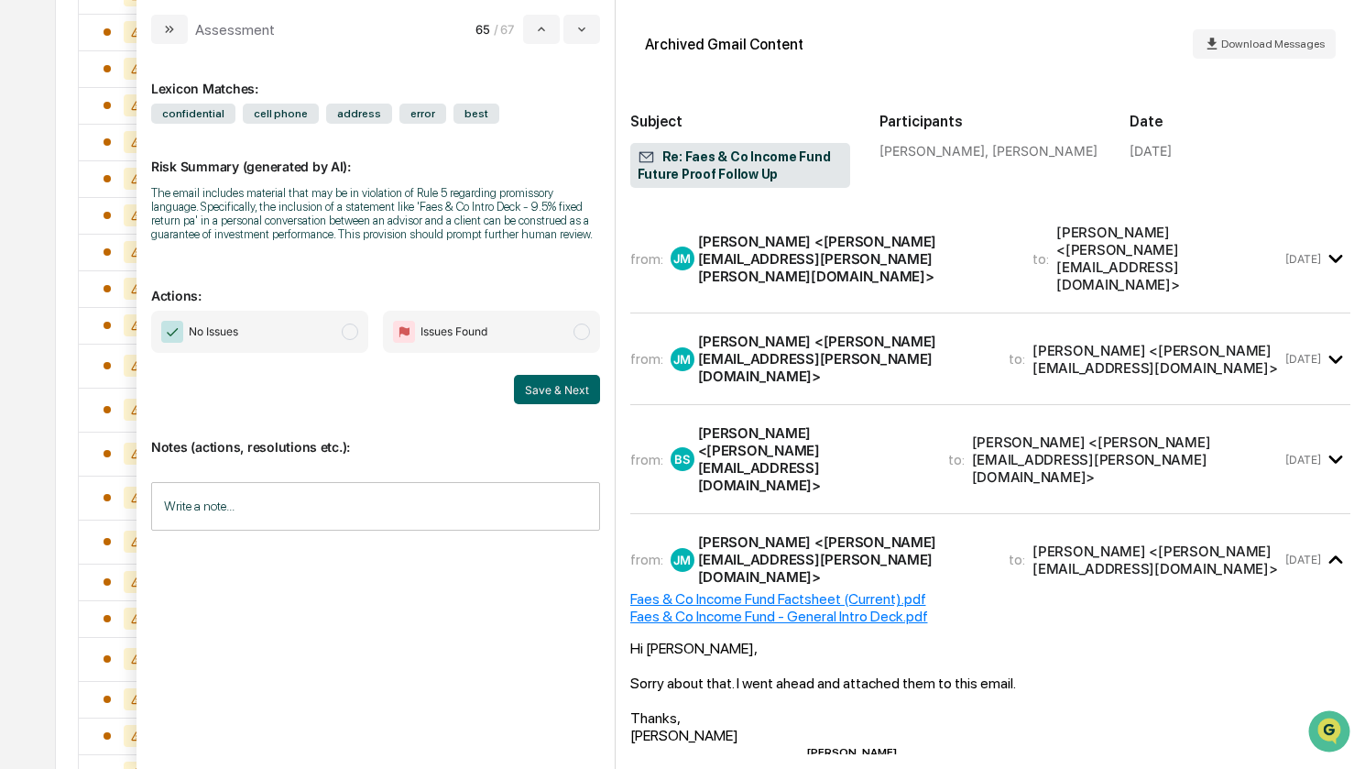
click at [294, 323] on span "No Issues" at bounding box center [259, 332] width 217 height 42
click at [580, 393] on button "Save & Next" at bounding box center [557, 389] width 86 height 29
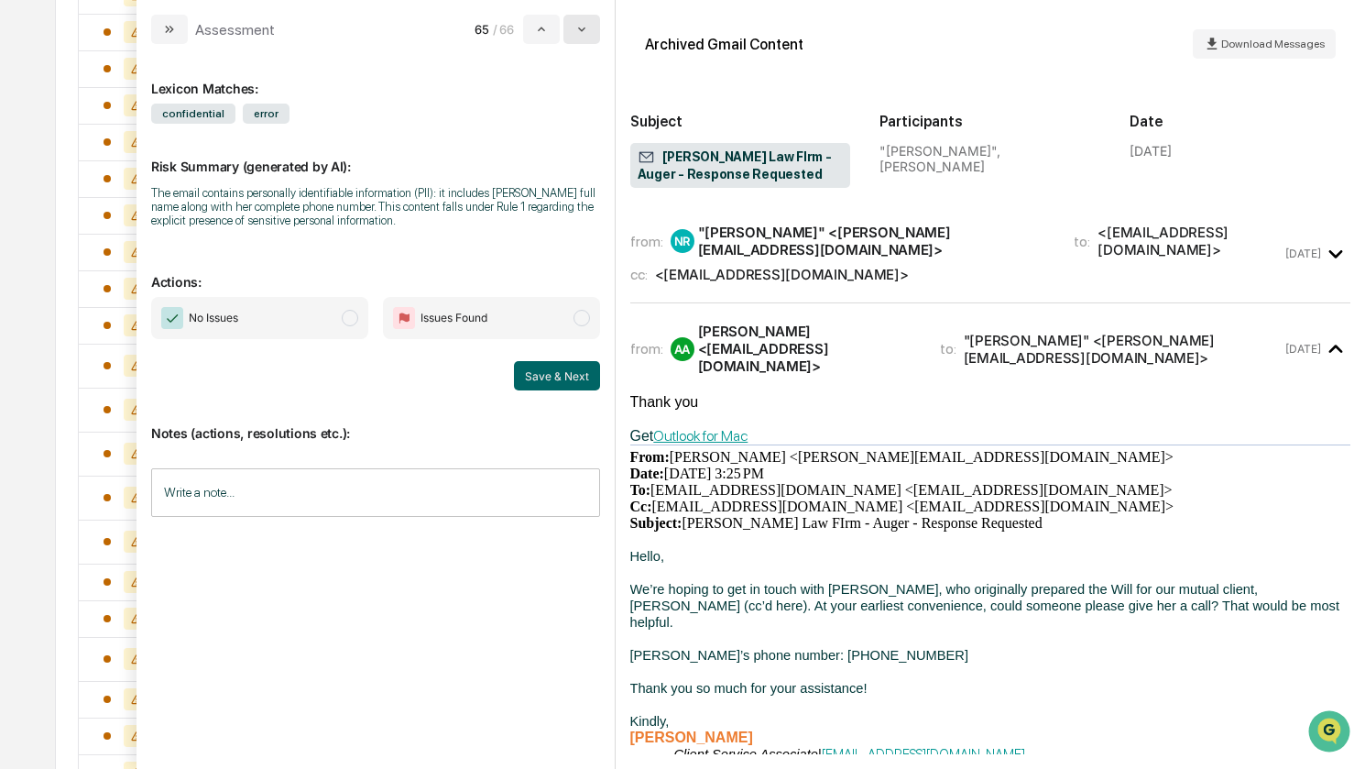
click at [589, 35] on icon "modal" at bounding box center [581, 29] width 15 height 15
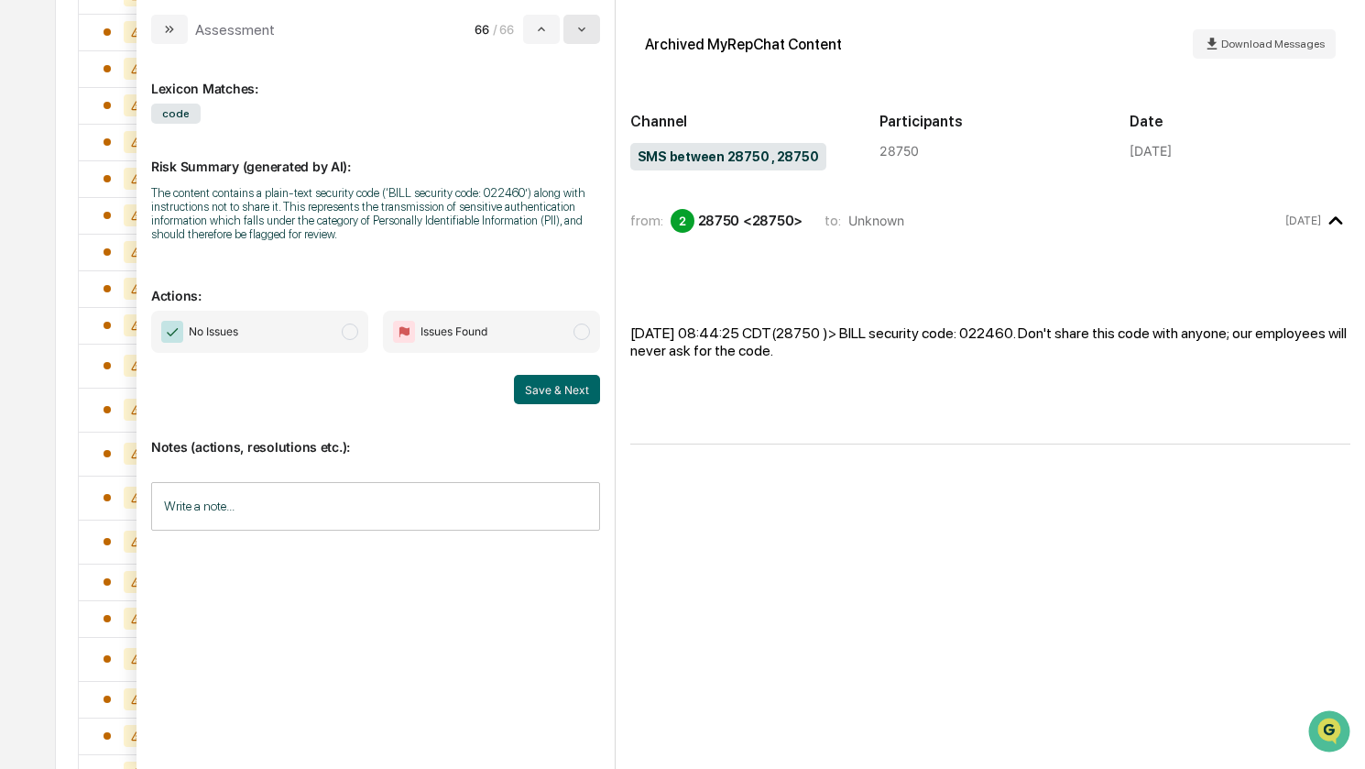
click at [589, 35] on icon "modal" at bounding box center [581, 29] width 15 height 15
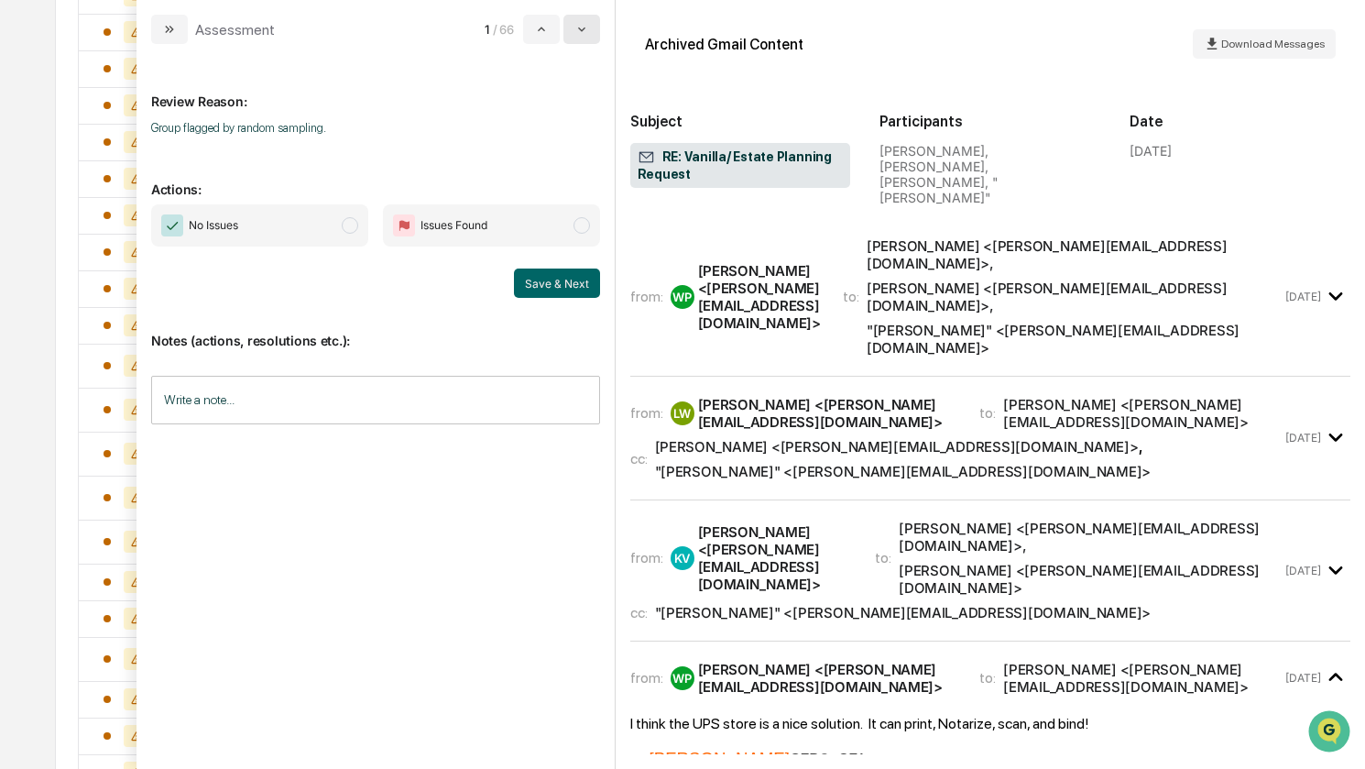
click at [589, 35] on icon "modal" at bounding box center [581, 29] width 15 height 15
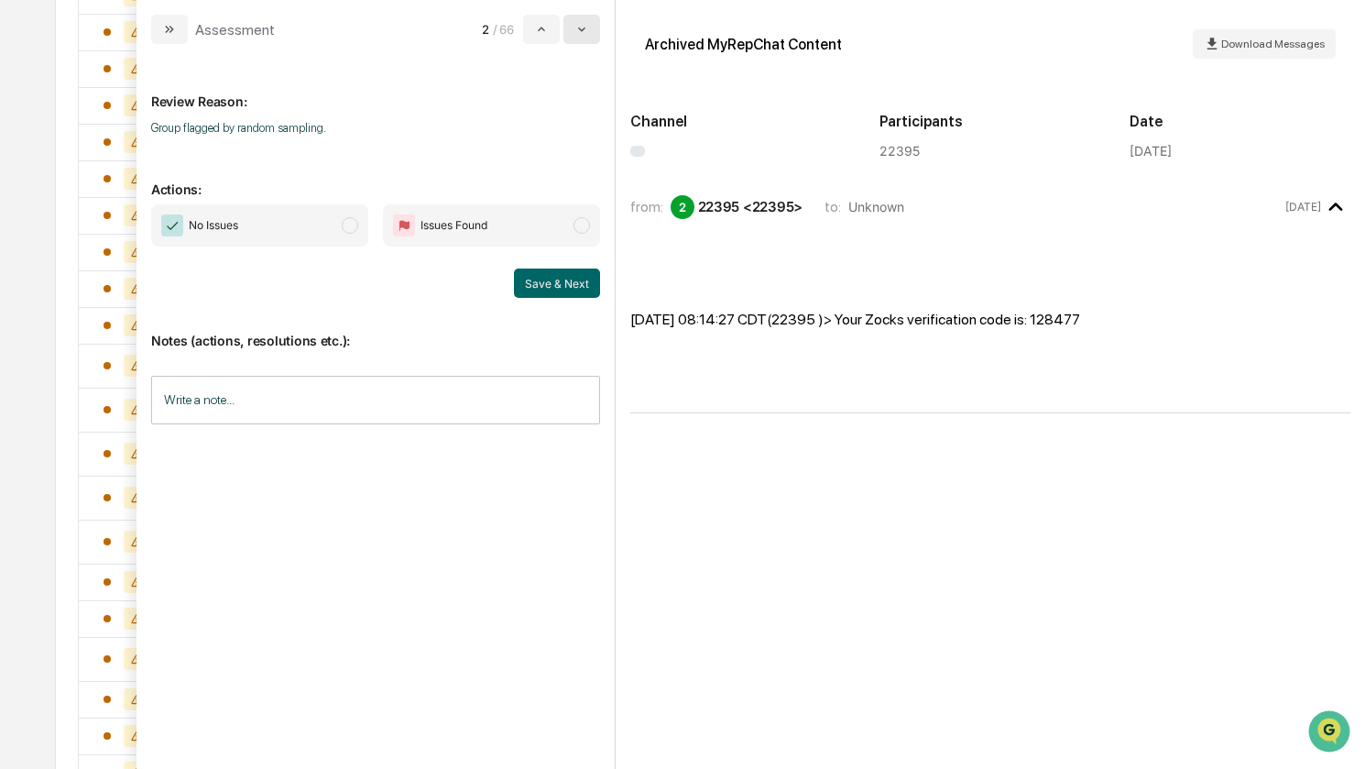
click at [589, 35] on icon "modal" at bounding box center [581, 29] width 15 height 15
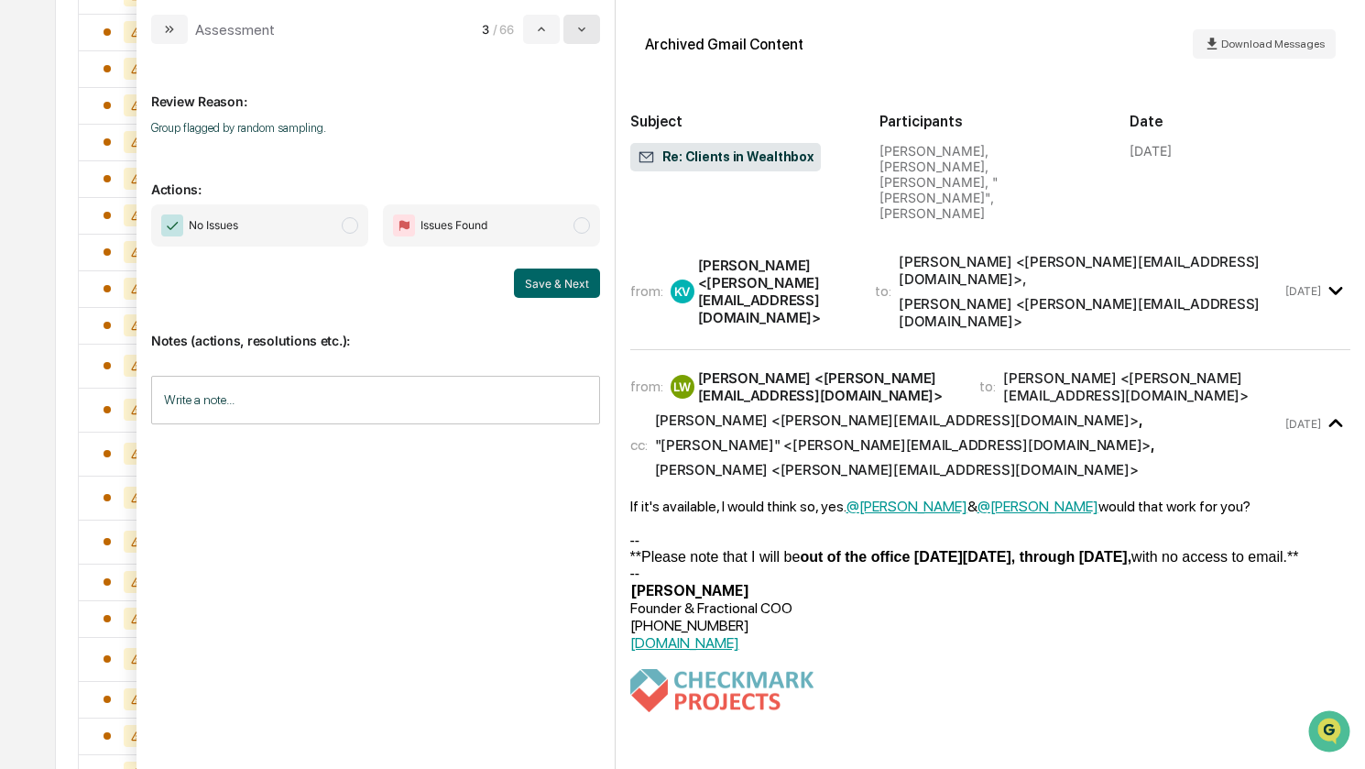
click at [589, 35] on icon "modal" at bounding box center [581, 29] width 15 height 15
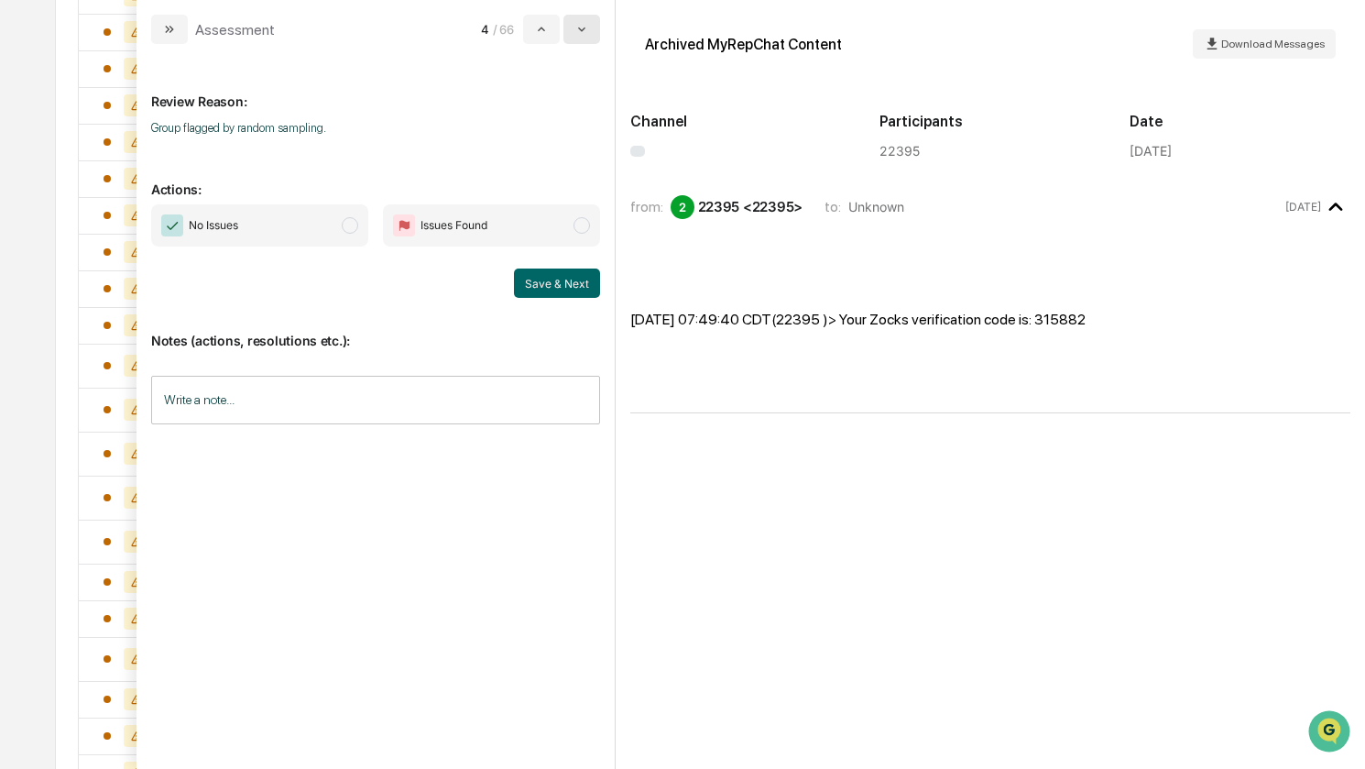
click at [583, 32] on icon "modal" at bounding box center [581, 29] width 15 height 15
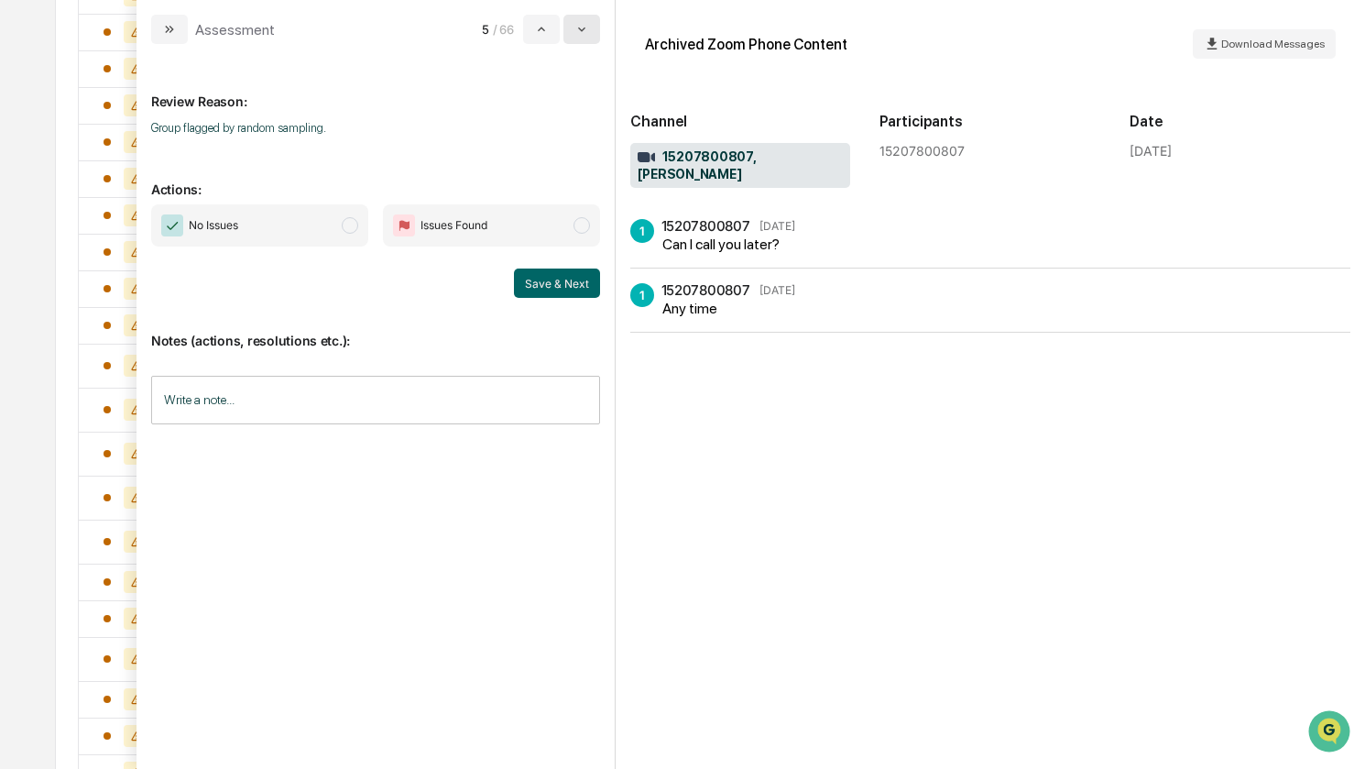
click at [583, 32] on icon "modal" at bounding box center [581, 29] width 15 height 15
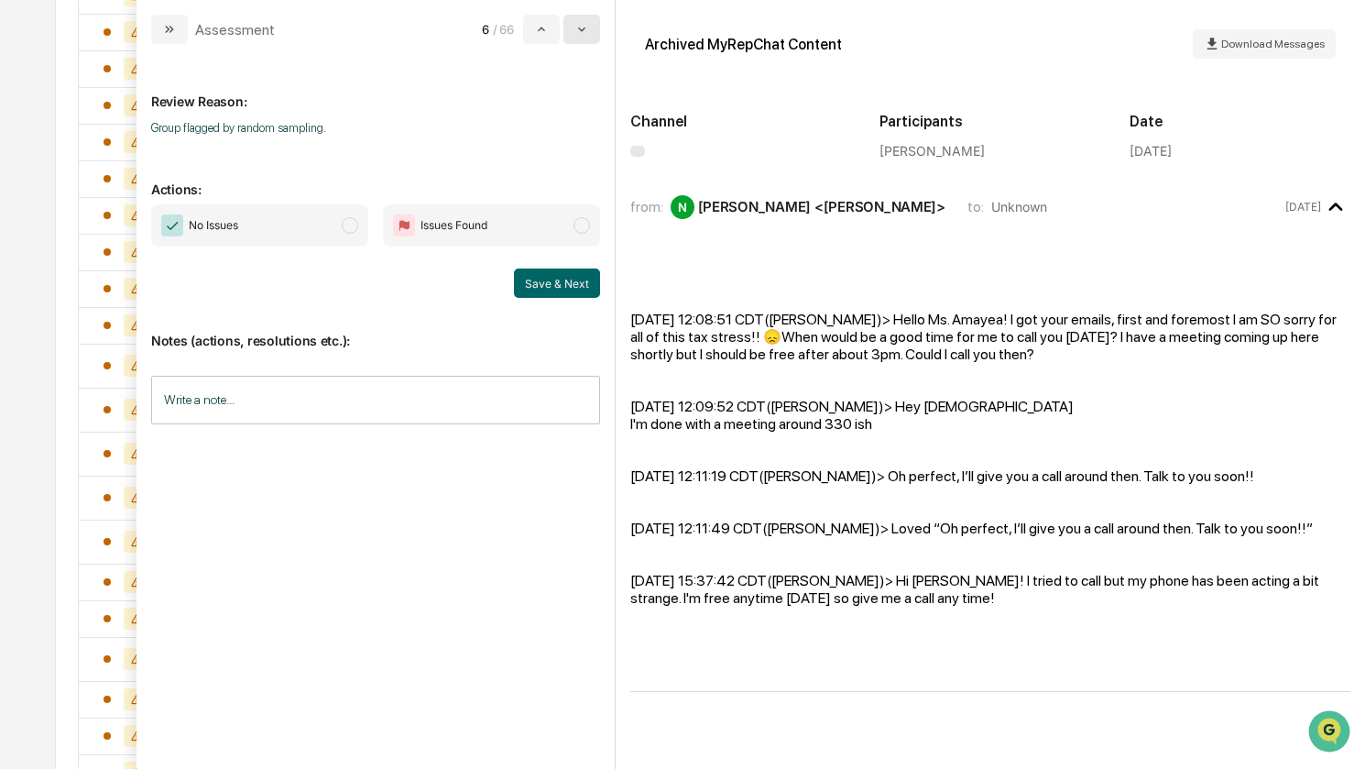
click at [583, 32] on icon "modal" at bounding box center [581, 29] width 15 height 15
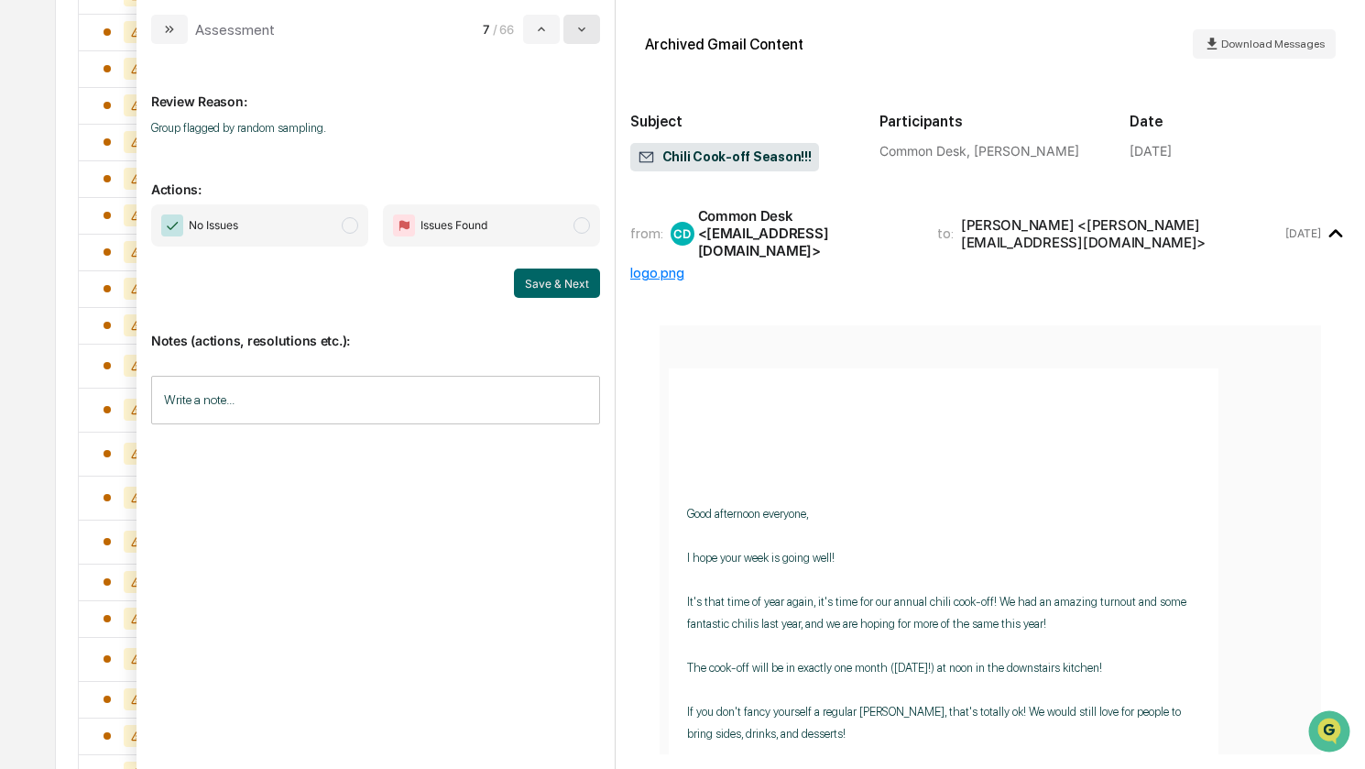
click at [583, 32] on icon "modal" at bounding box center [581, 29] width 15 height 15
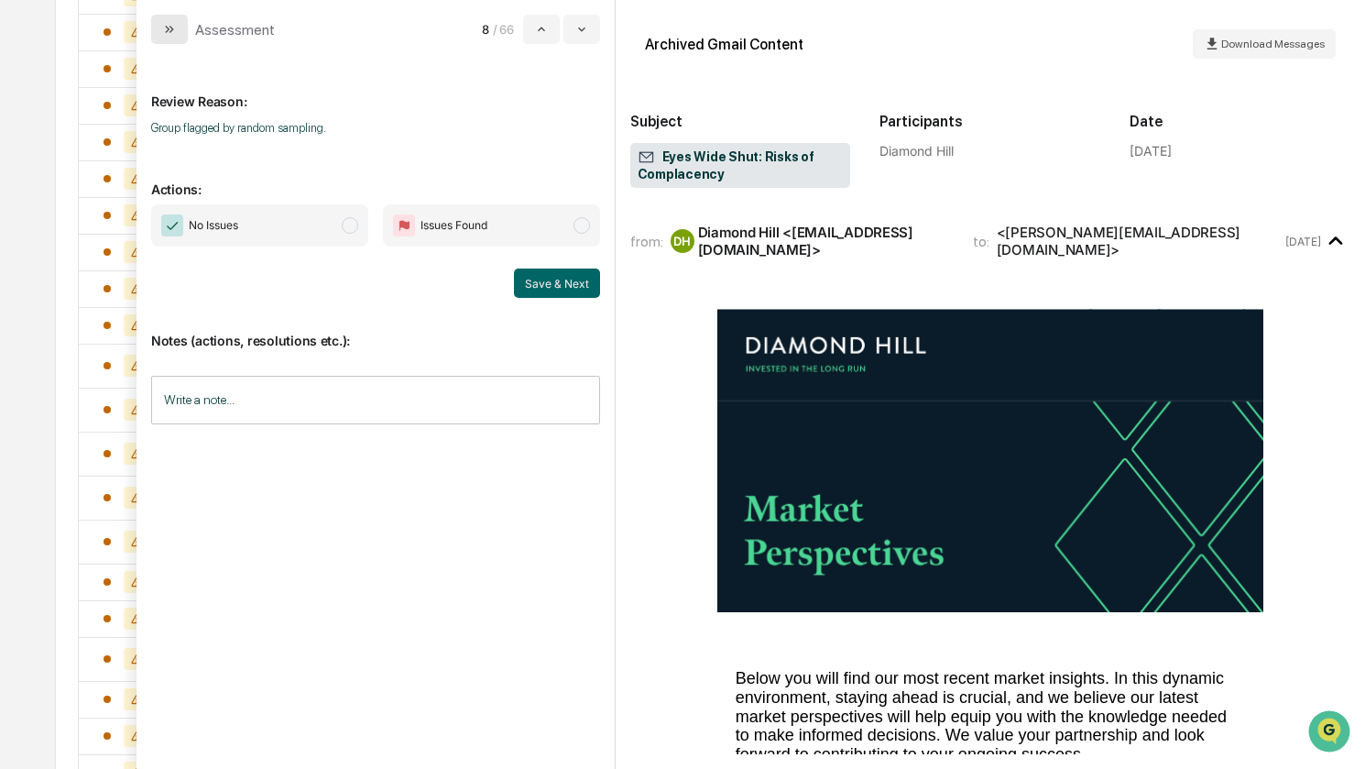
click at [179, 38] on button "modal" at bounding box center [169, 29] width 37 height 29
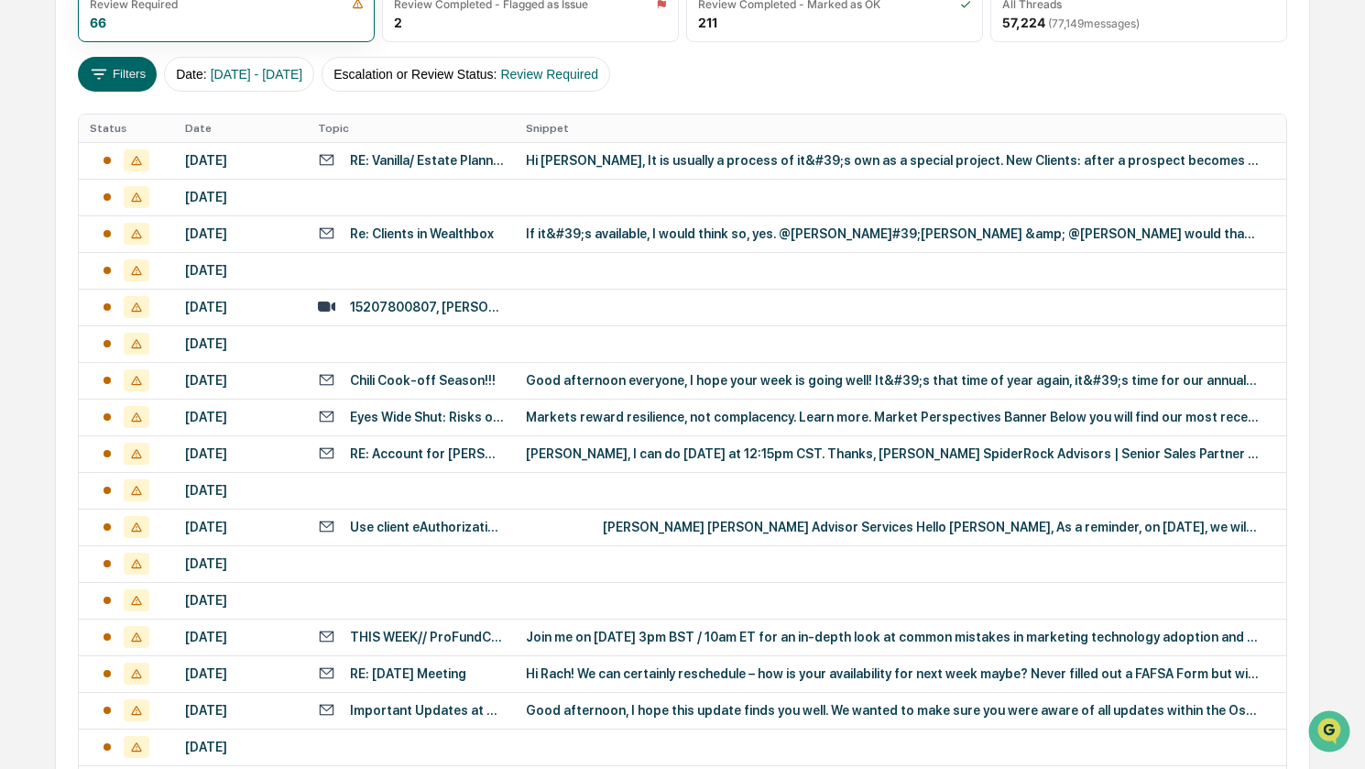
scroll to position [123, 0]
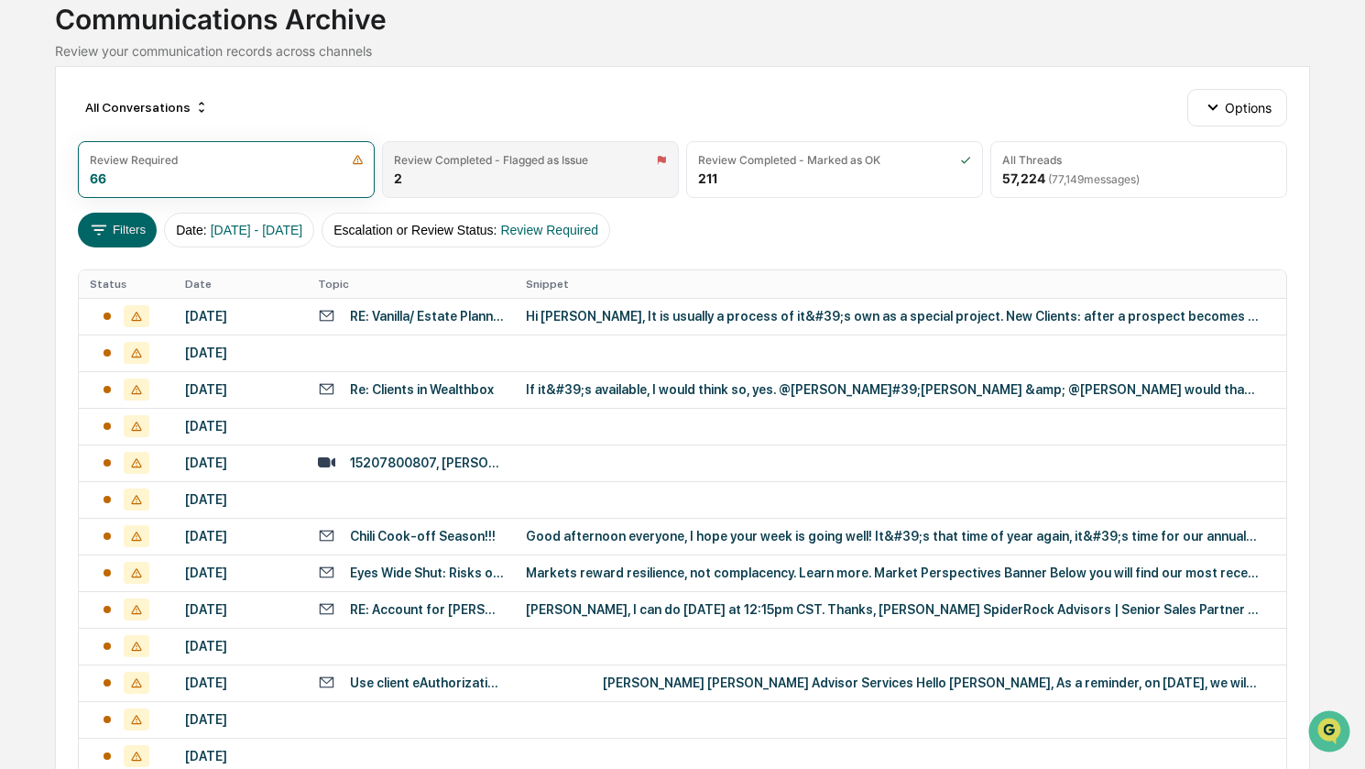
click at [565, 172] on div "Review Completed - Flagged as Issue 2" at bounding box center [530, 169] width 297 height 57
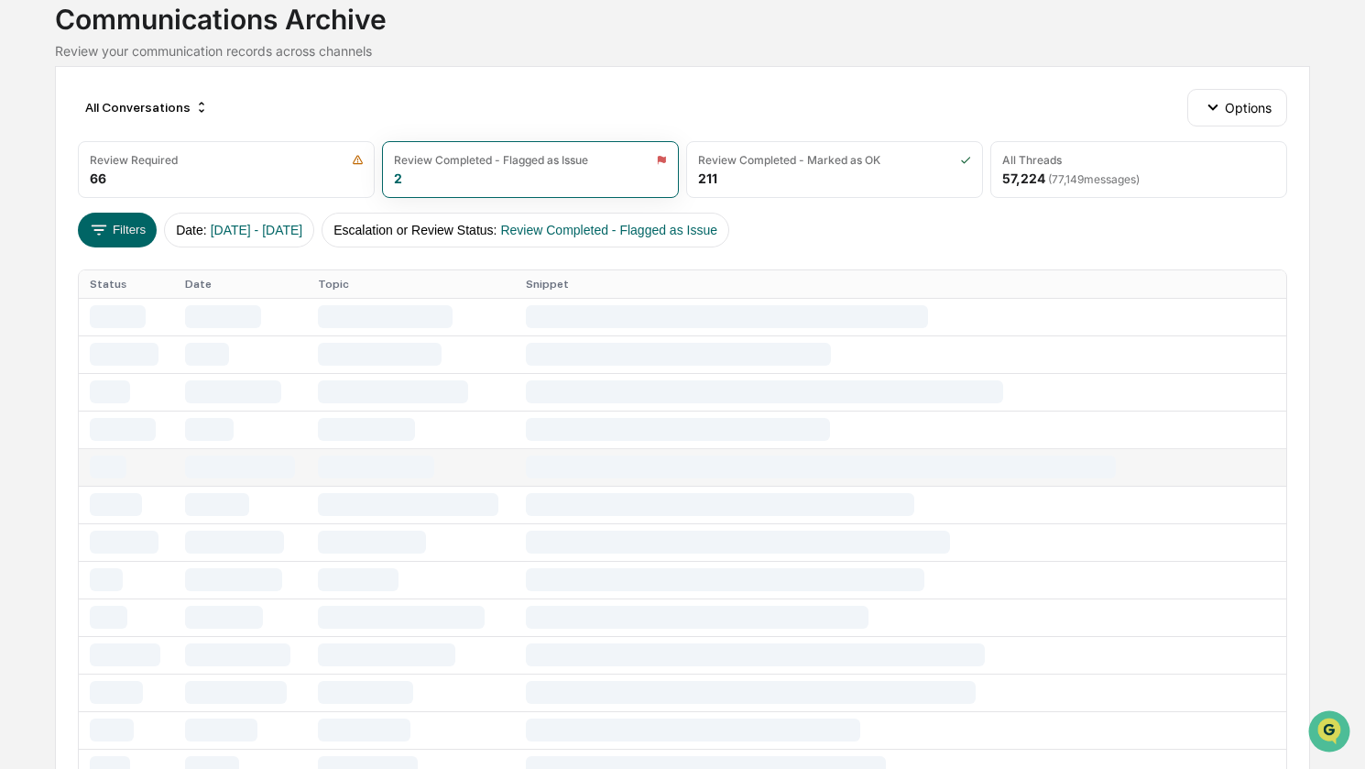
scroll to position [0, 0]
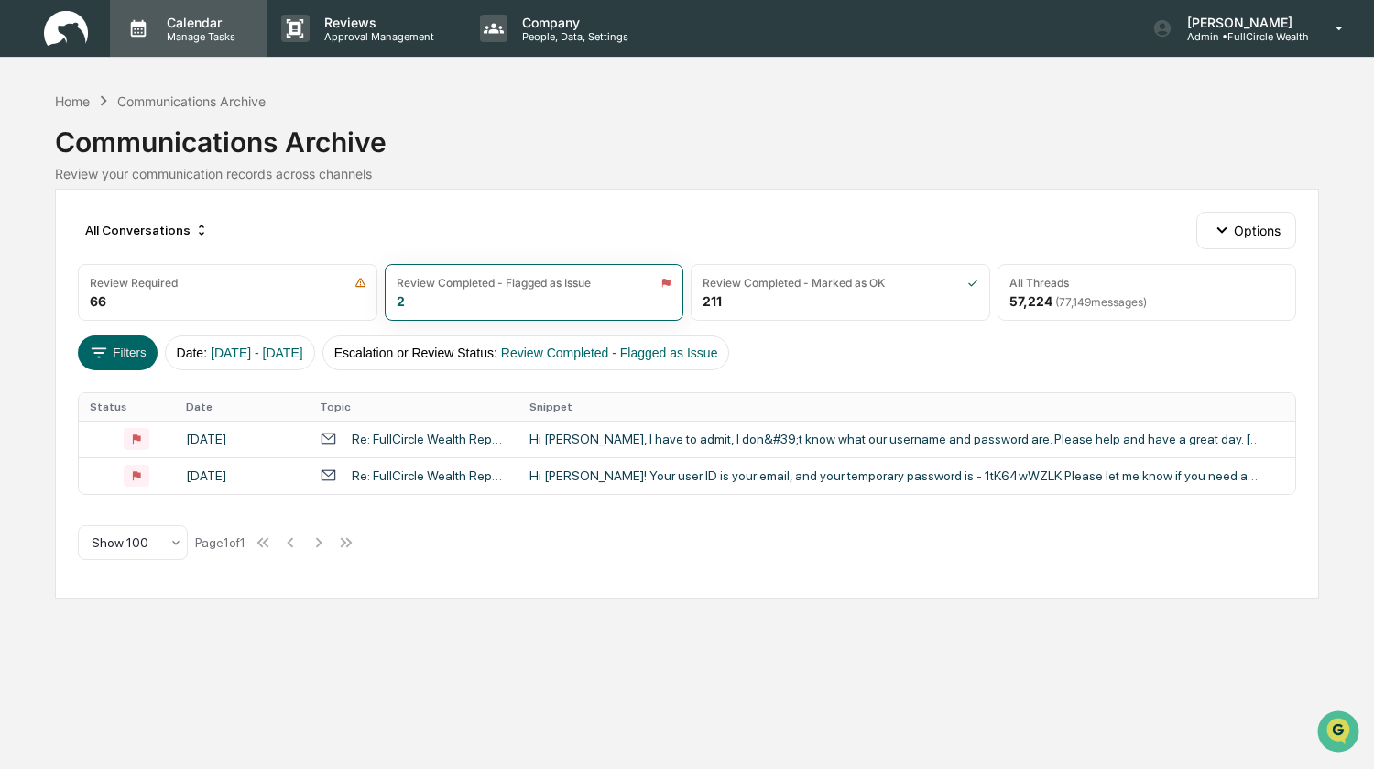
click at [190, 17] on p "Calendar" at bounding box center [198, 23] width 93 height 16
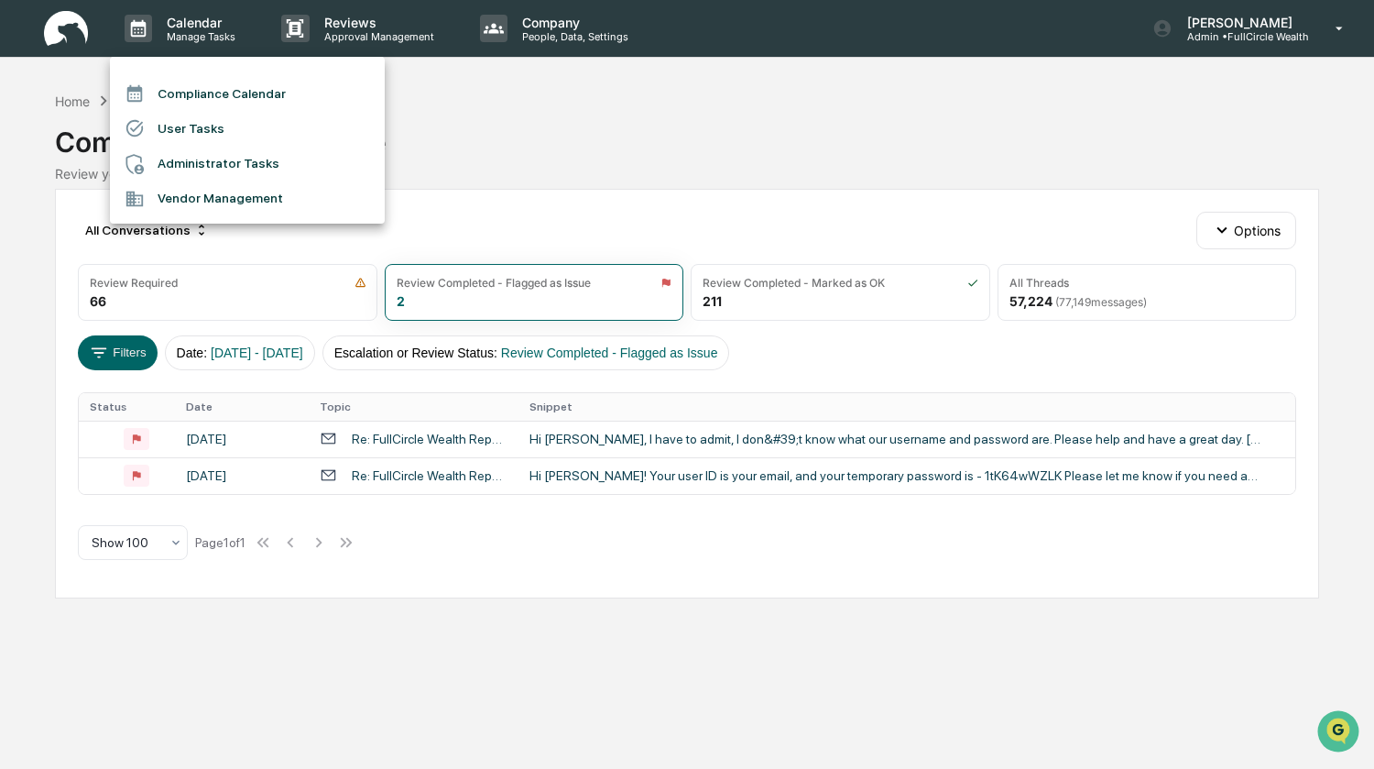
click at [1242, 49] on div at bounding box center [687, 384] width 1374 height 769
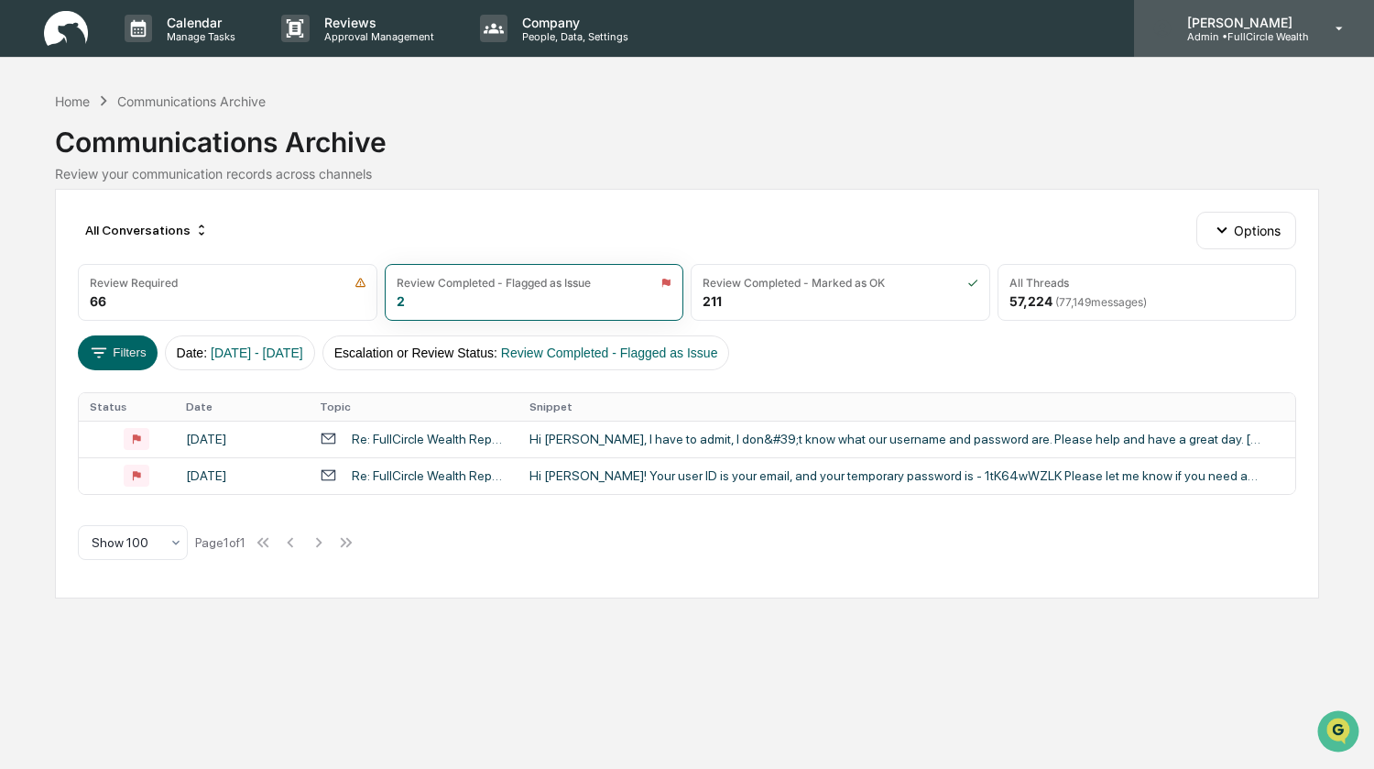
click at [1262, 26] on p "[PERSON_NAME]" at bounding box center [1241, 23] width 137 height 16
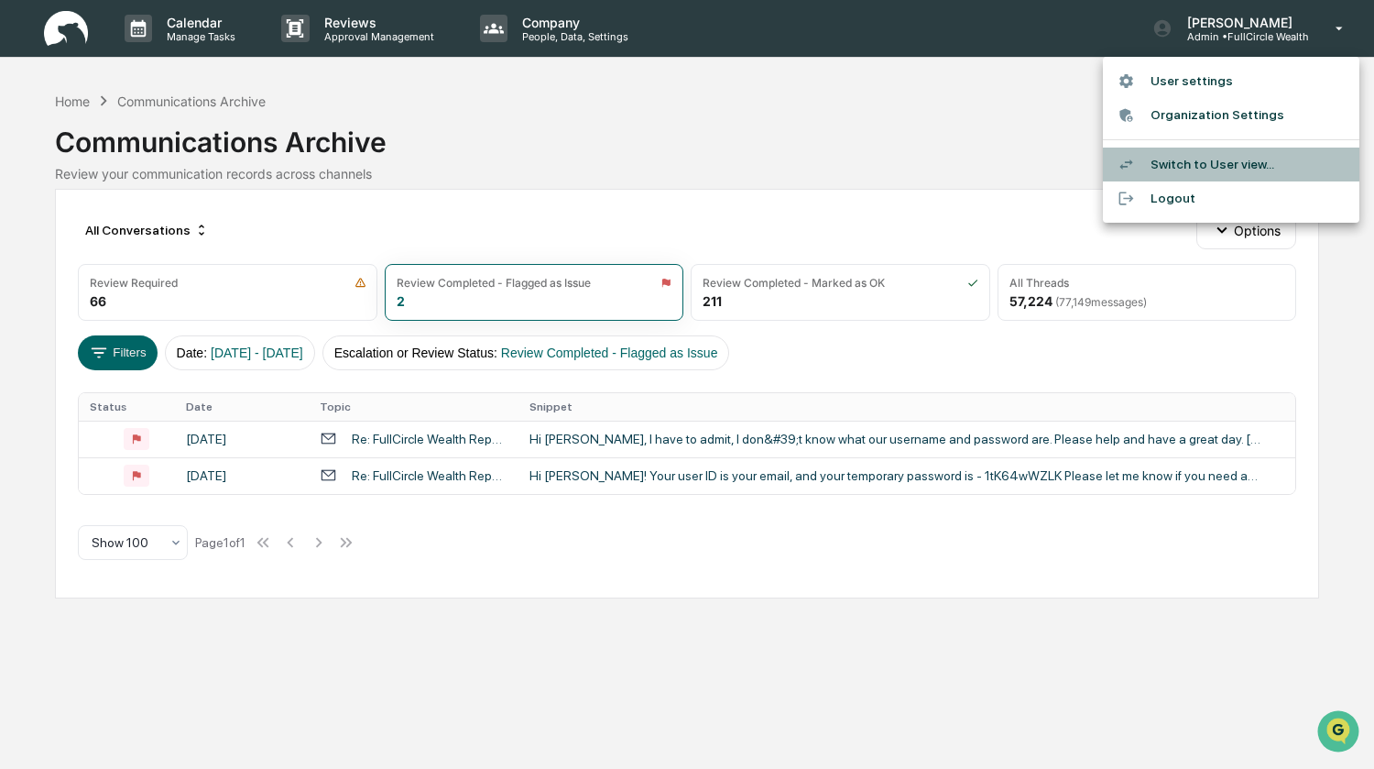
click at [1198, 164] on li "Switch to User view..." at bounding box center [1231, 165] width 257 height 34
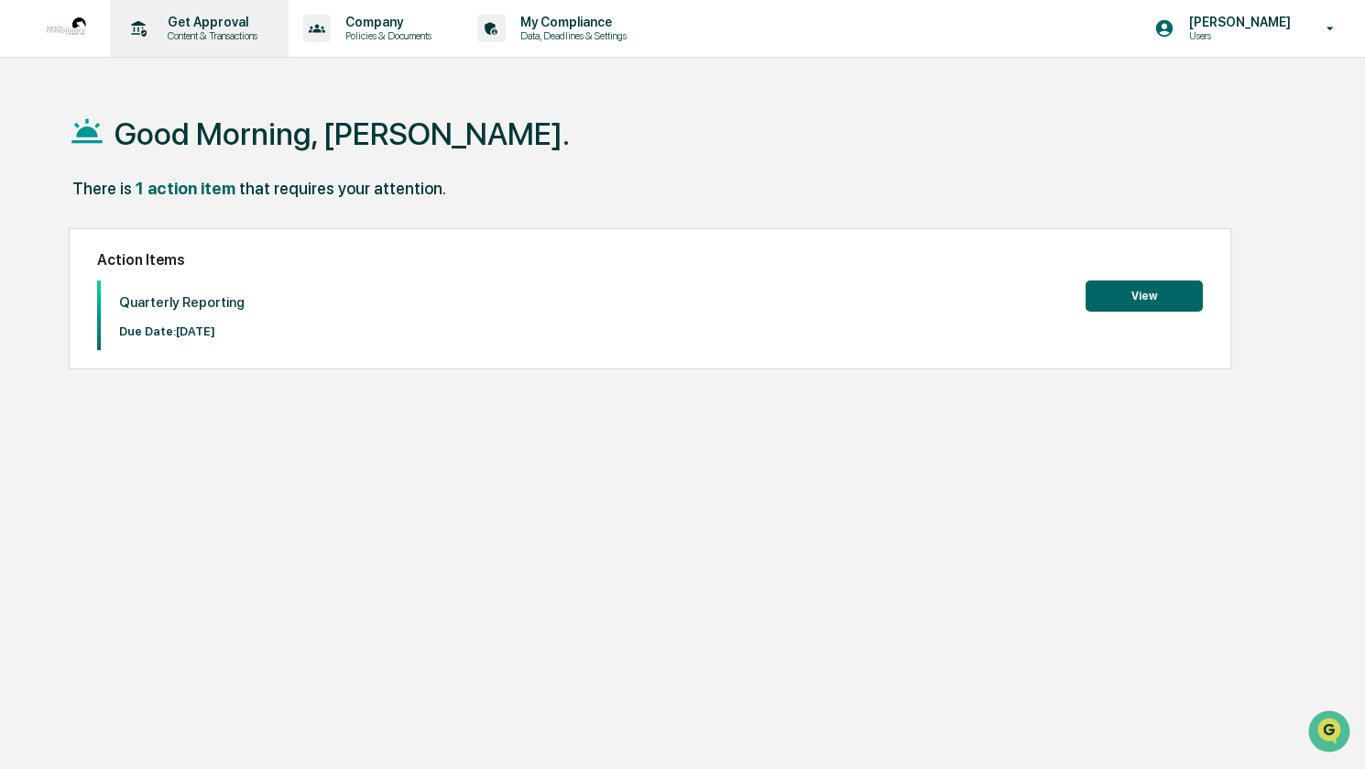
click at [200, 38] on p "Content & Transactions" at bounding box center [210, 35] width 114 height 13
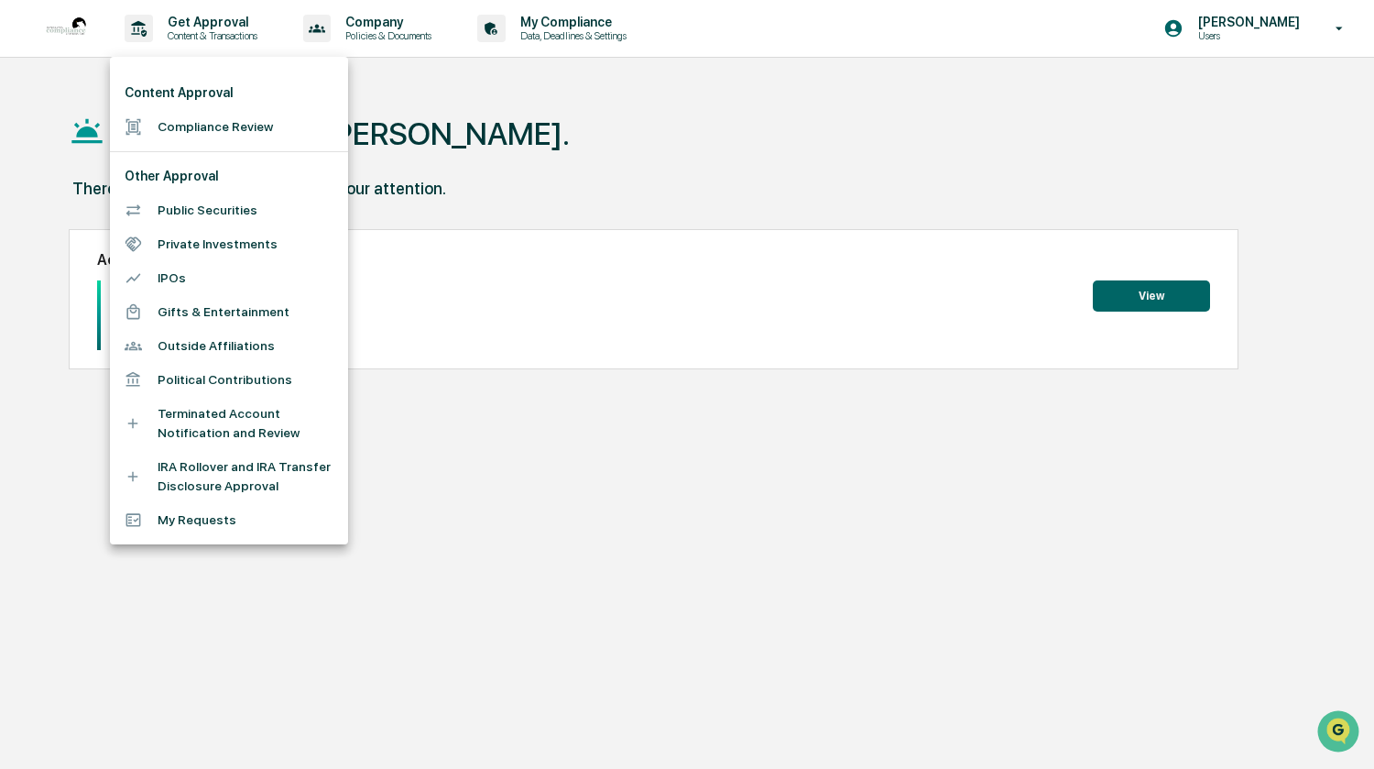
click at [454, 504] on div at bounding box center [687, 384] width 1374 height 769
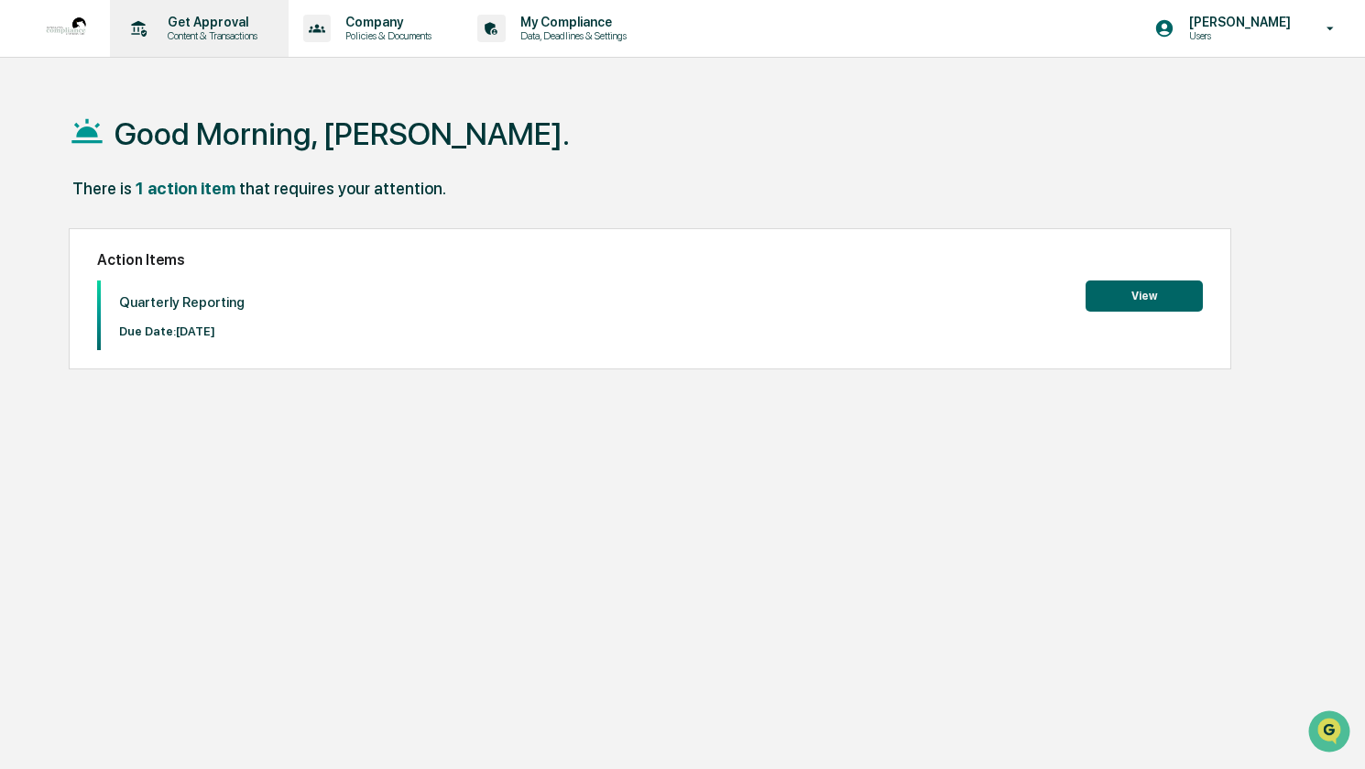
click at [181, 20] on p "Get Approval" at bounding box center [210, 22] width 114 height 15
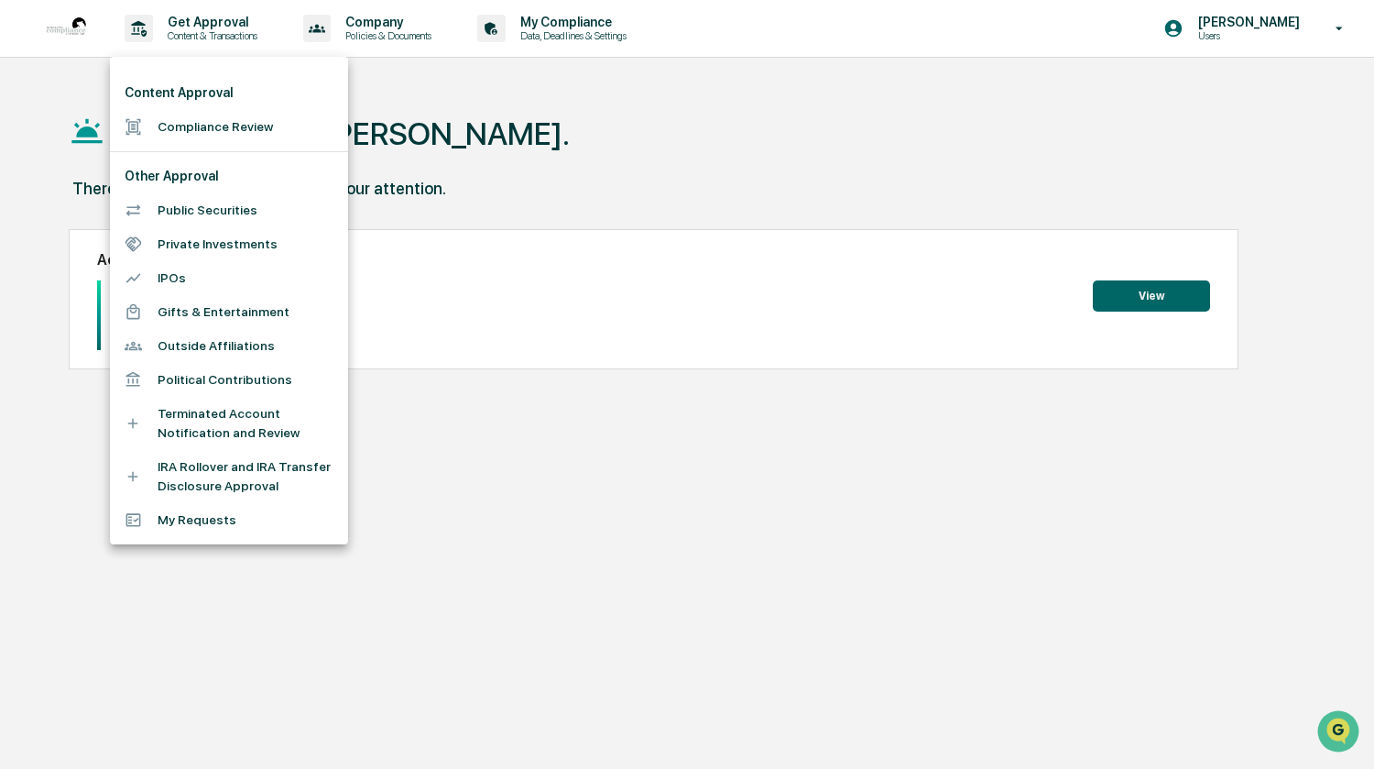
click at [182, 487] on li "IRA Rollover and IRA Transfer Disclosure Approval" at bounding box center [229, 476] width 238 height 53
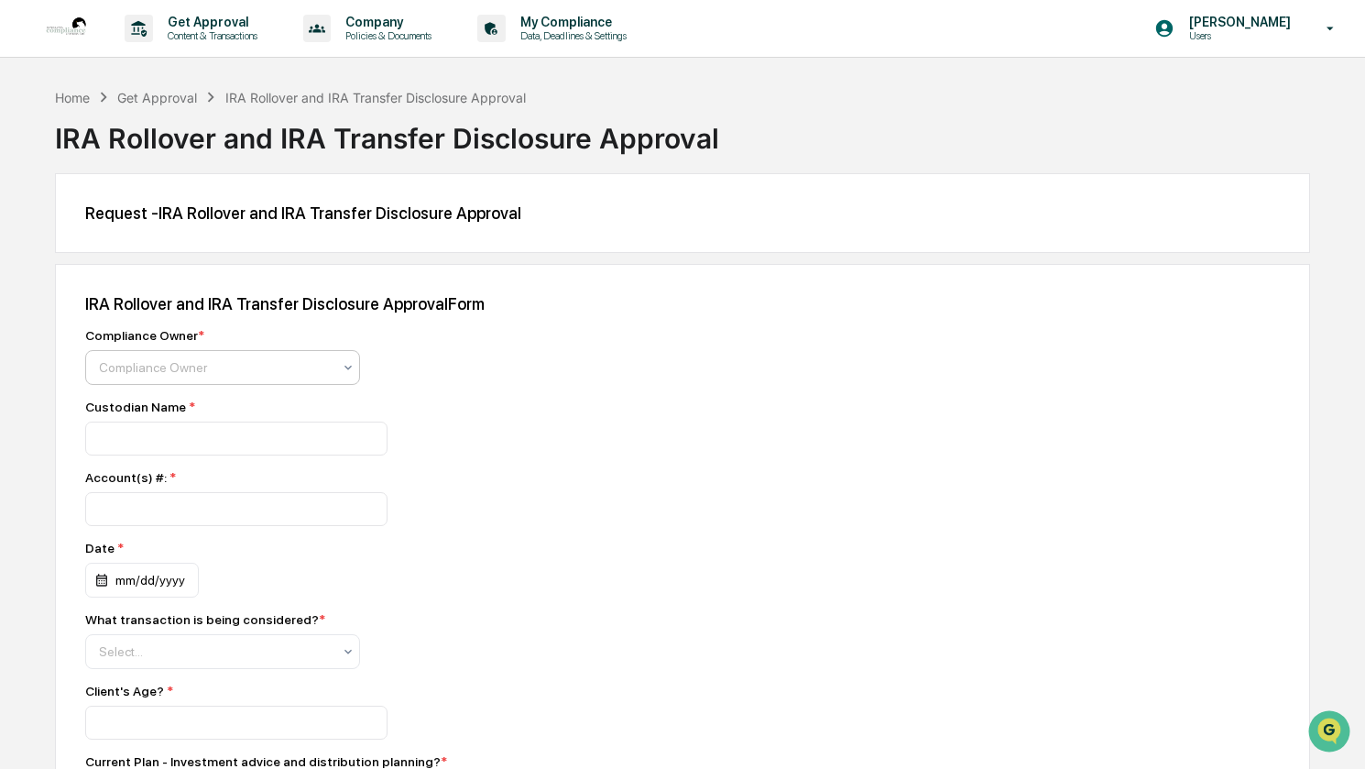
click at [188, 364] on div at bounding box center [215, 367] width 233 height 18
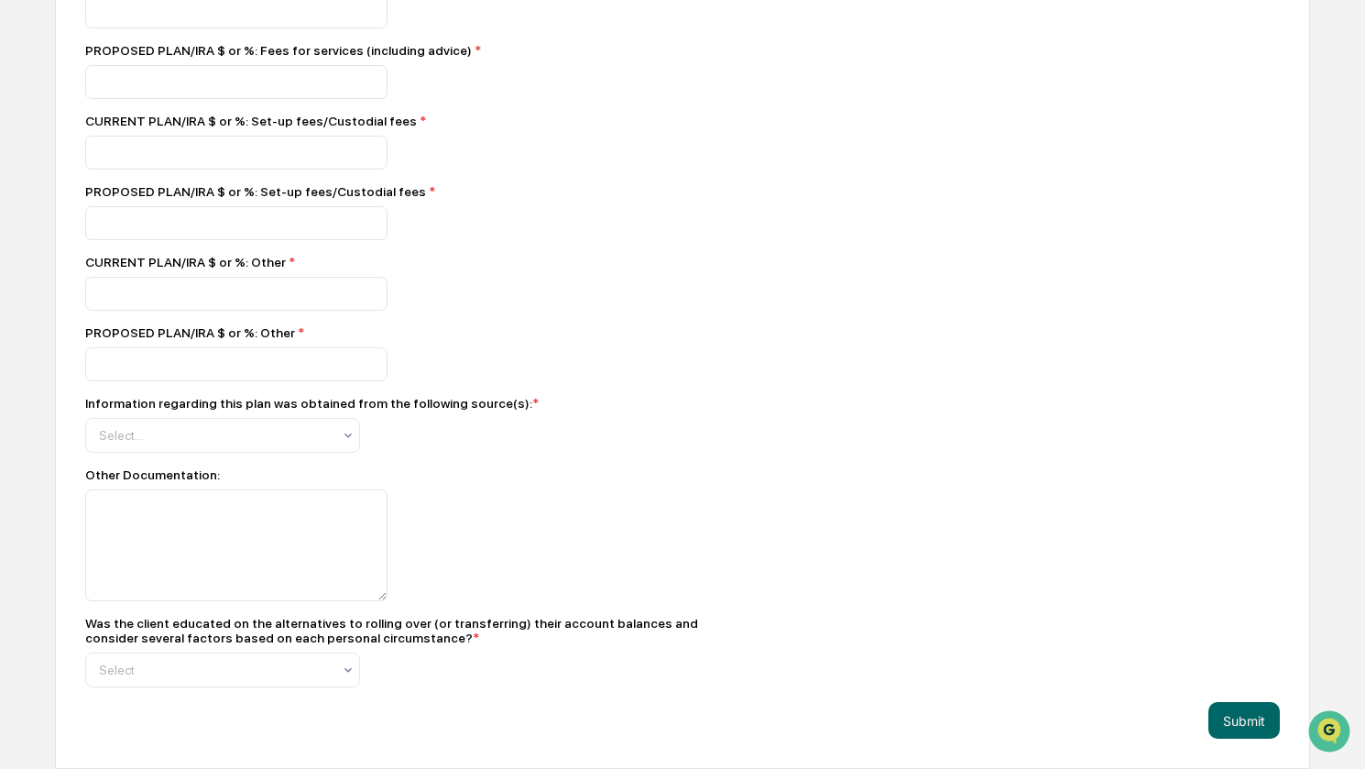
scroll to position [2535, 0]
